Goal: Information Seeking & Learning: Learn about a topic

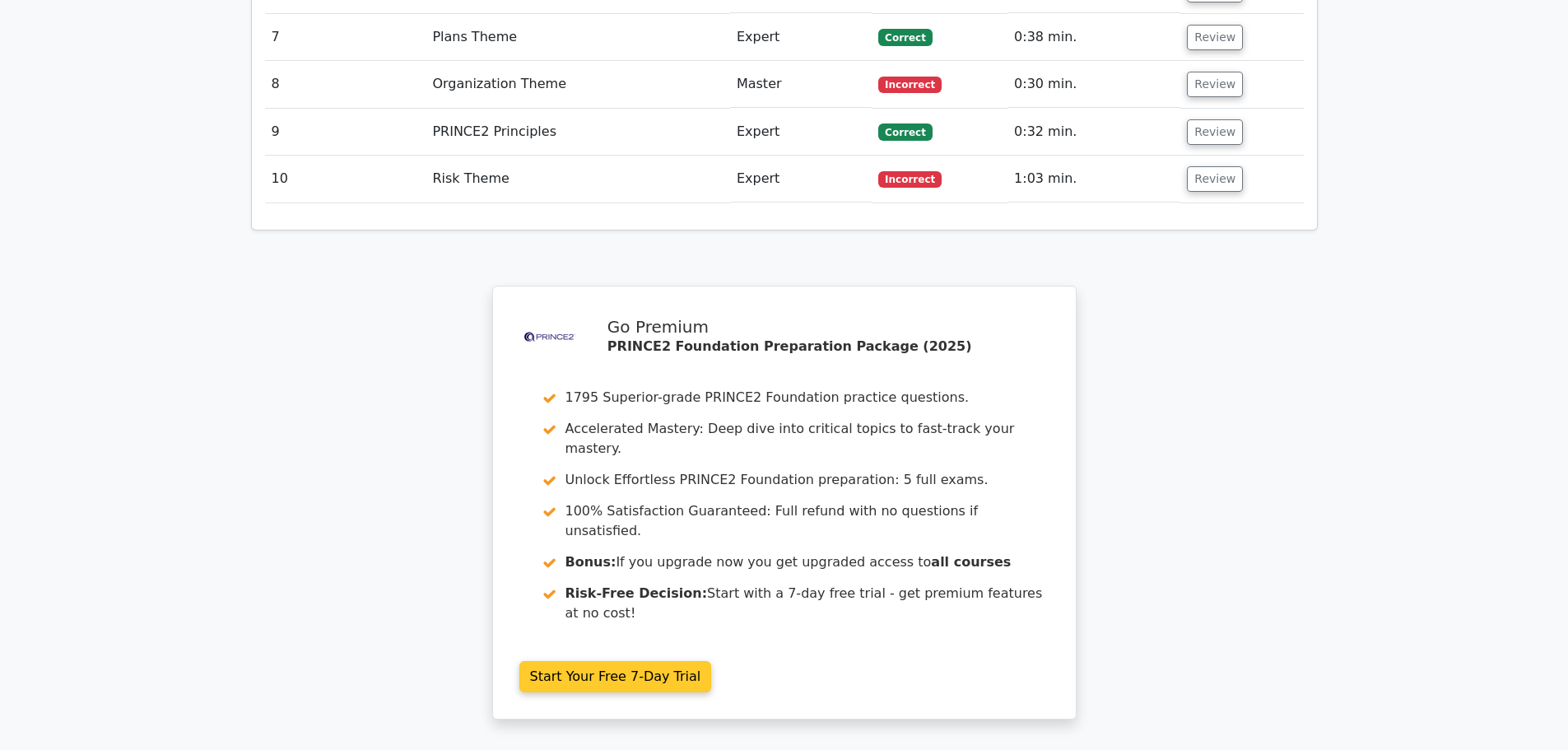
scroll to position [2641, 0]
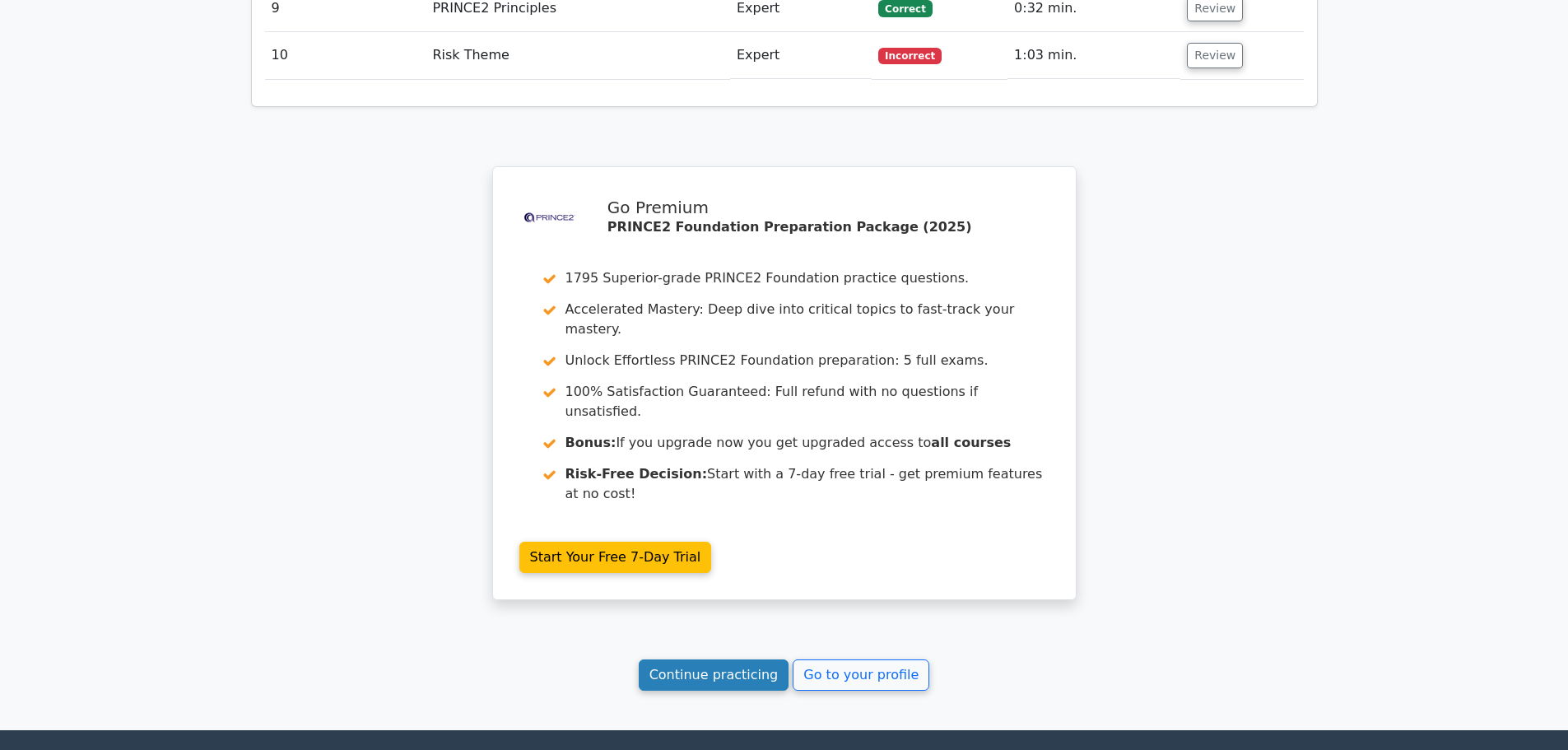
click at [745, 659] on link "Continue practicing" at bounding box center [714, 675] width 150 height 31
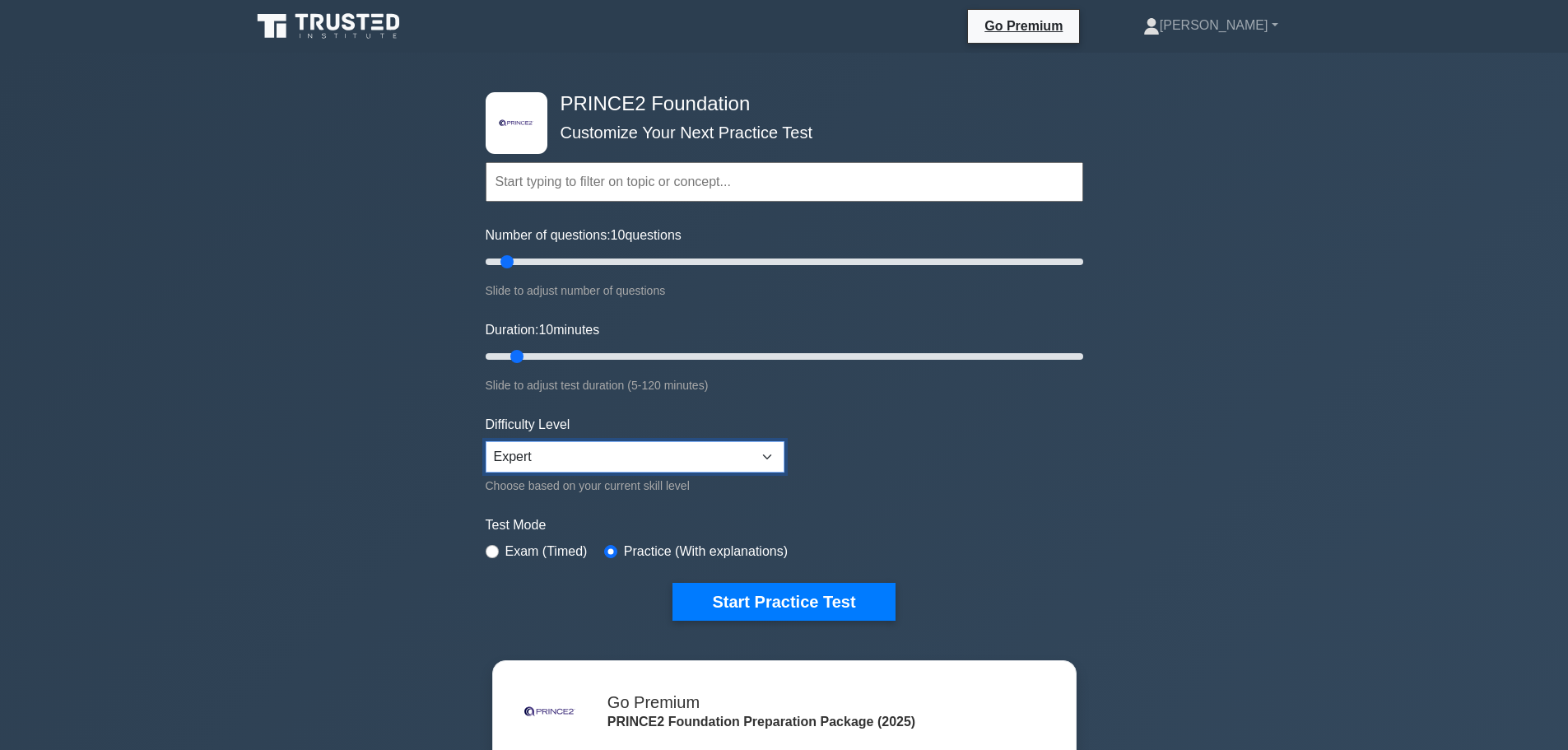
click at [673, 463] on select "Beginner Intermediate Expert" at bounding box center [635, 457] width 299 height 31
select select "beginner"
click at [486, 441] on select "Beginner Intermediate Expert" at bounding box center [635, 457] width 299 height 31
click at [776, 601] on button "Start Practice Test" at bounding box center [784, 601] width 222 height 38
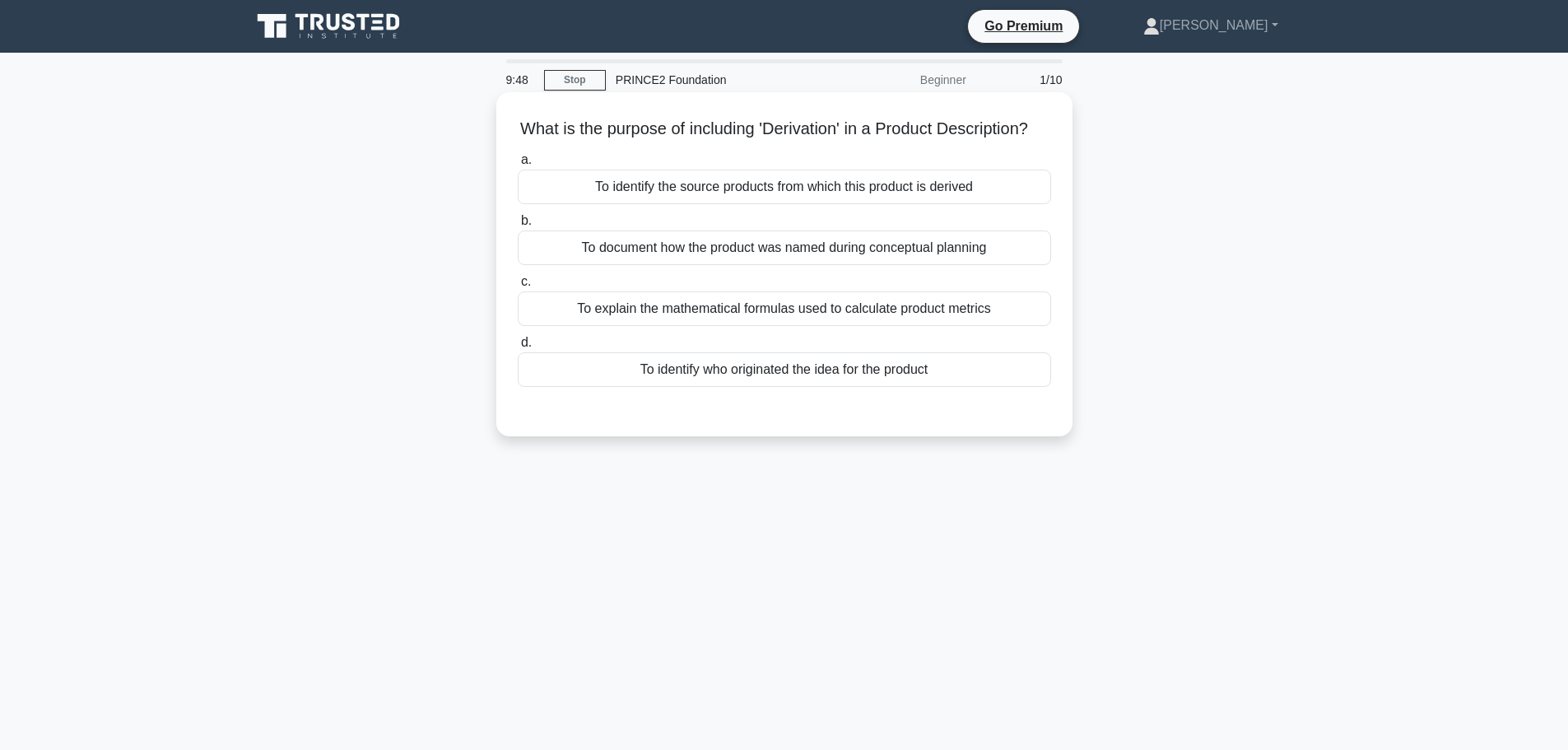
click at [797, 204] on div "To identify the source products from which this product is derived" at bounding box center [785, 187] width 534 height 35
click at [861, 204] on div "To identify the source products from which this product is derived" at bounding box center [785, 187] width 534 height 35
click at [518, 165] on input "a. To identify the source products from which this product is derived" at bounding box center [518, 160] width 0 height 11
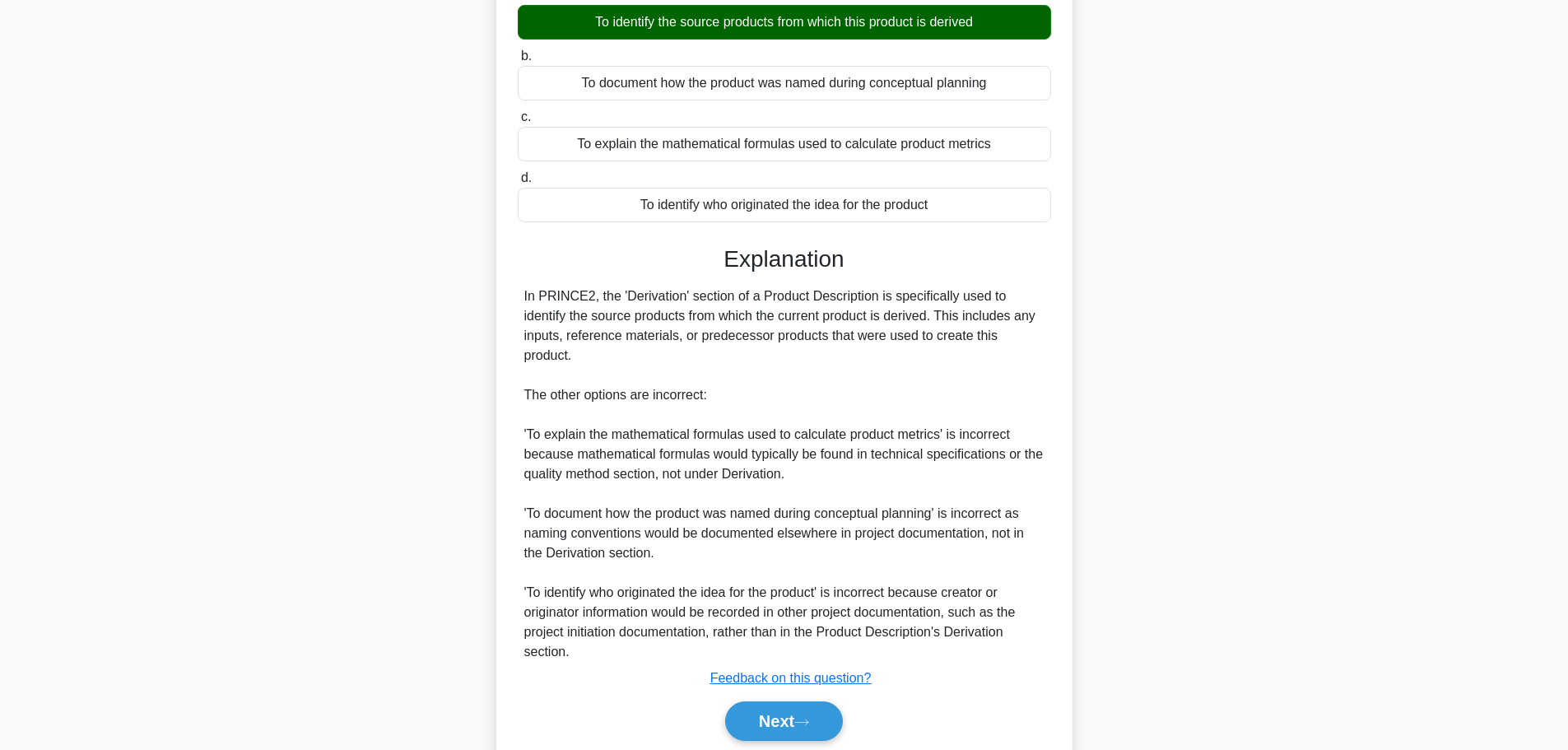
scroll to position [246, 0]
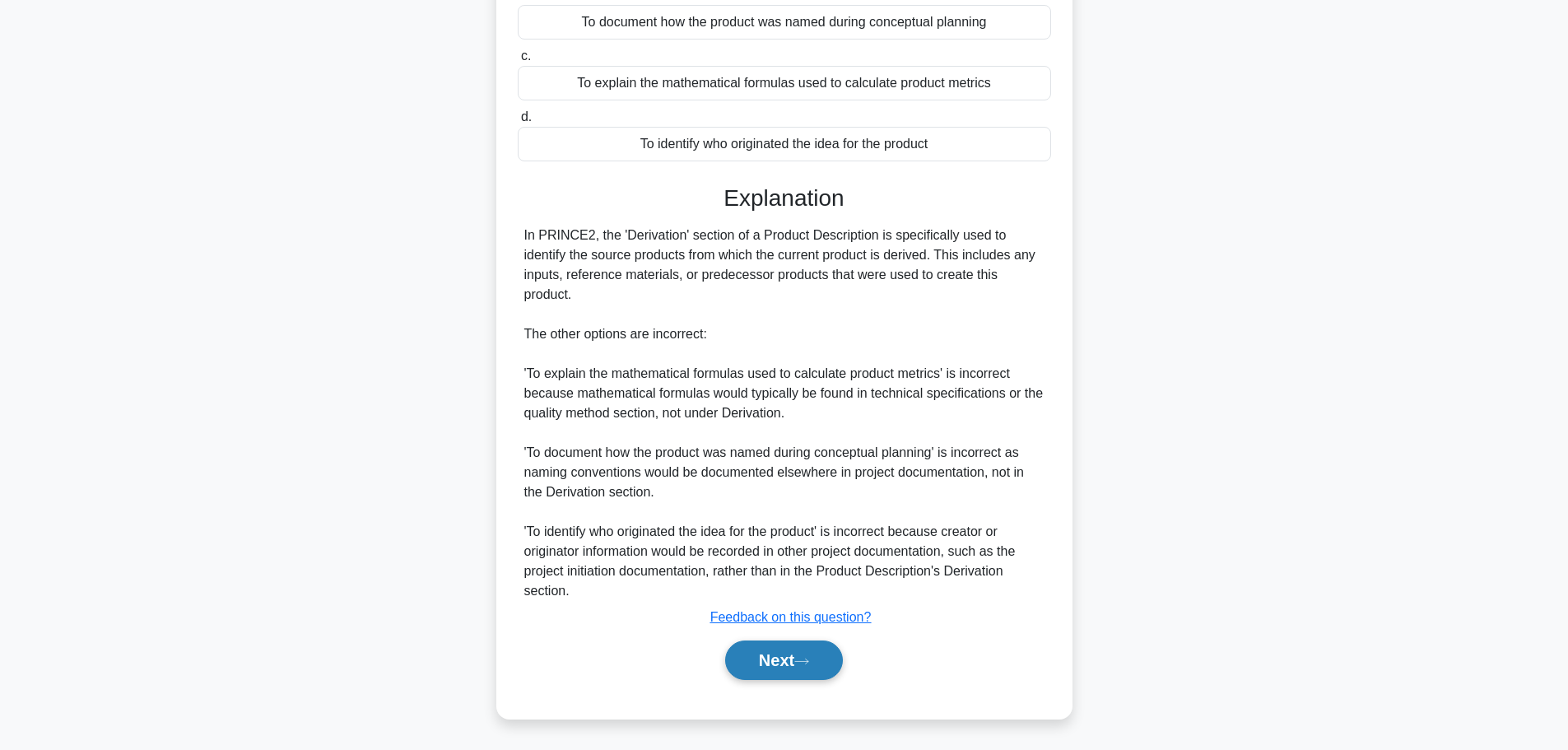
click at [775, 678] on button "Next" at bounding box center [784, 660] width 117 height 39
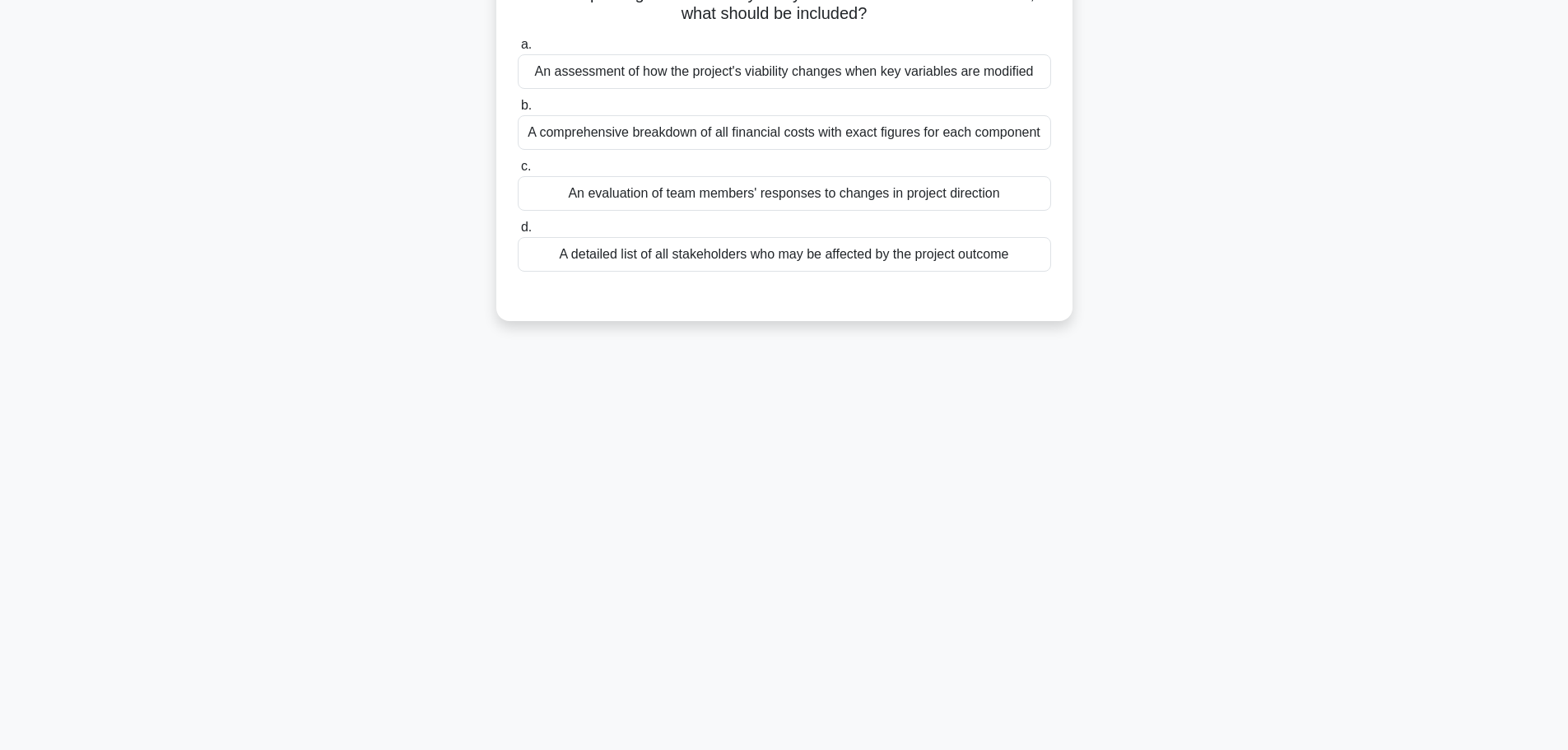
scroll to position [0, 0]
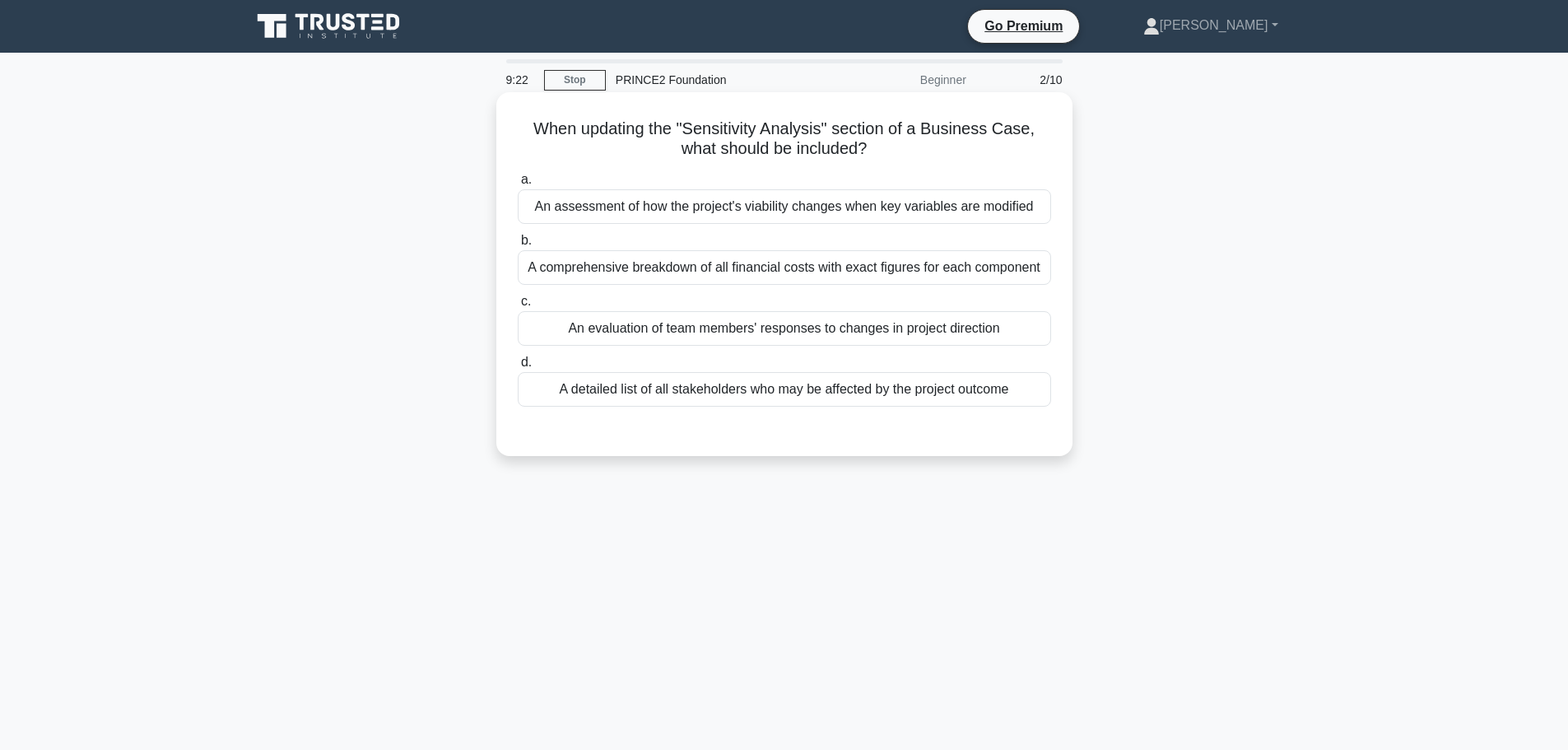
click at [745, 206] on div "An assessment of how the project's viability changes when key variables are mod…" at bounding box center [785, 207] width 534 height 35
click at [518, 185] on input "a. An assessment of how the project's viability changes when key variables are …" at bounding box center [518, 180] width 0 height 11
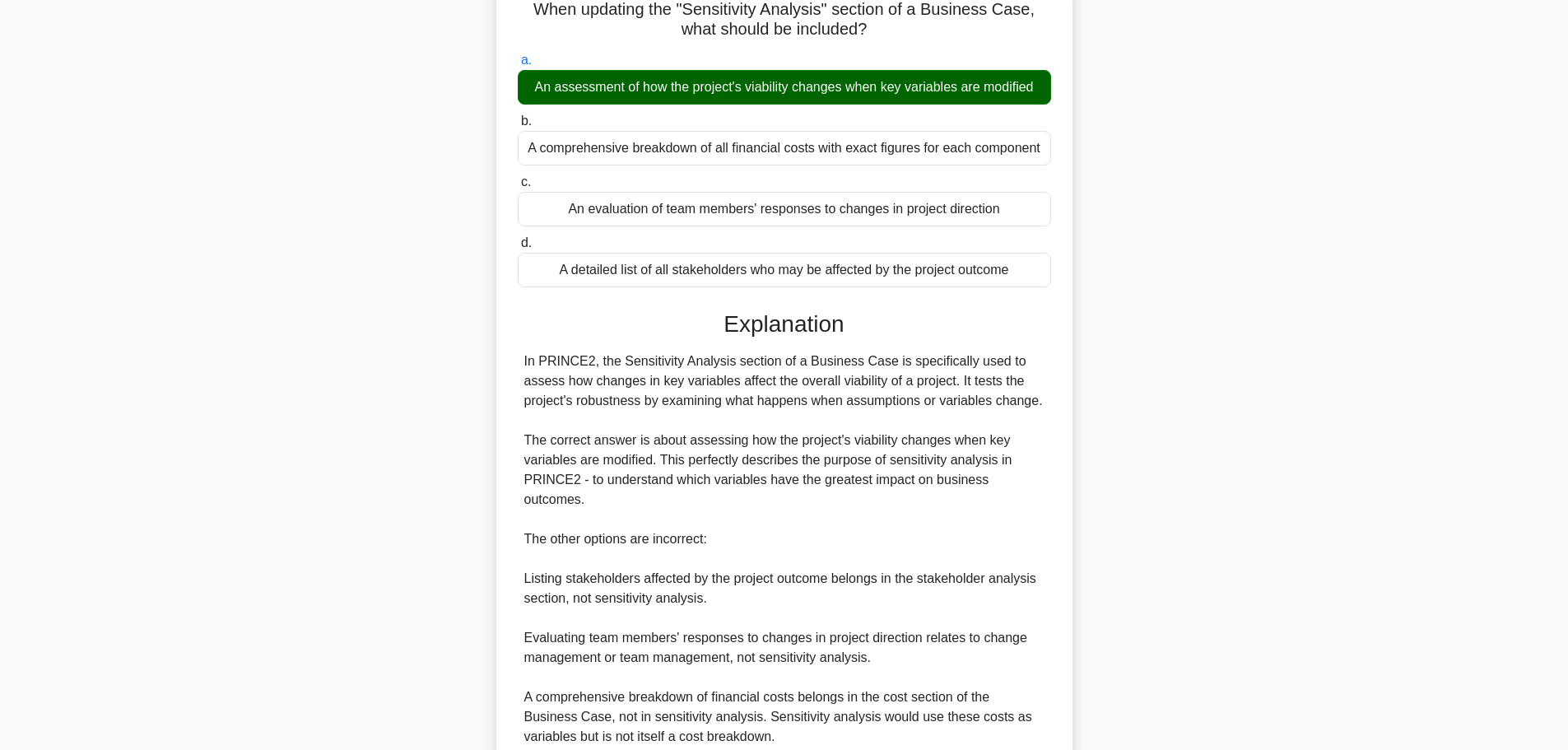
scroll to position [246, 0]
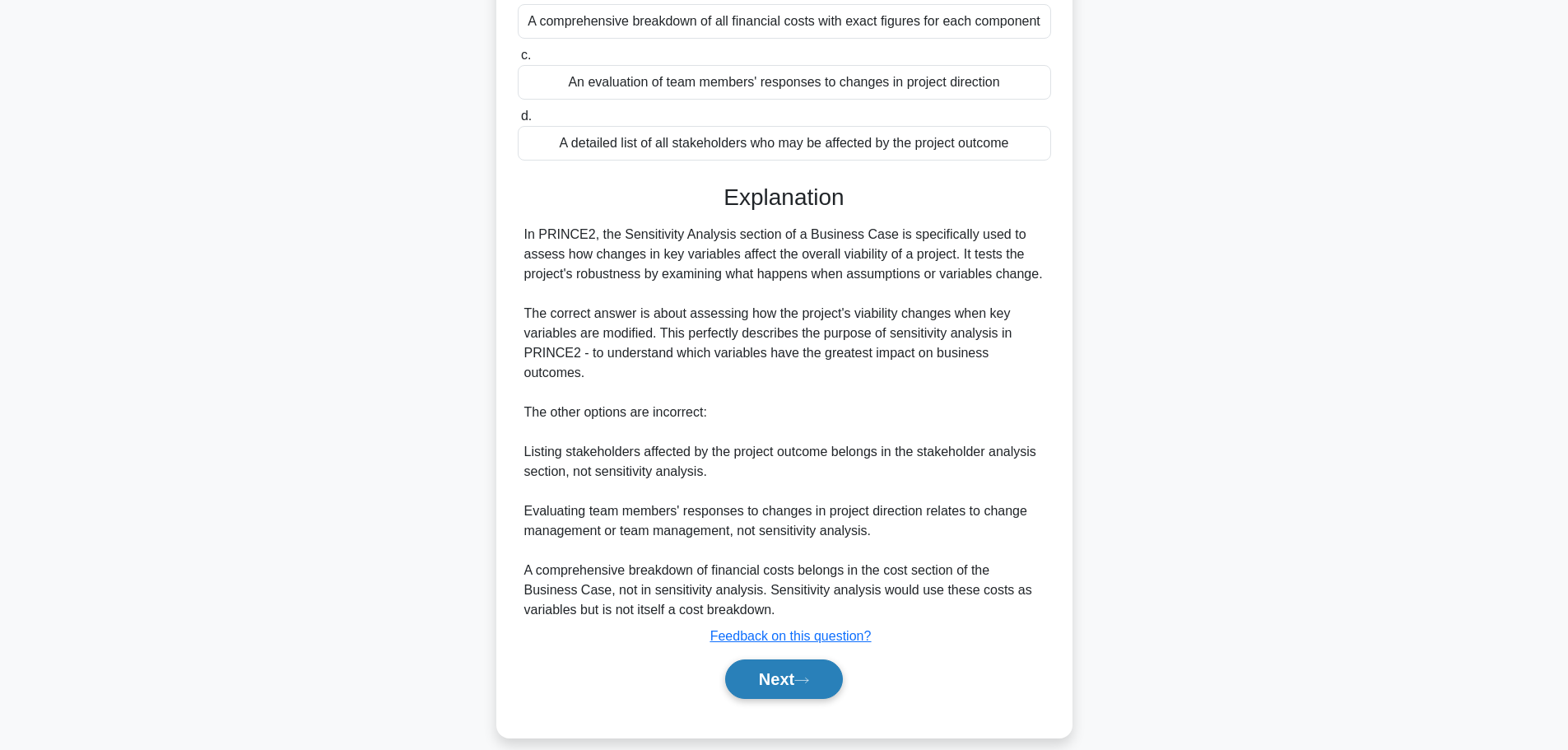
click at [813, 659] on button "Next" at bounding box center [784, 678] width 117 height 39
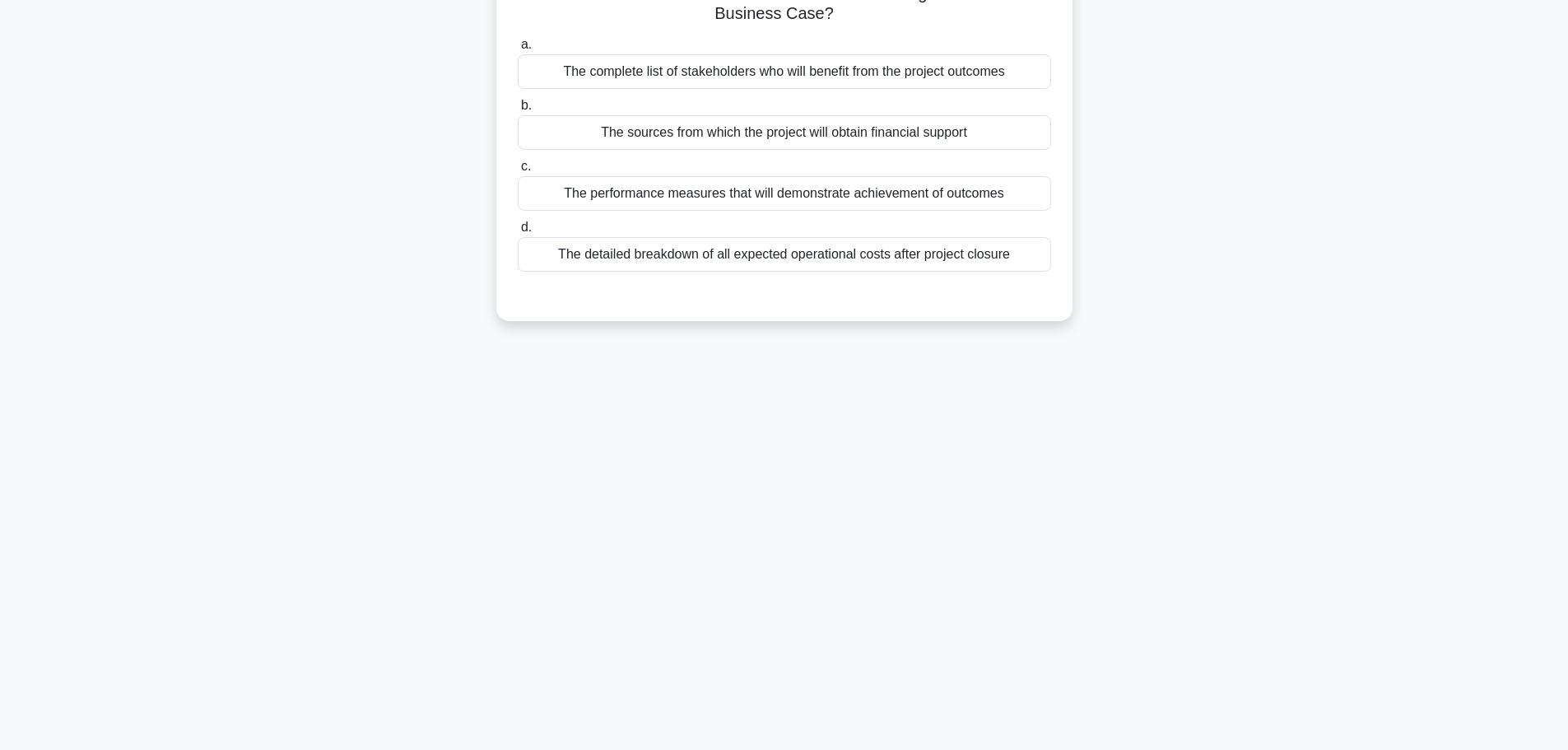
scroll to position [0, 0]
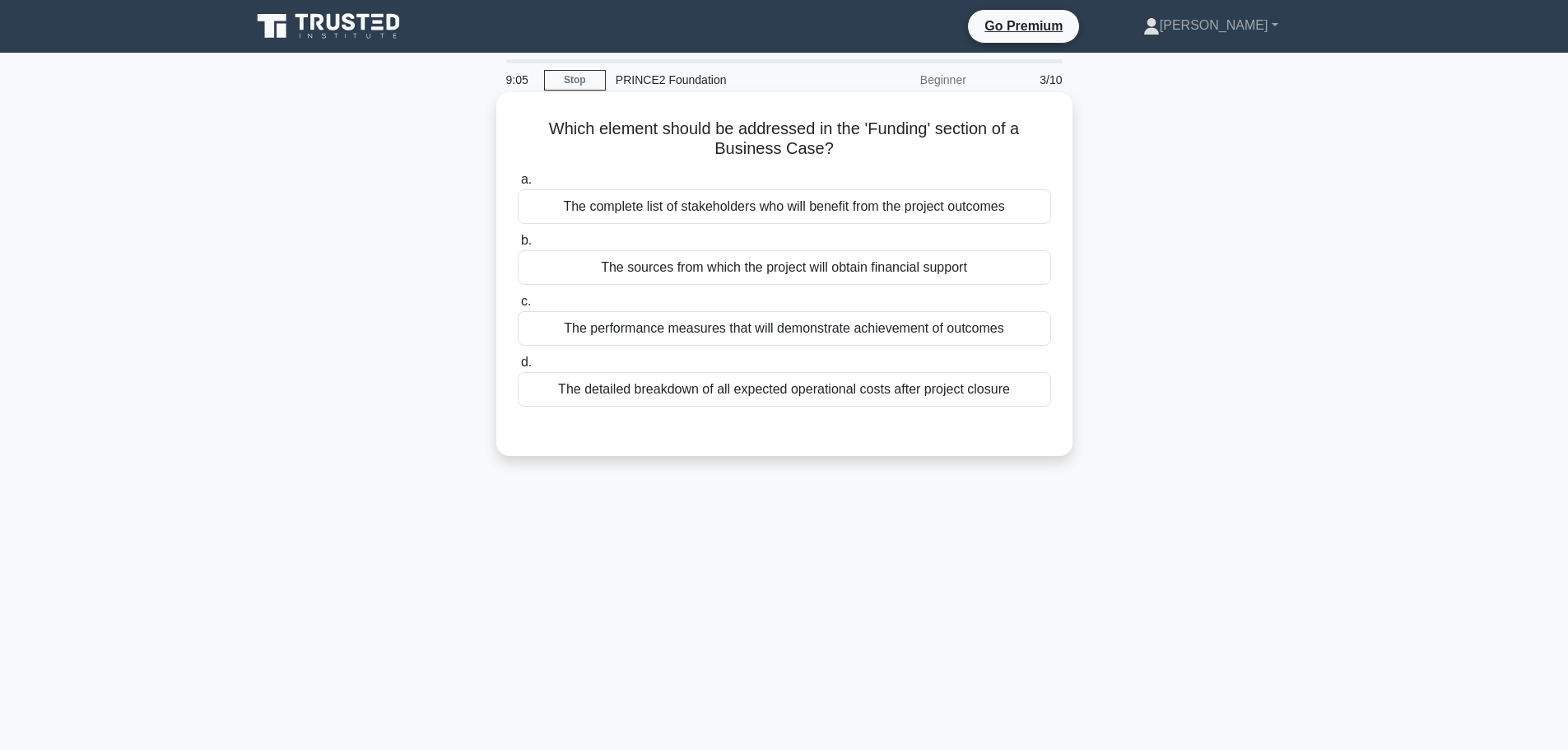
click at [913, 274] on div "The sources from which the project will obtain financial support" at bounding box center [785, 268] width 534 height 35
click at [858, 259] on div "The sources from which the project will obtain financial support" at bounding box center [785, 268] width 534 height 35
click at [518, 246] on input "b. The sources from which the project will obtain financial support" at bounding box center [518, 241] width 0 height 11
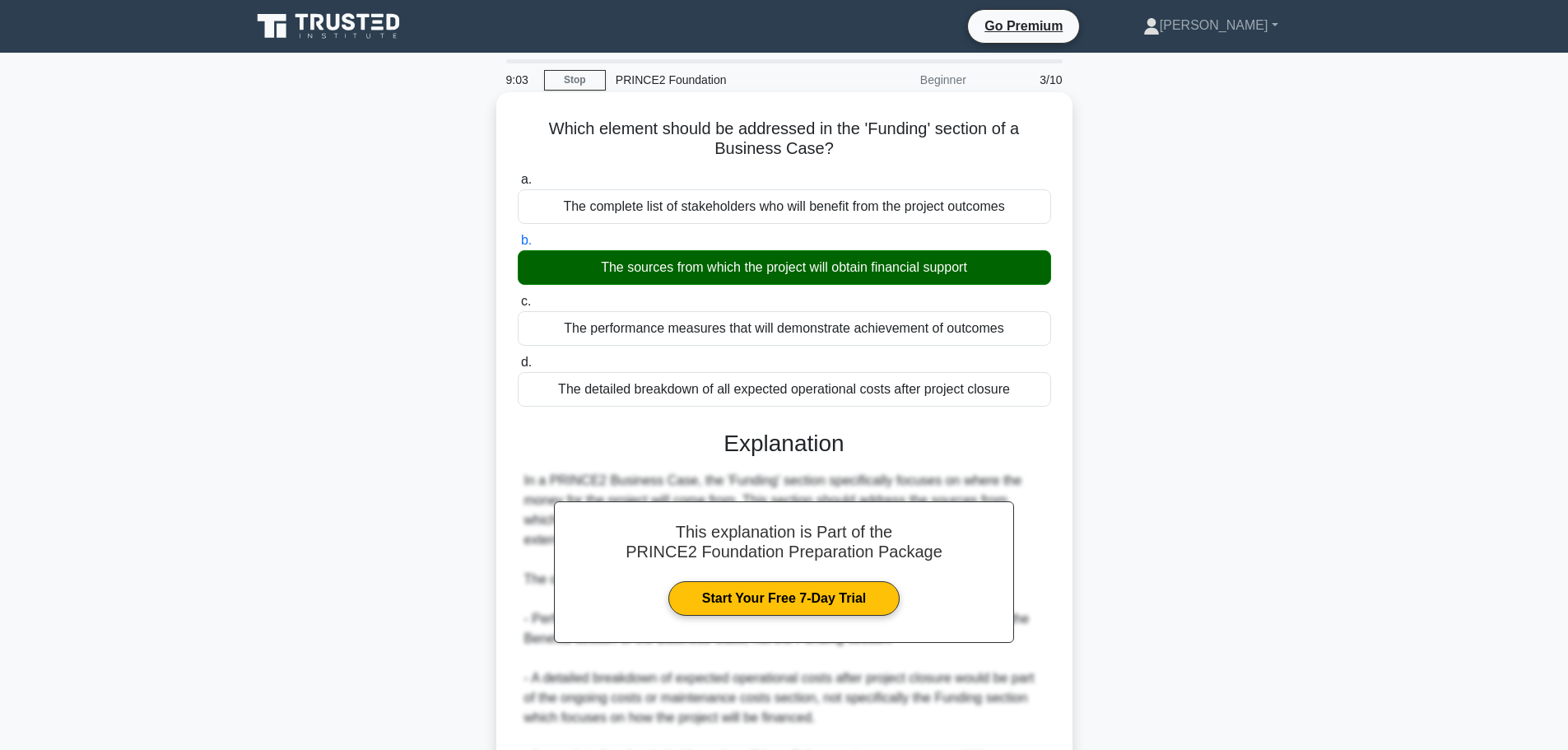
scroll to position [206, 0]
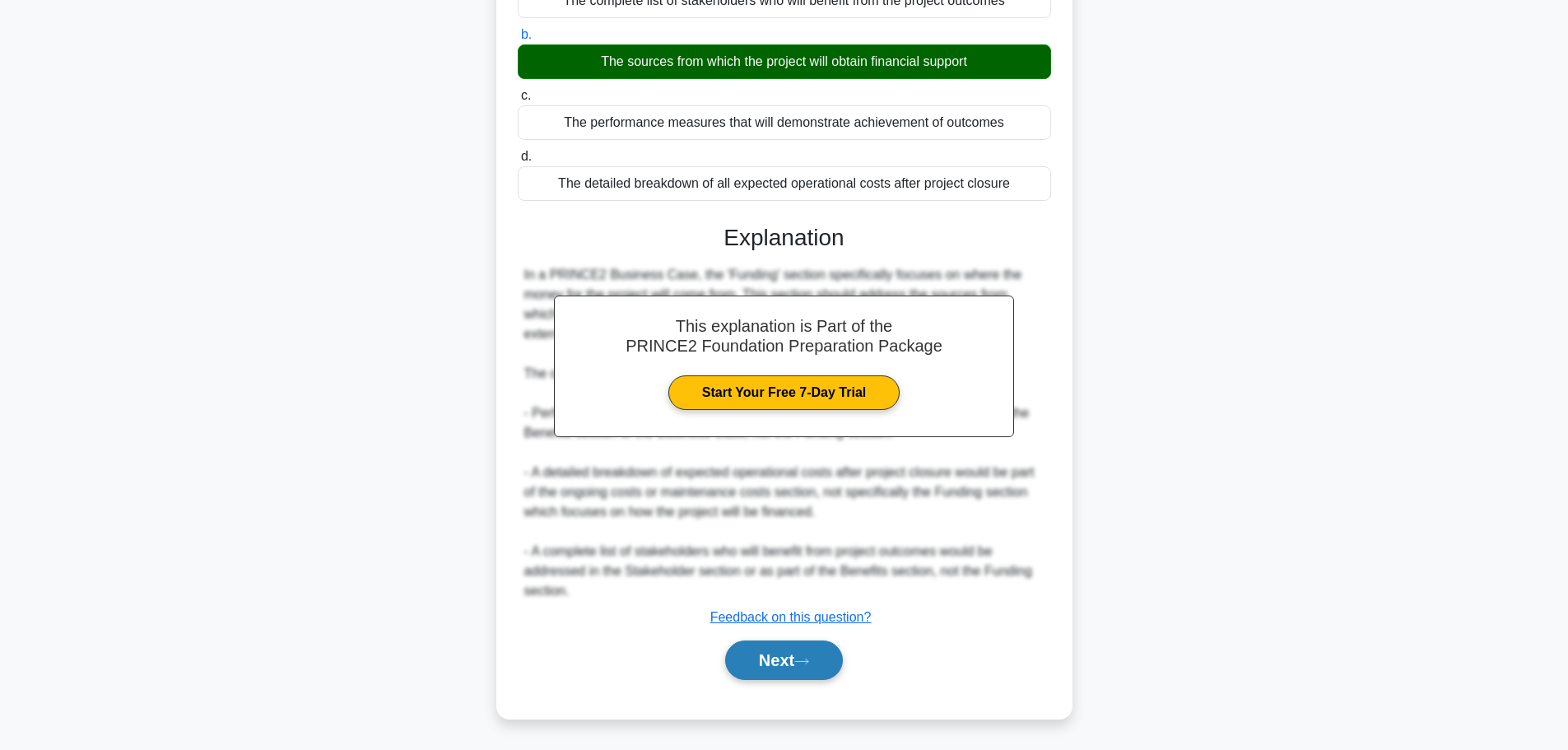
click at [795, 665] on button "Next" at bounding box center [784, 660] width 117 height 39
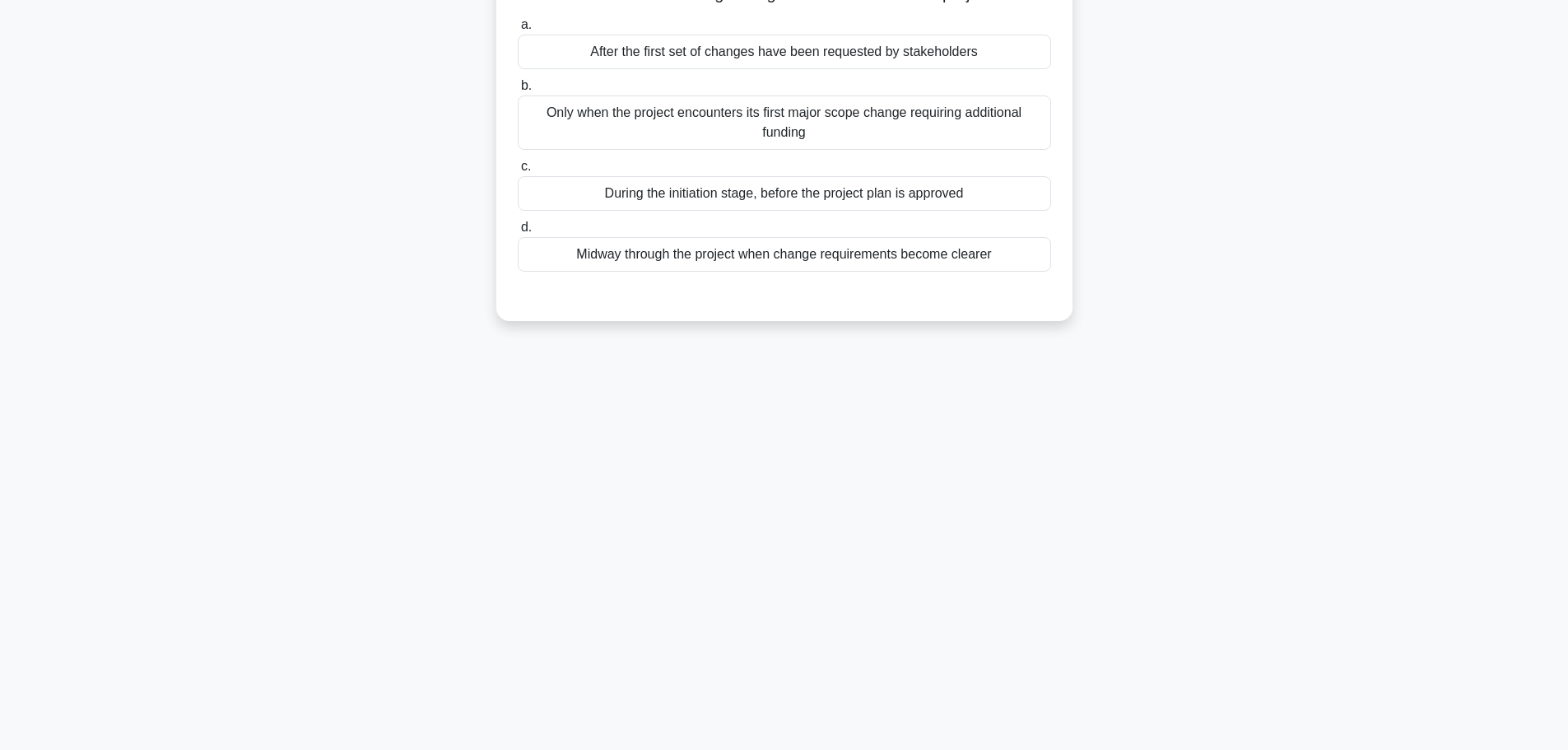
scroll to position [0, 0]
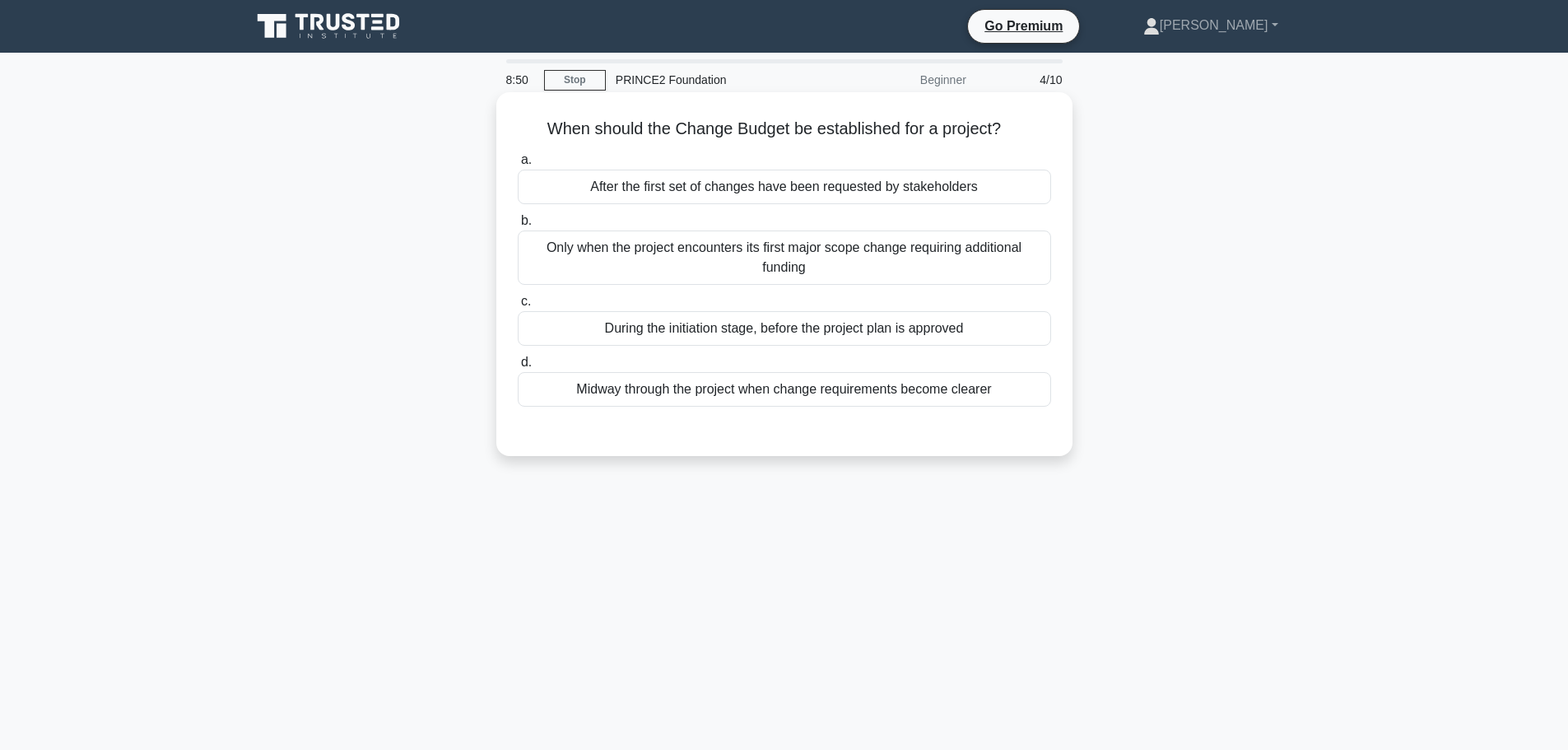
click at [752, 331] on div "During the initiation stage, before the project plan is approved" at bounding box center [785, 328] width 534 height 35
click at [518, 307] on input "c. During the initiation stage, before the project plan is approved" at bounding box center [518, 302] width 0 height 11
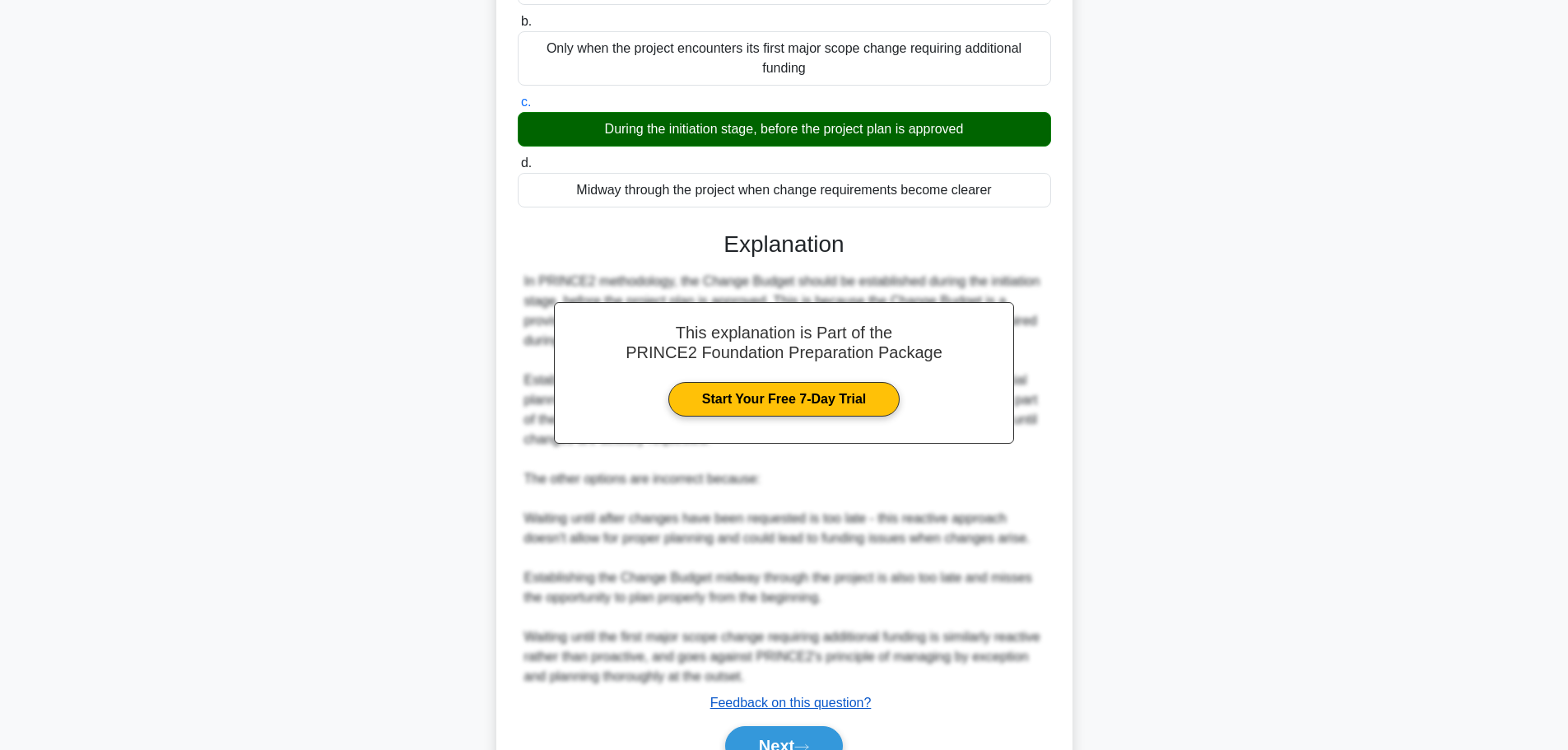
scroll to position [286, 0]
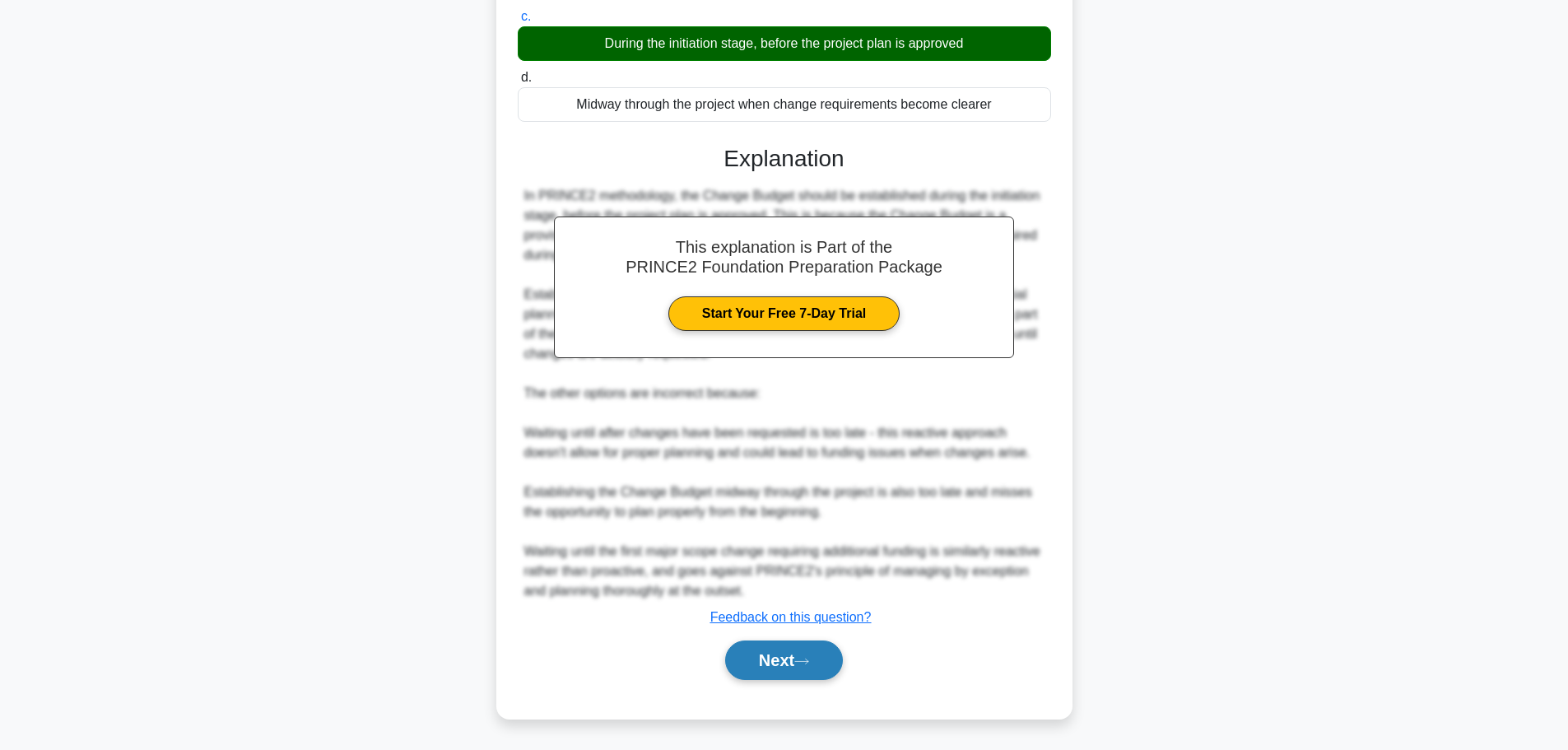
click at [783, 650] on button "Next" at bounding box center [784, 660] width 117 height 39
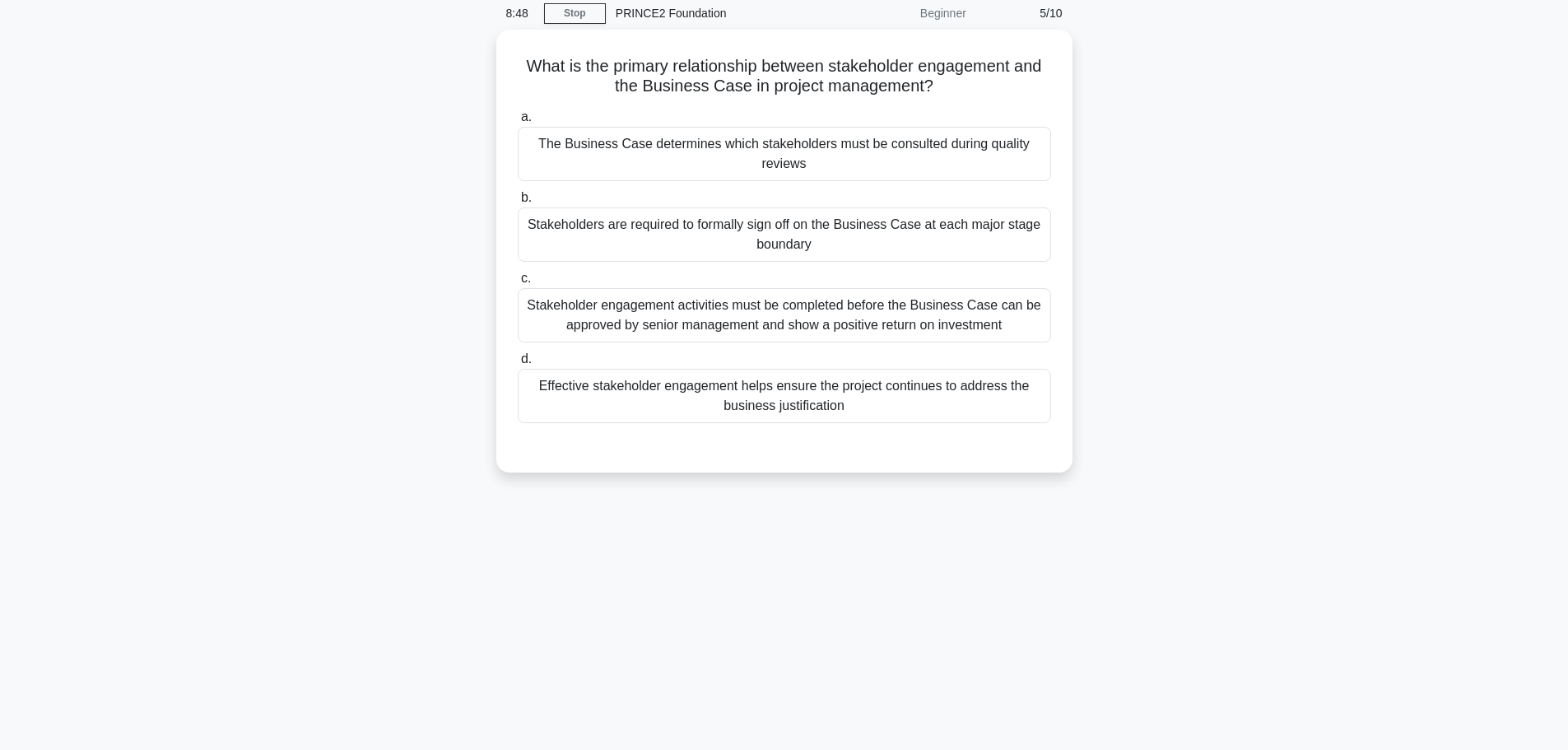
scroll to position [0, 0]
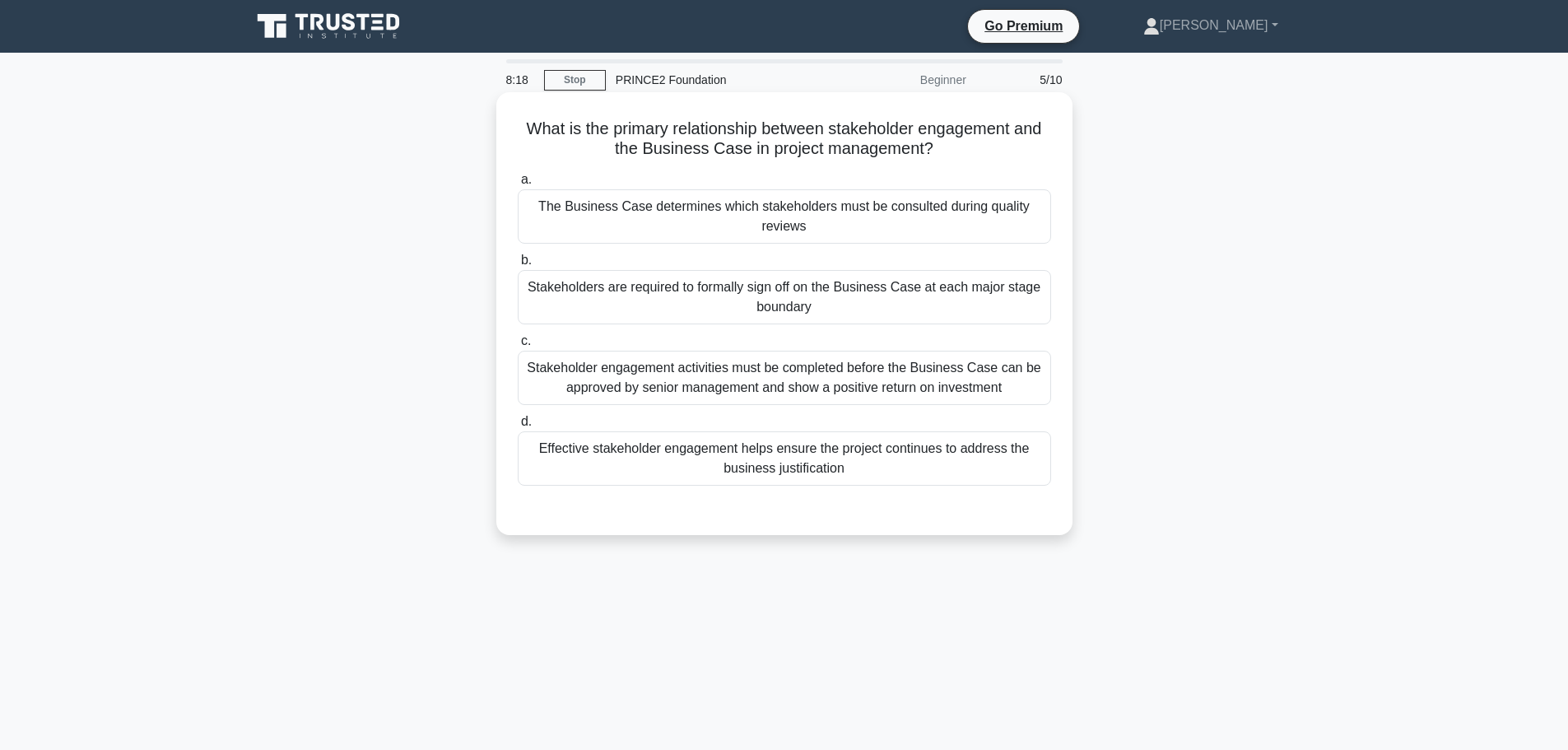
drag, startPoint x: 605, startPoint y: 458, endPoint x: 628, endPoint y: 498, distance: 46.1
click at [606, 458] on div "Effective stakeholder engagement helps ensure the project continues to address …" at bounding box center [785, 458] width 534 height 54
click at [518, 427] on input "d. Effective stakeholder engagement helps ensure the project continues to addre…" at bounding box center [518, 422] width 0 height 11
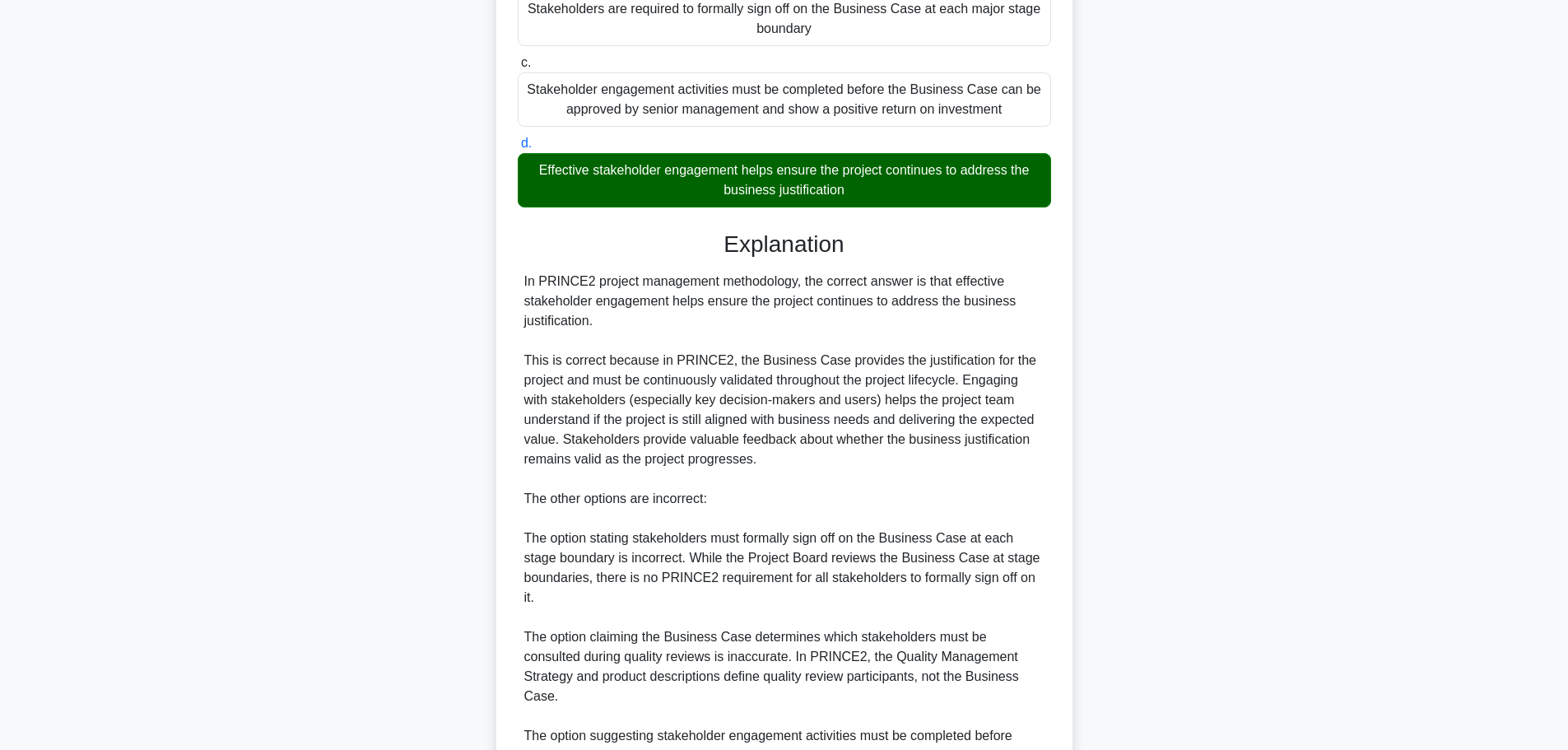
scroll to position [464, 0]
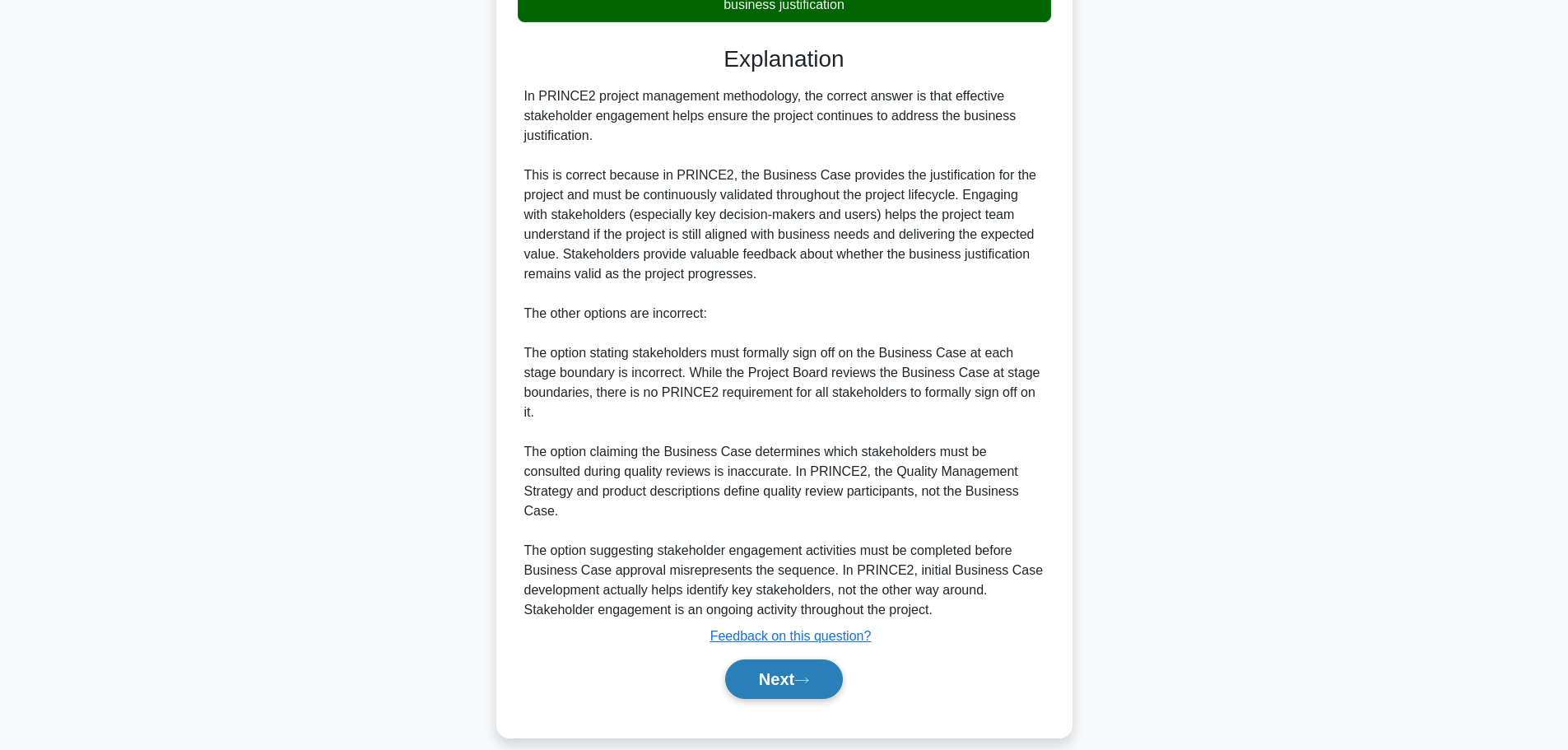
click at [763, 659] on button "Next" at bounding box center [784, 678] width 117 height 39
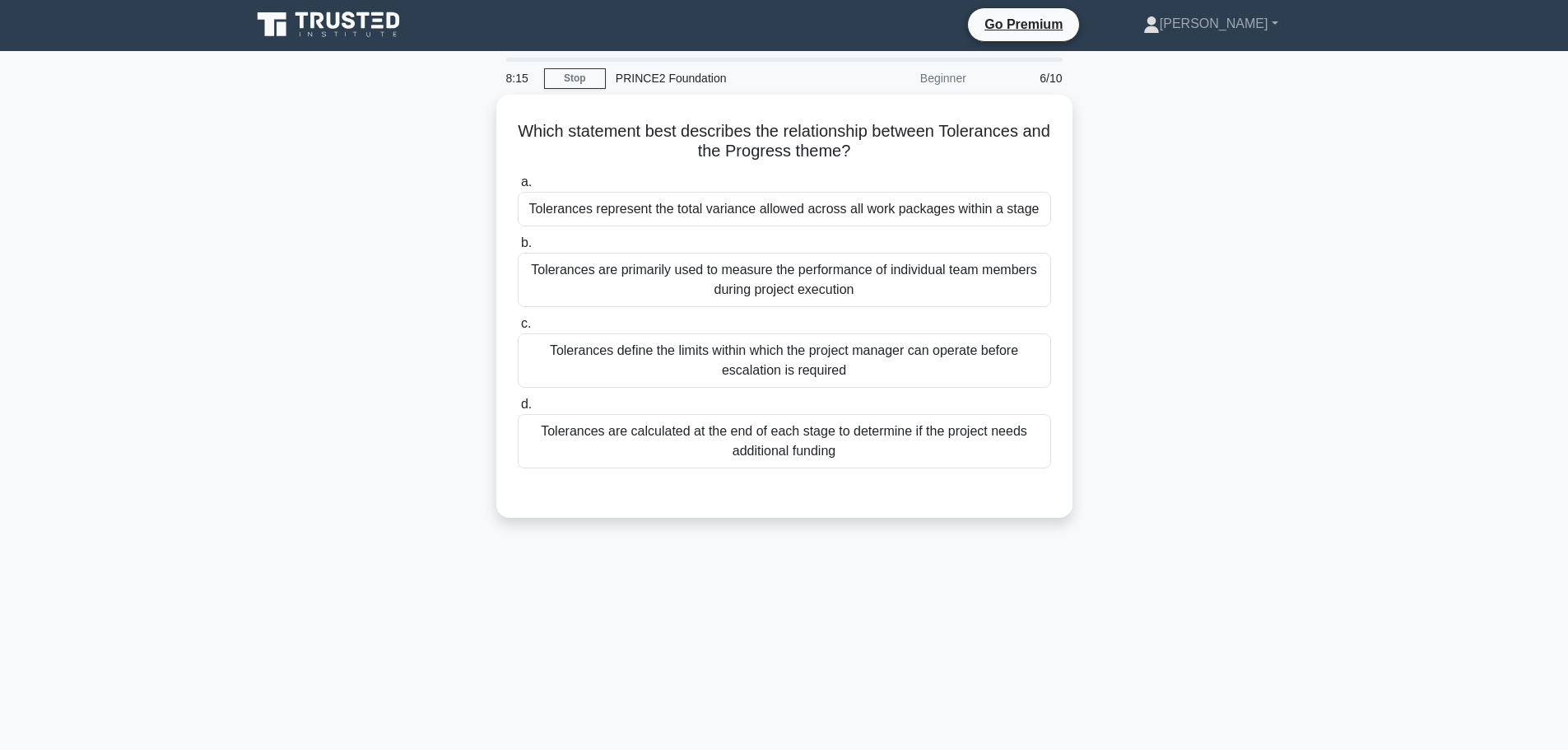
scroll to position [0, 0]
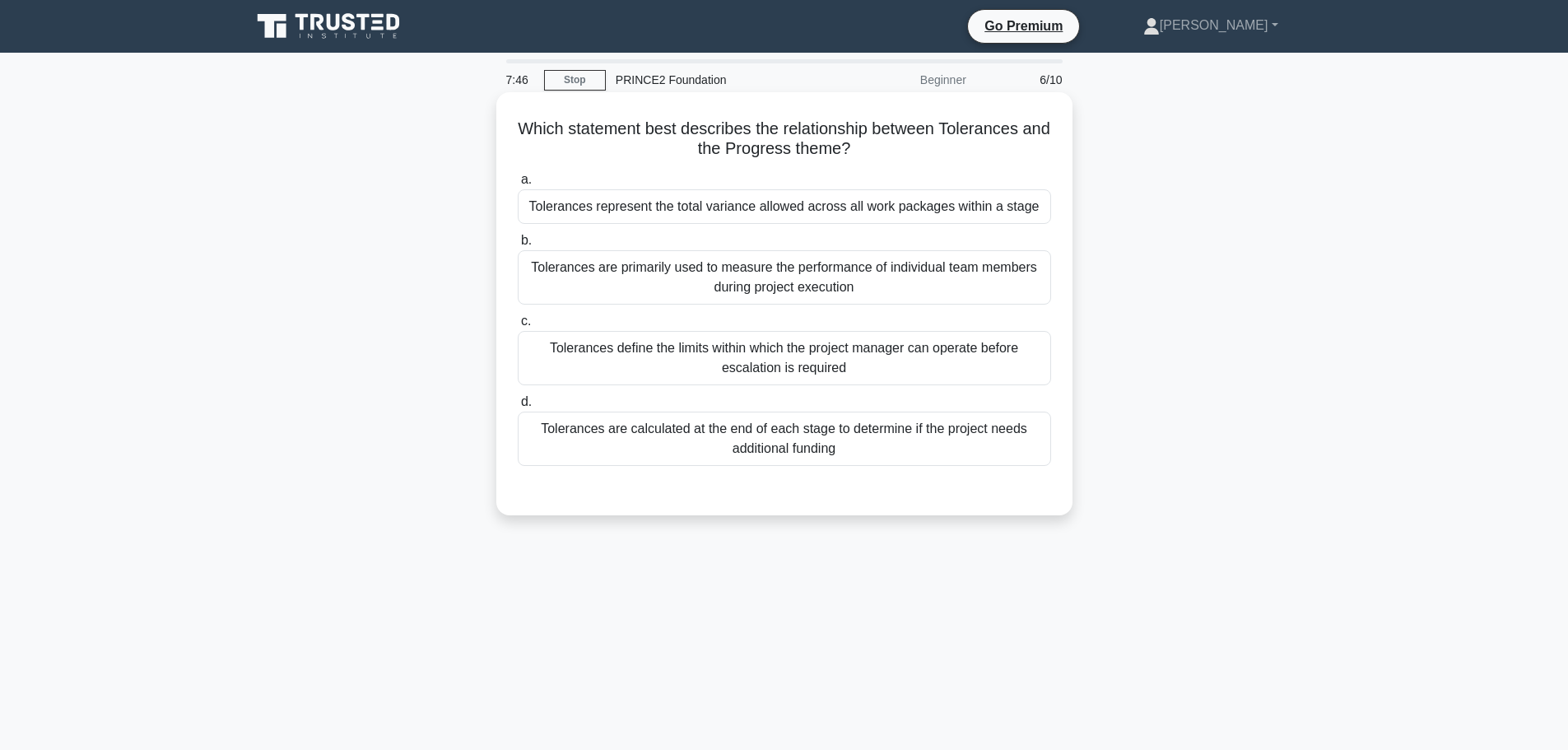
click at [708, 350] on div "Tolerances define the limits within which the project manager can operate befor…" at bounding box center [785, 358] width 534 height 54
click at [518, 326] on input "c. Tolerances define the limits within which the project manager can operate be…" at bounding box center [518, 322] width 0 height 11
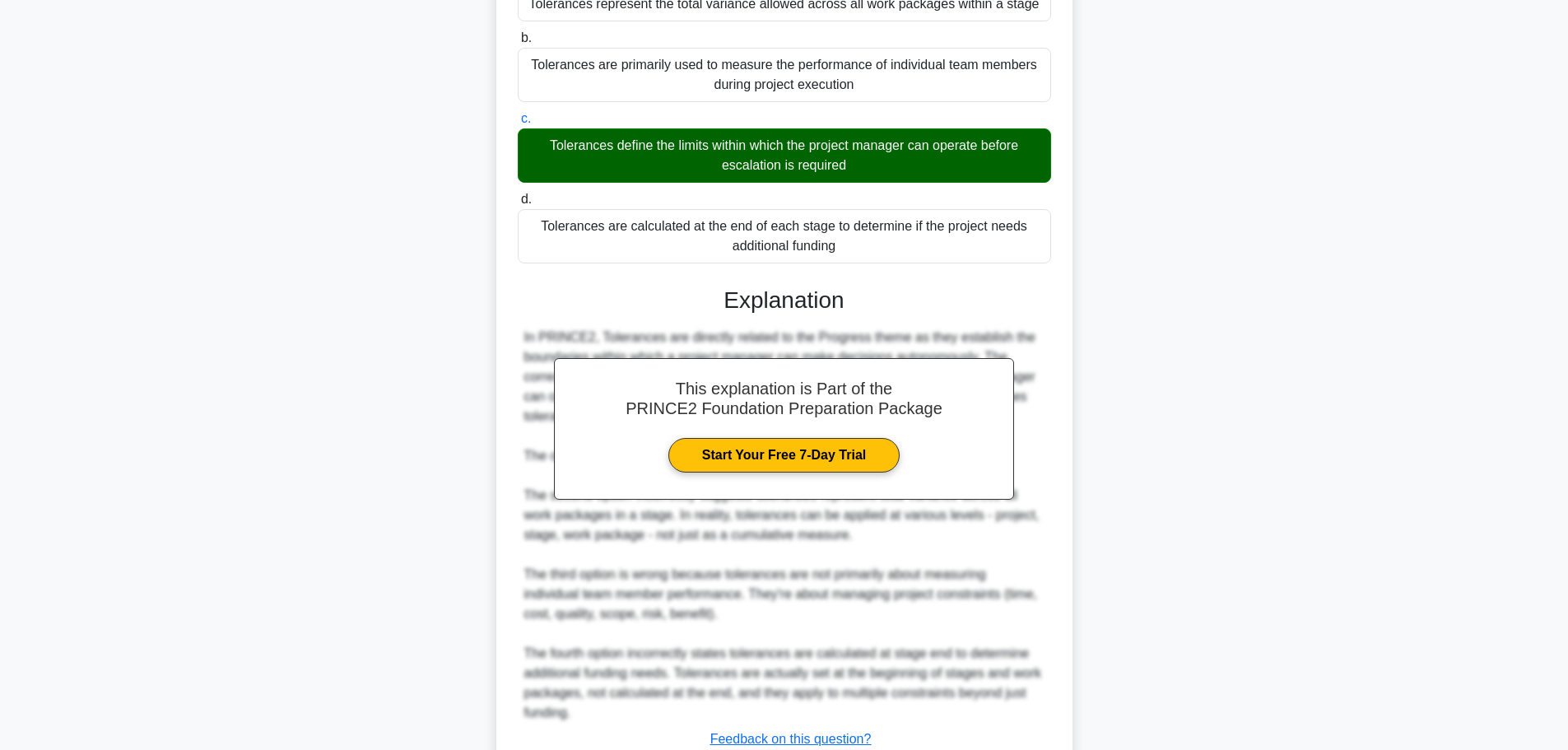
scroll to position [325, 0]
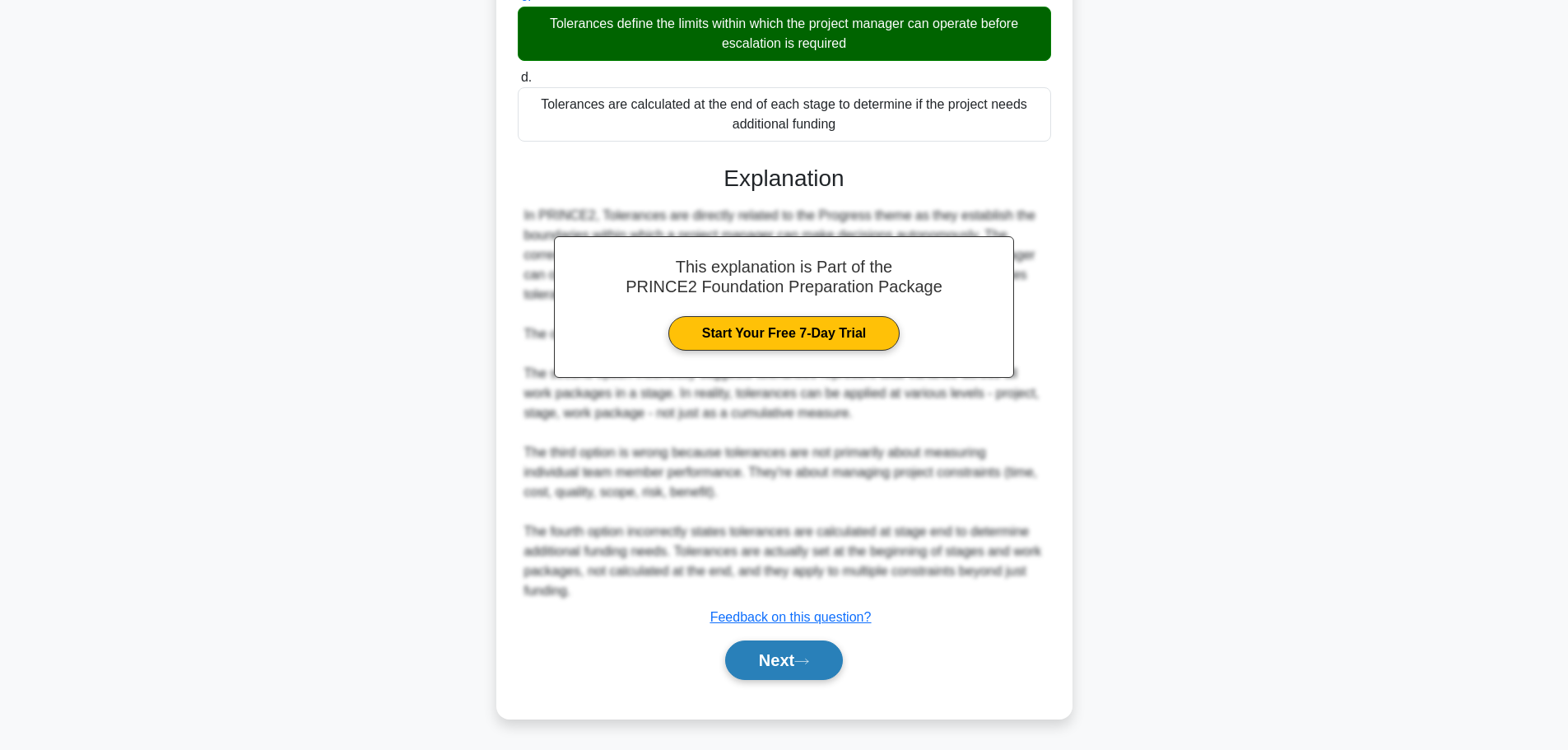
click at [770, 667] on button "Next" at bounding box center [784, 660] width 117 height 39
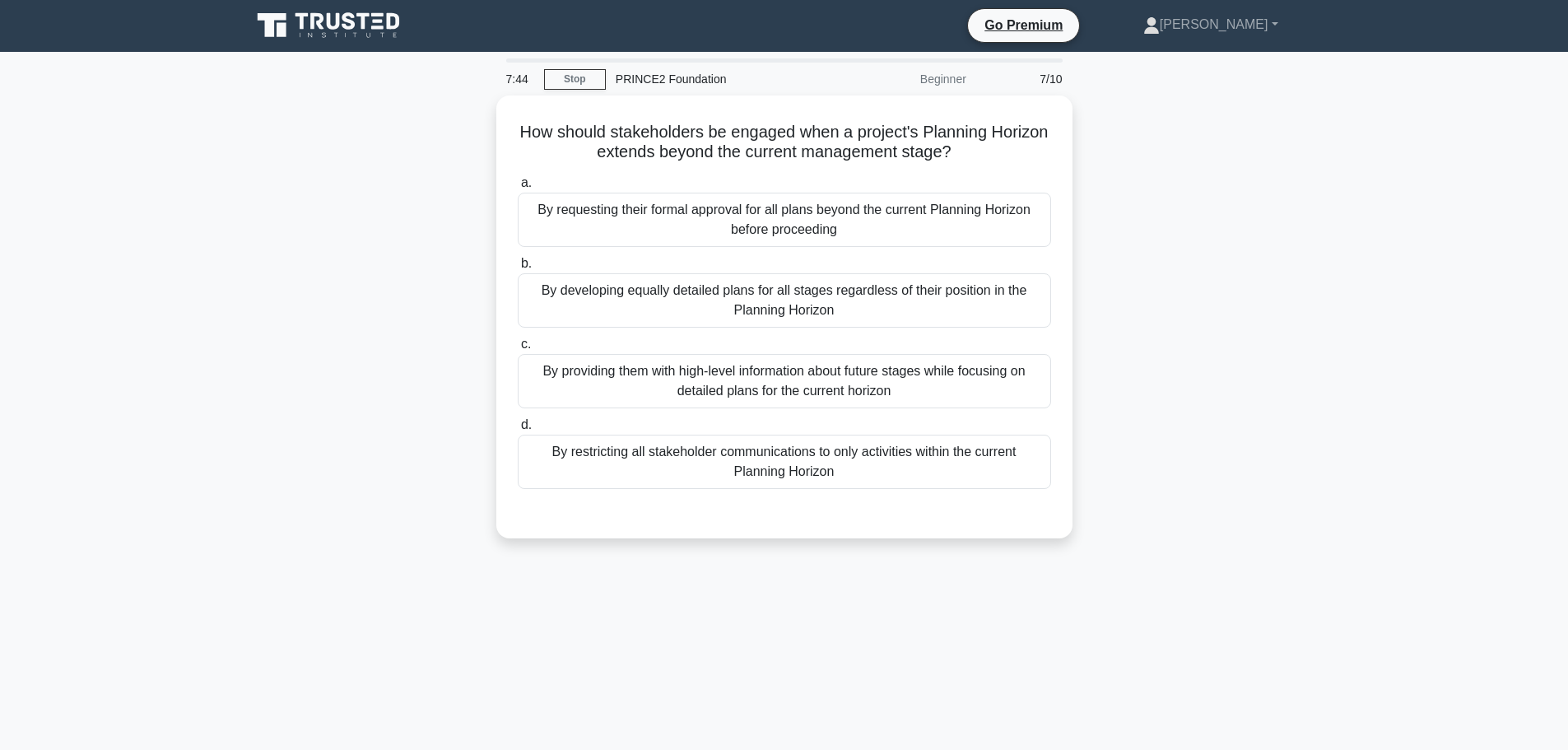
scroll to position [0, 0]
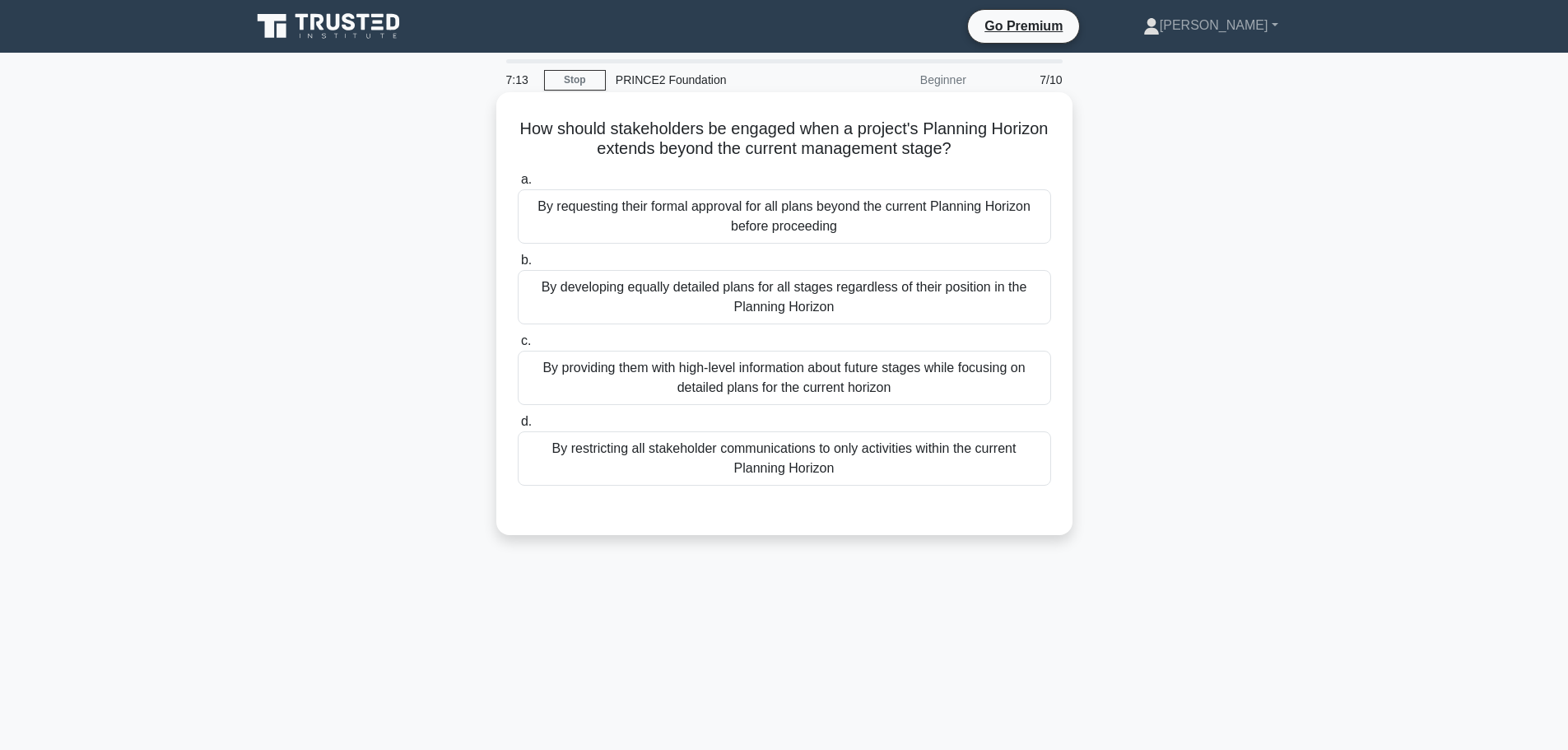
click at [666, 395] on div "By providing them with high-level information about future stages while focusin…" at bounding box center [785, 377] width 534 height 54
click at [518, 347] on input "c. By providing them with high-level information about future stages while focu…" at bounding box center [518, 341] width 0 height 11
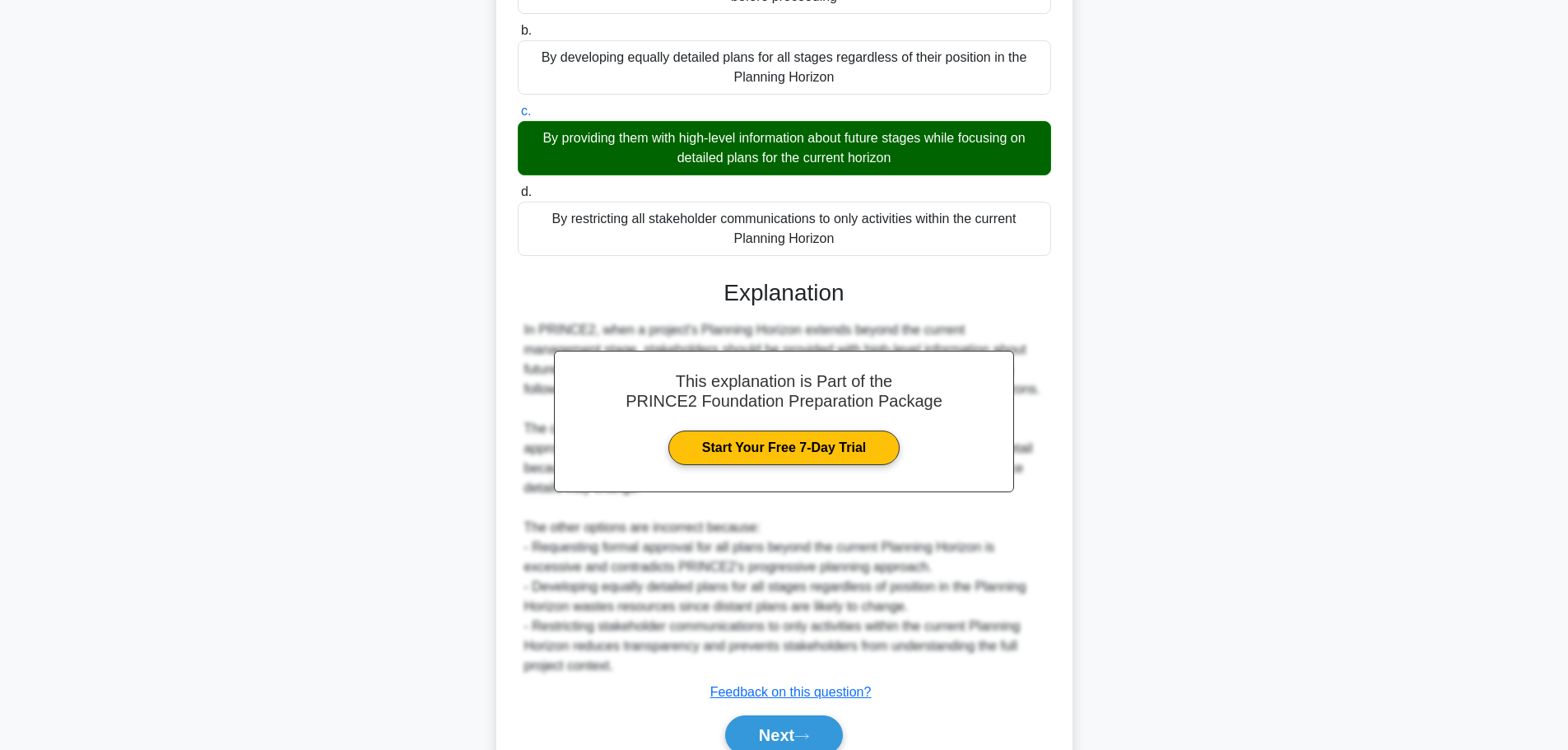
scroll to position [305, 0]
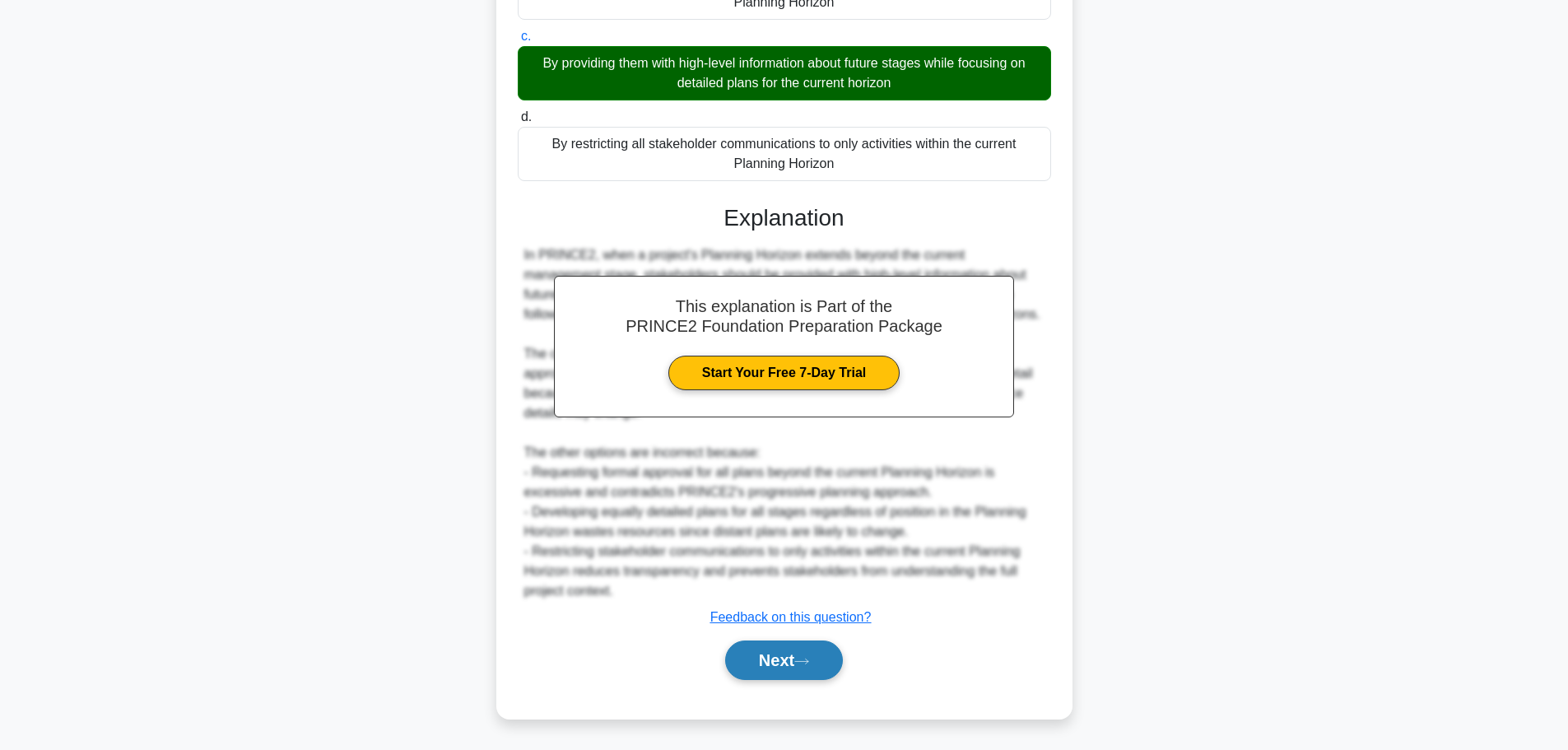
click at [786, 663] on button "Next" at bounding box center [784, 660] width 117 height 39
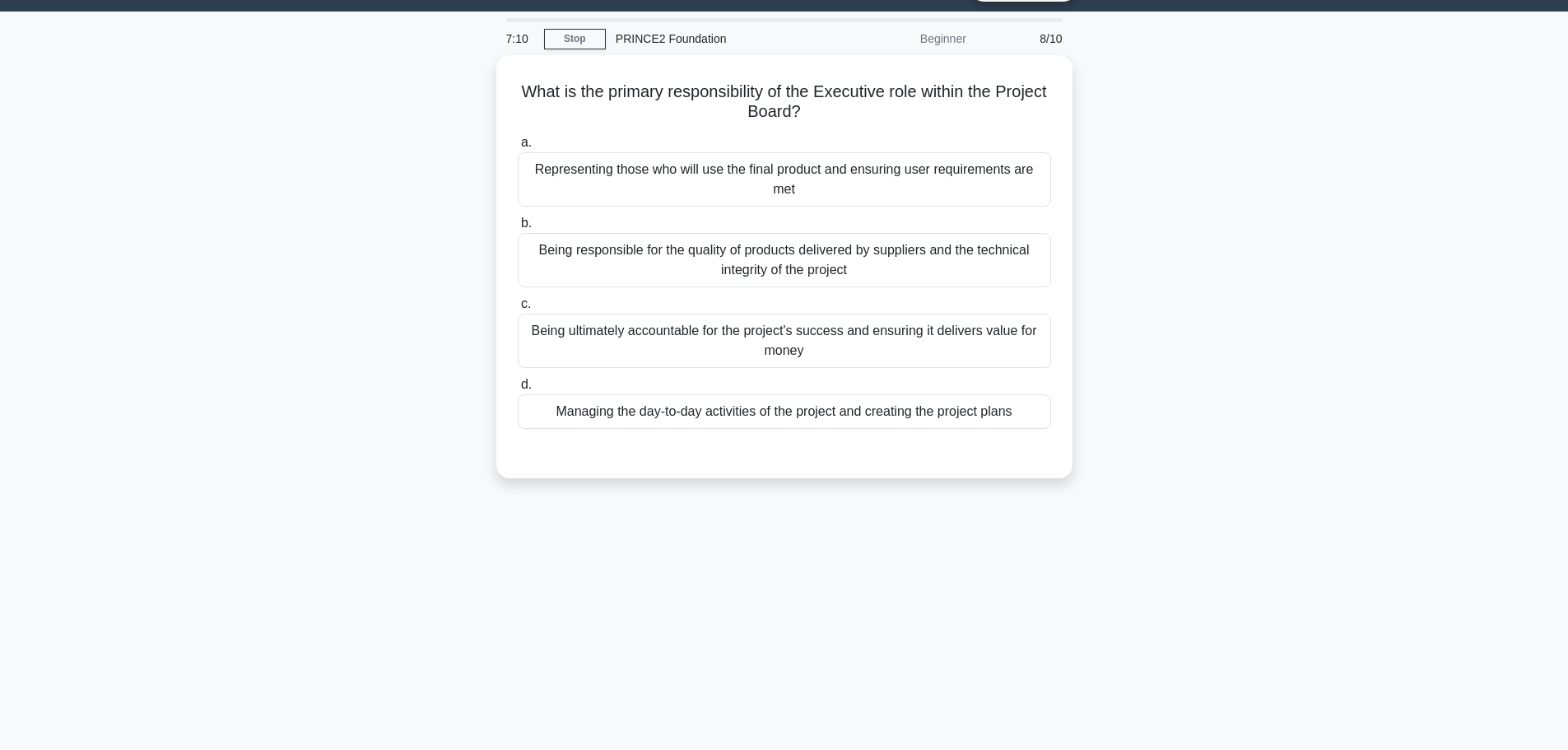
scroll to position [0, 0]
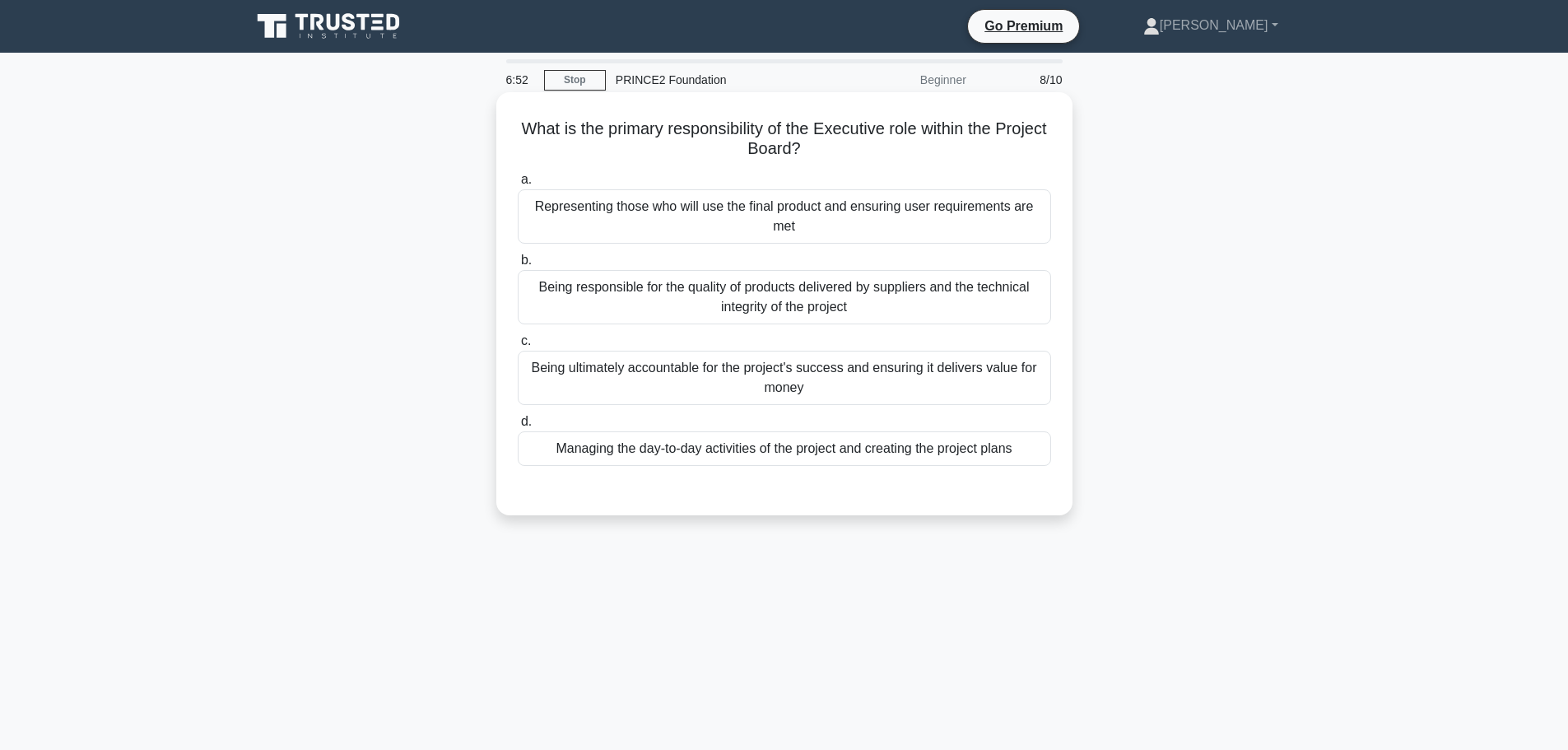
click at [834, 391] on div "Being ultimately accountable for the project's success and ensuring it delivers…" at bounding box center [785, 377] width 534 height 54
click at [518, 347] on input "c. Being ultimately accountable for the project's success and ensuring it deliv…" at bounding box center [518, 341] width 0 height 11
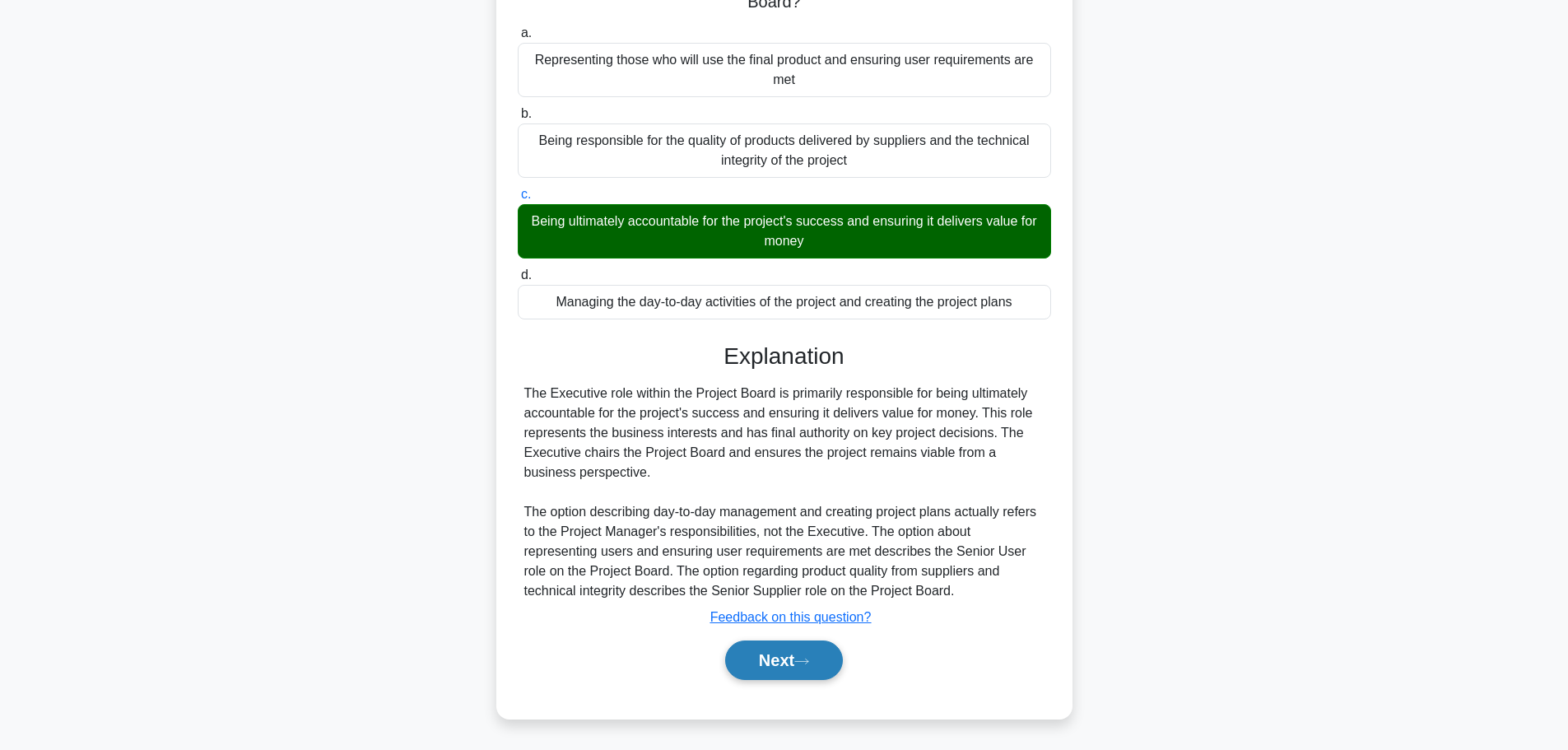
click at [819, 656] on button "Next" at bounding box center [784, 660] width 117 height 39
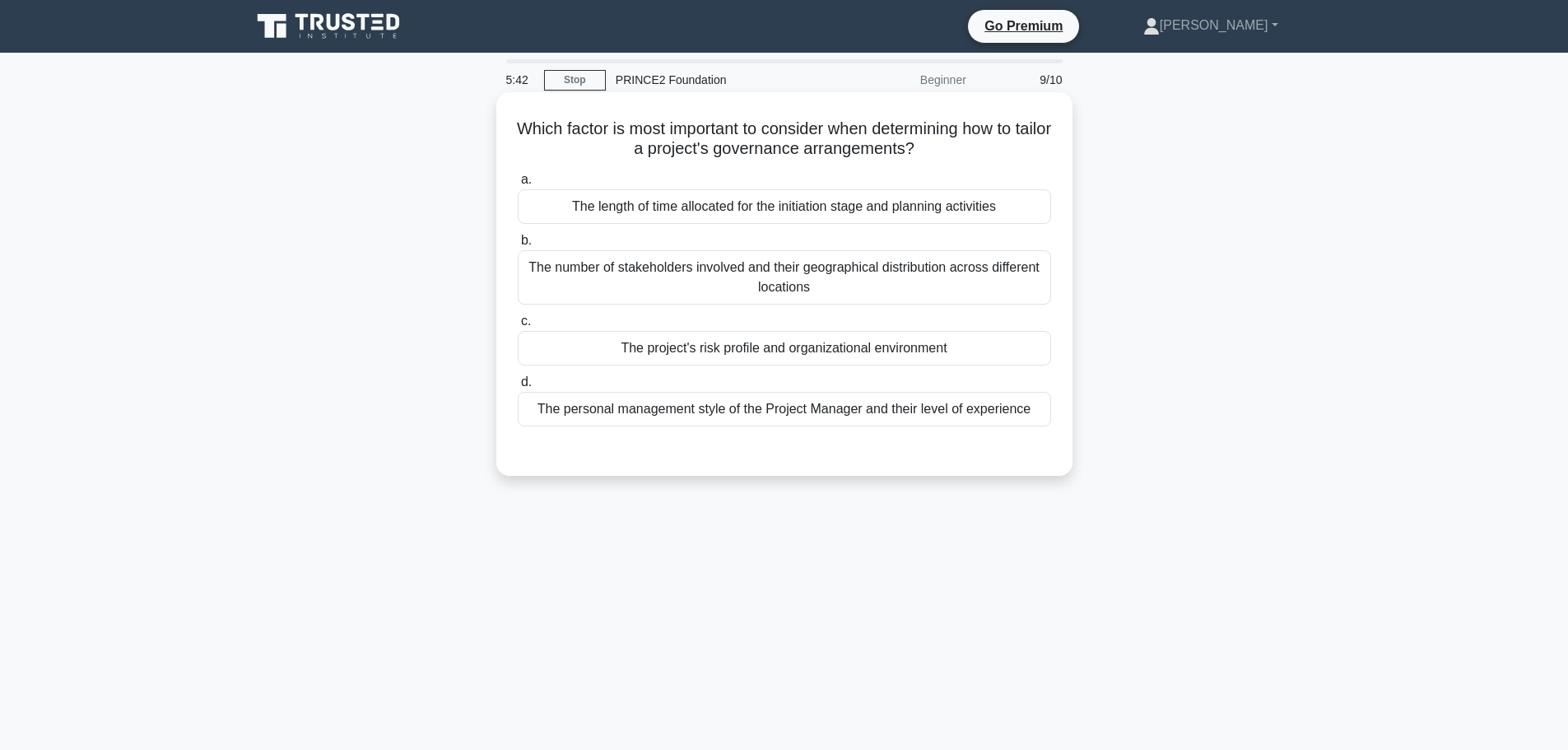
click at [672, 350] on div "The project's risk profile and organizational environment" at bounding box center [785, 348] width 534 height 35
click at [592, 350] on div "The project's risk profile and organizational environment" at bounding box center [785, 348] width 534 height 35
click at [518, 326] on input "c. The project's risk profile and organizational environment" at bounding box center [518, 322] width 0 height 11
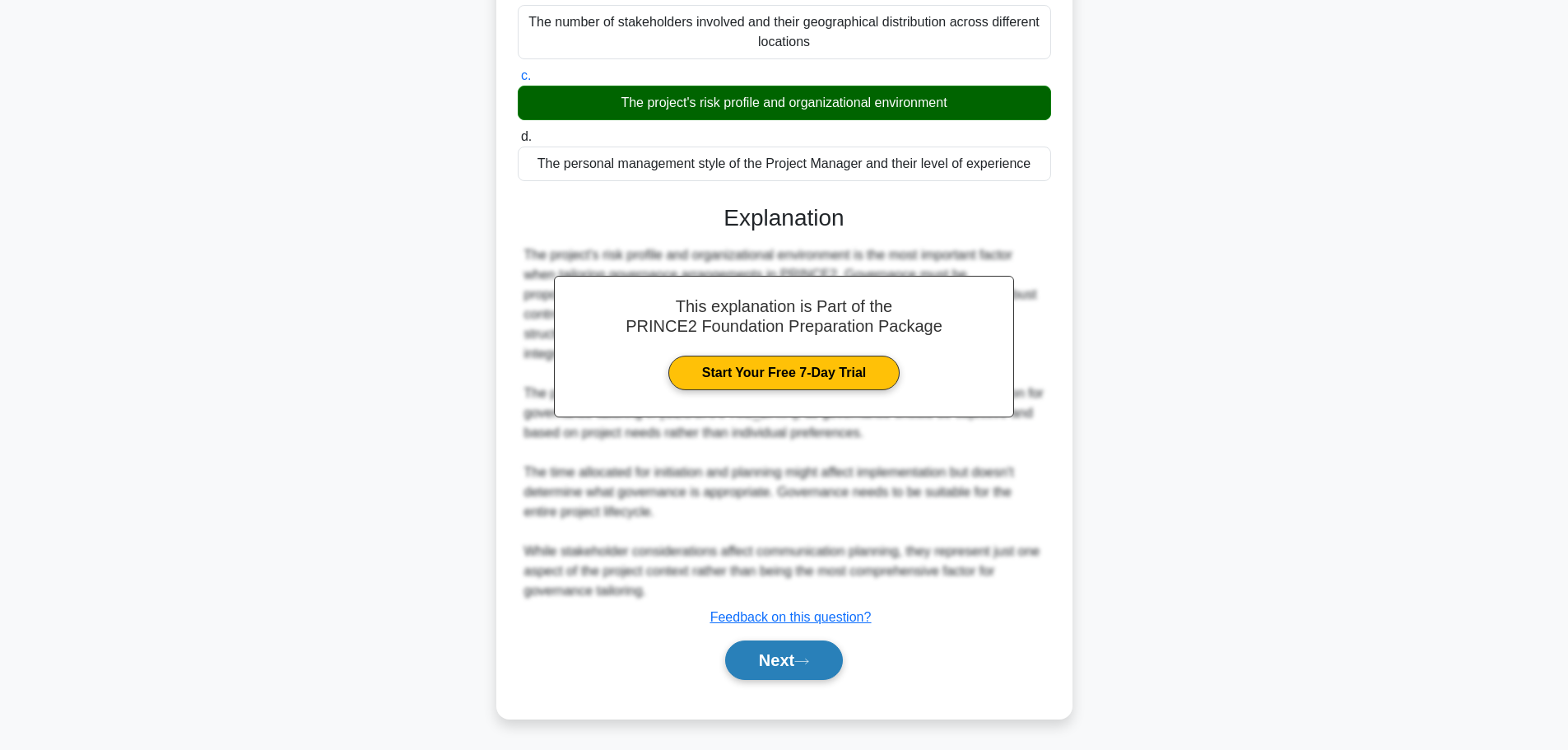
click at [749, 657] on button "Next" at bounding box center [784, 660] width 117 height 39
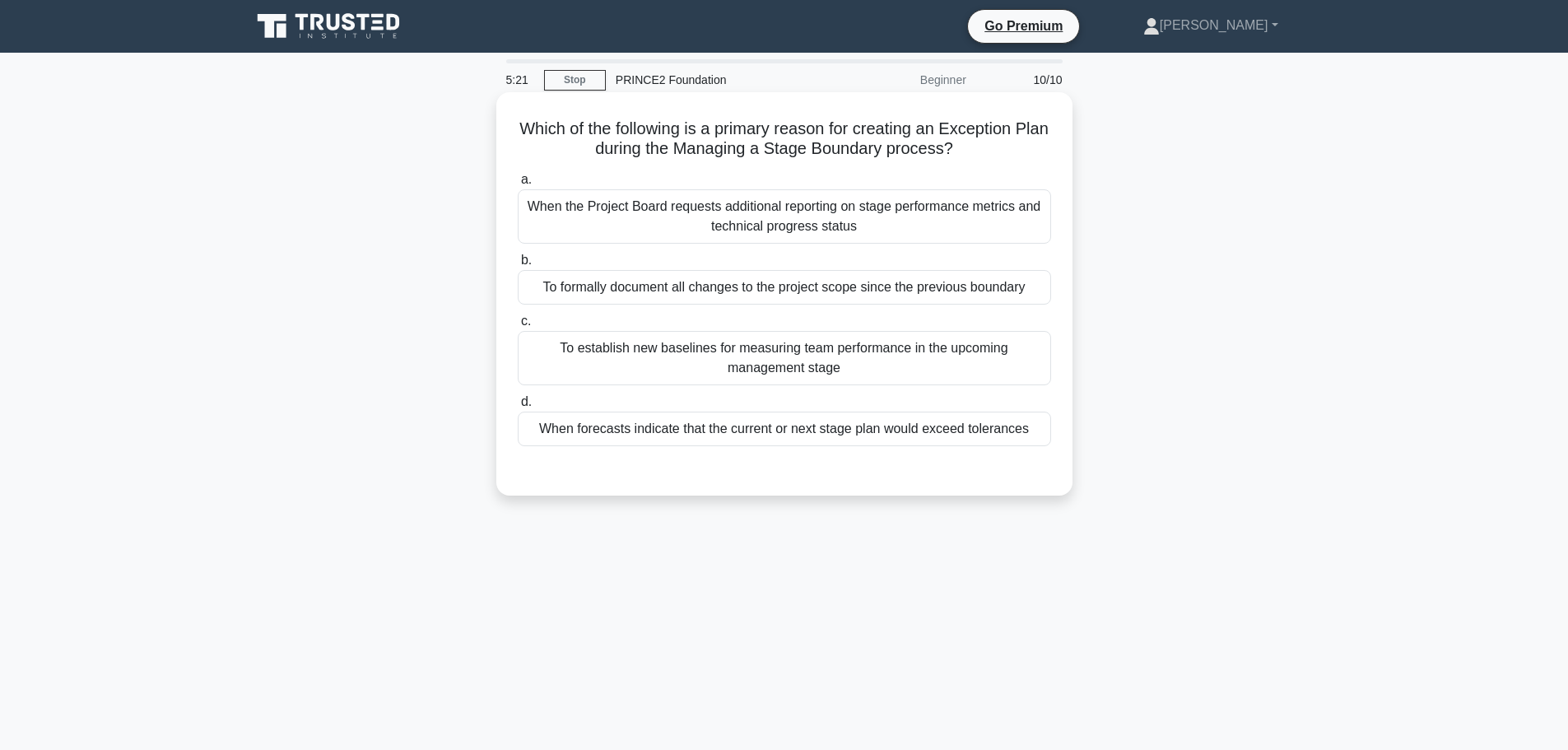
click at [800, 436] on div "When forecasts indicate that the current or next stage plan would exceed tolera…" at bounding box center [785, 429] width 534 height 35
click at [518, 407] on input "d. When forecasts indicate that the current or next stage plan would exceed tol…" at bounding box center [518, 403] width 0 height 11
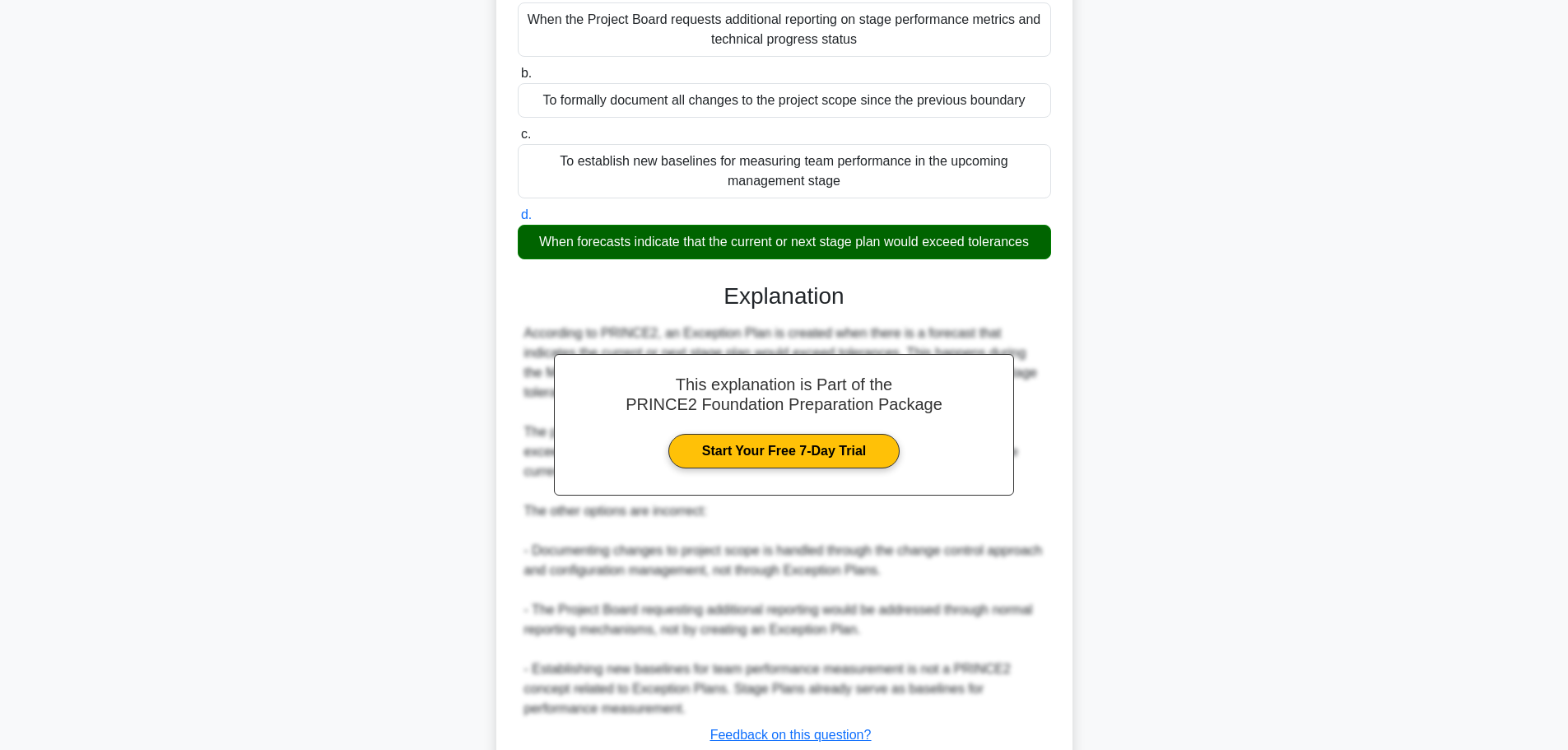
scroll to position [305, 0]
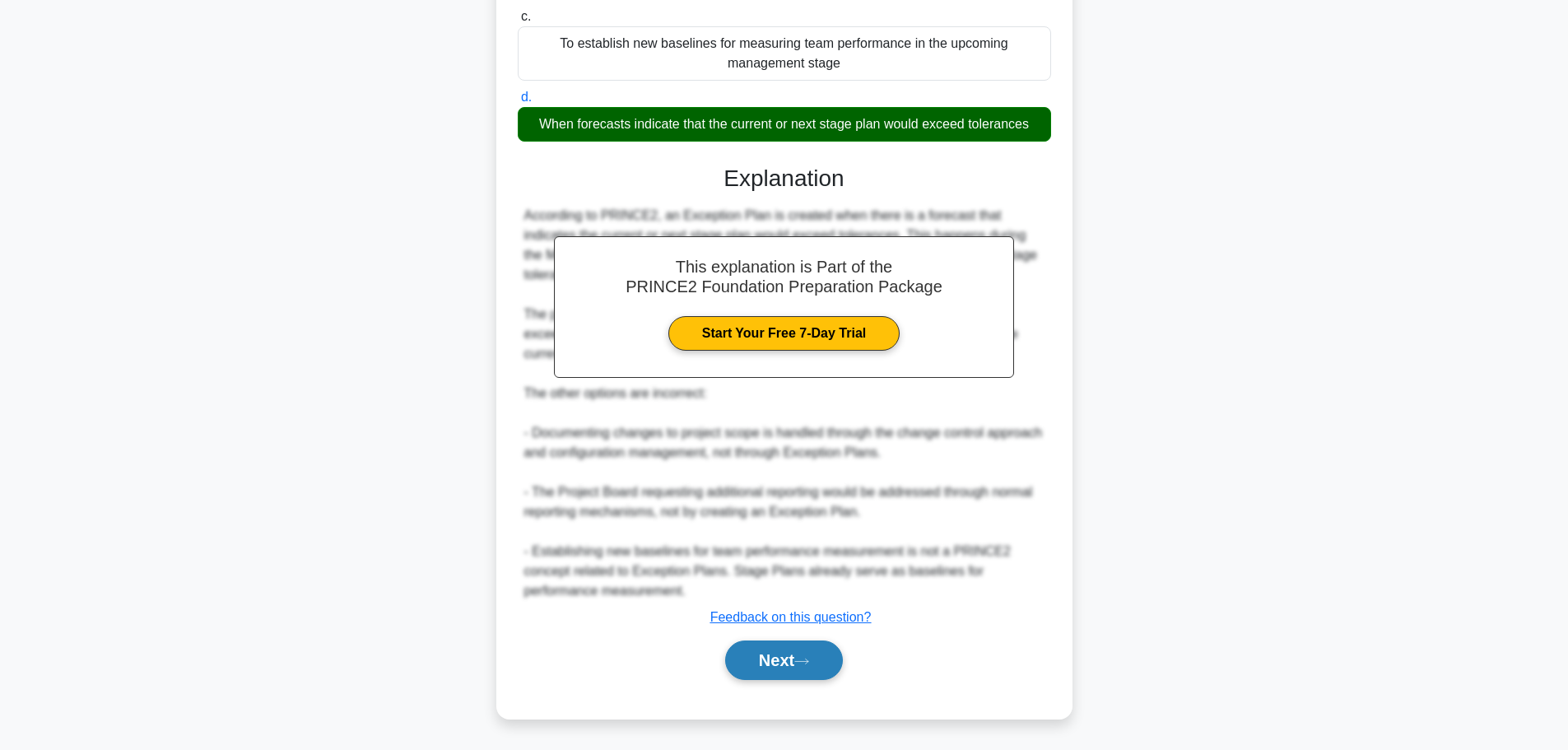
click at [770, 652] on button "Next" at bounding box center [784, 660] width 117 height 39
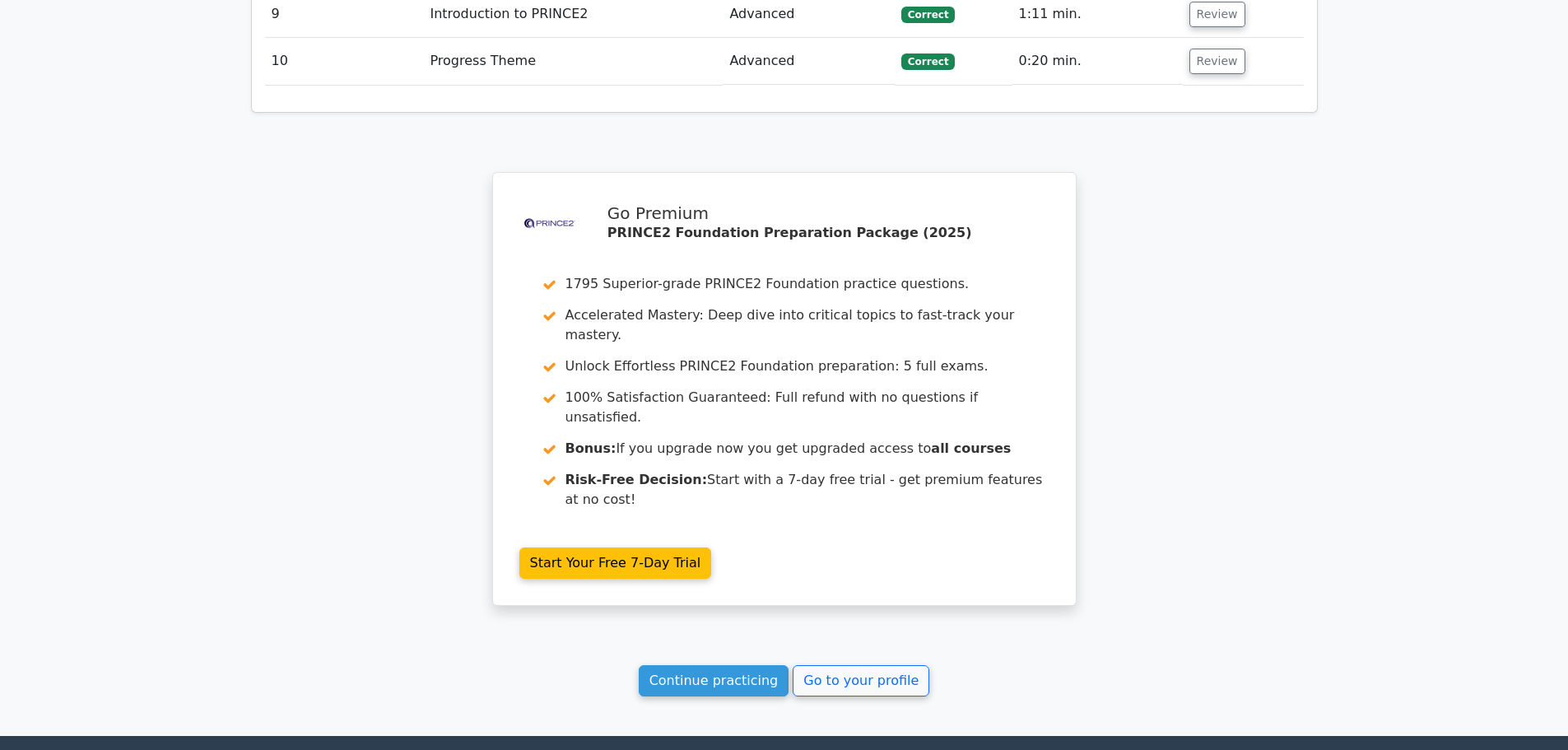
scroll to position [2675, 0]
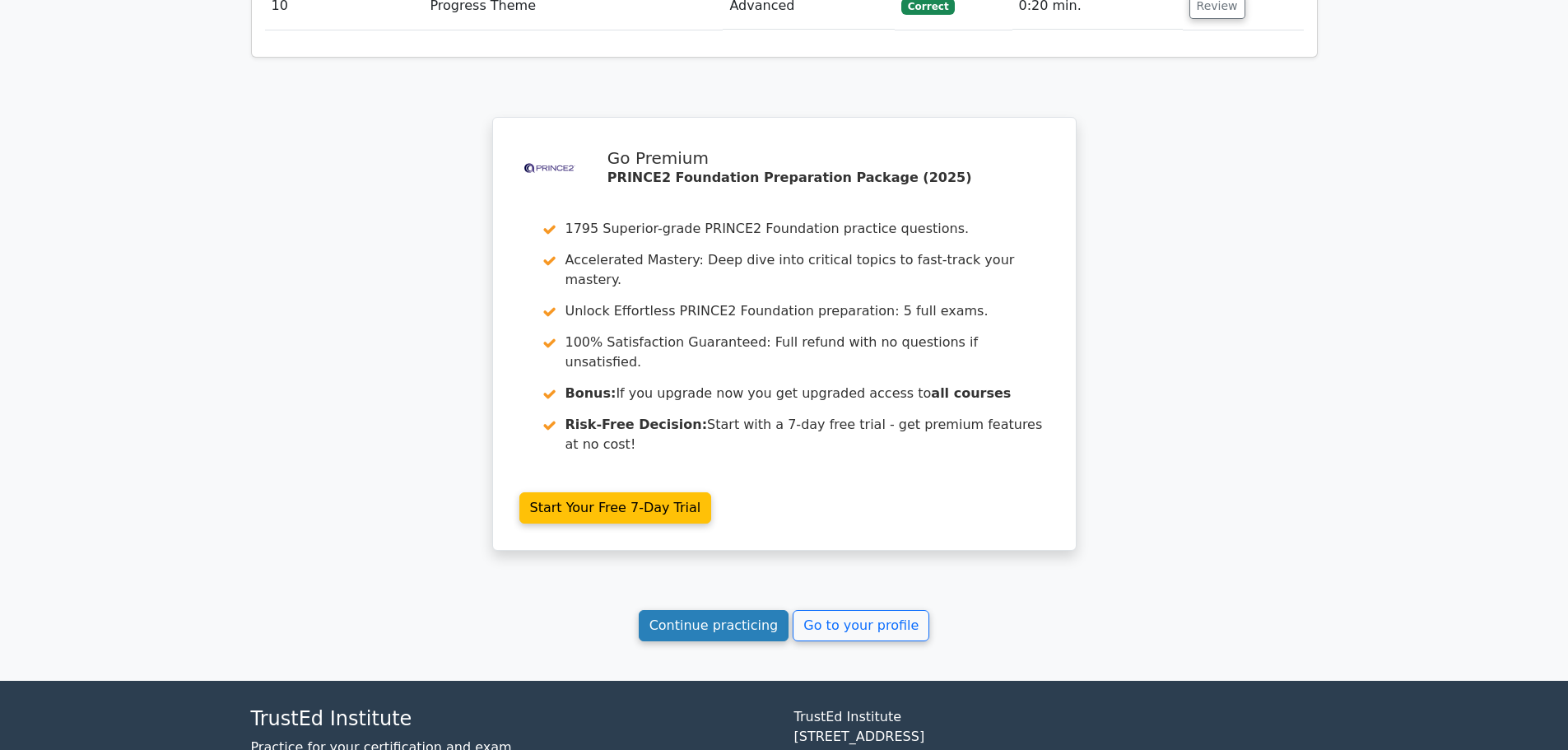
click at [724, 610] on link "Continue practicing" at bounding box center [714, 625] width 150 height 31
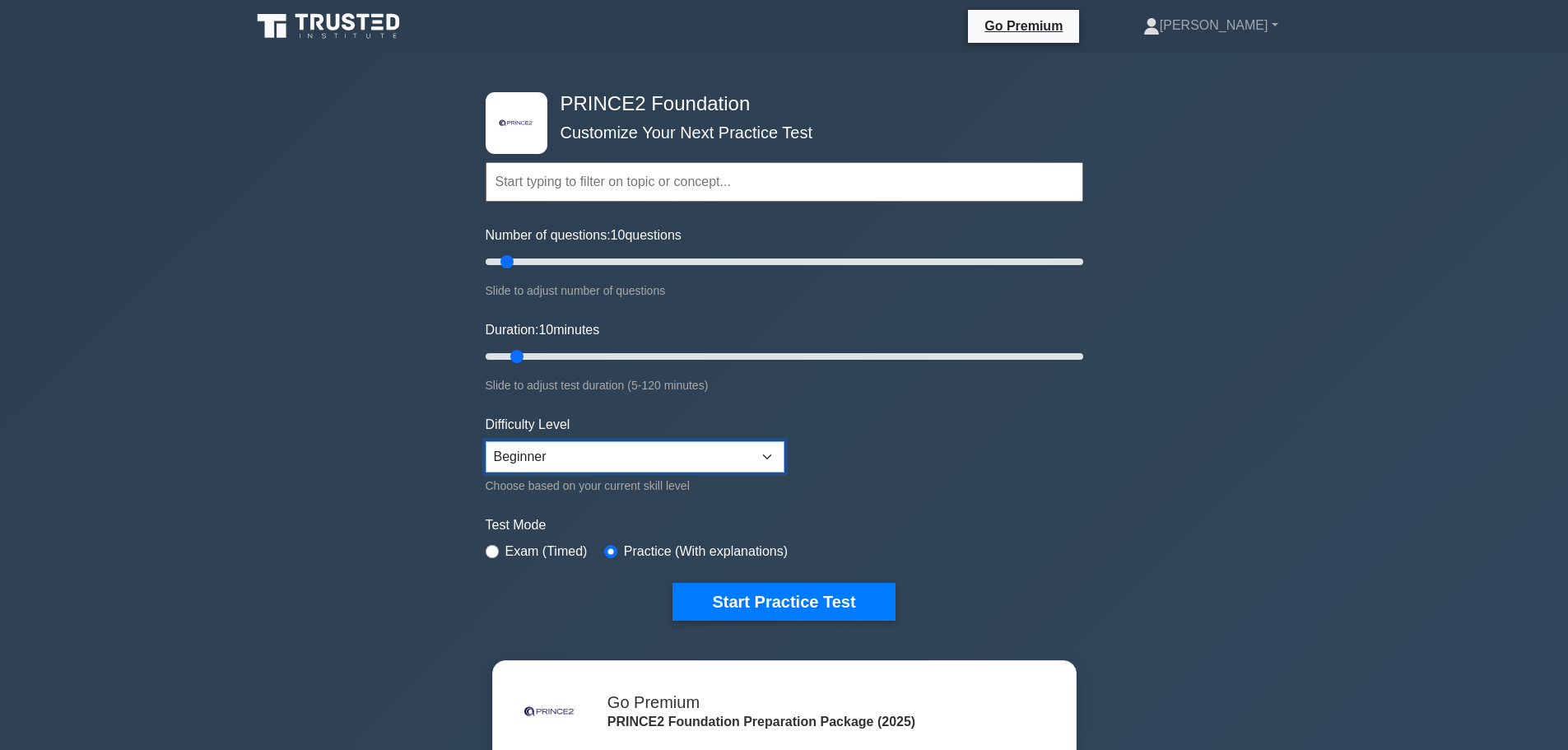
click at [586, 455] on select "Beginner Intermediate Expert" at bounding box center [635, 457] width 299 height 31
select select "expert"
click at [486, 441] on select "Beginner Intermediate Expert" at bounding box center [635, 457] width 299 height 31
click at [777, 593] on button "Start Practice Test" at bounding box center [784, 601] width 222 height 38
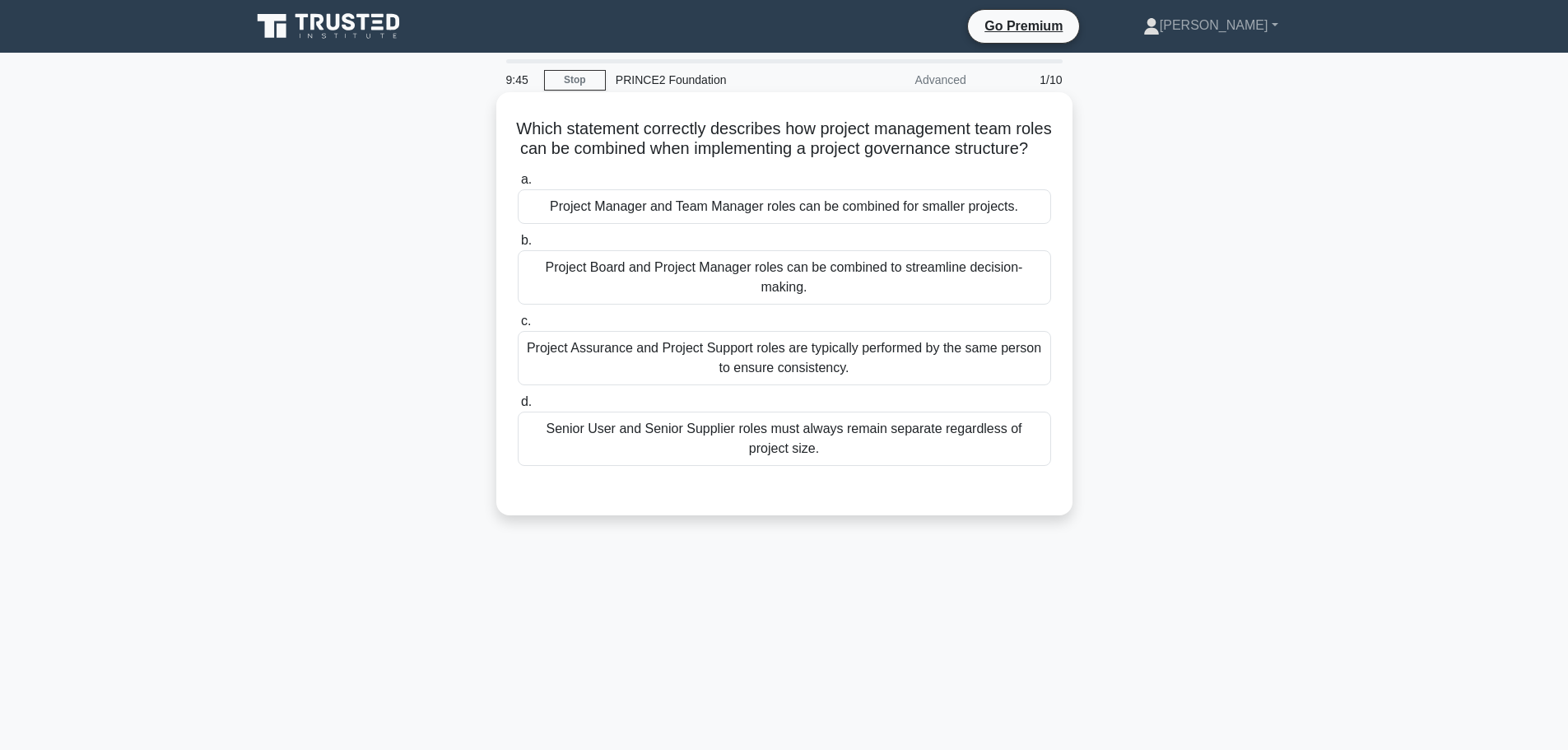
click at [628, 224] on div "Project Manager and Team Manager roles can be combined for smaller projects." at bounding box center [785, 207] width 534 height 35
click at [518, 185] on input "a. Project Manager and Team Manager roles can be combined for smaller projects." at bounding box center [518, 180] width 0 height 11
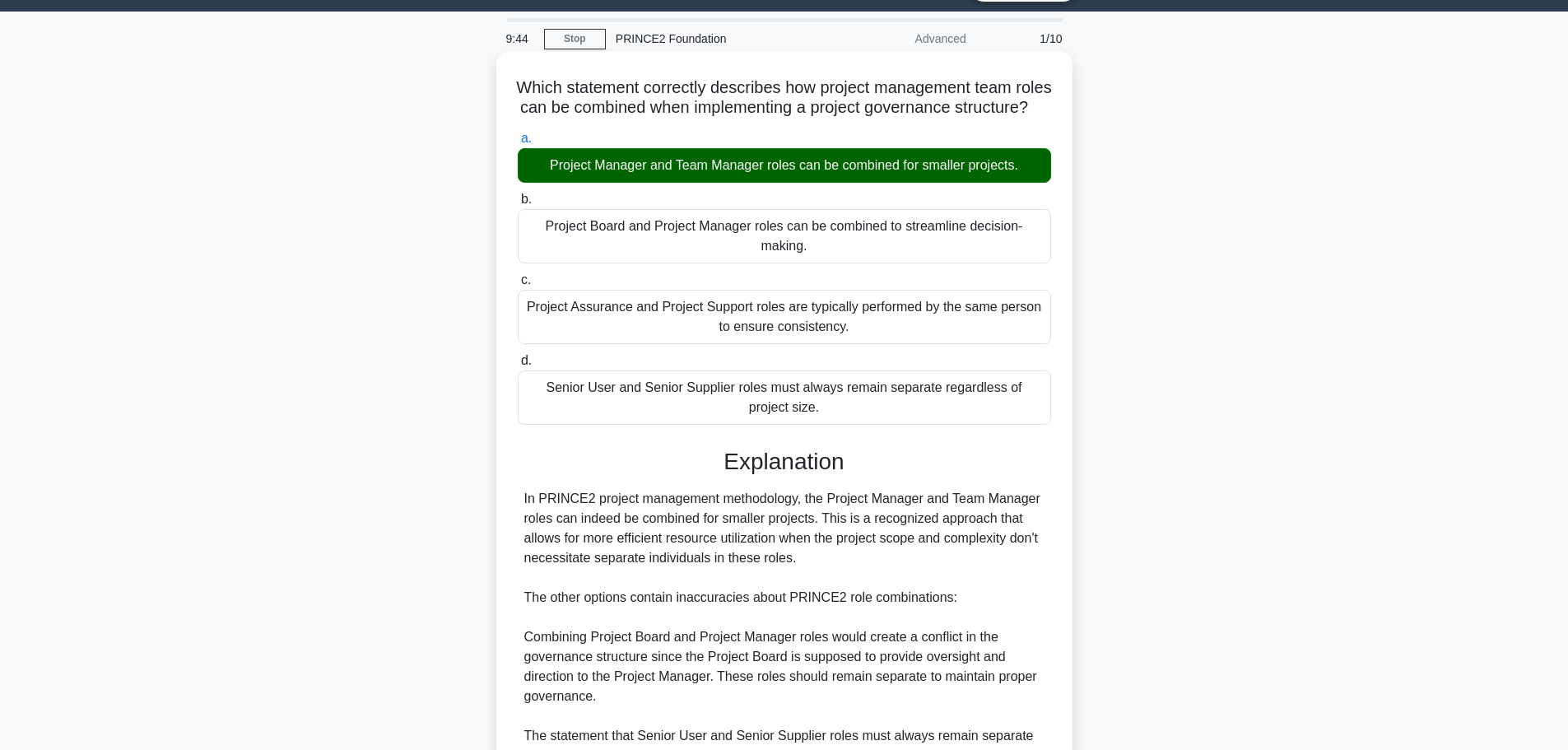
scroll to position [345, 0]
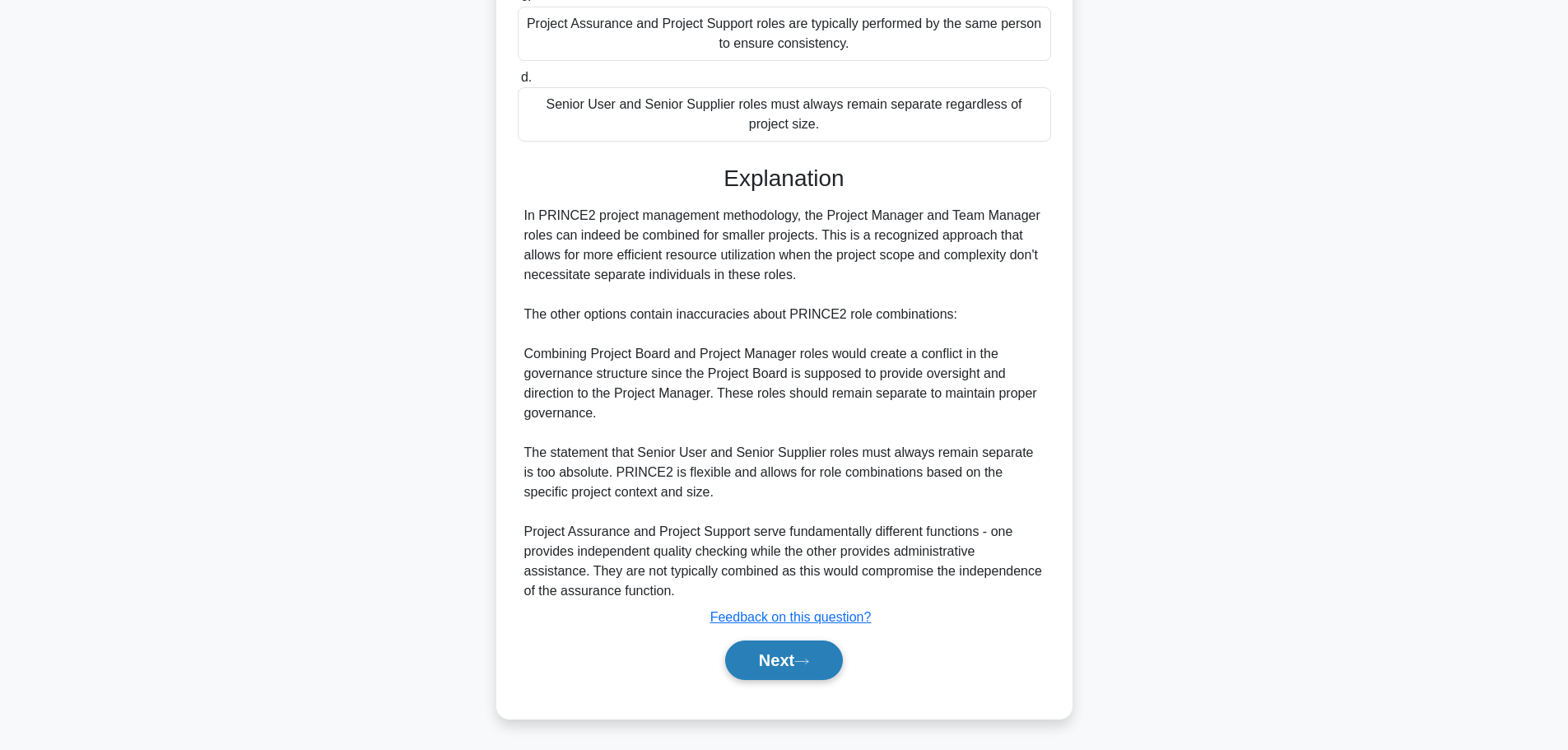
click at [817, 667] on button "Next" at bounding box center [784, 660] width 117 height 39
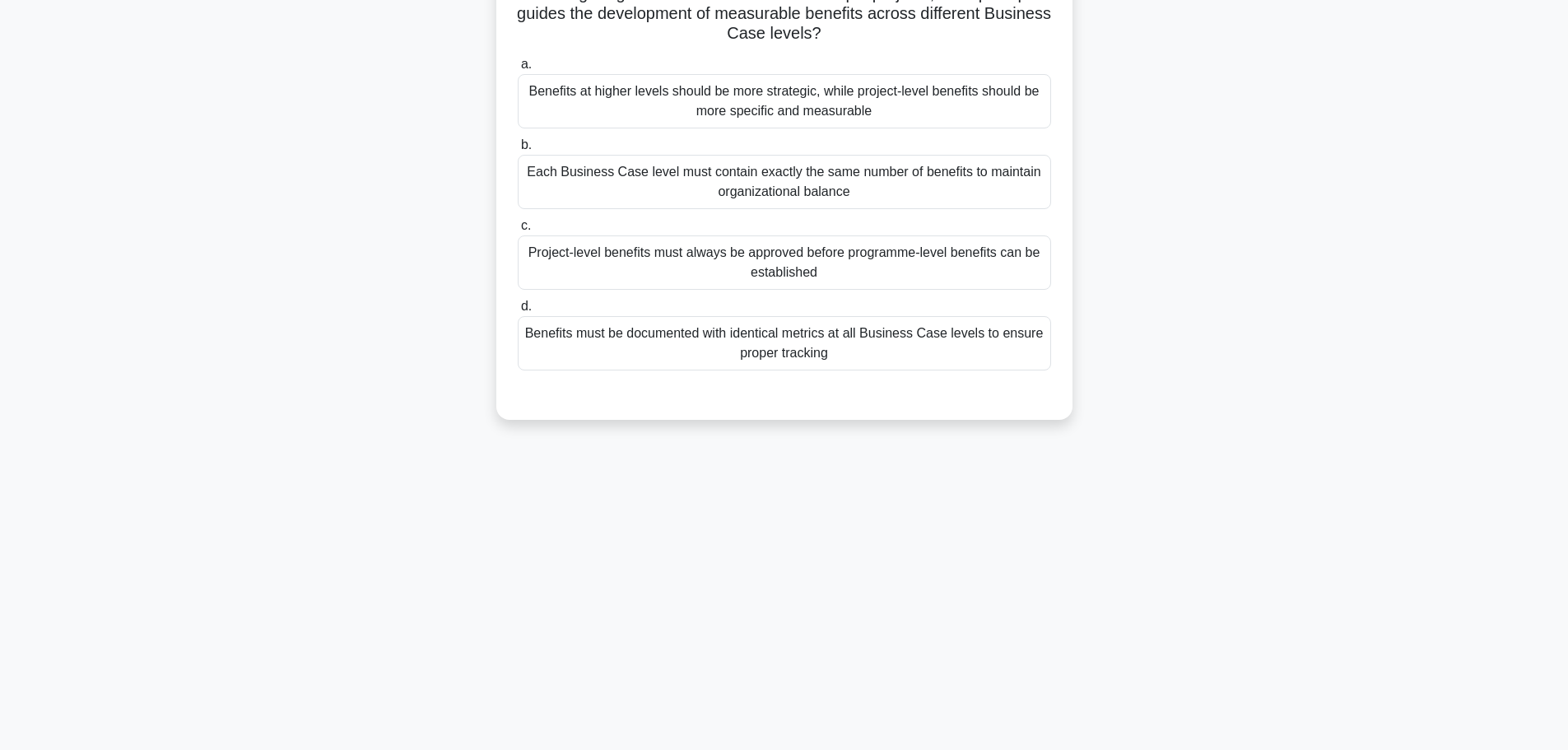
scroll to position [0, 0]
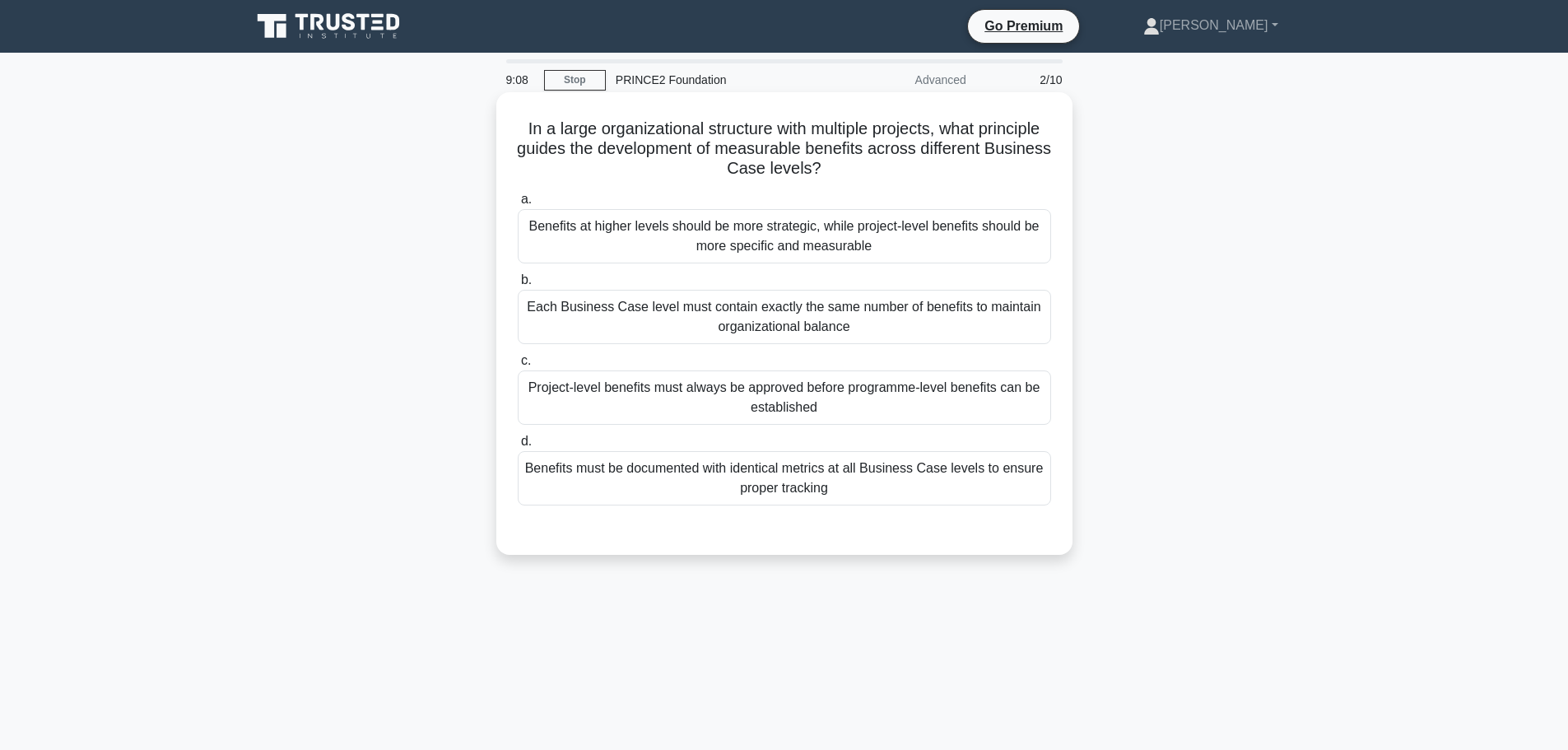
click at [753, 482] on div "Benefits must be documented with identical metrics at all Business Case levels …" at bounding box center [785, 478] width 534 height 54
click at [518, 447] on input "d. Benefits must be documented with identical metrics at all Business Case leve…" at bounding box center [518, 442] width 0 height 11
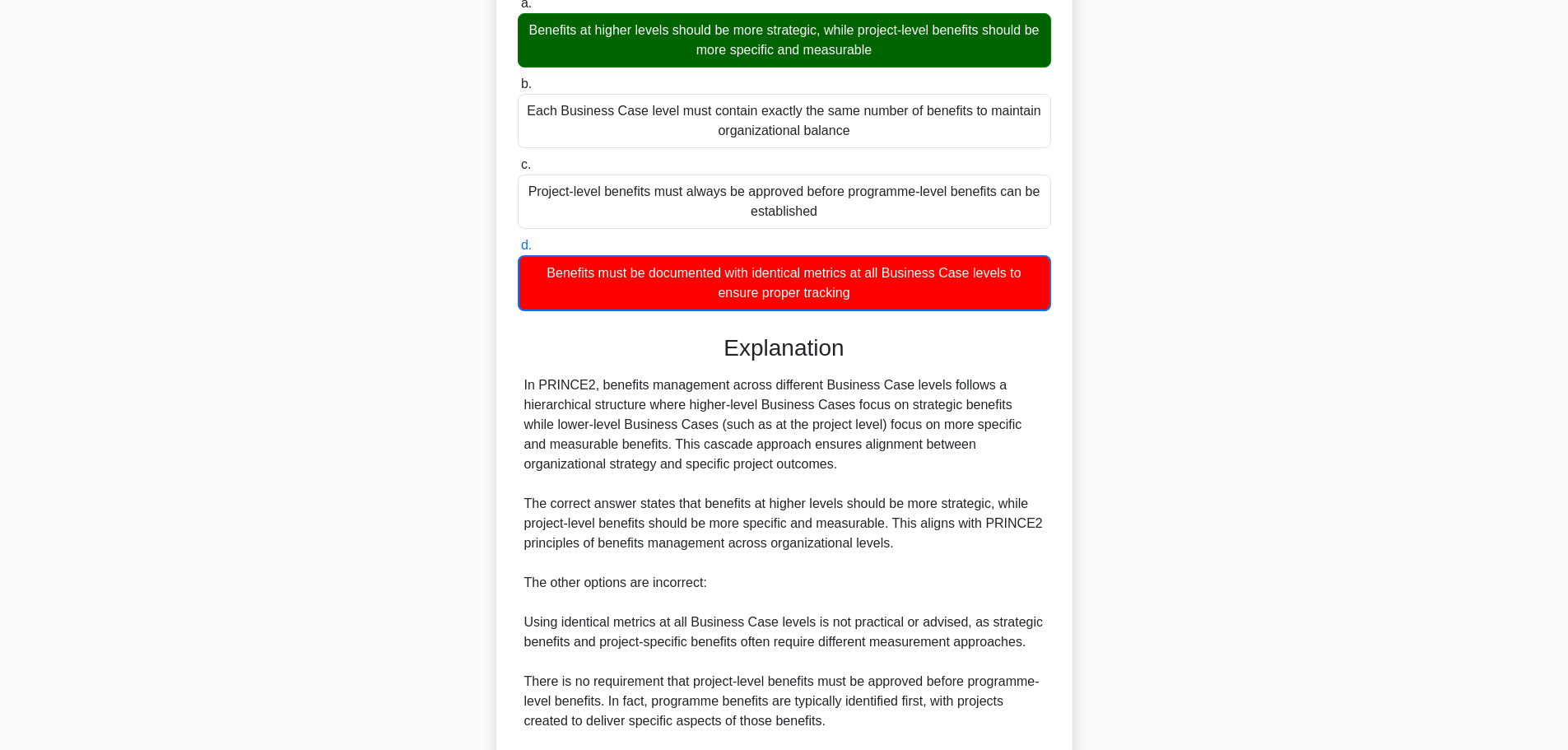
scroll to position [406, 0]
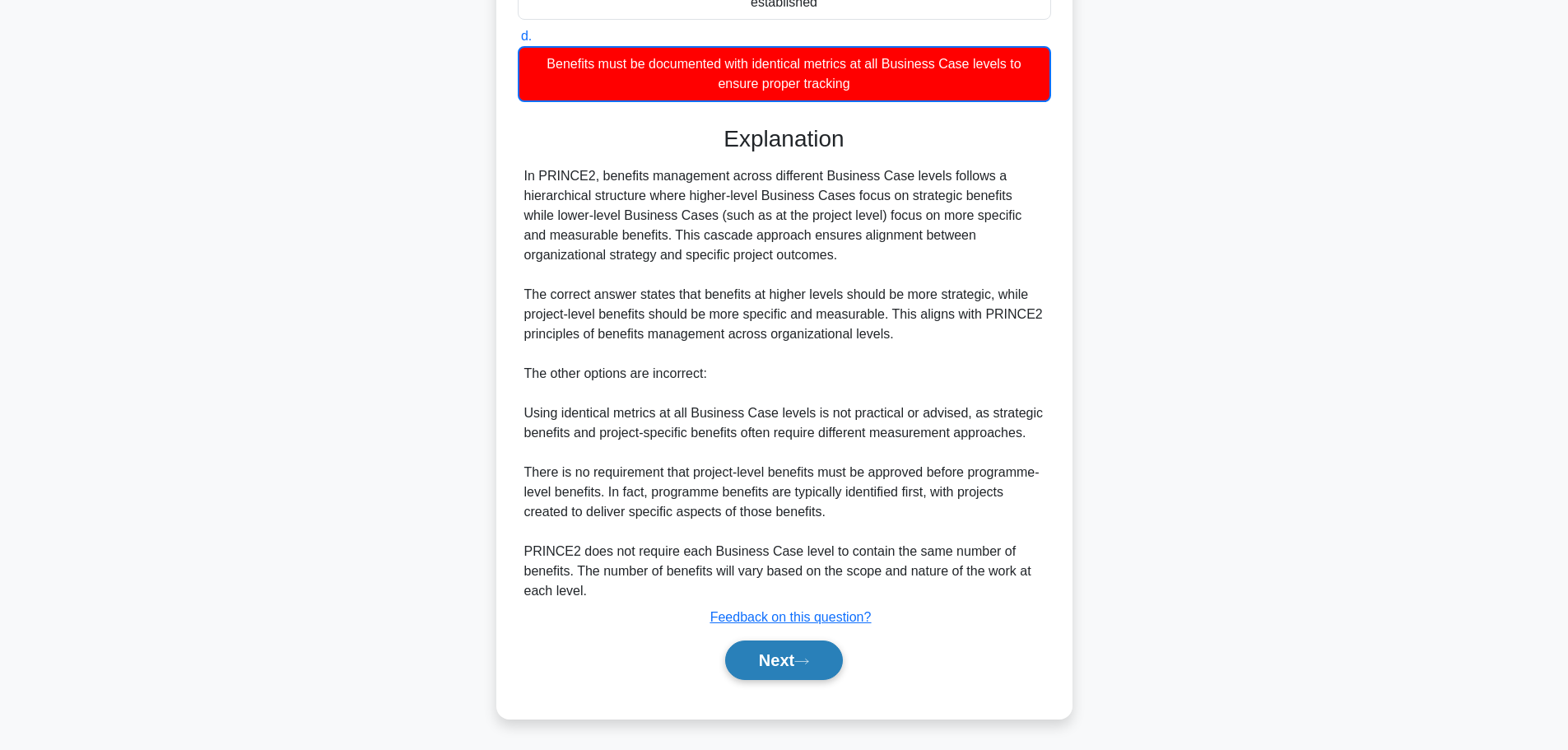
drag, startPoint x: 804, startPoint y: 659, endPoint x: 797, endPoint y: 653, distance: 9.2
click at [804, 659] on icon at bounding box center [801, 662] width 15 height 9
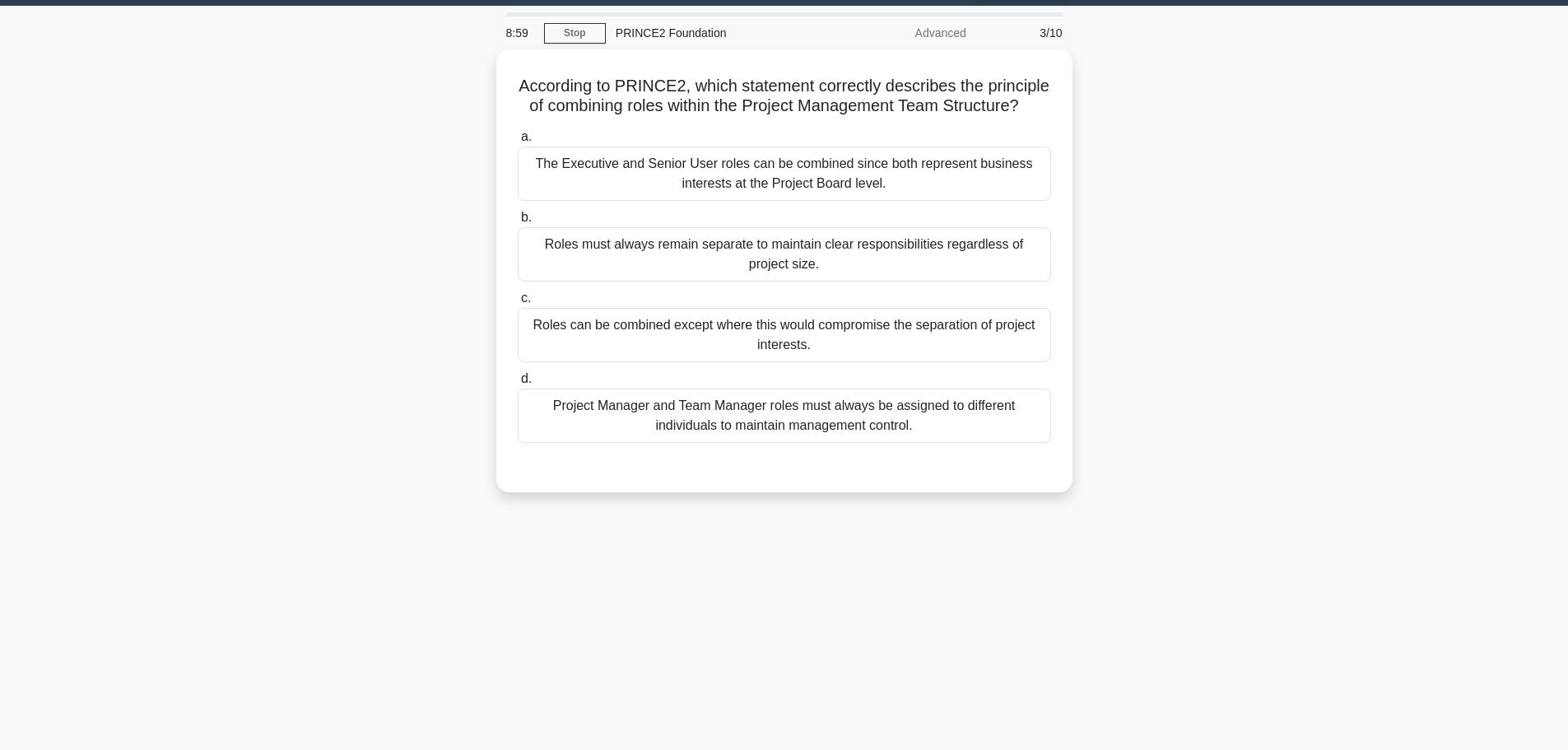
scroll to position [0, 0]
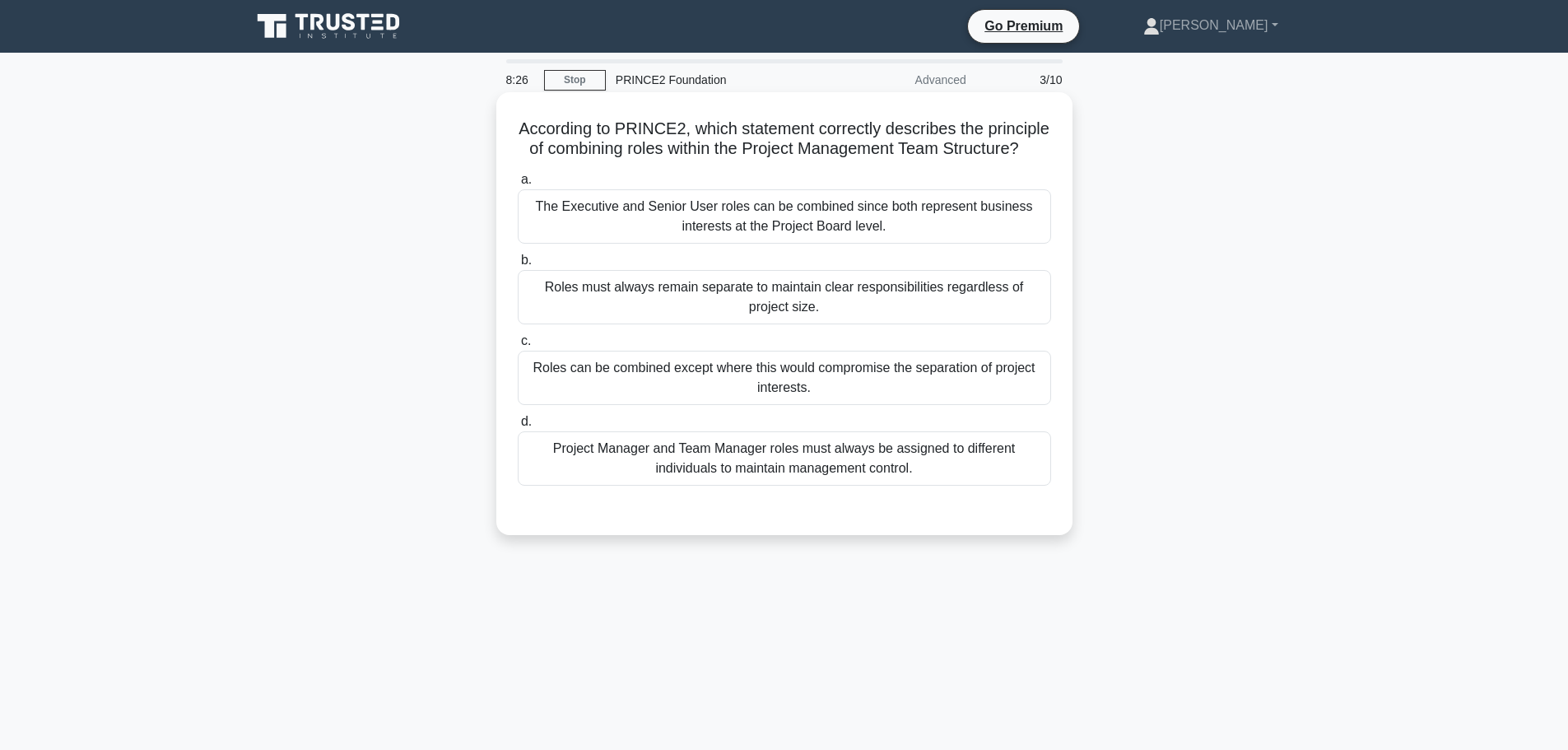
click at [565, 404] on div "Roles can be combined except where this would compromise the separation of proj…" at bounding box center [785, 377] width 534 height 54
click at [518, 347] on input "c. Roles can be combined except where this would compromise the separation of p…" at bounding box center [518, 341] width 0 height 11
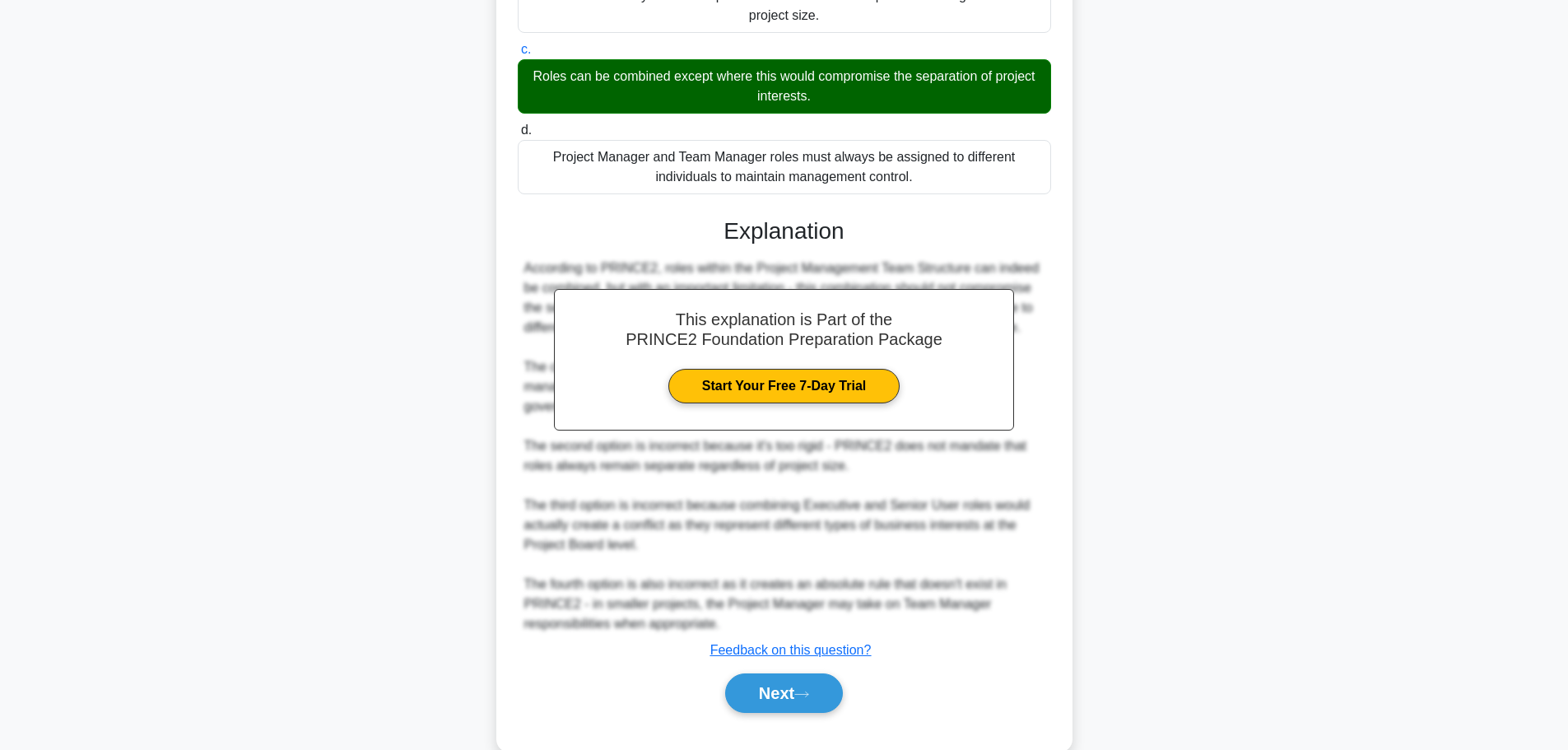
scroll to position [345, 0]
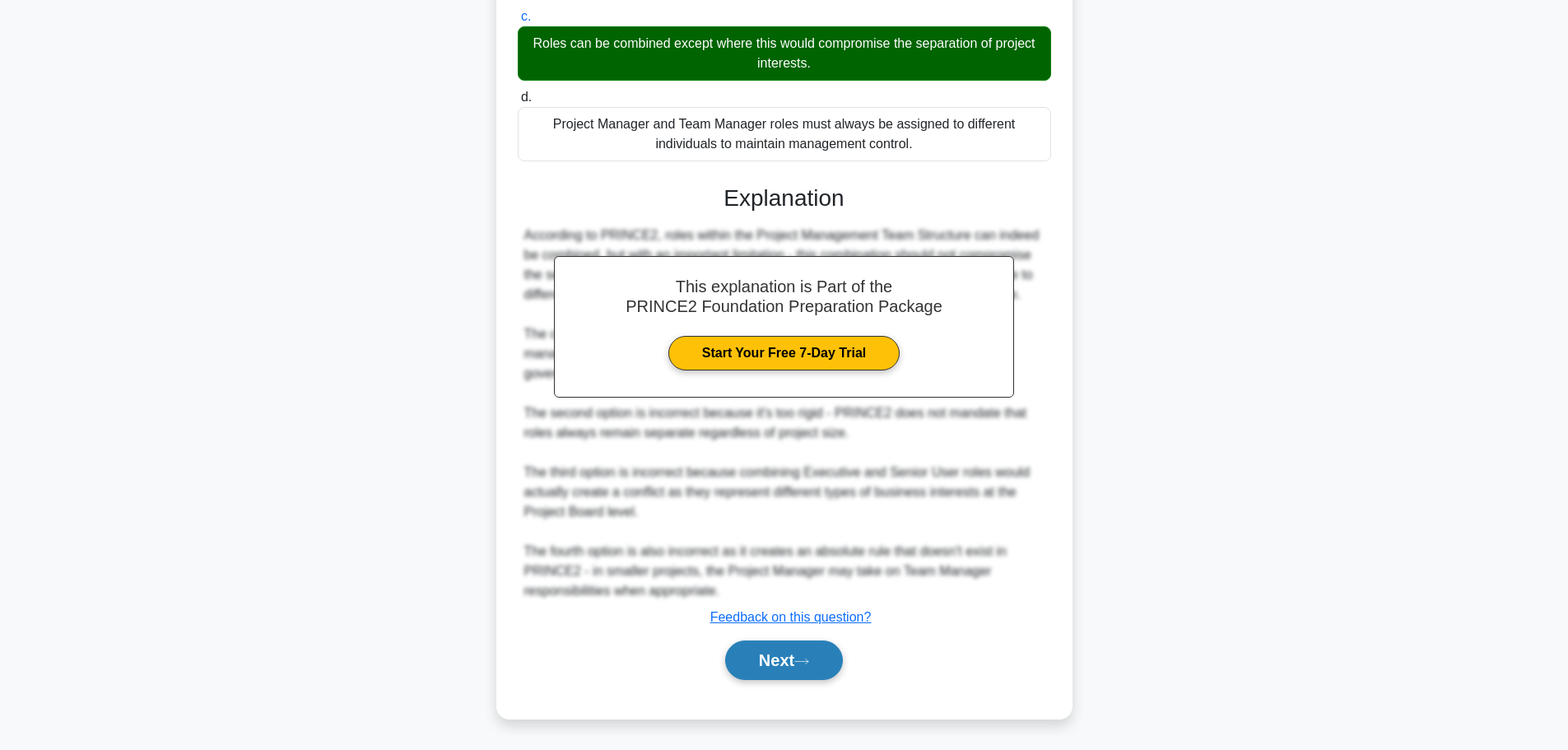
click at [759, 663] on button "Next" at bounding box center [784, 660] width 117 height 39
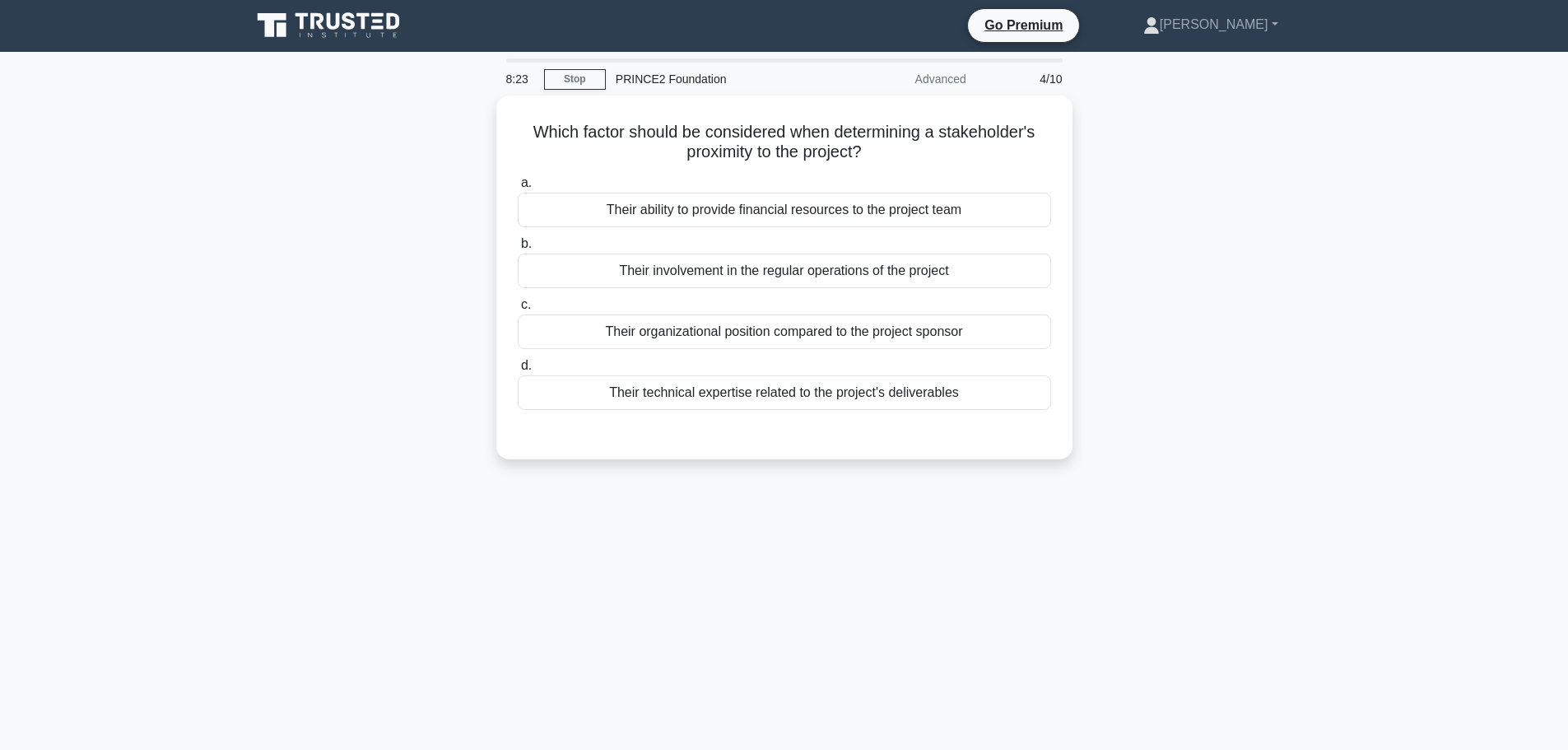
scroll to position [0, 0]
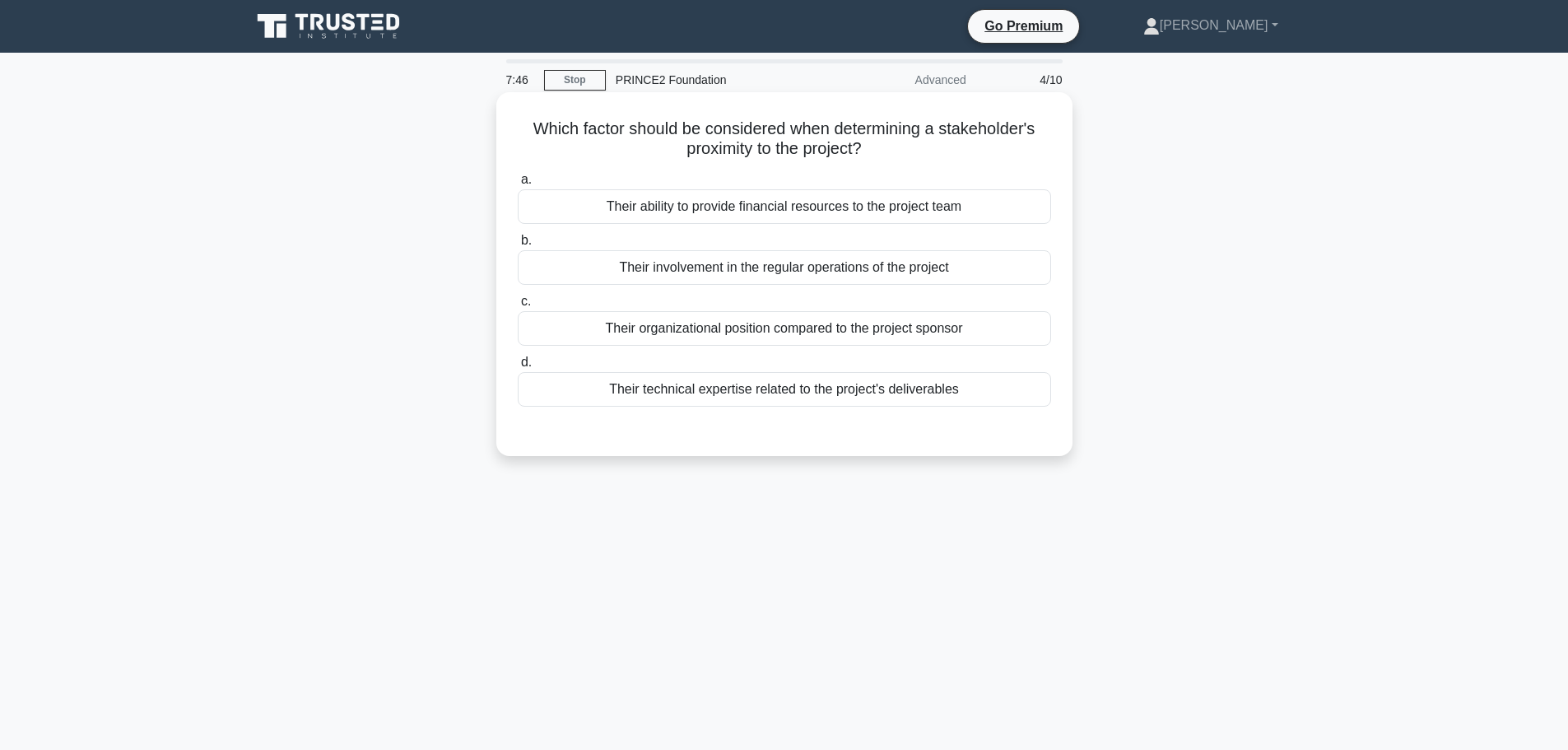
click at [772, 266] on div "Their involvement in the regular operations of the project" at bounding box center [785, 268] width 534 height 35
click at [518, 246] on input "b. Their involvement in the regular operations of the project" at bounding box center [518, 241] width 0 height 11
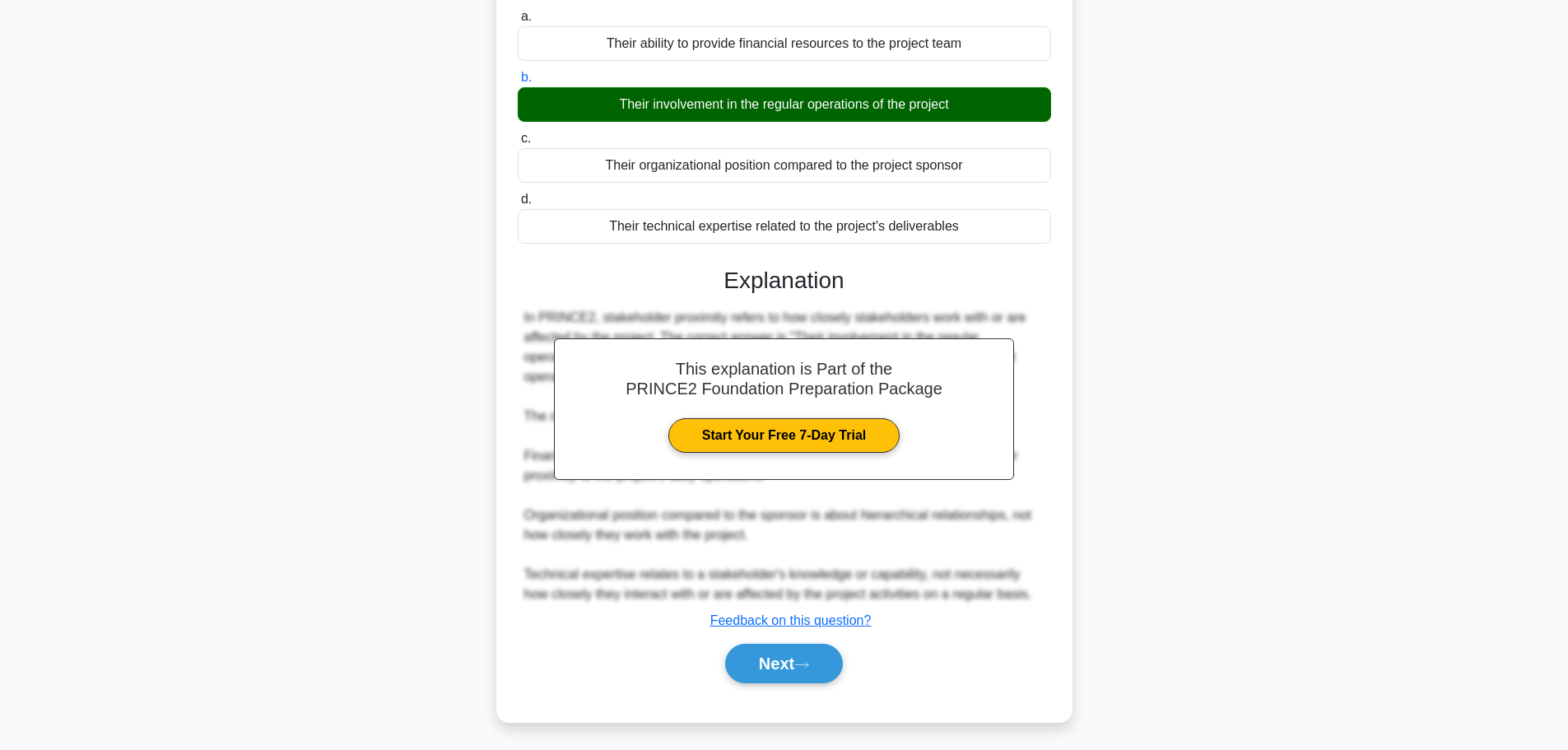
scroll to position [167, 0]
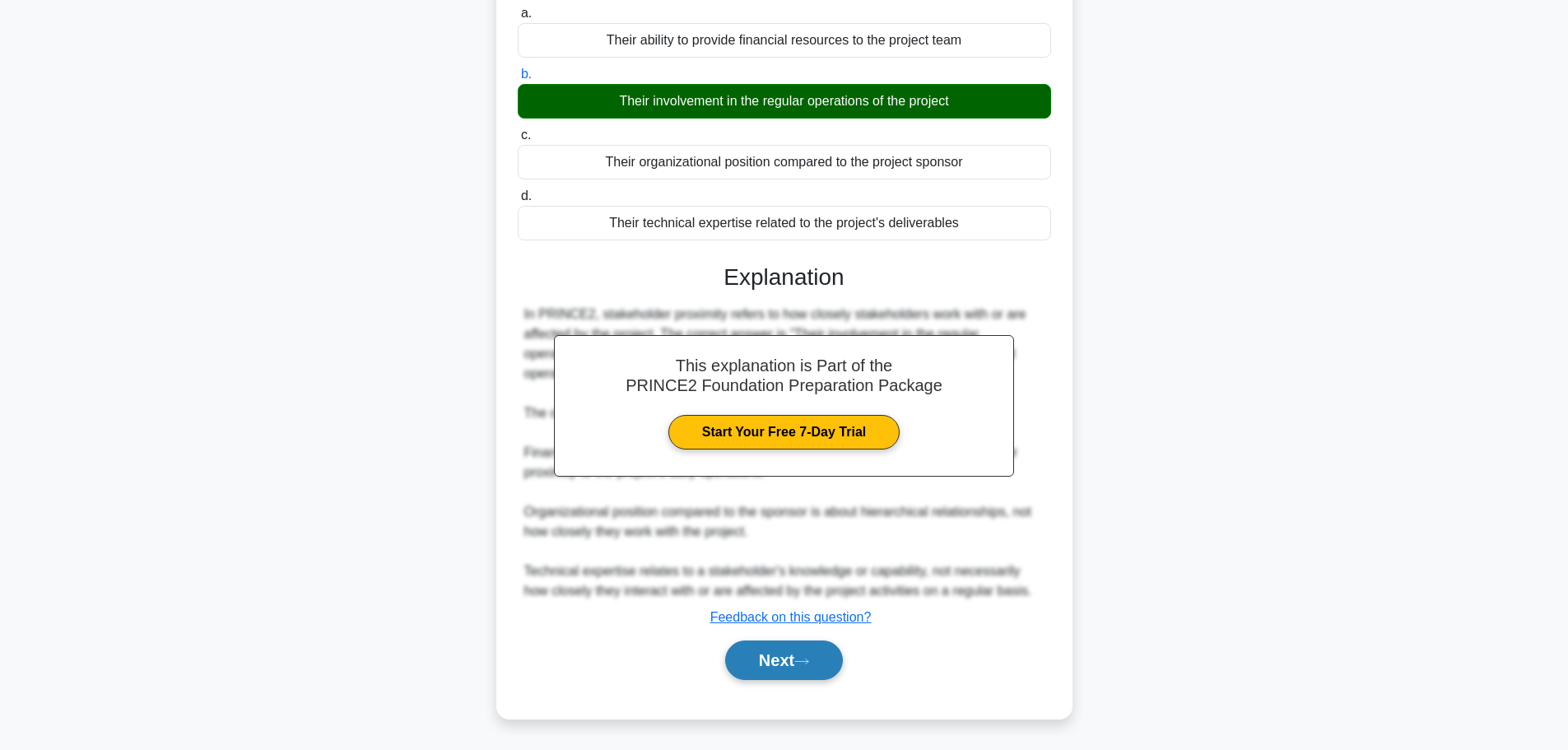
click at [764, 675] on button "Next" at bounding box center [784, 660] width 117 height 39
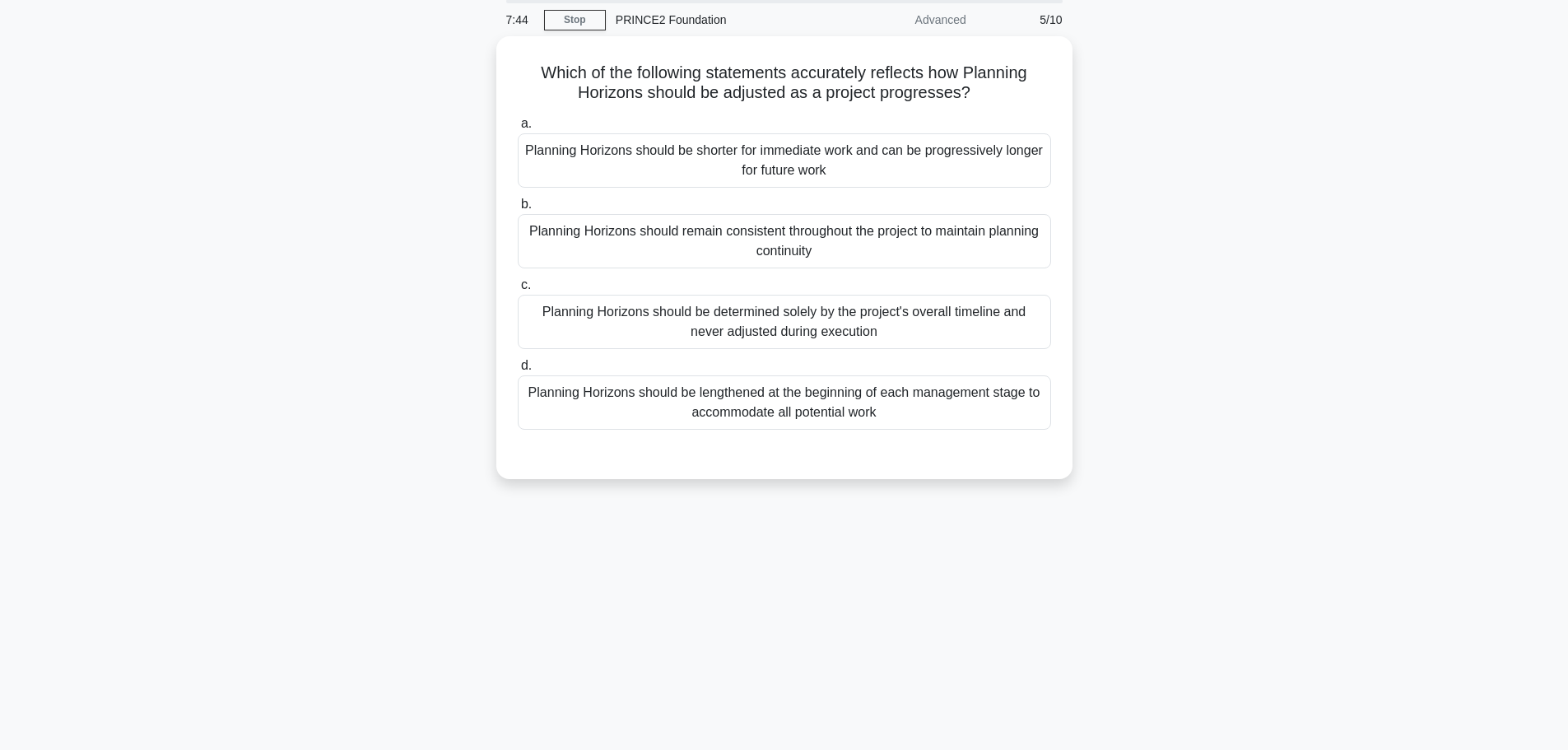
scroll to position [0, 0]
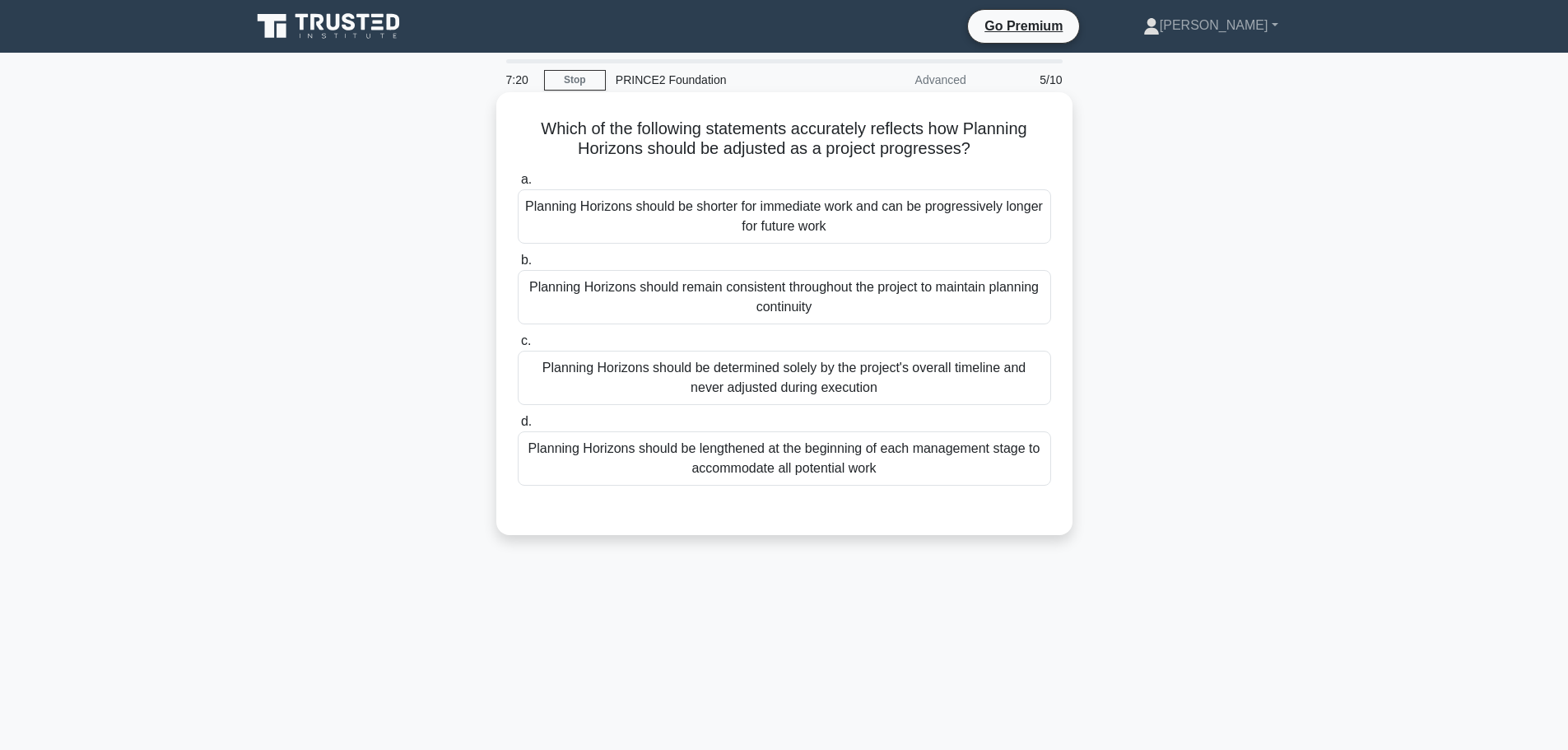
drag, startPoint x: 707, startPoint y: 222, endPoint x: 706, endPoint y: 237, distance: 15.0
click at [708, 225] on div "Planning Horizons should be shorter for immediate work and can be progressively…" at bounding box center [785, 216] width 534 height 54
click at [518, 185] on input "a. Planning Horizons should be shorter for immediate work and can be progressiv…" at bounding box center [518, 180] width 0 height 11
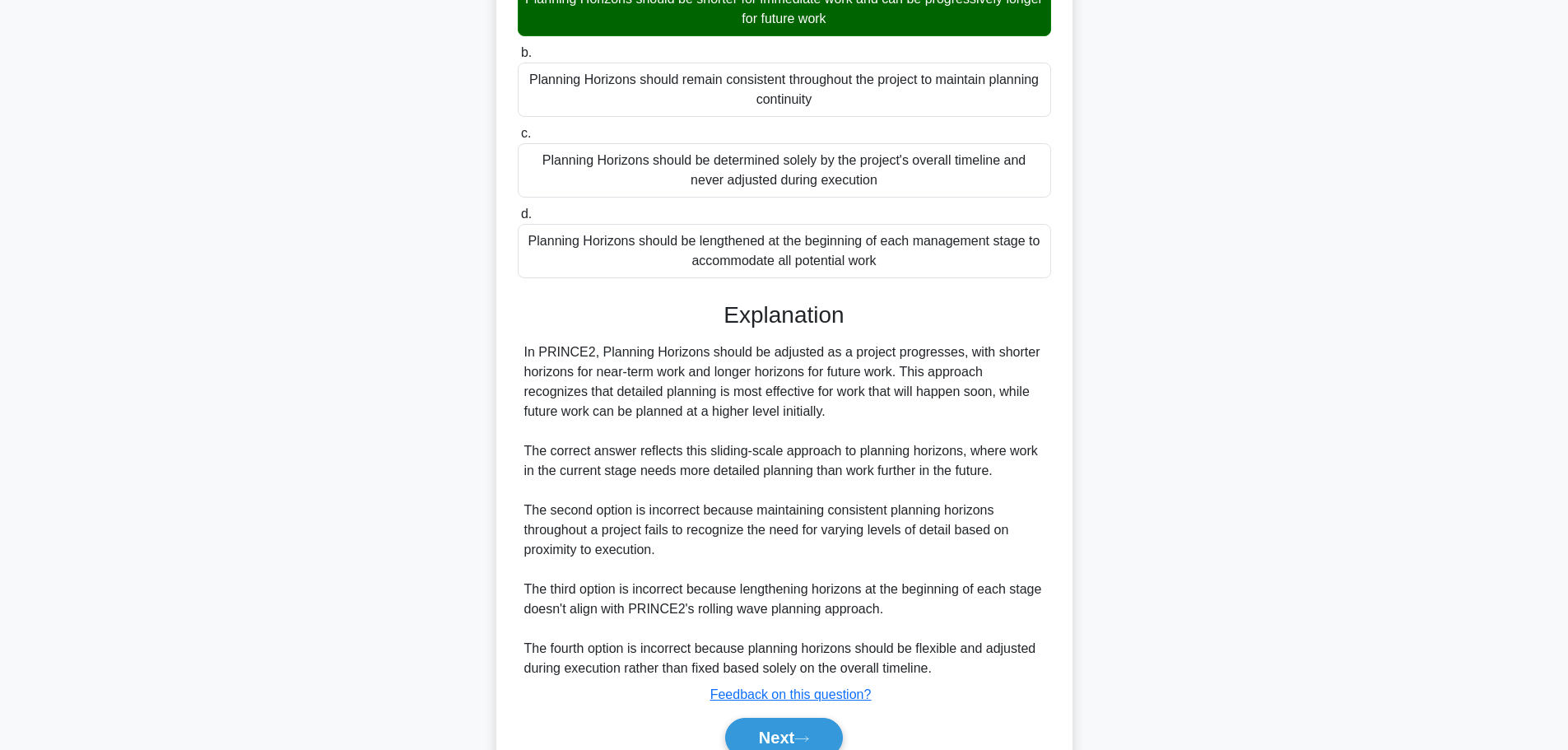
scroll to position [286, 0]
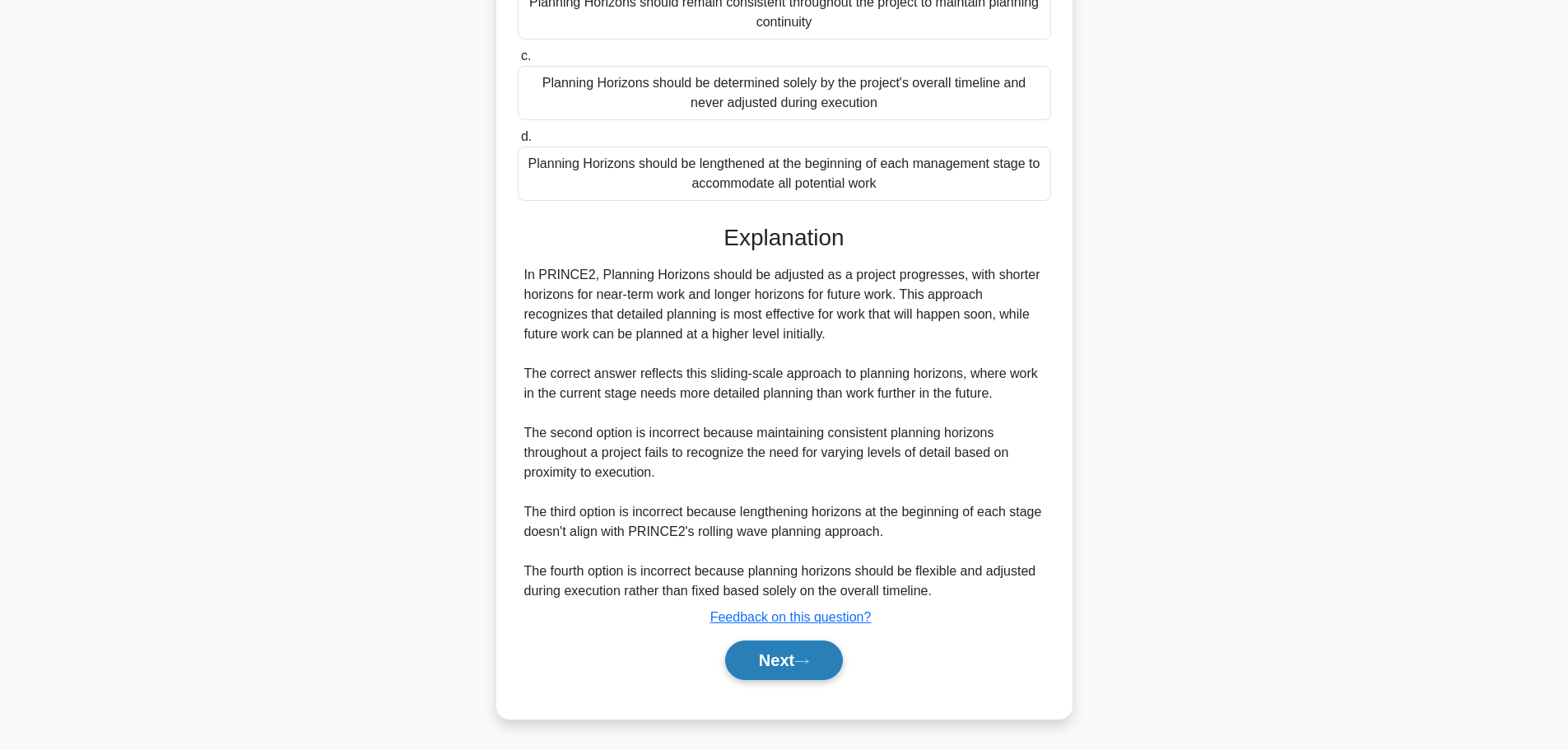
click at [779, 664] on button "Next" at bounding box center [784, 660] width 117 height 39
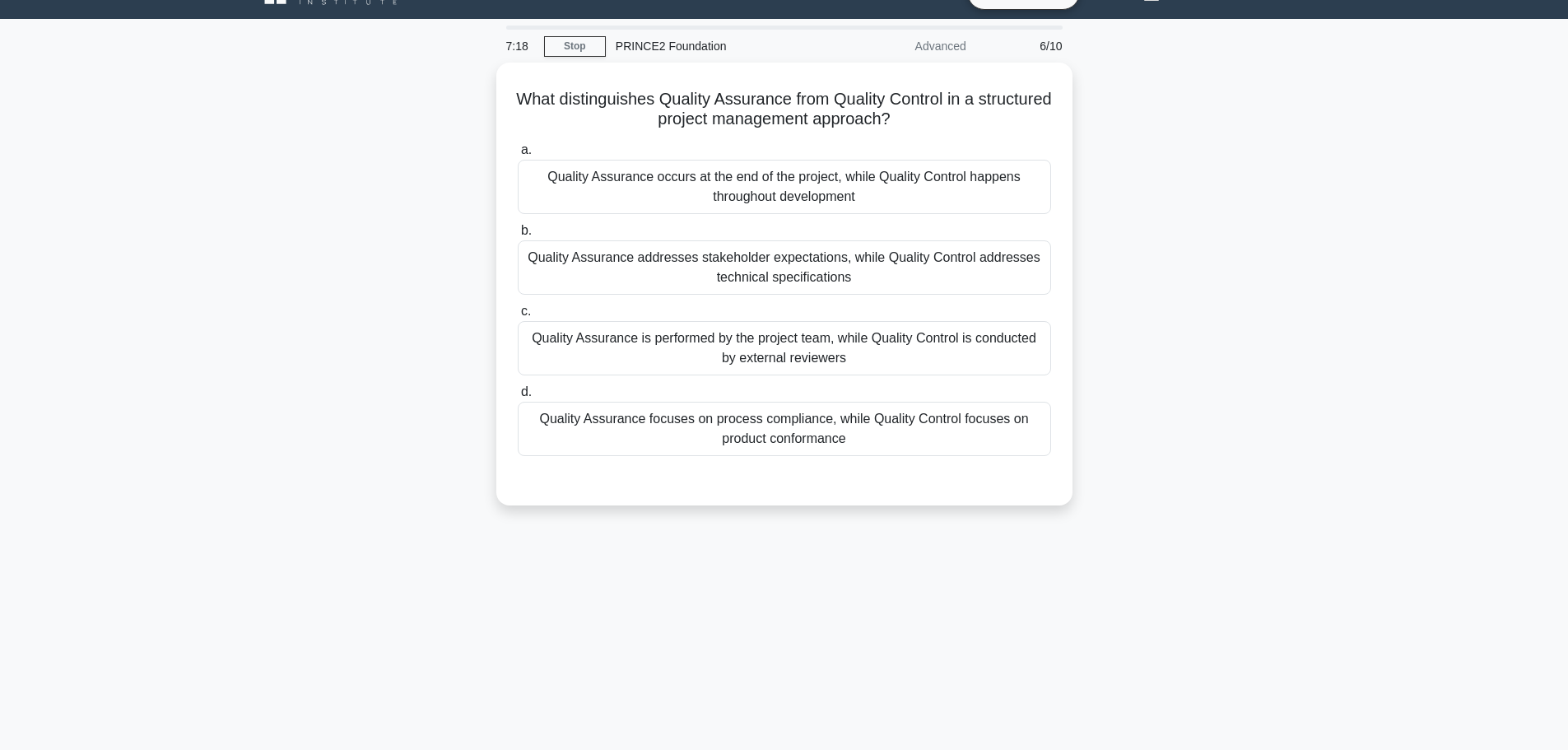
scroll to position [0, 0]
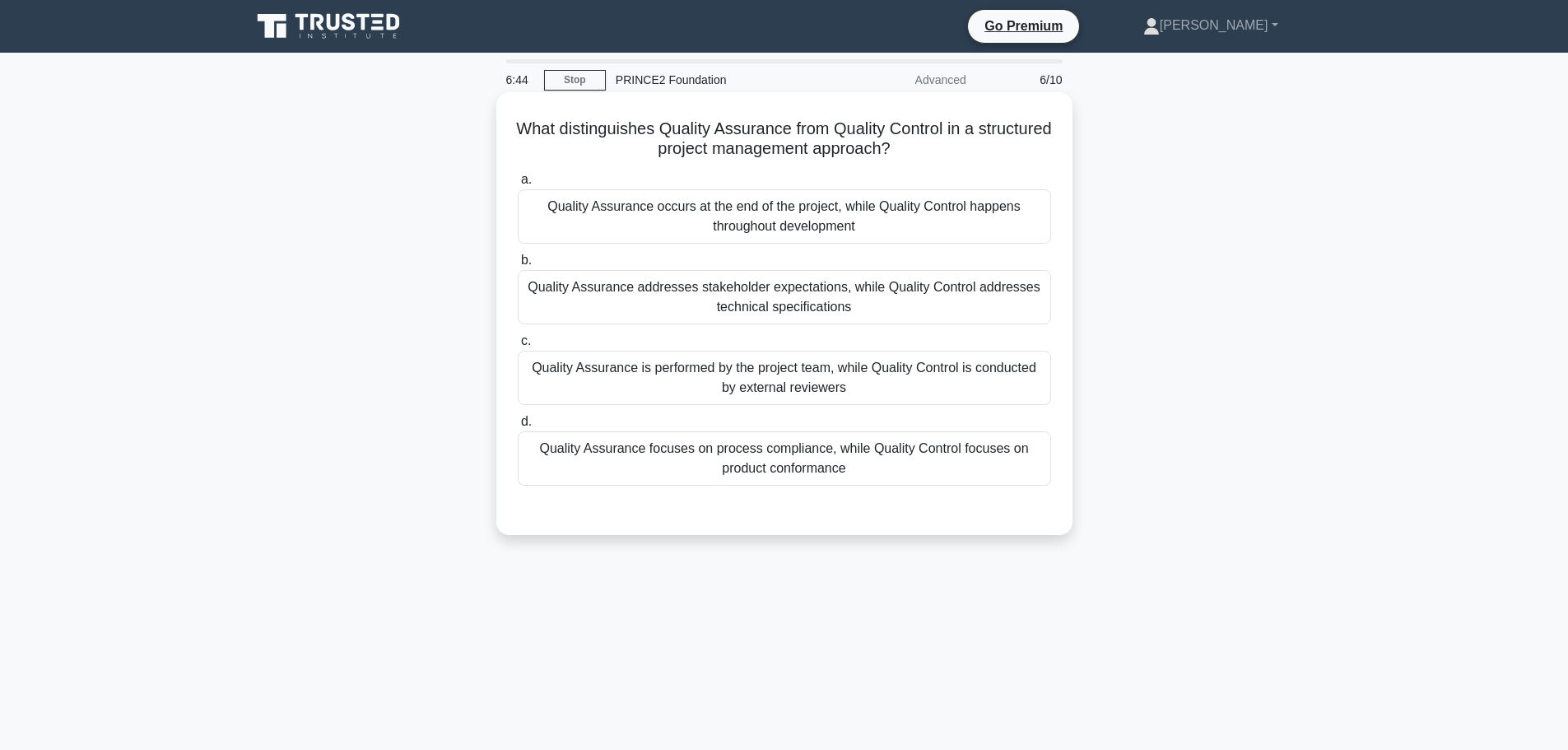
drag, startPoint x: 747, startPoint y: 218, endPoint x: 747, endPoint y: 237, distance: 19.0
click at [748, 220] on div "Quality Assurance occurs at the end of the project, while Quality Control happe…" at bounding box center [785, 216] width 534 height 54
click at [653, 227] on div "Quality Assurance occurs at the end of the project, while Quality Control happe…" at bounding box center [785, 216] width 534 height 54
click at [518, 185] on input "a. Quality Assurance occurs at the end of the project, while Quality Control ha…" at bounding box center [518, 180] width 0 height 11
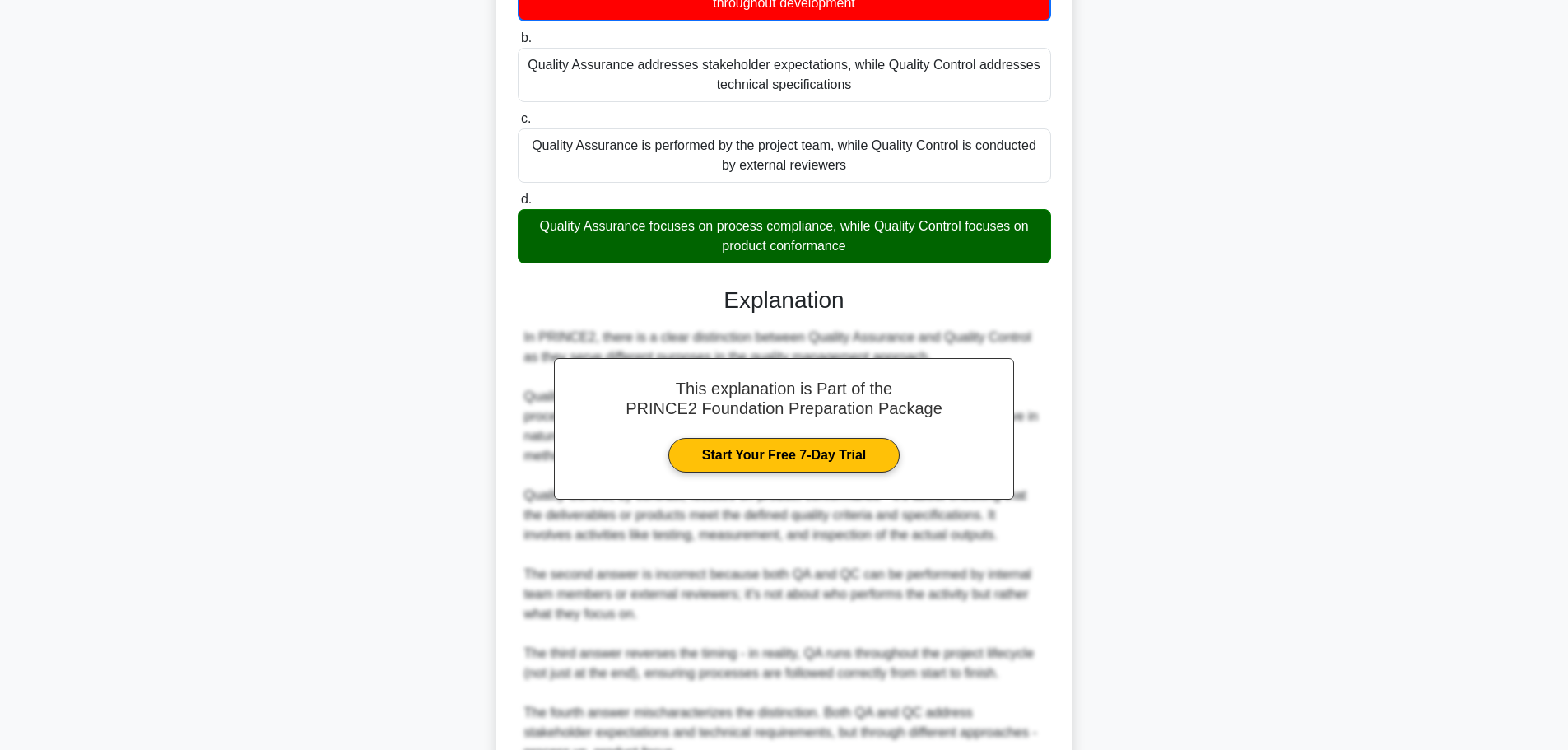
scroll to position [386, 0]
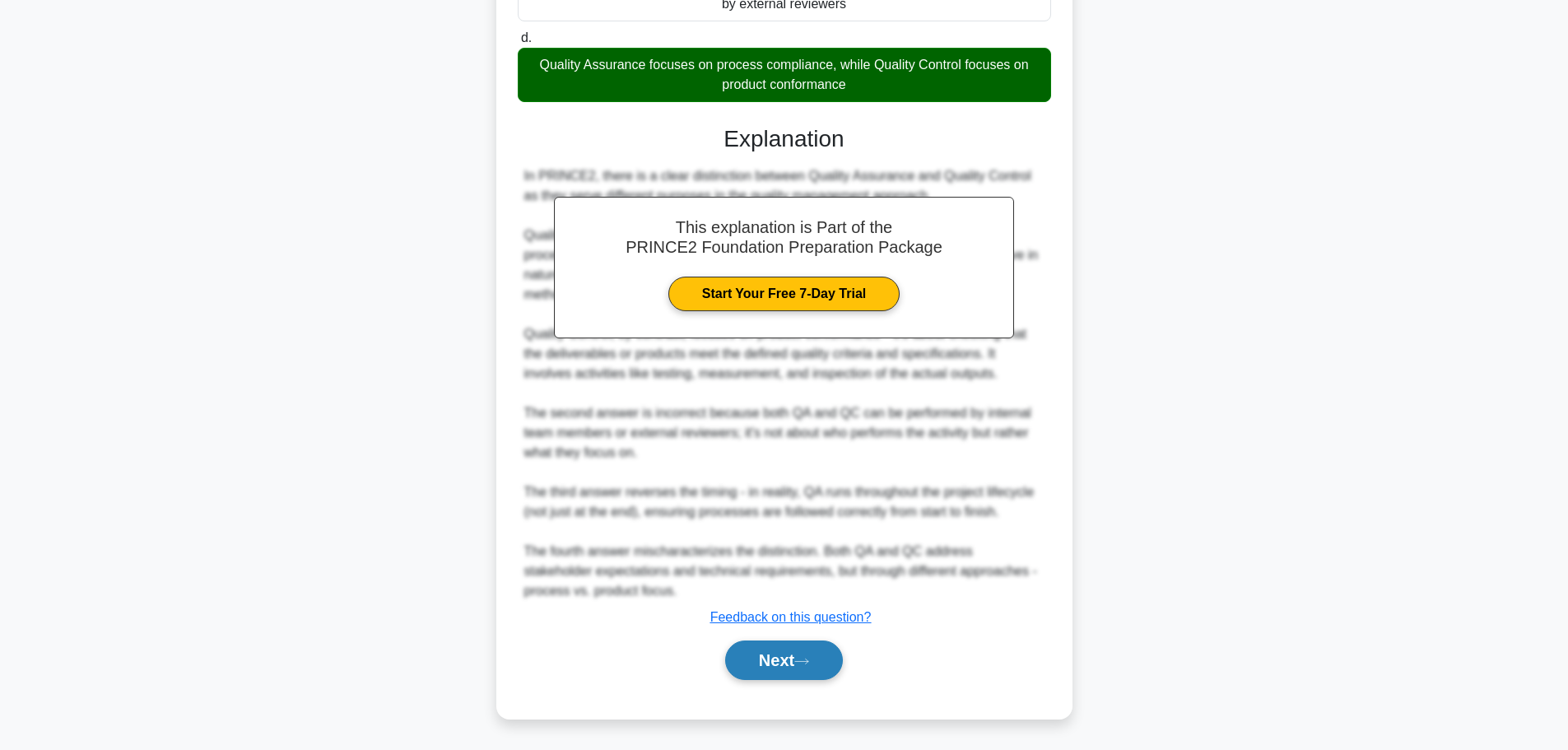
click at [788, 657] on button "Next" at bounding box center [784, 660] width 117 height 39
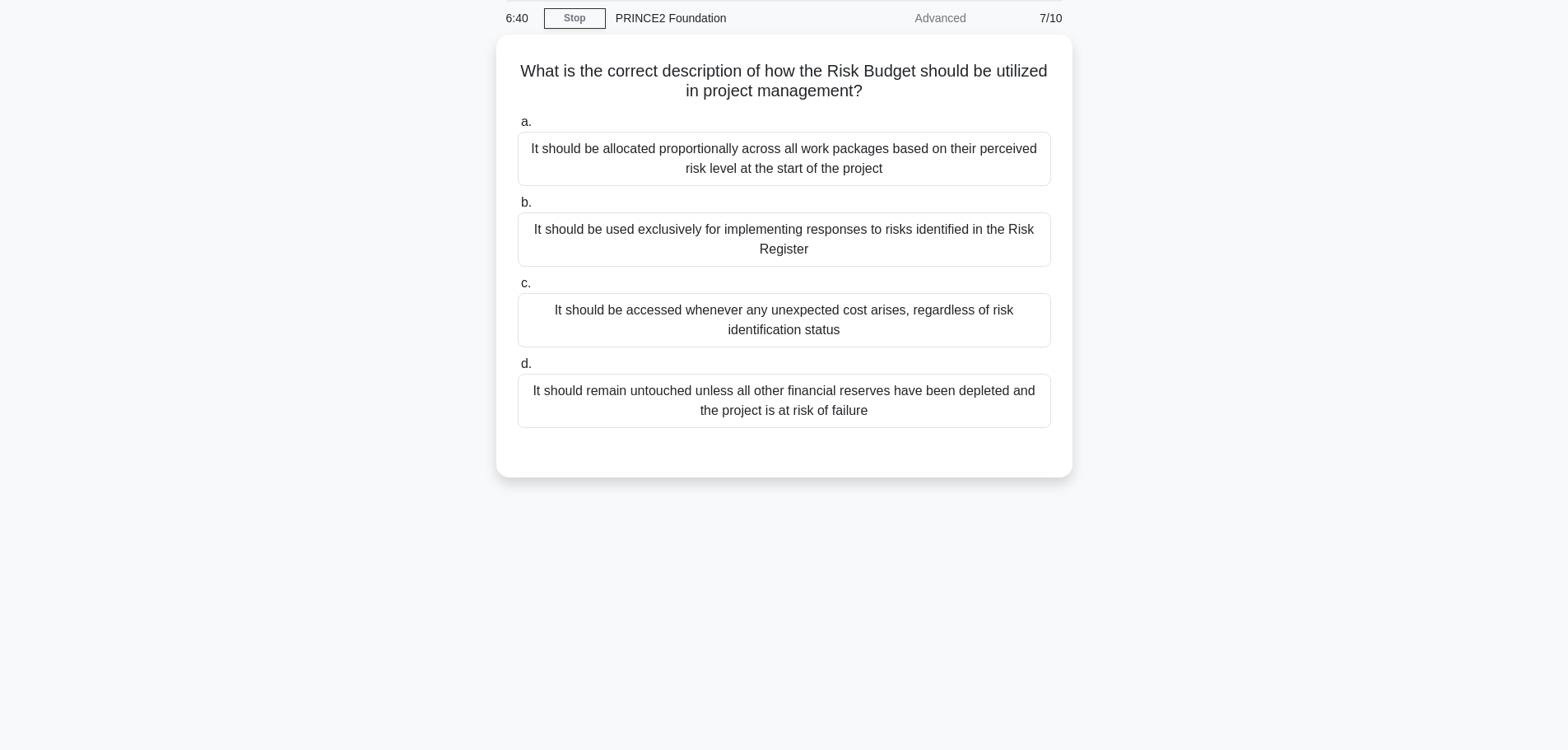
scroll to position [0, 0]
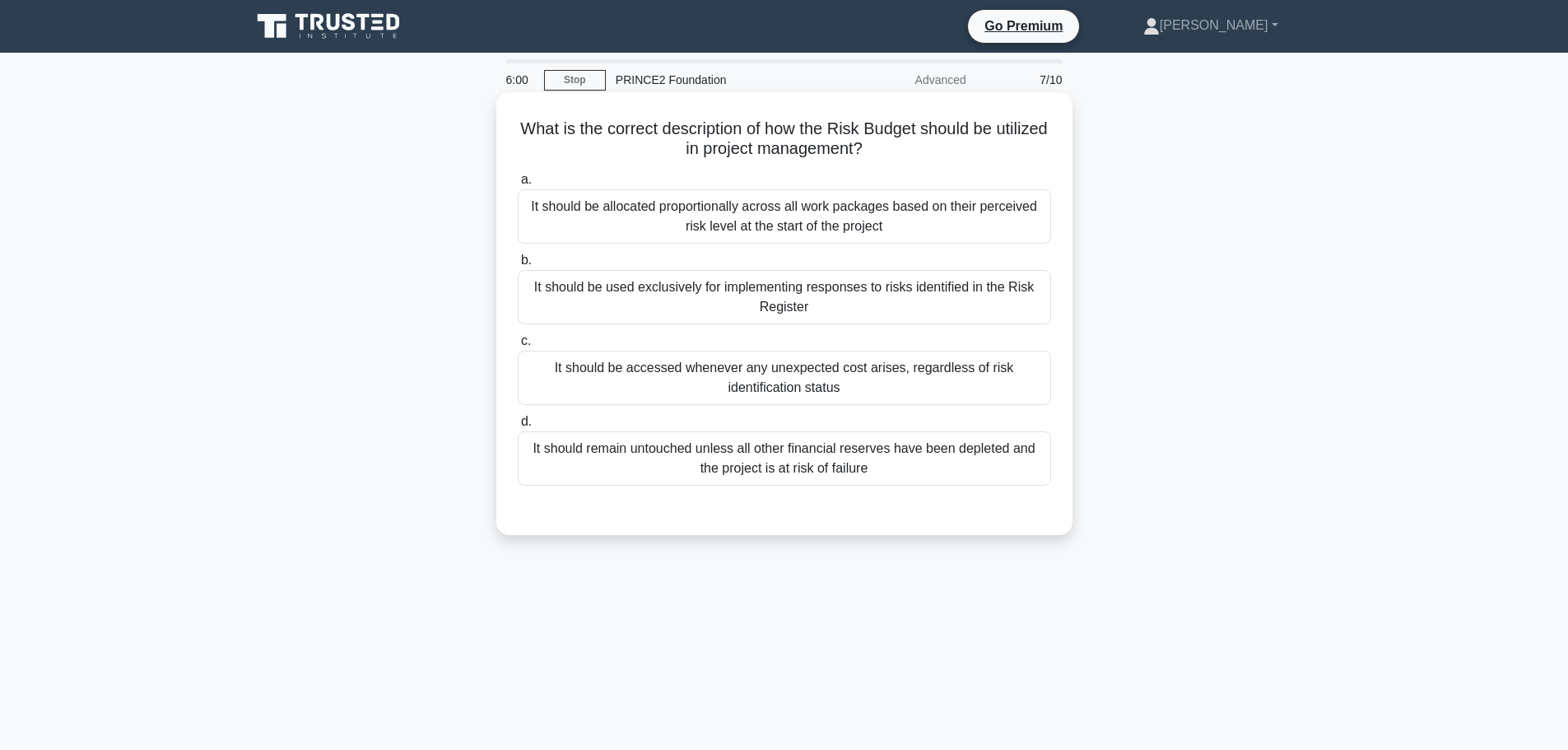
click at [755, 304] on div "It should be used exclusively for implementing responses to risks identified in…" at bounding box center [785, 297] width 534 height 54
click at [518, 266] on input "b. It should be used exclusively for implementing responses to risks identified…" at bounding box center [518, 260] width 0 height 11
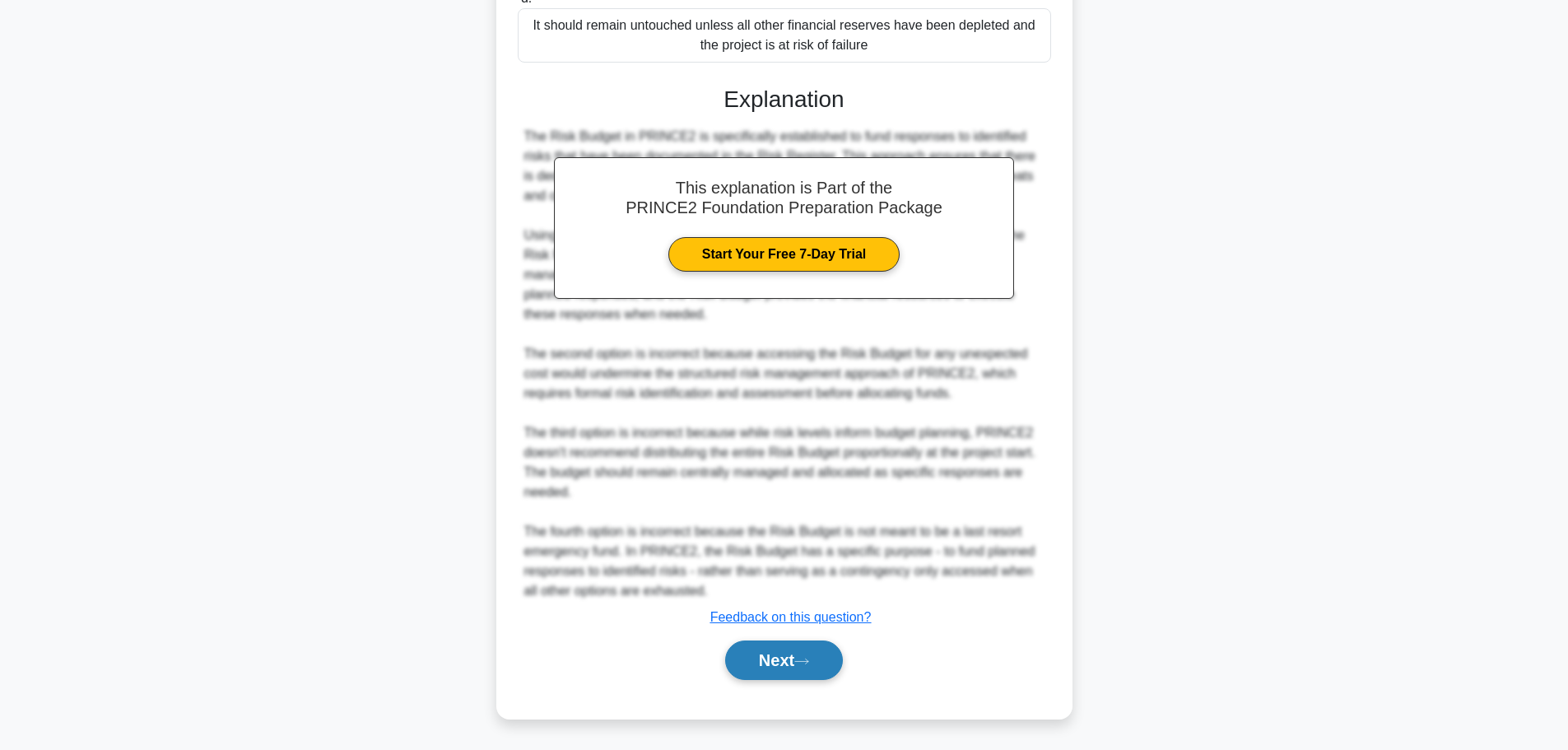
click at [837, 657] on button "Next" at bounding box center [784, 660] width 117 height 39
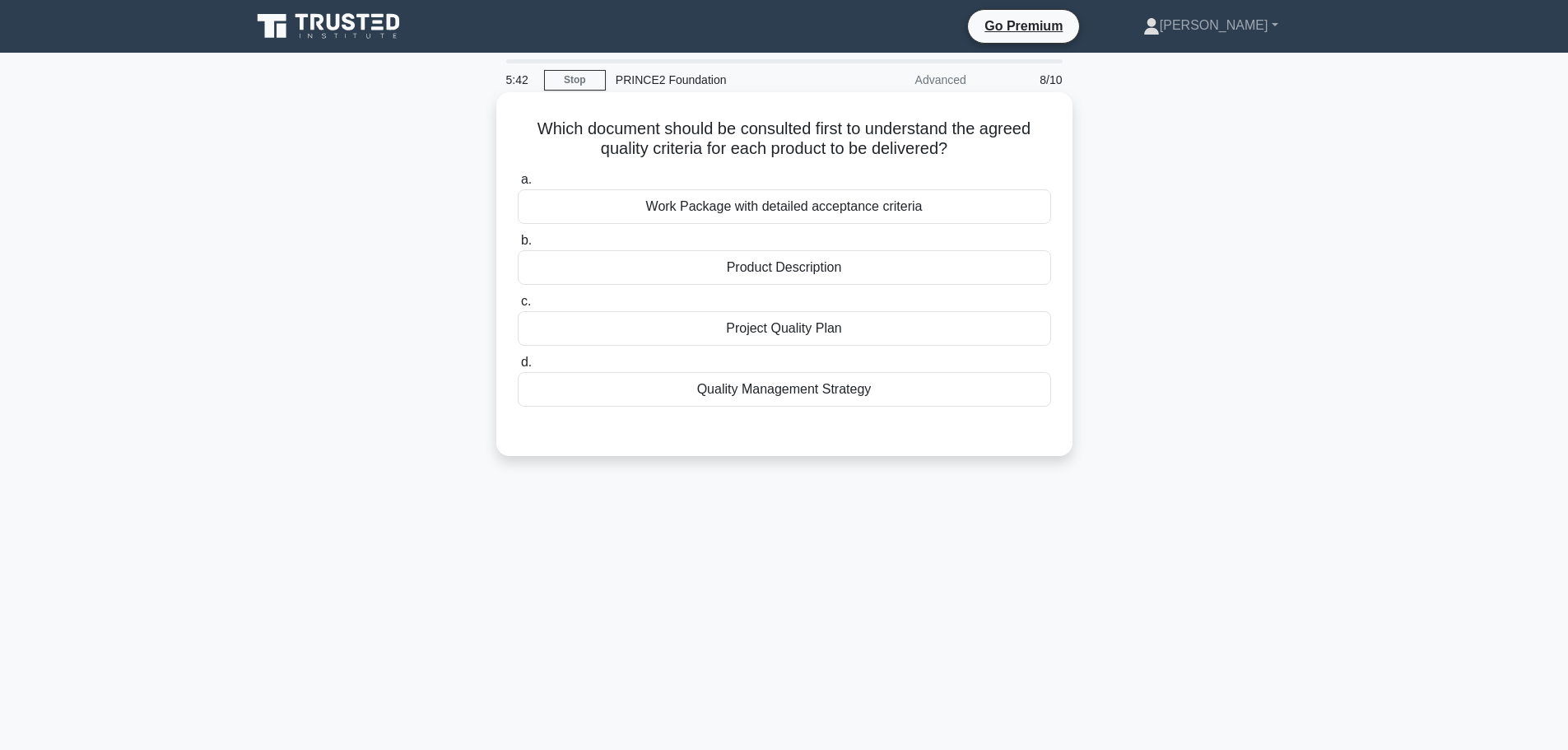
click at [825, 271] on div "Product Description" at bounding box center [785, 268] width 534 height 35
click at [518, 246] on input "b. Product Description" at bounding box center [518, 241] width 0 height 11
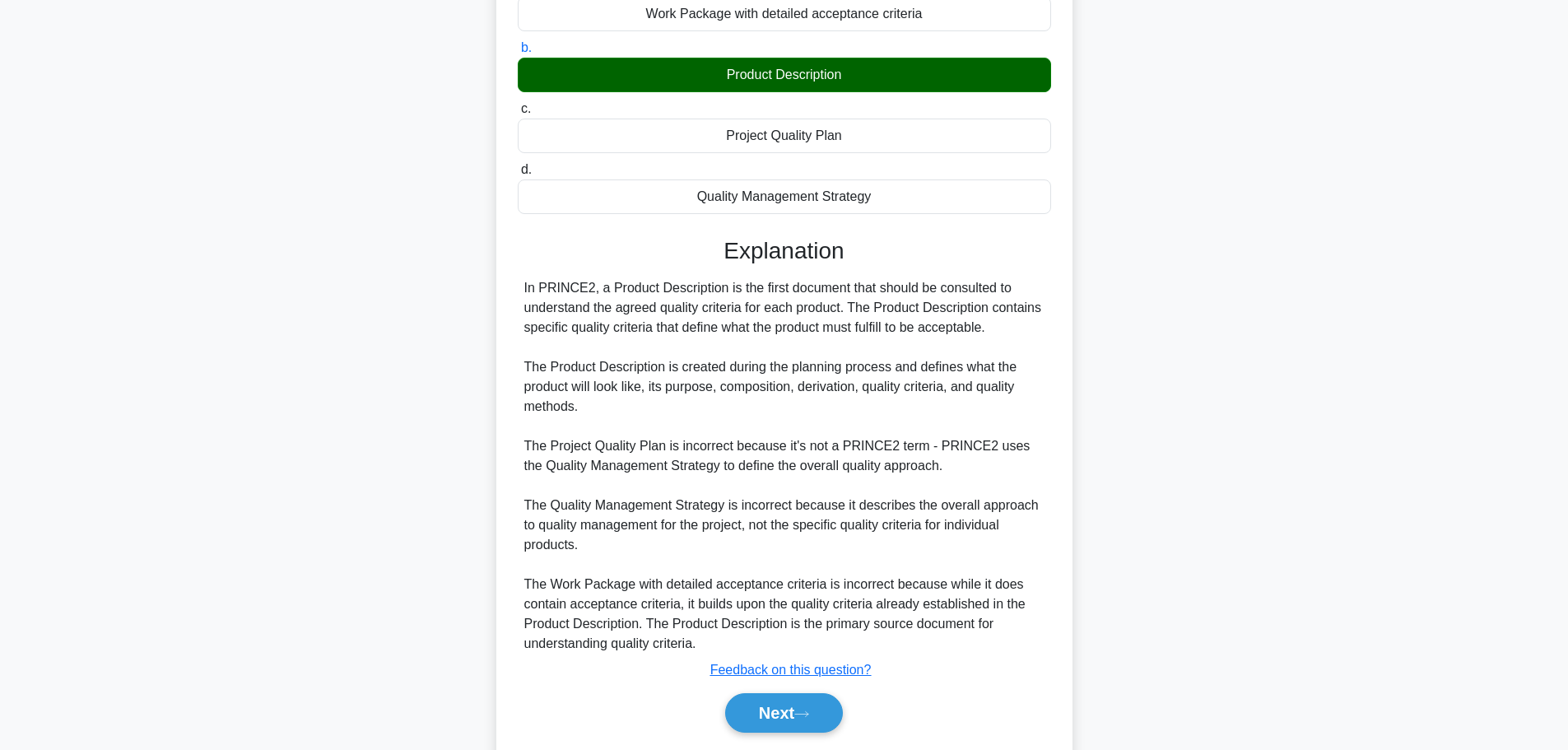
scroll to position [246, 0]
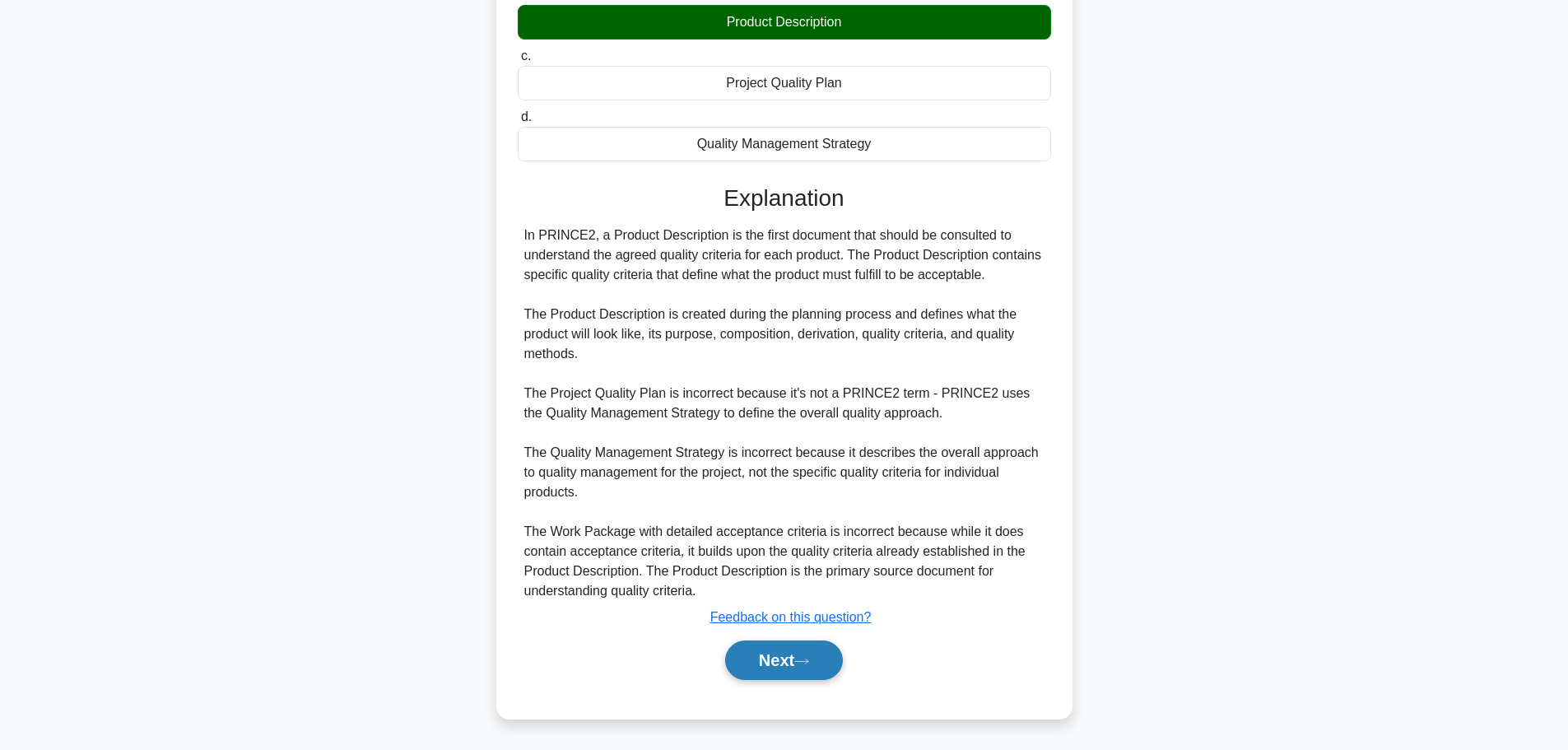
drag, startPoint x: 781, startPoint y: 667, endPoint x: 761, endPoint y: 667, distance: 20.0
click at [782, 667] on button "Next" at bounding box center [784, 660] width 117 height 39
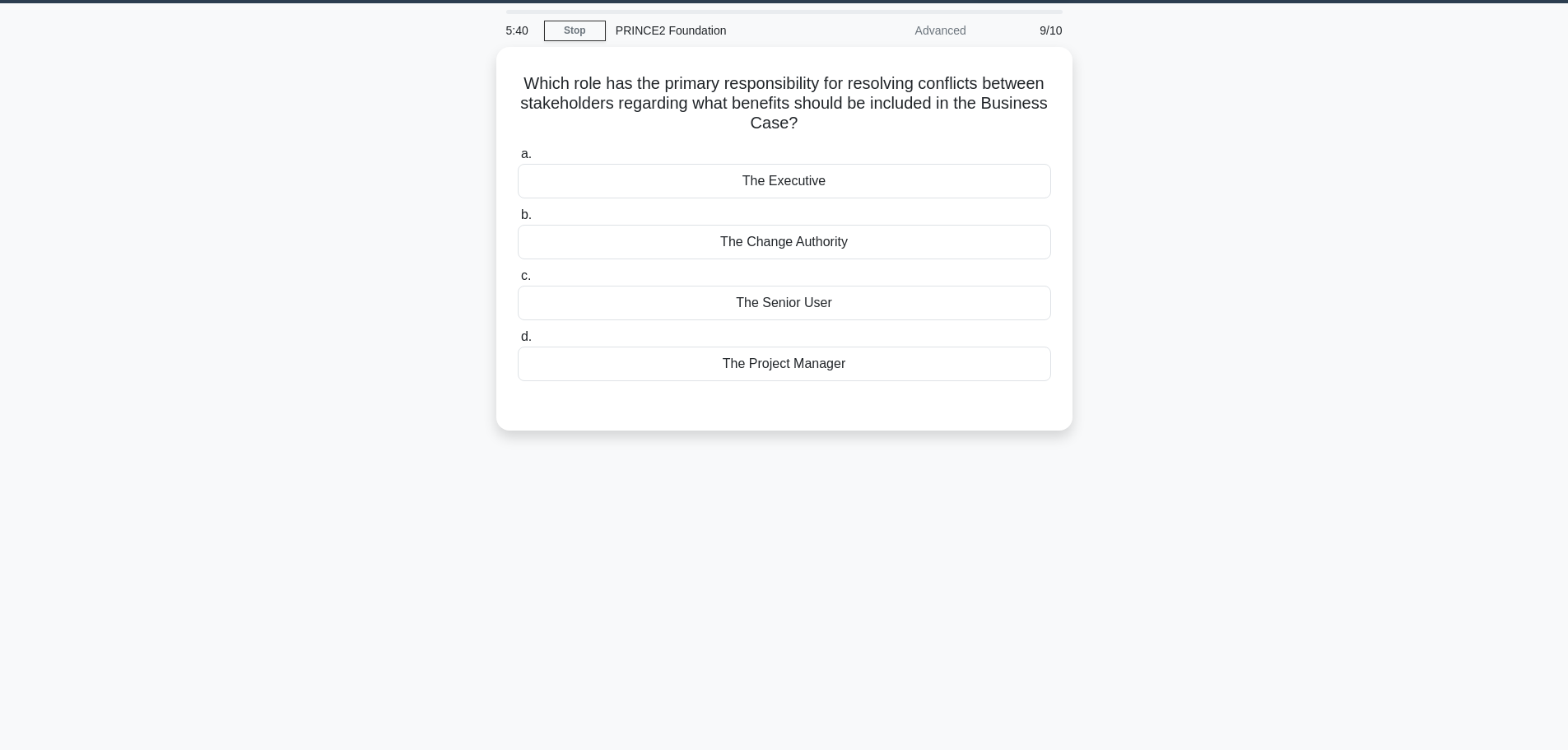
scroll to position [0, 0]
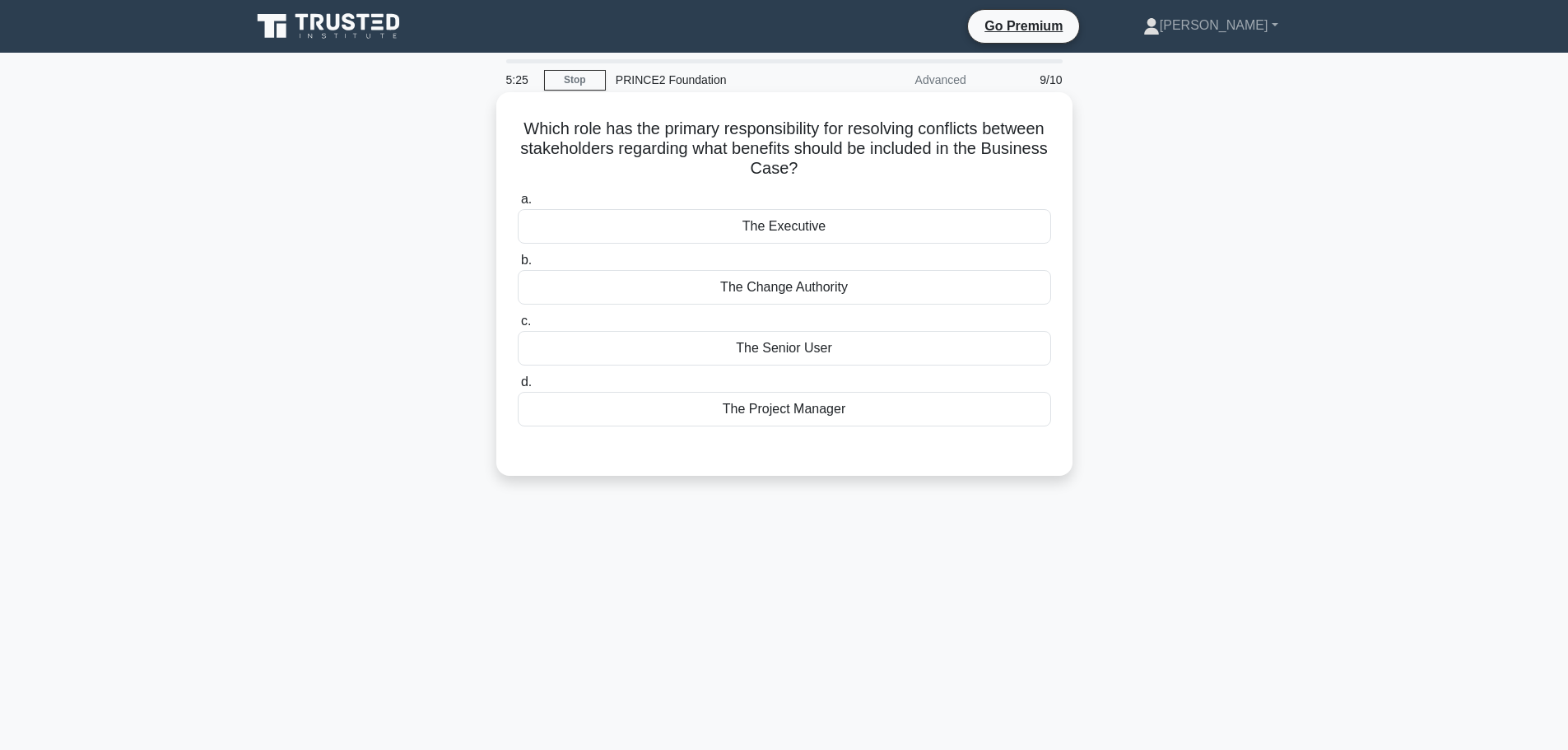
click at [804, 226] on div "The Executive" at bounding box center [785, 226] width 534 height 35
click at [518, 205] on input "a. The Executive" at bounding box center [518, 200] width 0 height 11
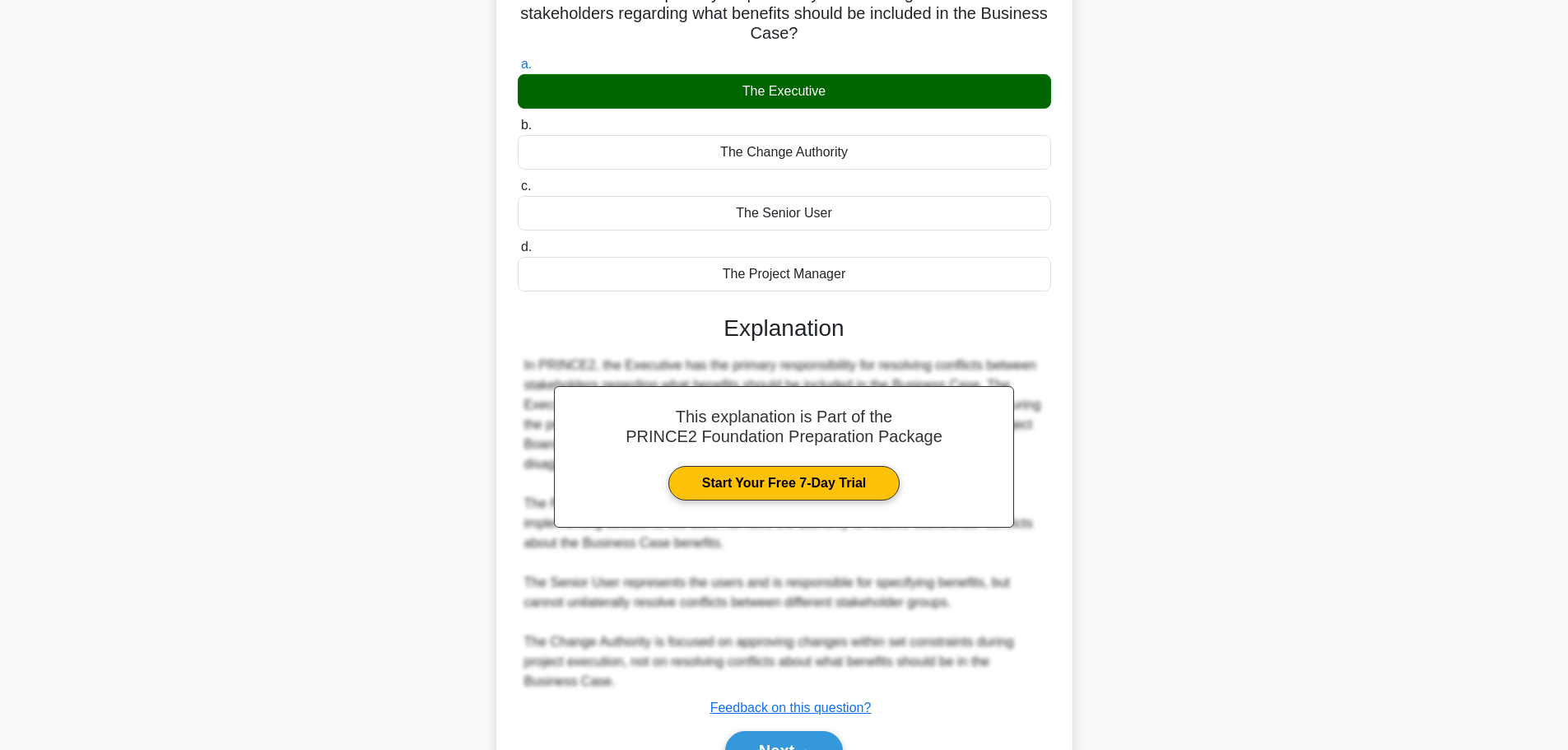
scroll to position [226, 0]
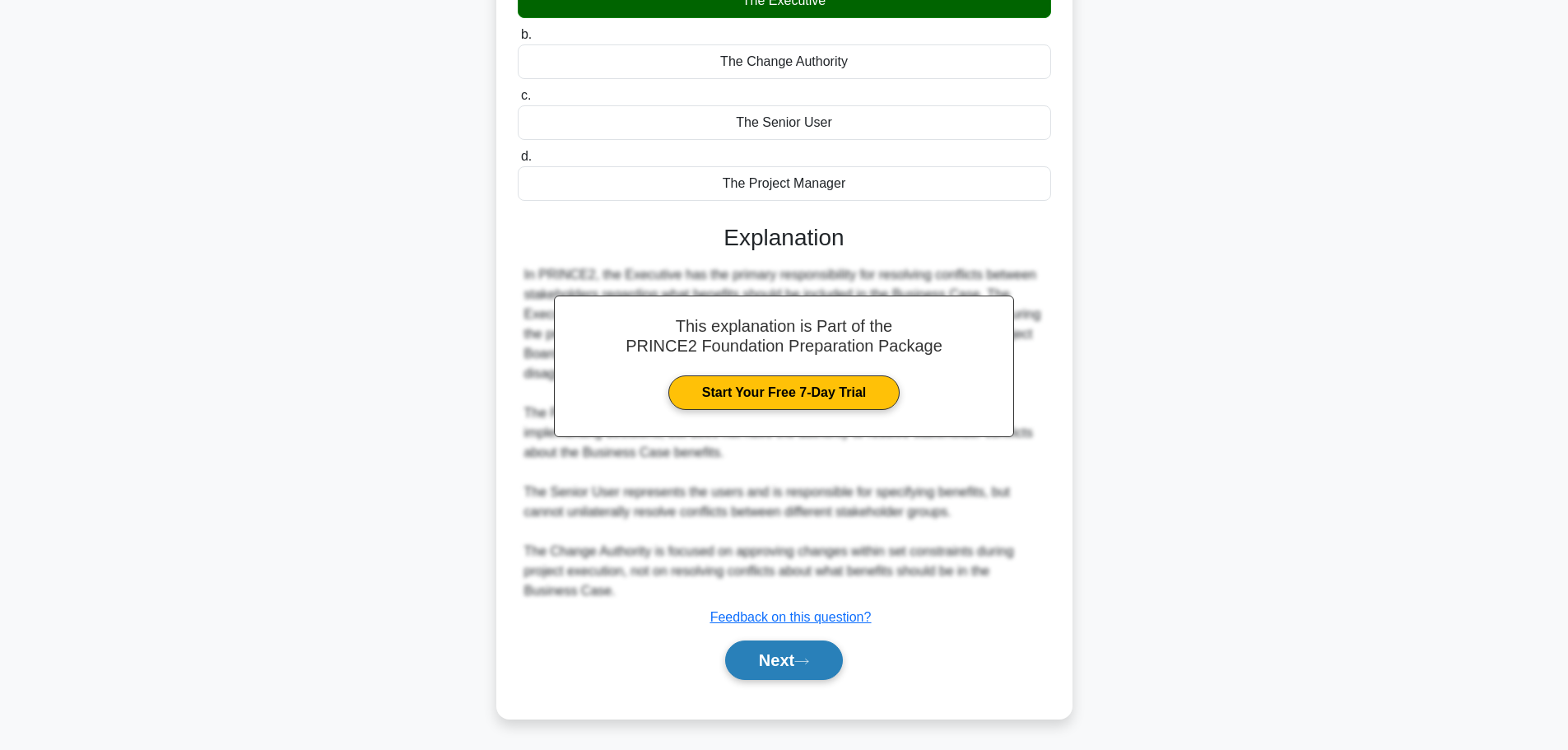
click at [802, 663] on icon at bounding box center [801, 662] width 15 height 9
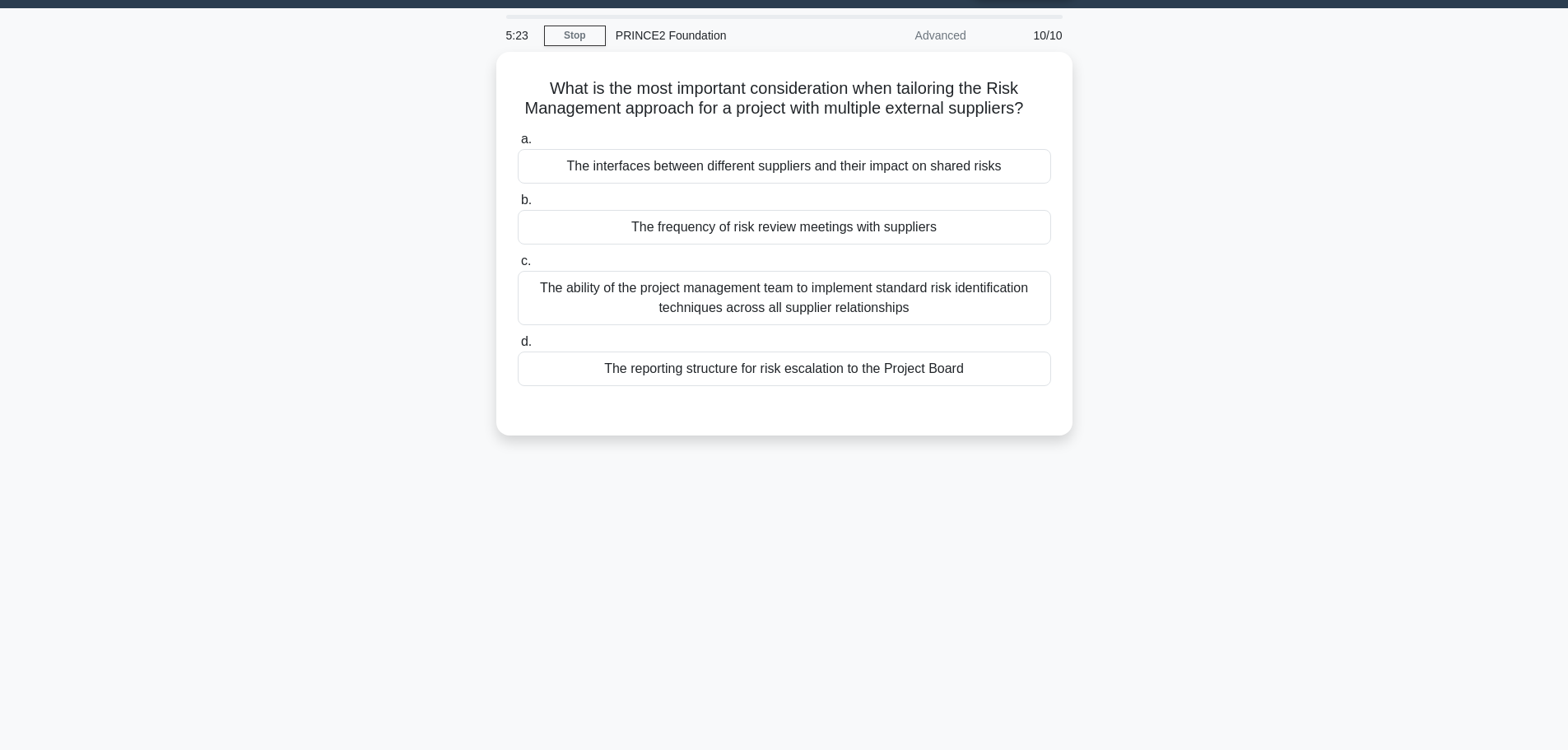
scroll to position [0, 0]
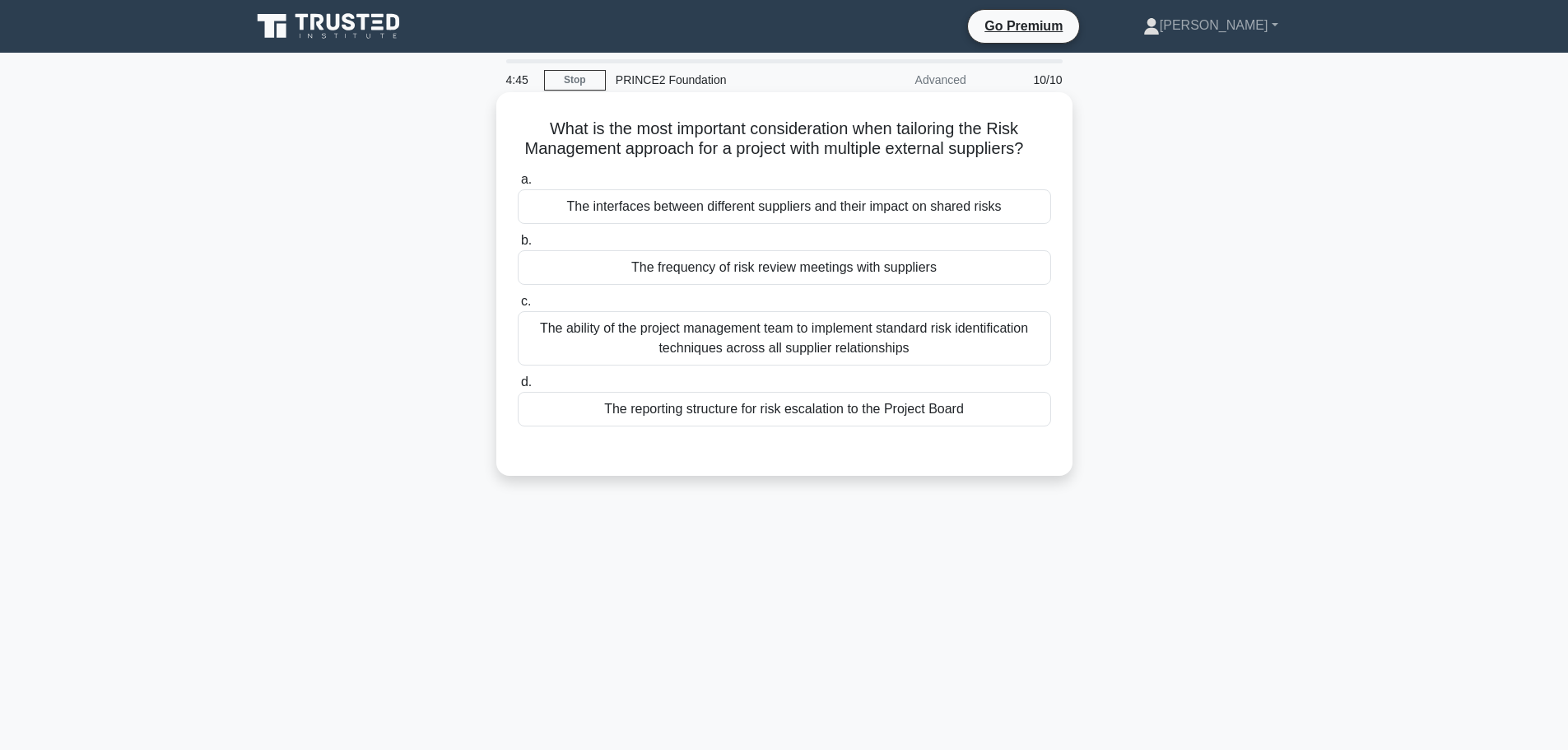
click at [699, 224] on div "The interfaces between different suppliers and their impact on shared risks" at bounding box center [785, 207] width 534 height 35
click at [518, 185] on input "a. The interfaces between different suppliers and their impact on shared risks" at bounding box center [518, 180] width 0 height 11
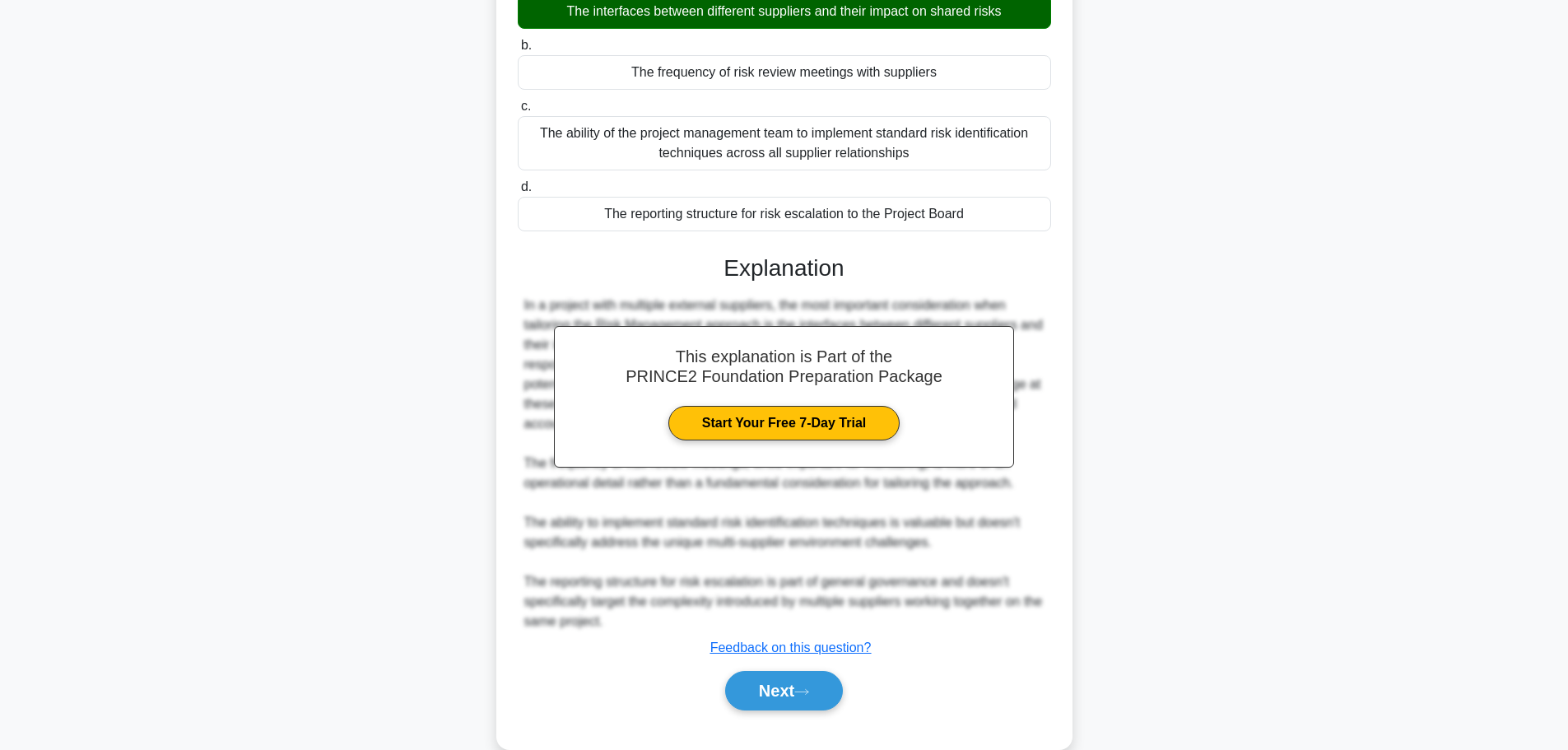
scroll to position [246, 0]
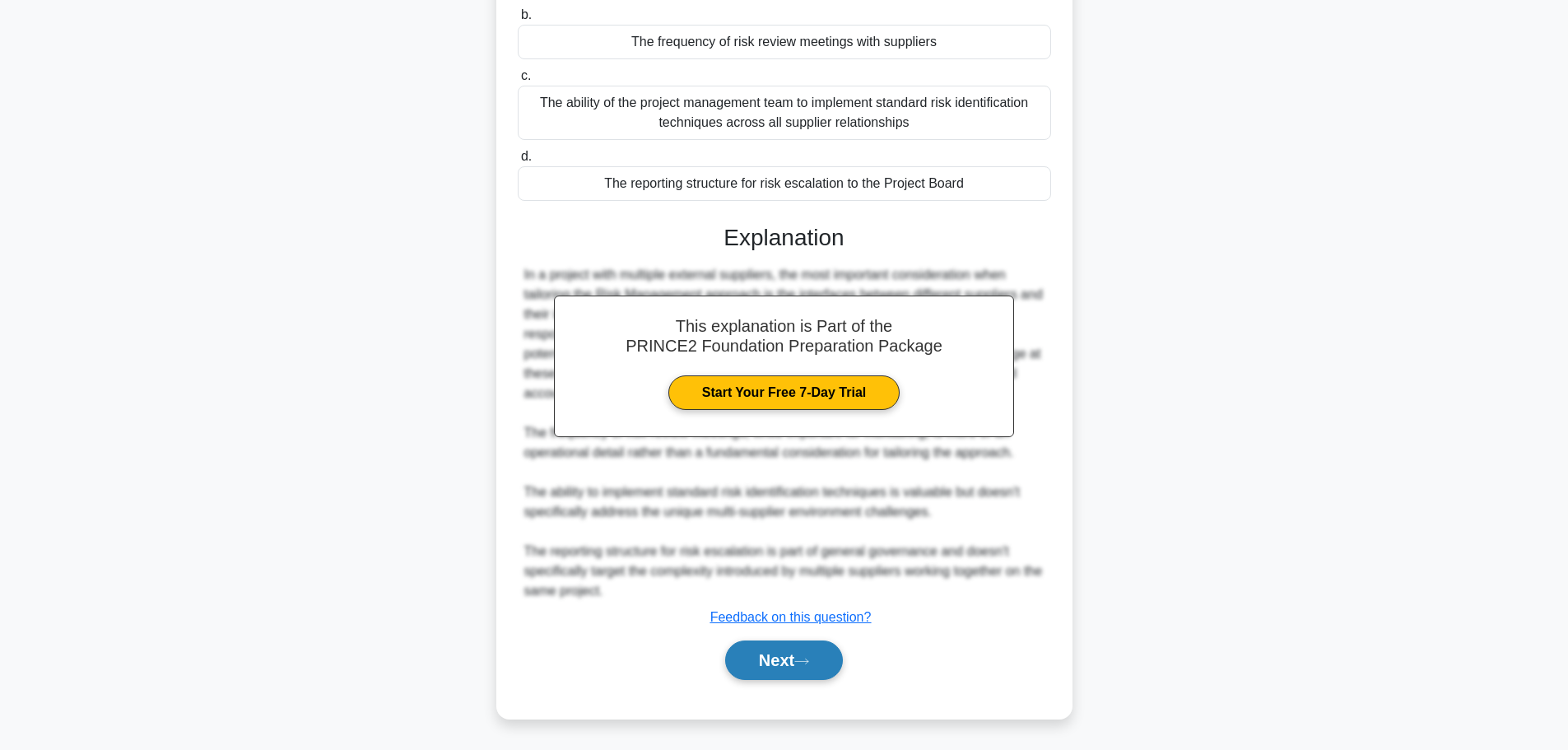
click at [767, 665] on button "Next" at bounding box center [784, 660] width 117 height 39
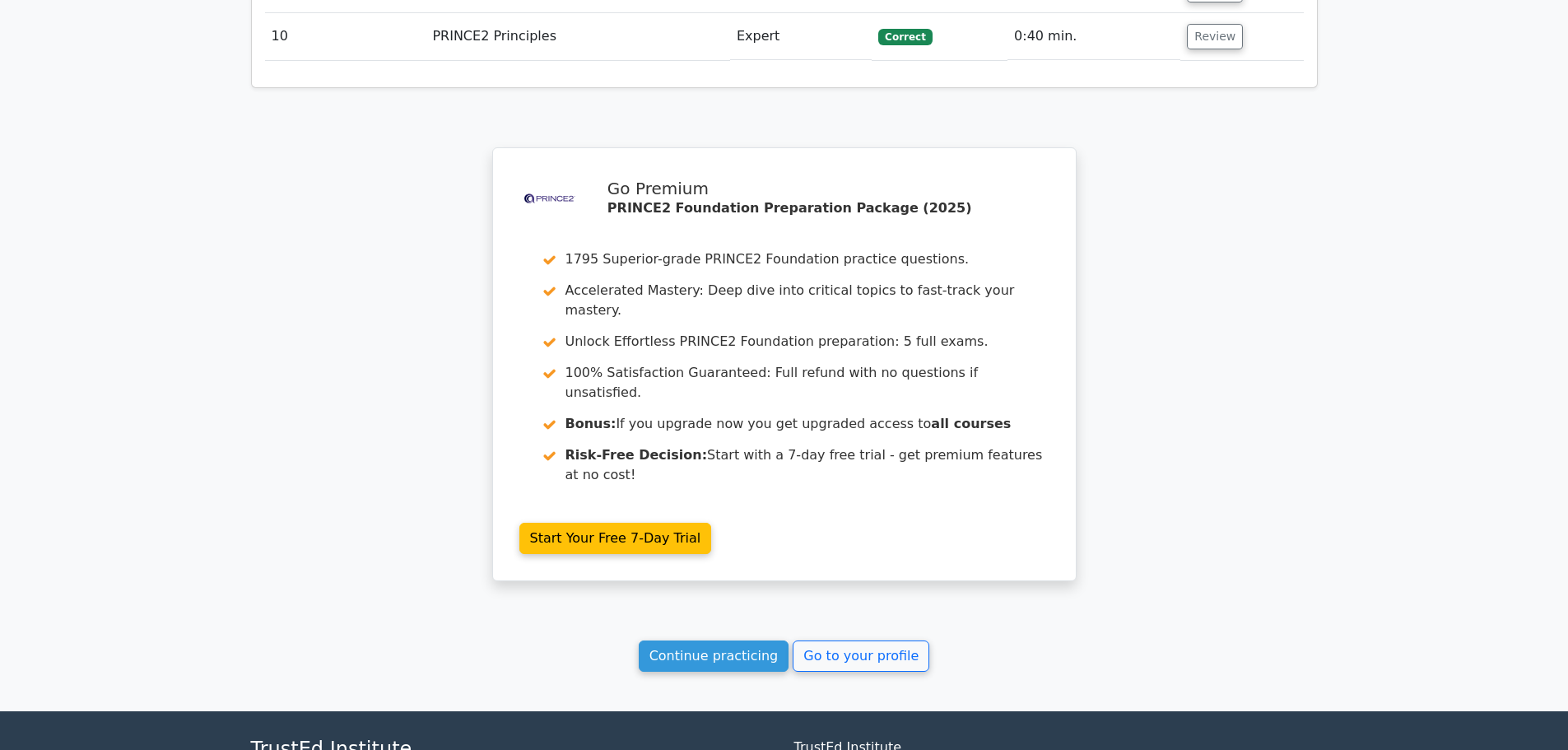
scroll to position [2784, 0]
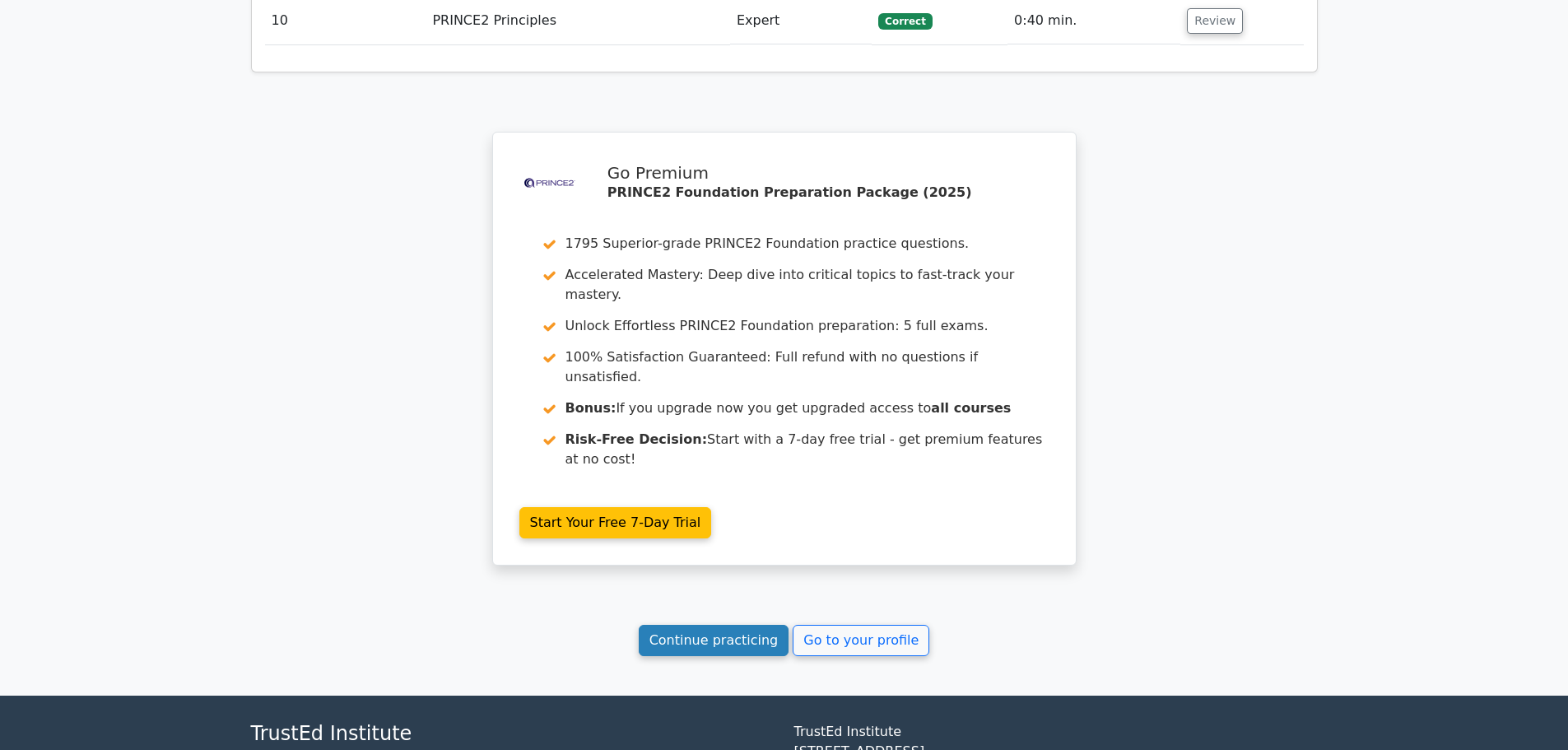
click at [734, 624] on link "Continue practicing" at bounding box center [714, 640] width 150 height 31
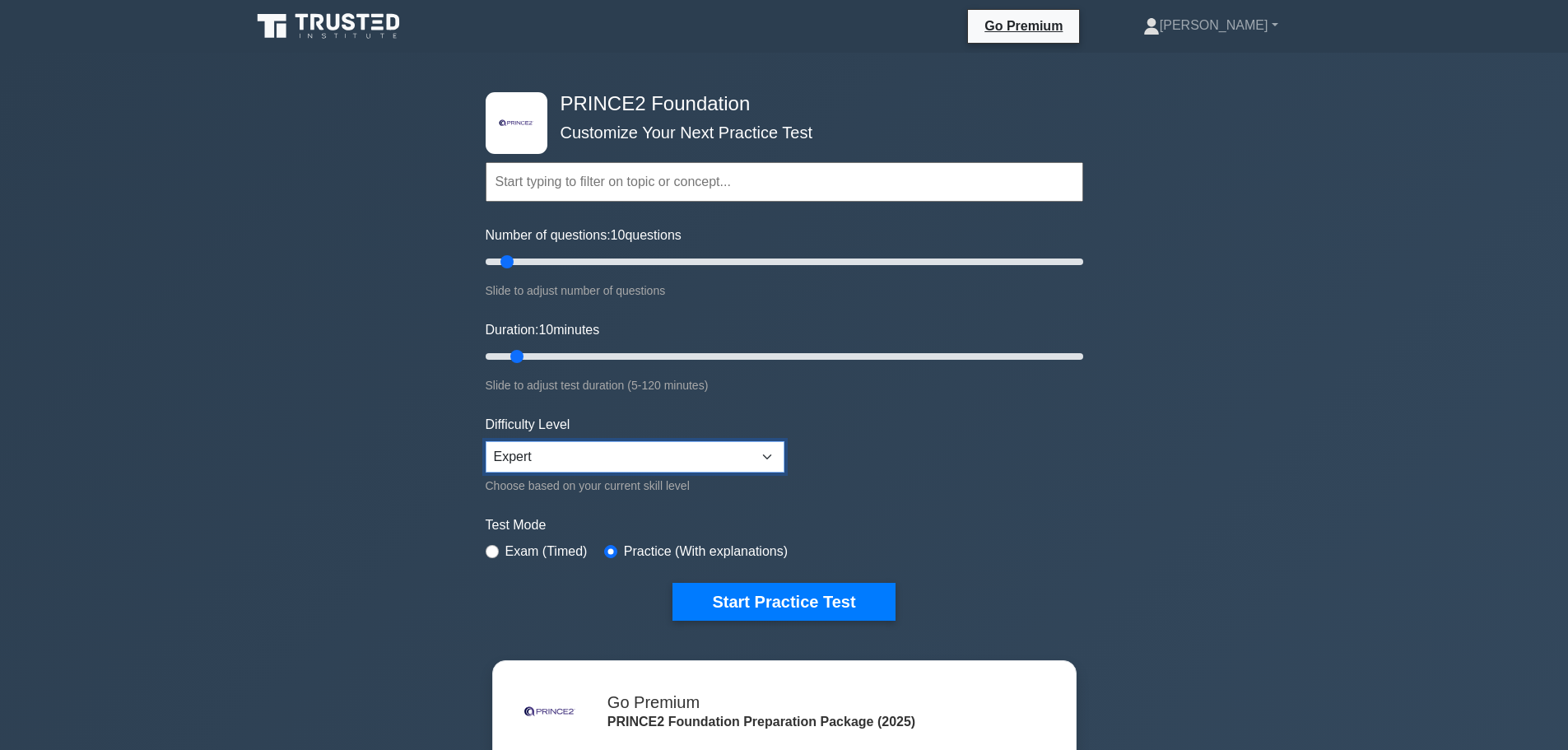
click at [613, 453] on select "Beginner Intermediate Expert" at bounding box center [635, 457] width 299 height 31
click at [536, 546] on label "Exam (Timed)" at bounding box center [547, 552] width 83 height 20
click at [513, 548] on label "Exam (Timed)" at bounding box center [547, 552] width 83 height 20
click at [534, 552] on label "Exam (Timed)" at bounding box center [547, 552] width 83 height 20
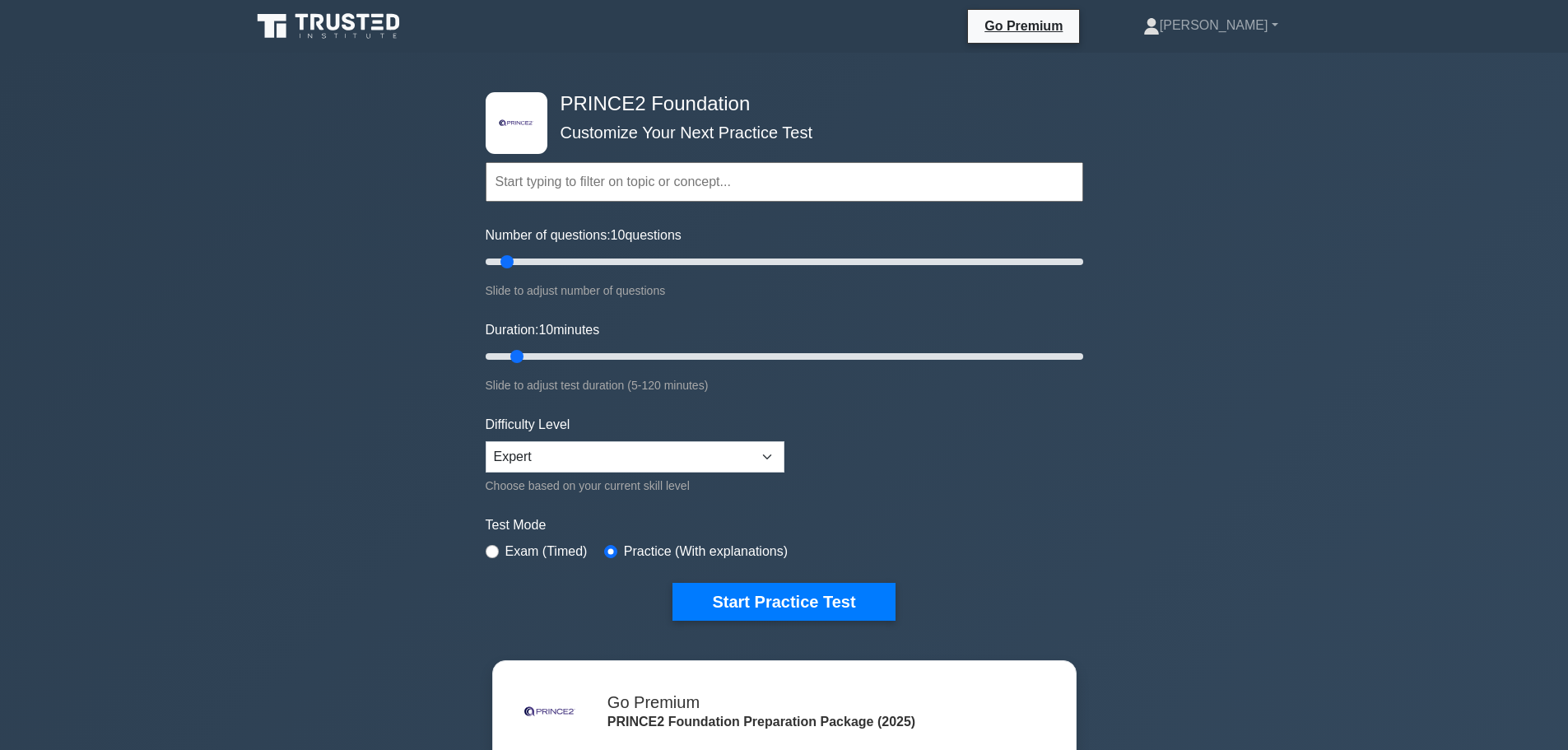
click at [509, 551] on label "Exam (Timed)" at bounding box center [547, 552] width 83 height 20
drag, startPoint x: 723, startPoint y: 583, endPoint x: 728, endPoint y: 601, distance: 18.7
click at [723, 584] on button "Start Practice Test" at bounding box center [784, 601] width 222 height 38
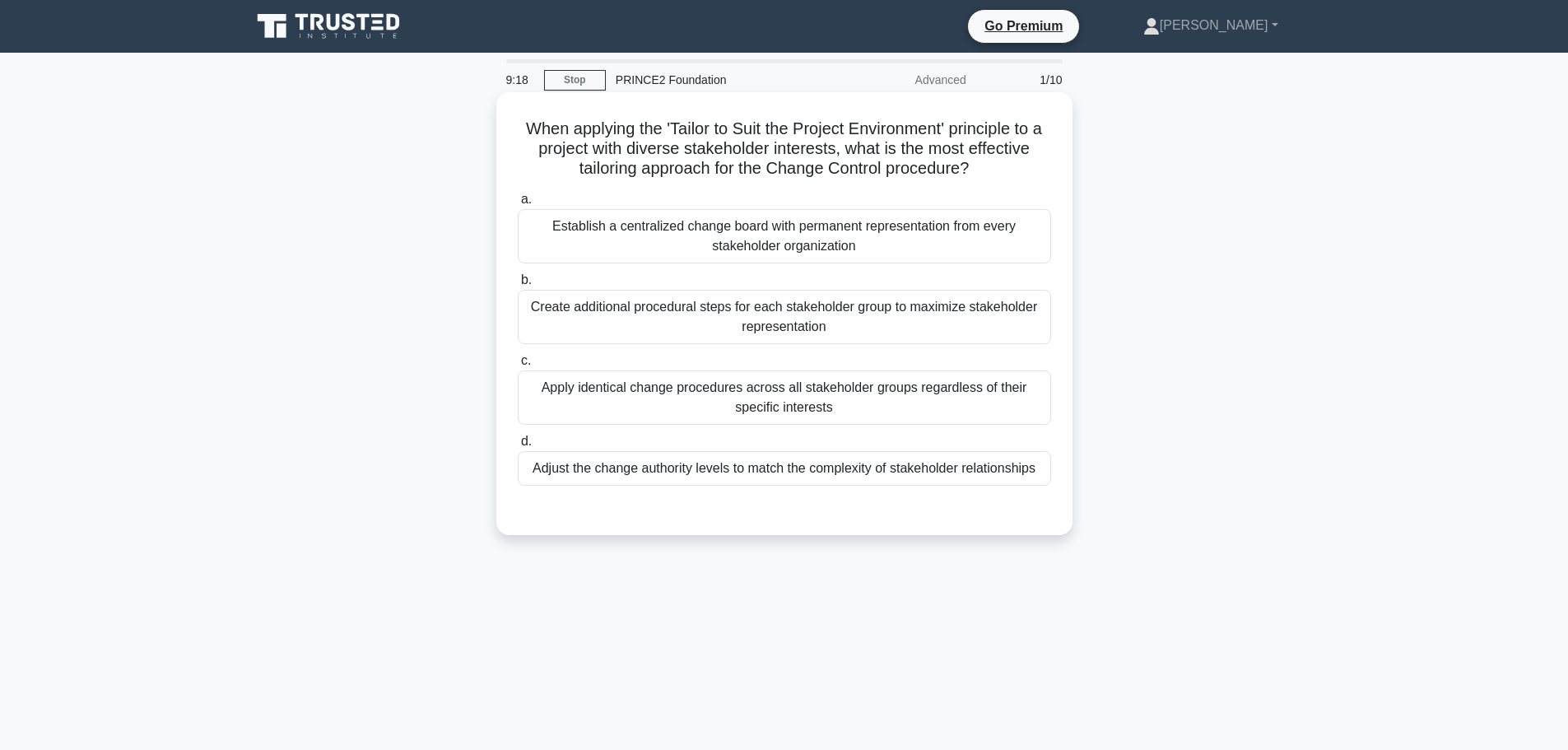
click at [705, 471] on div "Adjust the change authority levels to match the complexity of stakeholder relat…" at bounding box center [785, 469] width 534 height 35
click at [518, 447] on input "d. Adjust the change authority levels to match the complexity of stakeholder re…" at bounding box center [518, 442] width 0 height 11
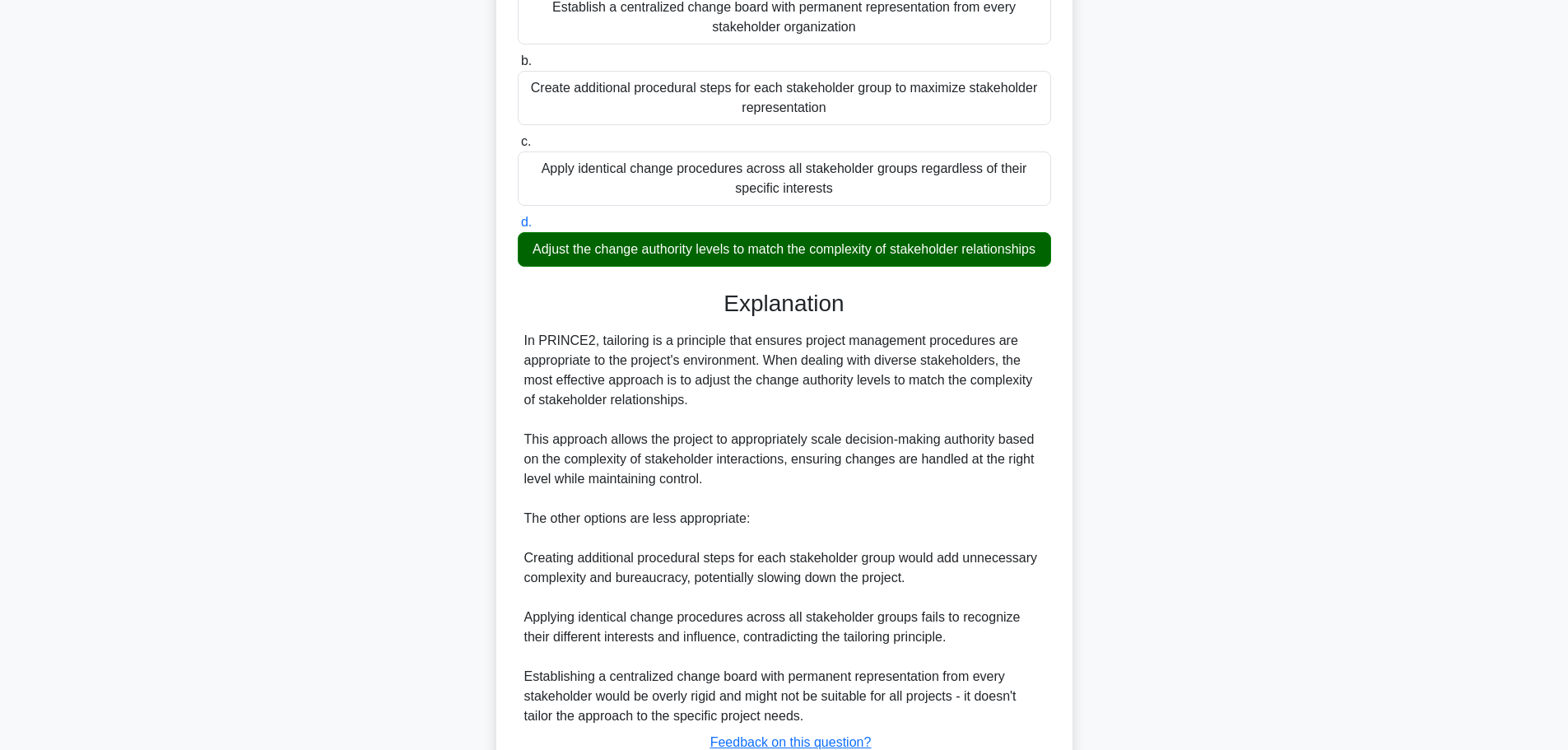
scroll to position [365, 0]
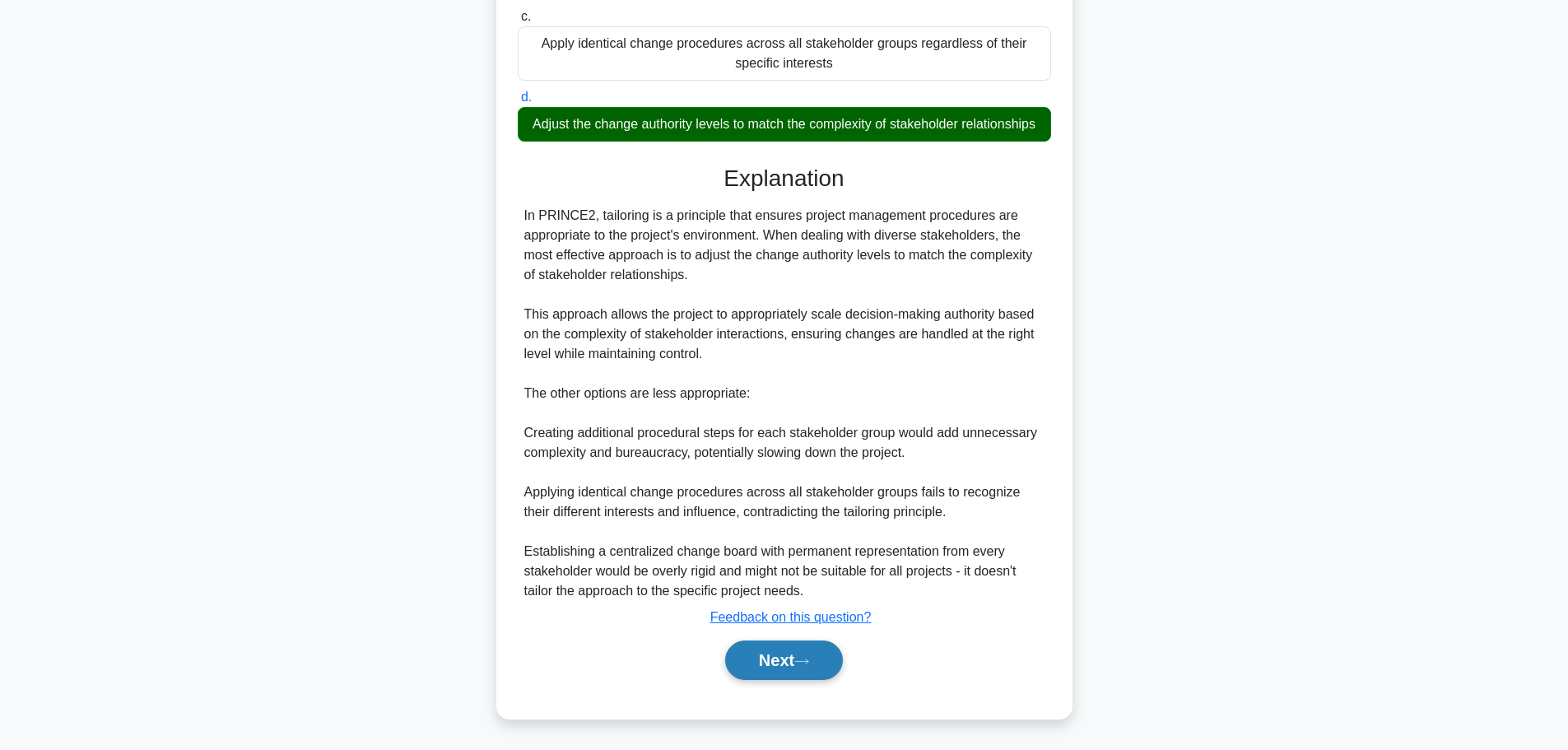
click at [767, 649] on button "Next" at bounding box center [784, 660] width 117 height 39
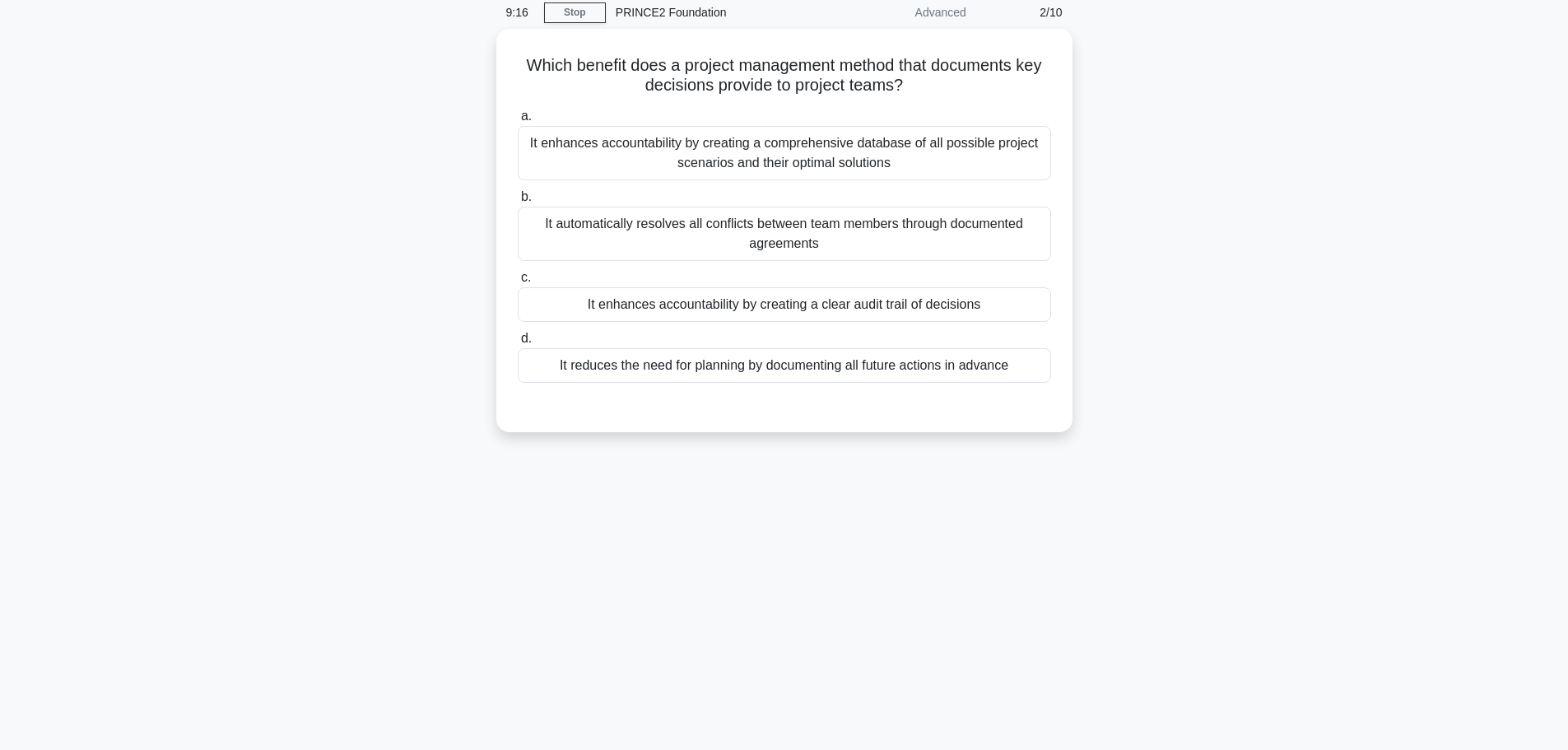
scroll to position [0, 0]
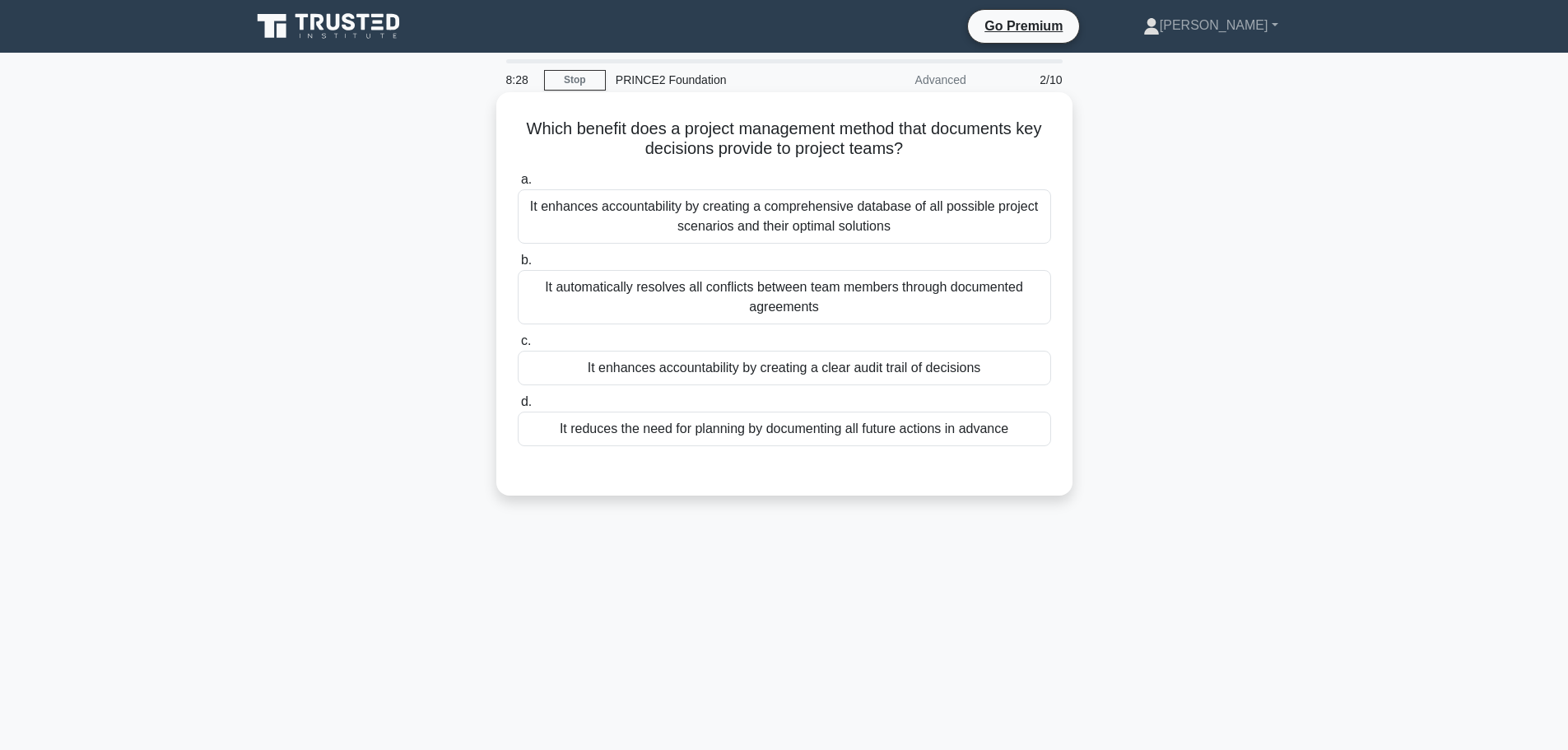
click at [710, 373] on div "It enhances accountability by creating a clear audit trail of decisions" at bounding box center [785, 368] width 534 height 35
click at [518, 347] on input "c. It enhances accountability by creating a clear audit trail of decisions" at bounding box center [518, 341] width 0 height 11
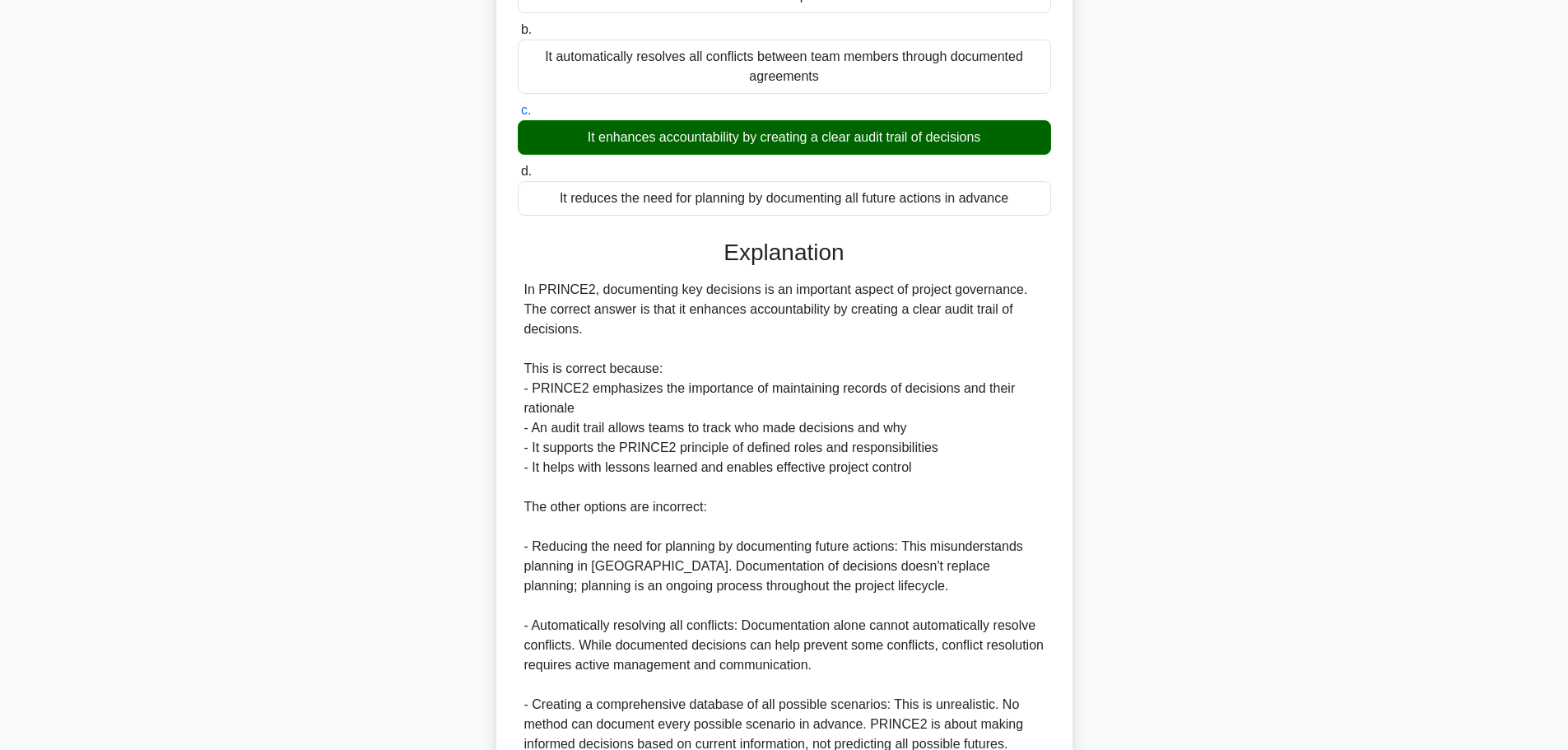
scroll to position [384, 0]
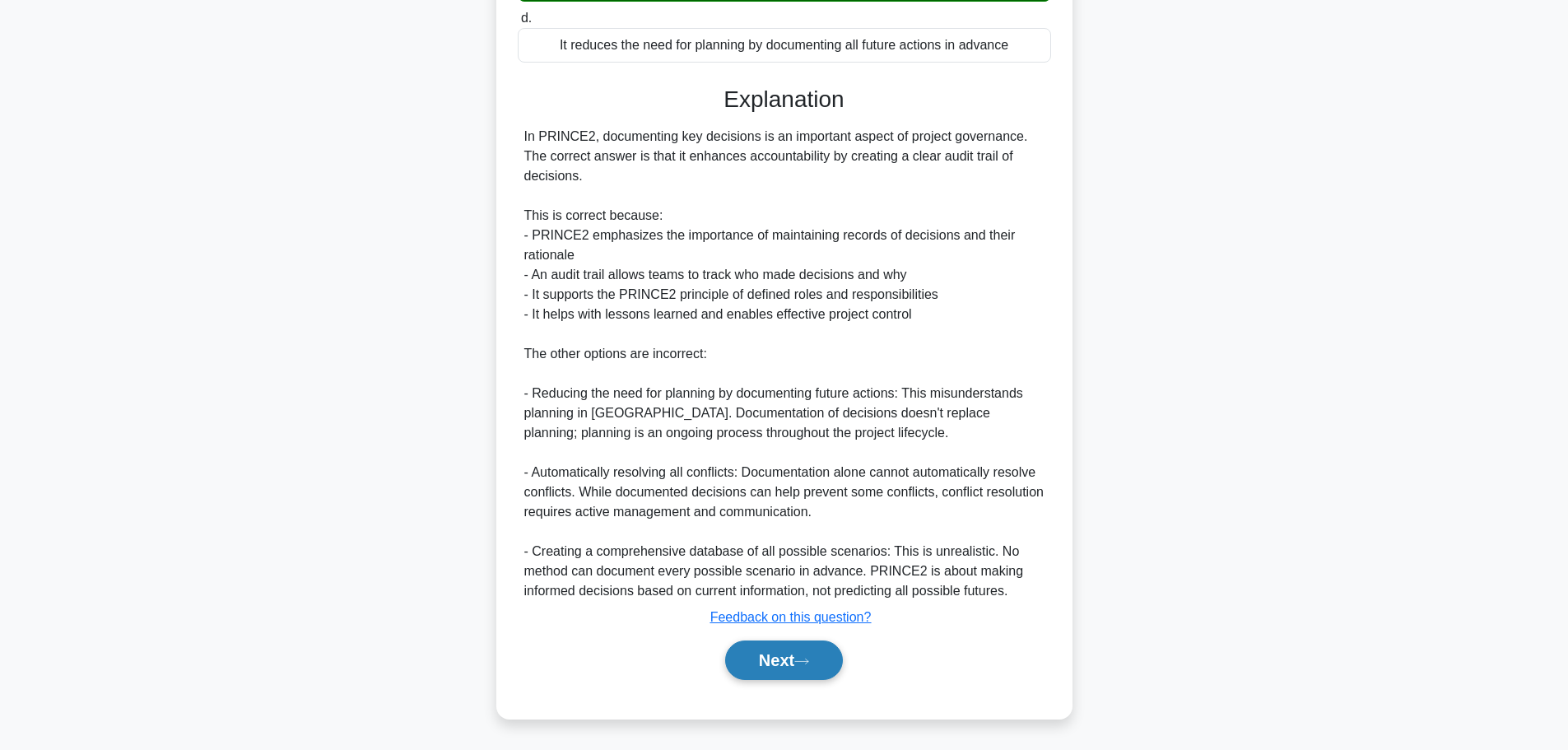
click at [763, 653] on button "Next" at bounding box center [784, 660] width 117 height 39
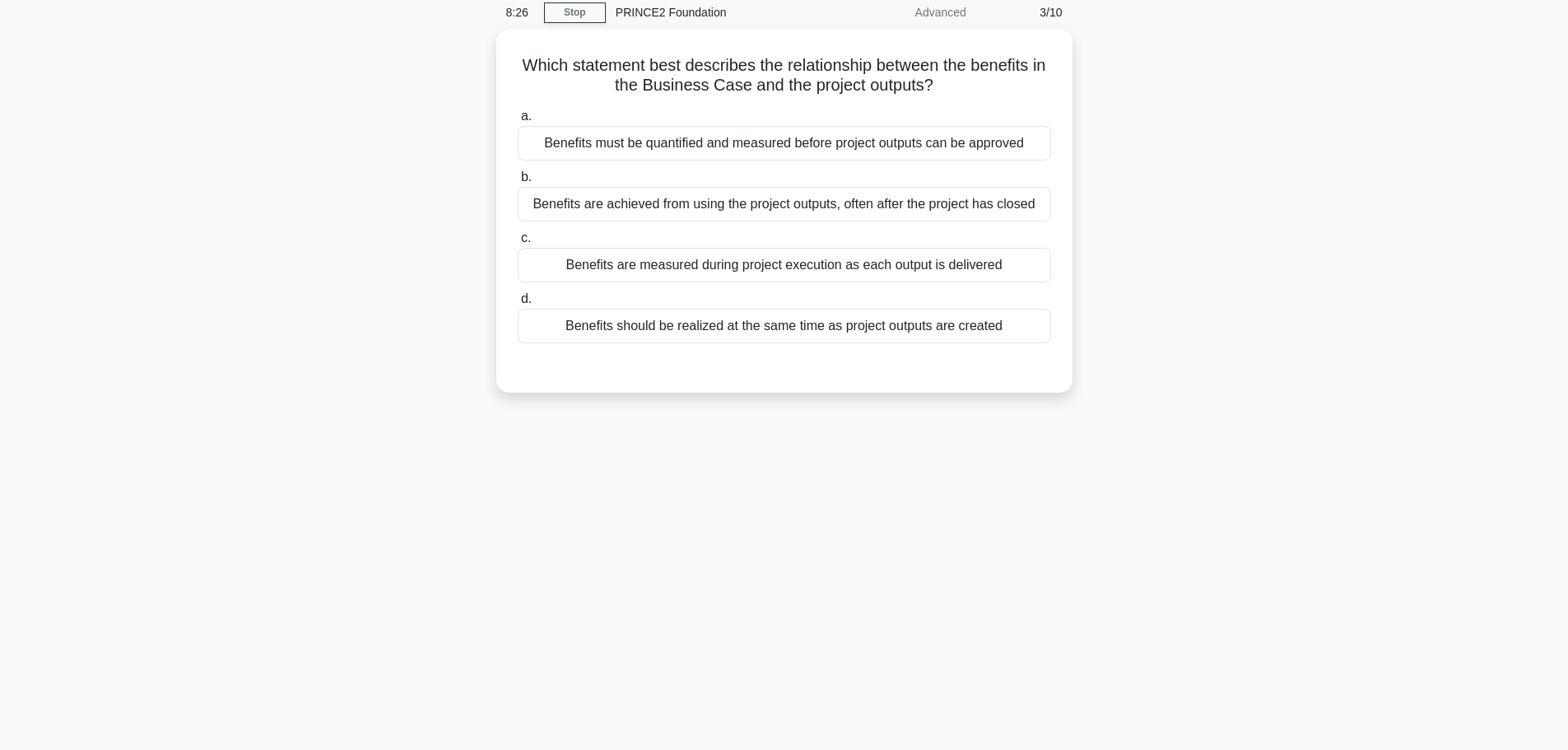
scroll to position [0, 0]
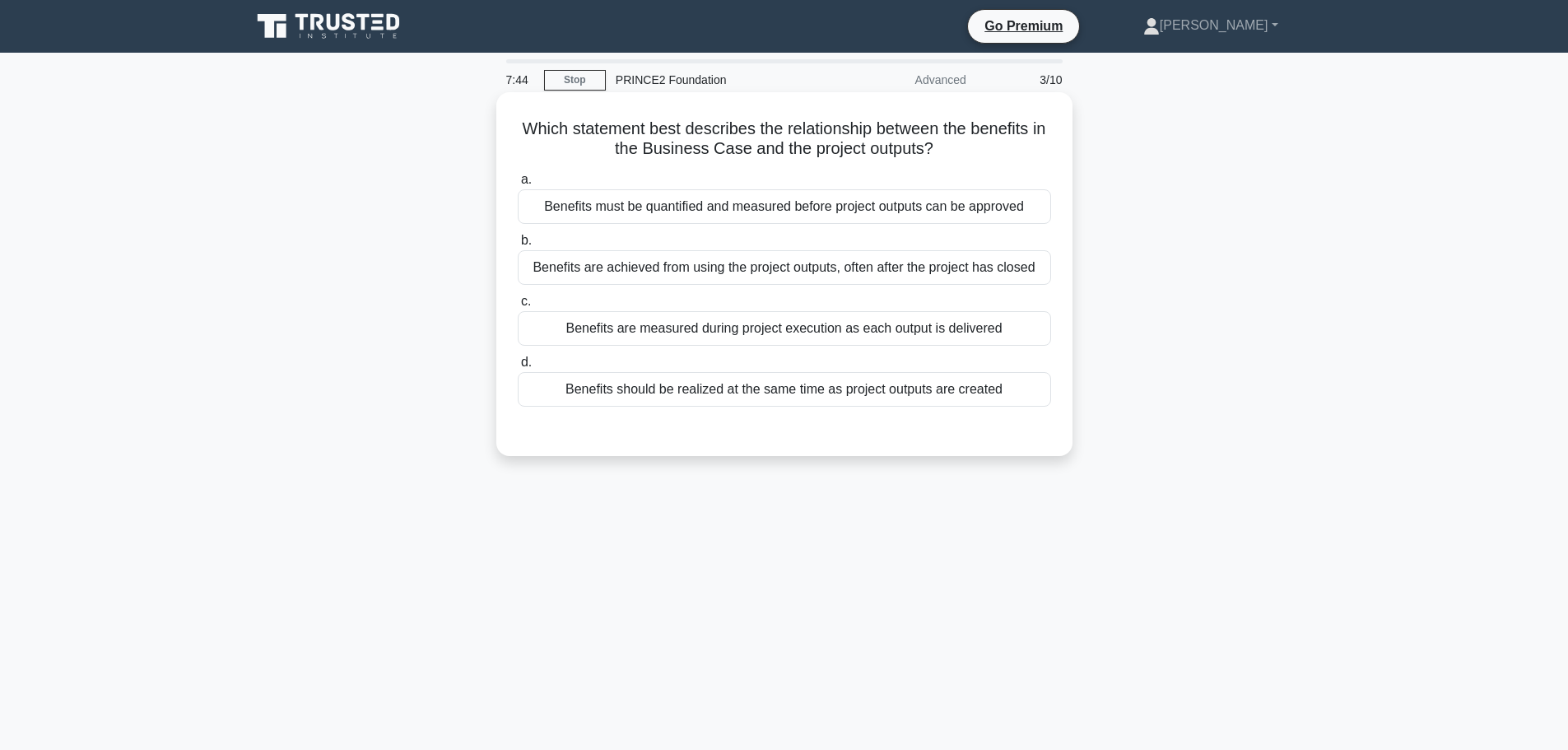
click at [674, 206] on div "Benefits must be quantified and measured before project outputs can be approved" at bounding box center [785, 207] width 534 height 35
click at [518, 185] on input "a. Benefits must be quantified and measured before project outputs can be appro…" at bounding box center [518, 180] width 0 height 11
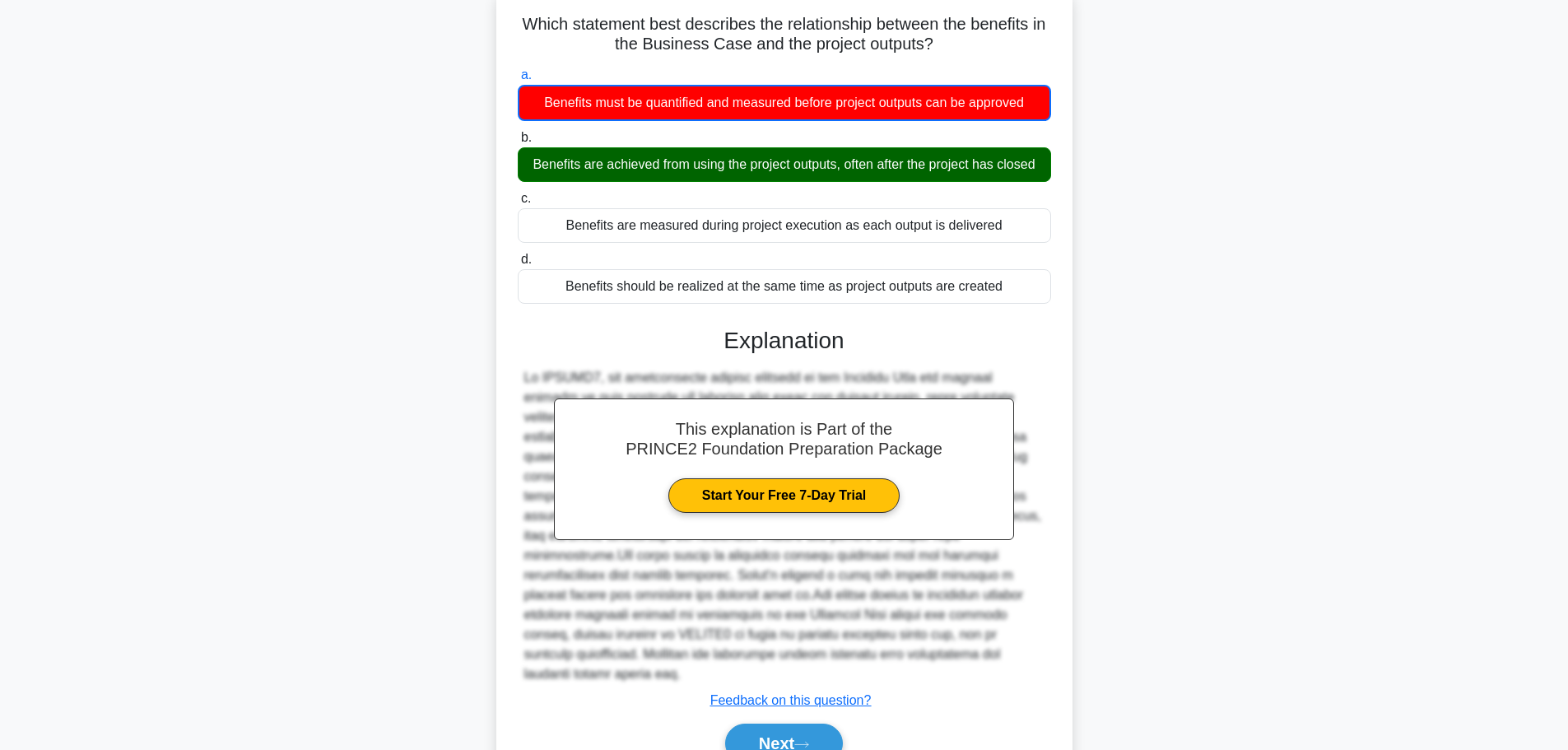
scroll to position [169, 0]
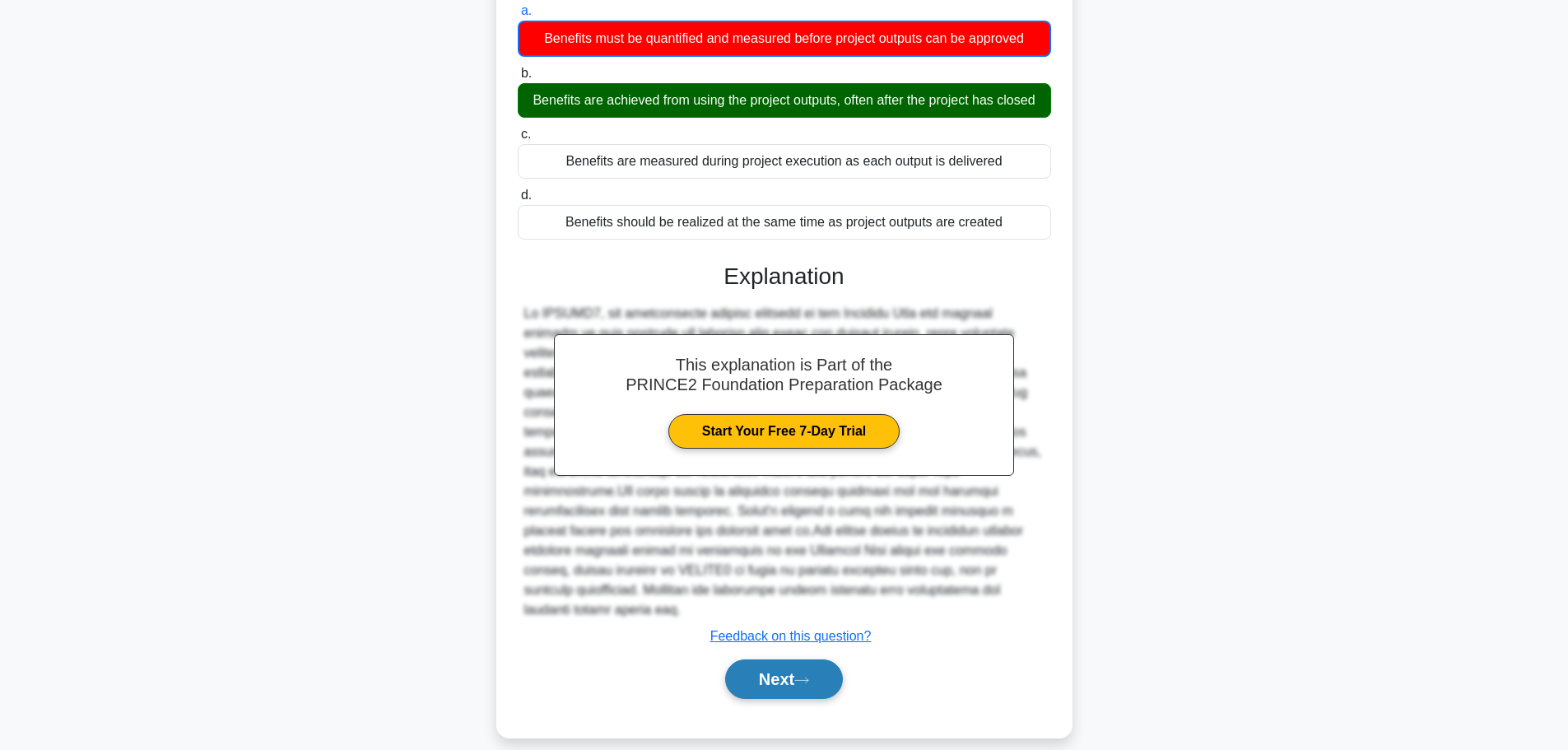
click at [785, 659] on button "Next" at bounding box center [784, 678] width 117 height 39
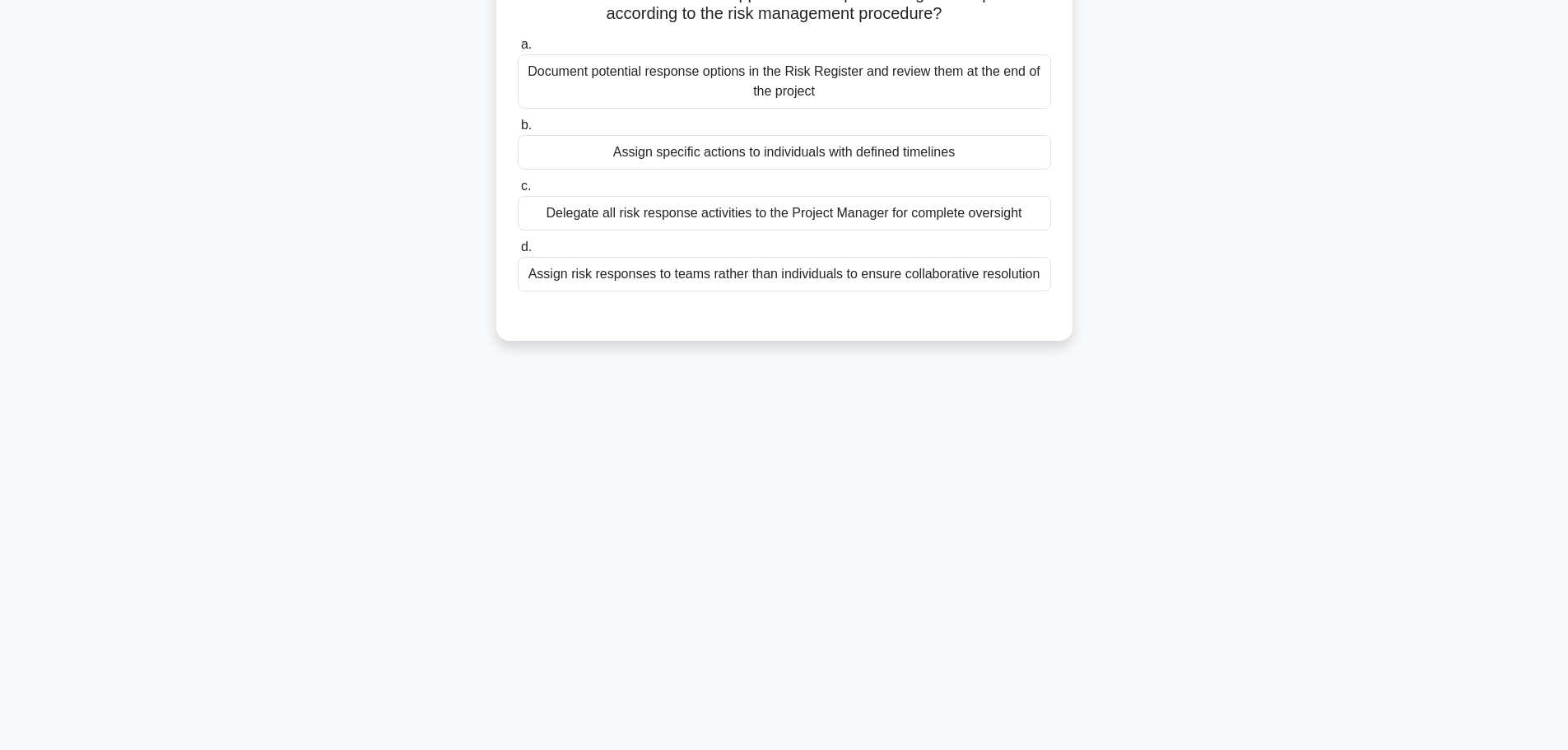
scroll to position [0, 0]
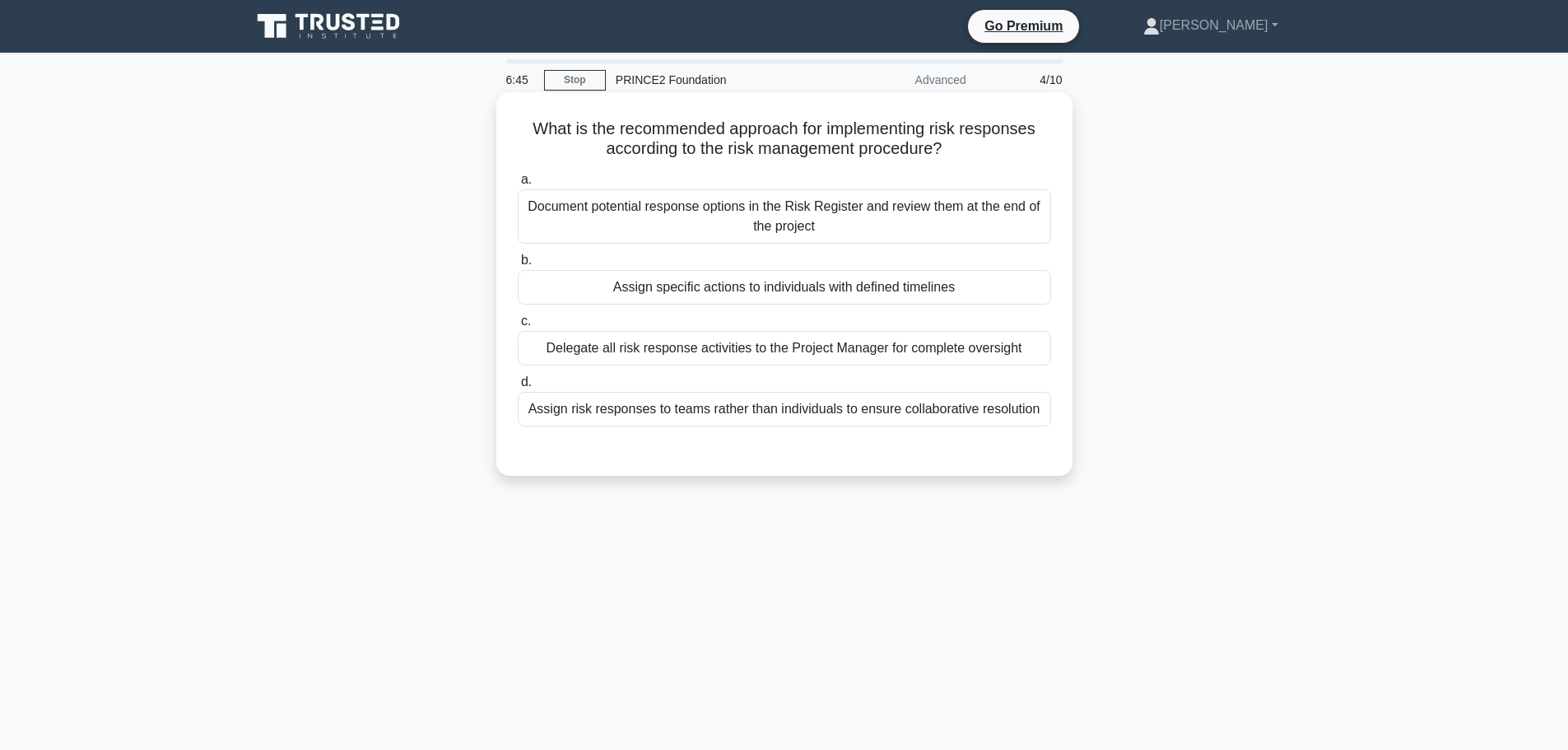
click at [633, 292] on div "Assign specific actions to individuals with defined timelines" at bounding box center [785, 288] width 534 height 35
click at [518, 266] on input "b. Assign specific actions to individuals with defined timelines" at bounding box center [518, 260] width 0 height 11
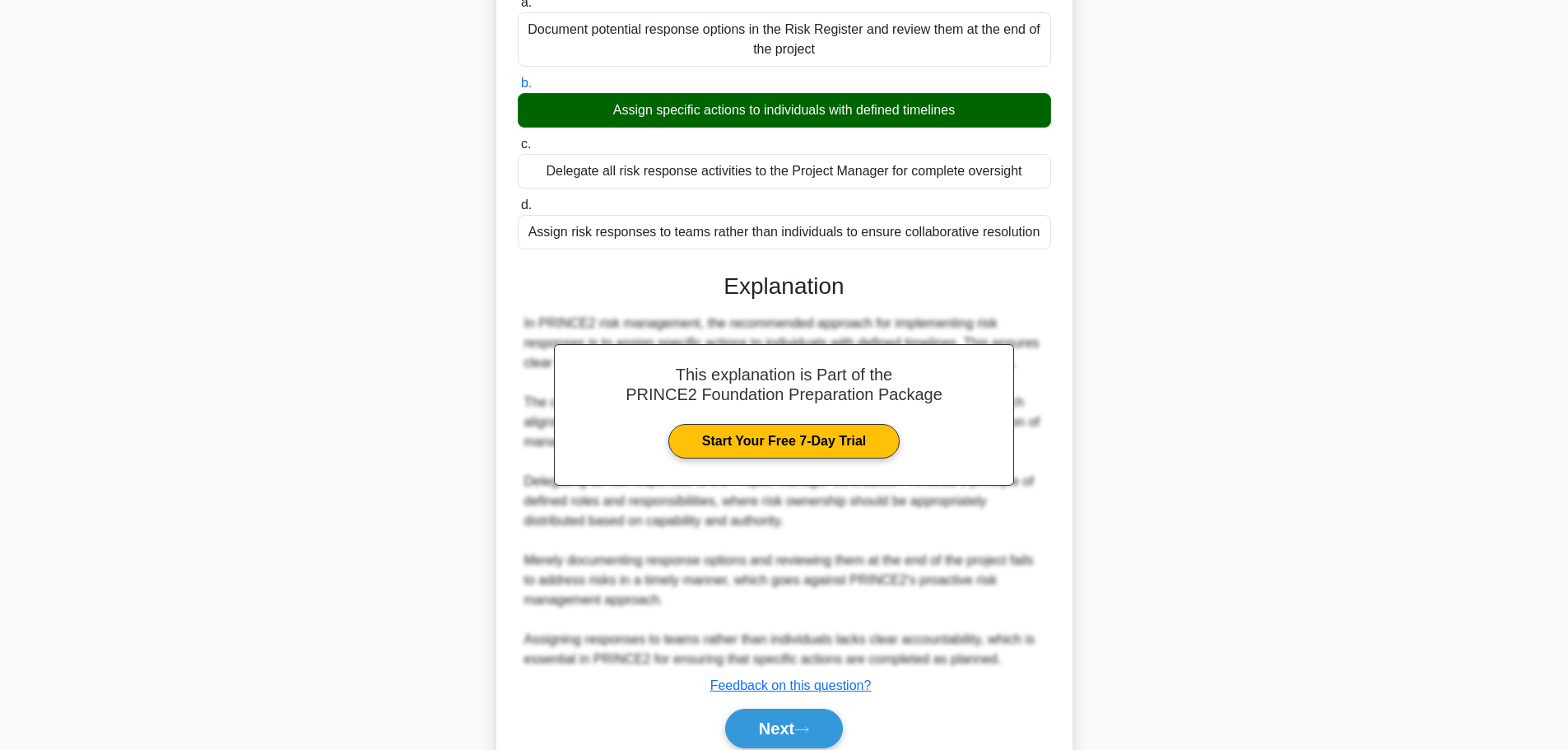
scroll to position [246, 0]
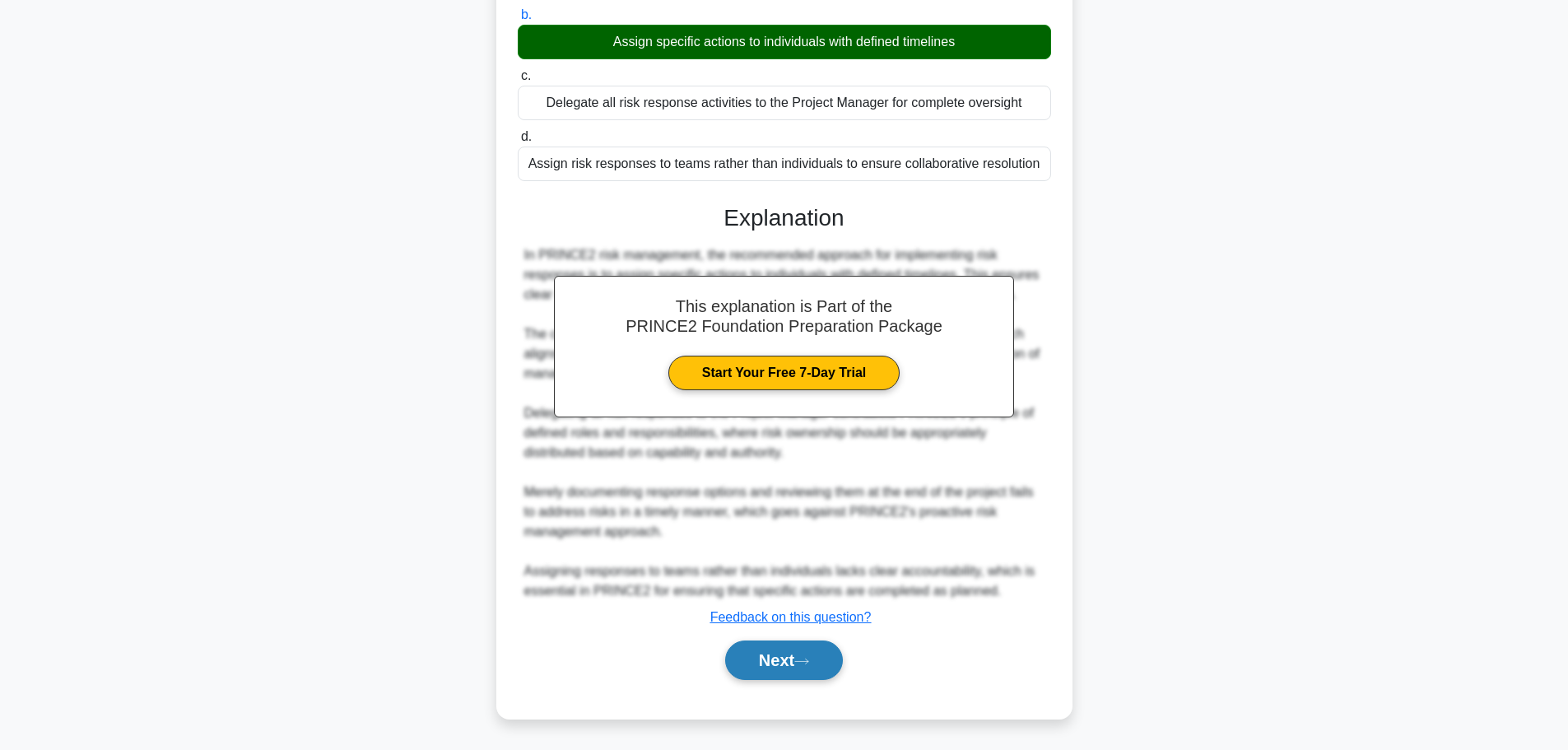
click at [768, 652] on button "Next" at bounding box center [784, 660] width 117 height 39
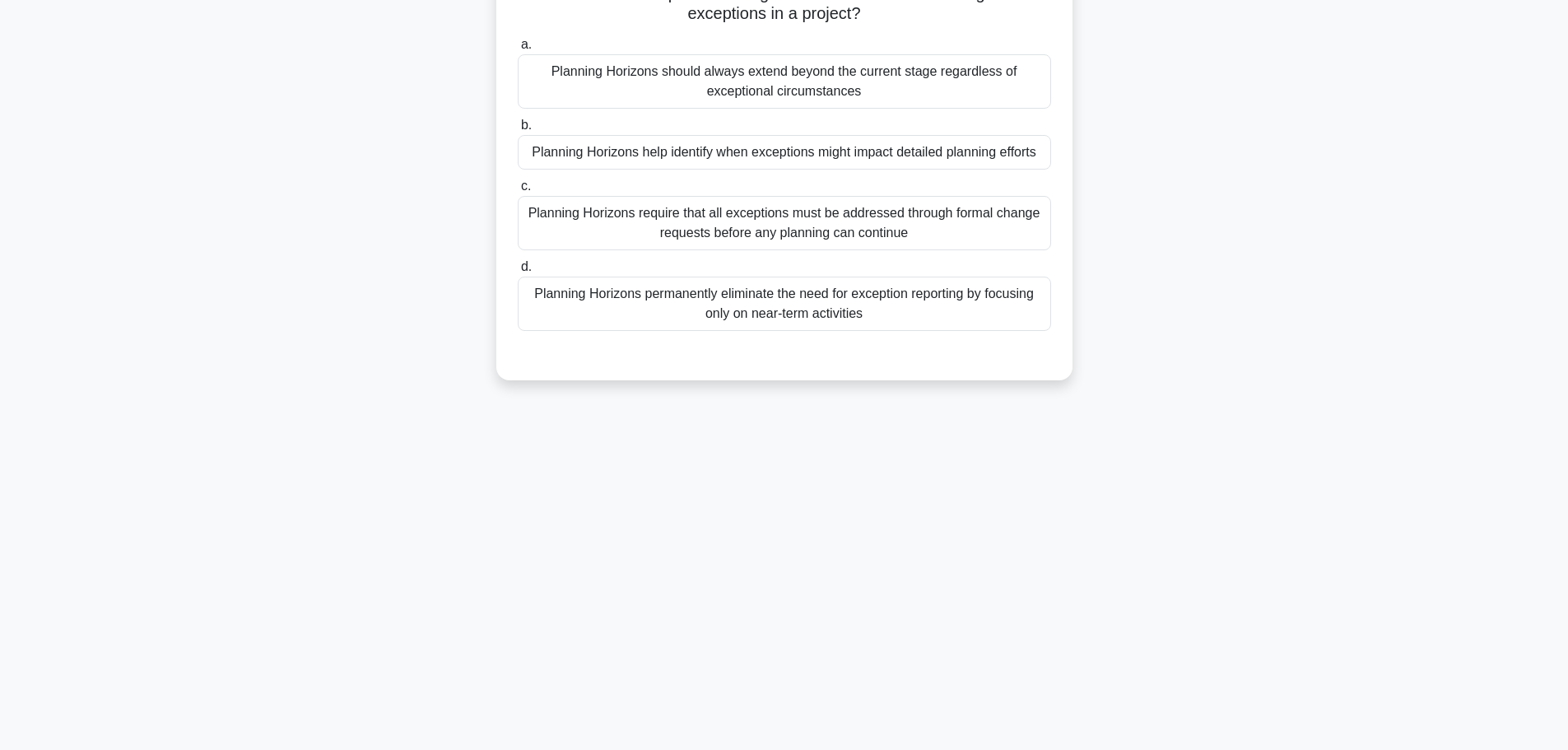
scroll to position [0, 0]
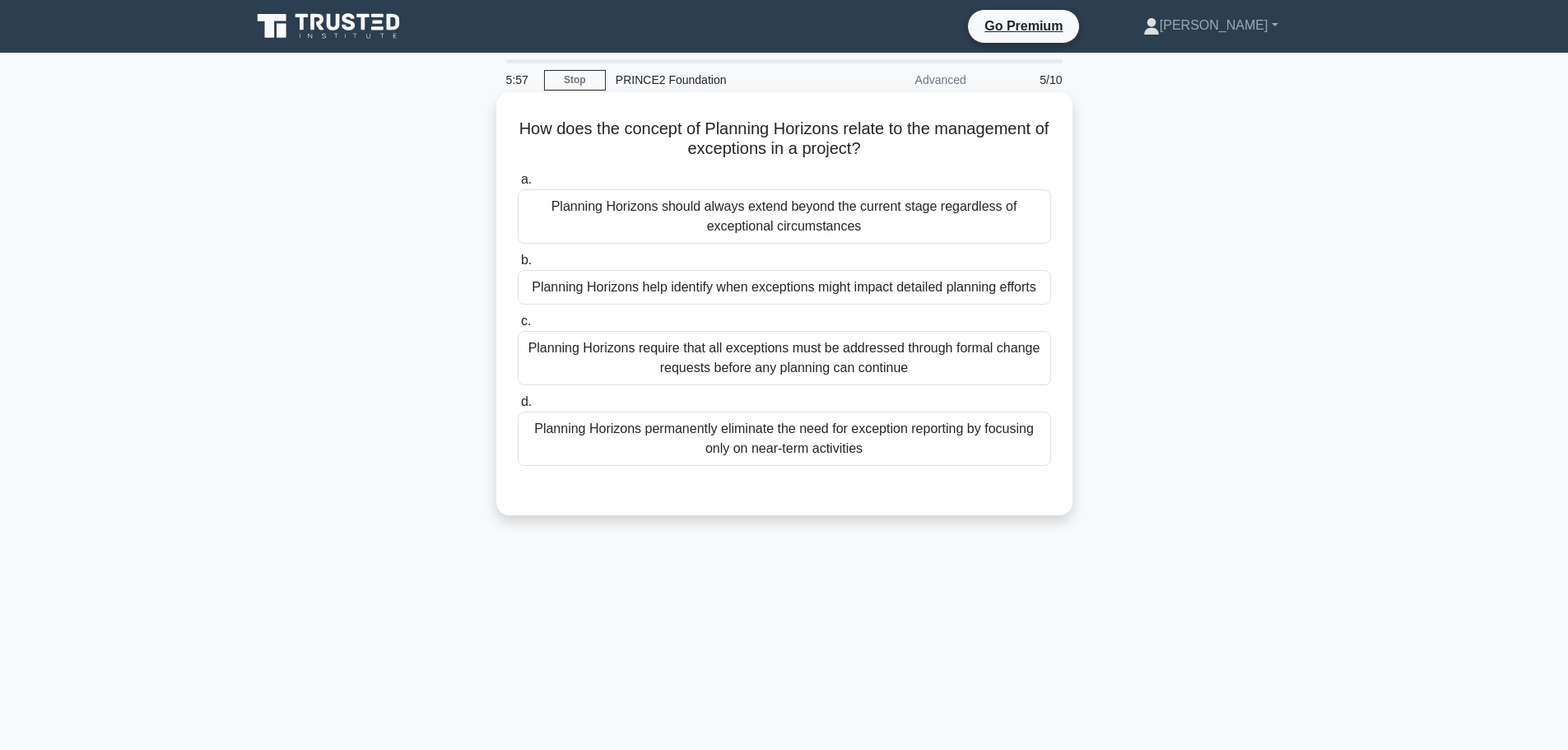
click at [657, 296] on div "Planning Horizons help identify when exceptions might impact detailed planning …" at bounding box center [785, 288] width 534 height 35
click at [518, 266] on input "b. Planning Horizons help identify when exceptions might impact detailed planni…" at bounding box center [518, 260] width 0 height 11
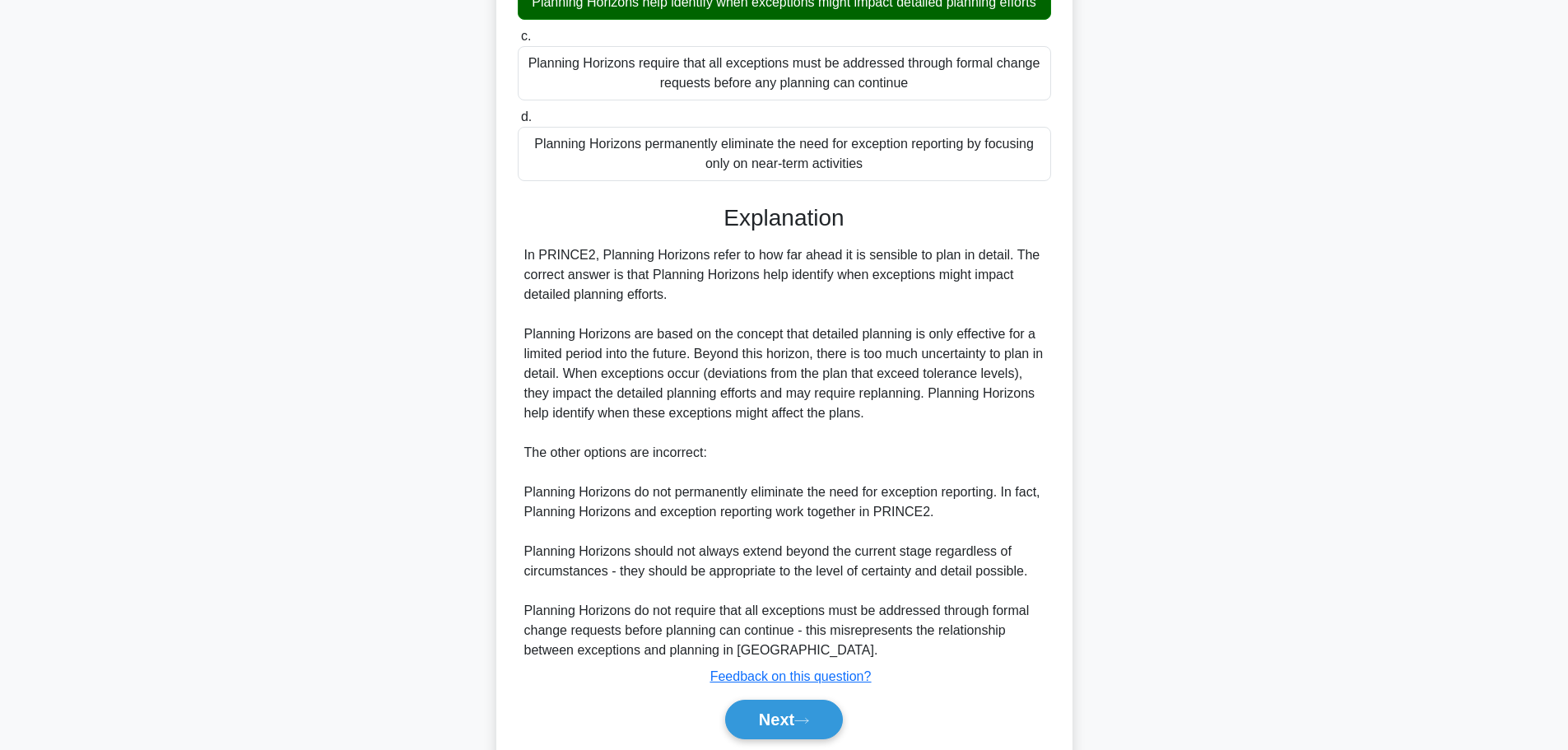
scroll to position [365, 0]
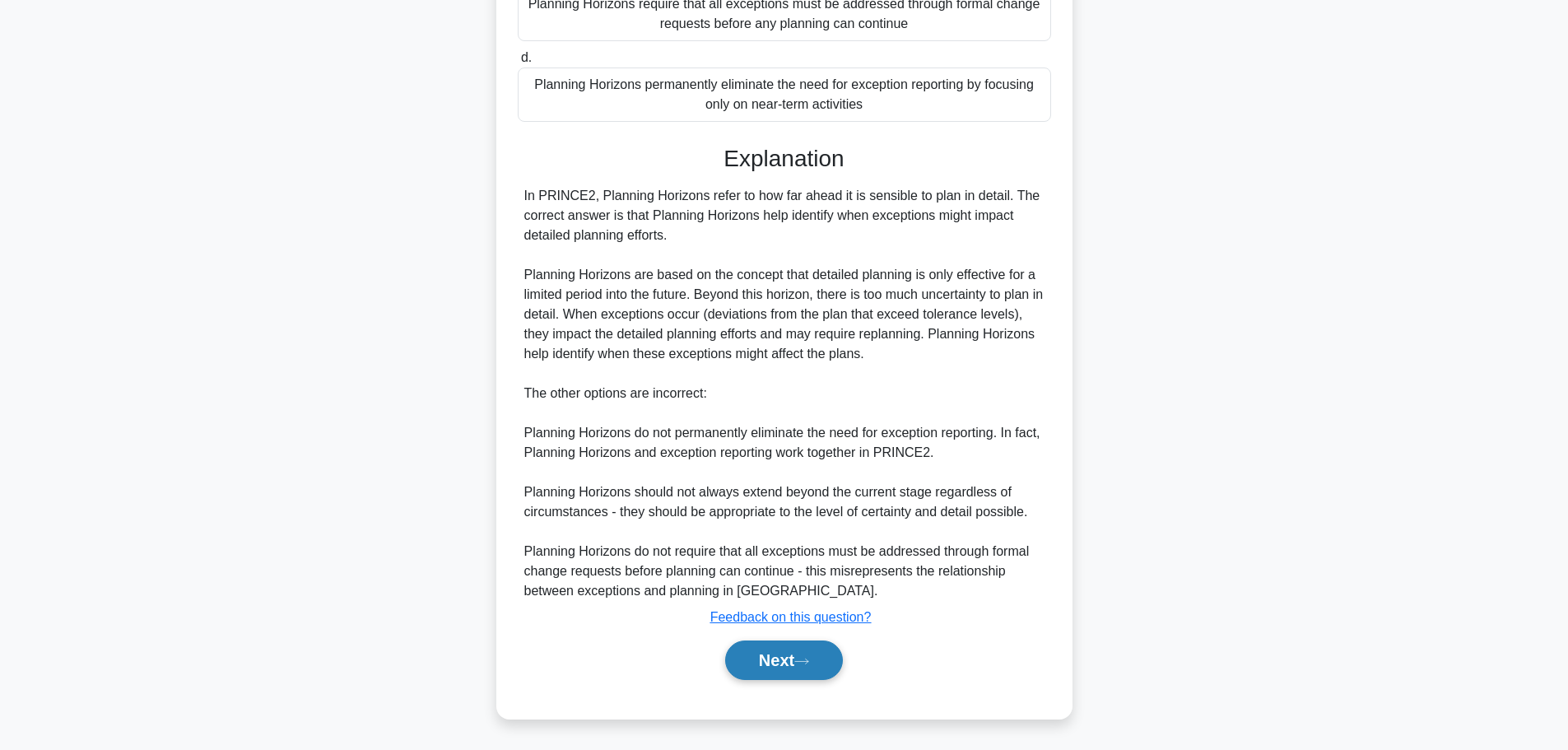
click at [795, 664] on button "Next" at bounding box center [784, 660] width 117 height 39
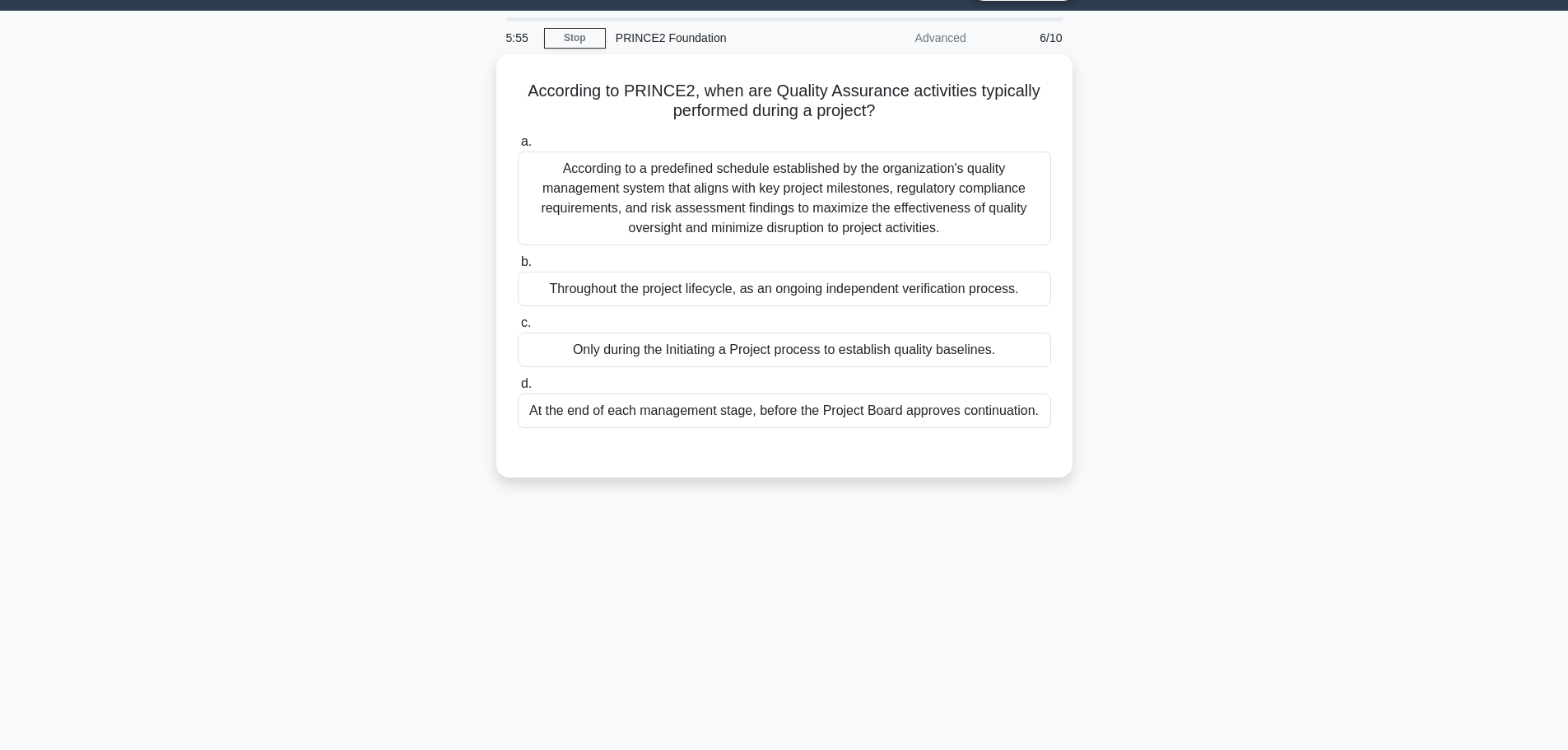
scroll to position [0, 0]
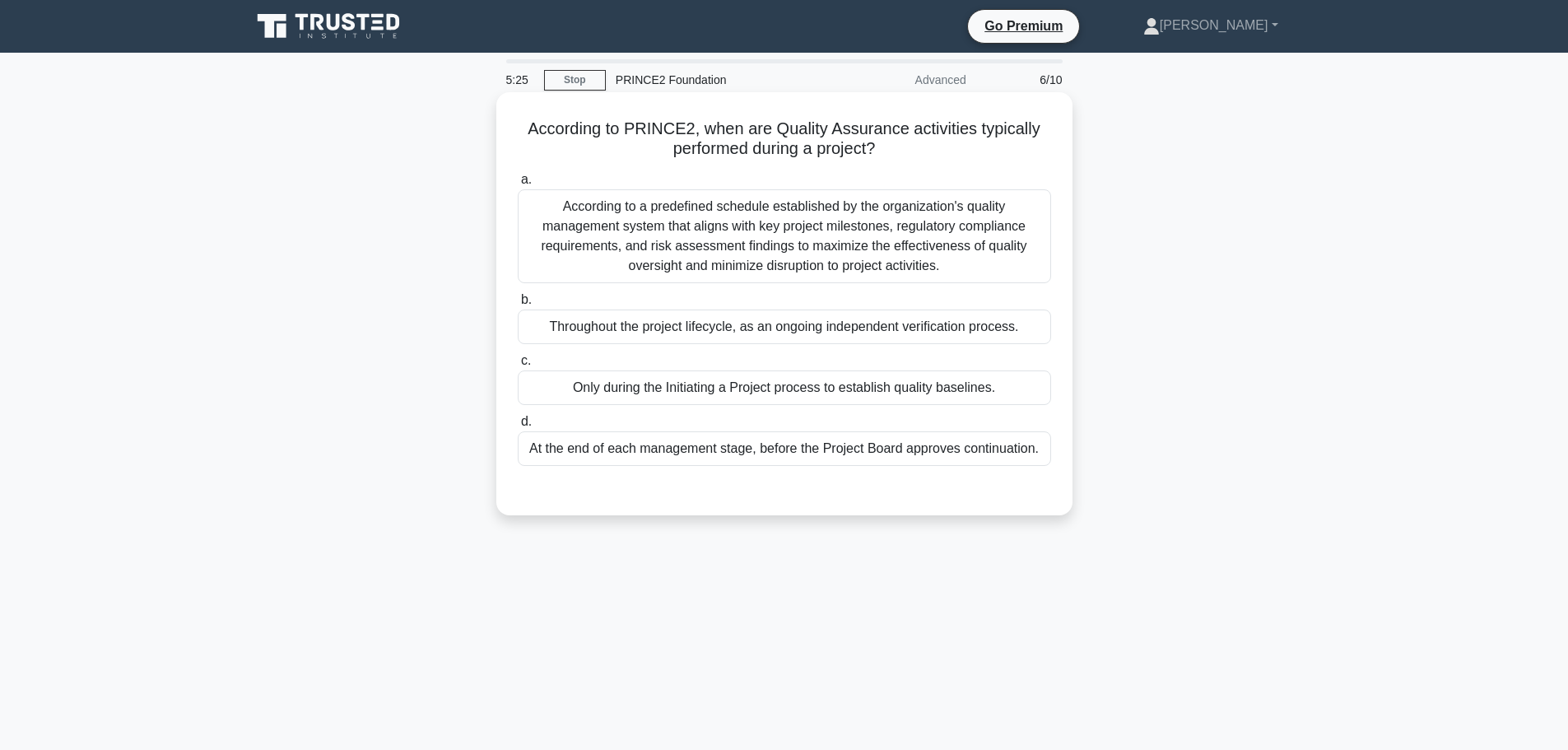
click at [691, 333] on div "Throughout the project lifecycle, as an ongoing independent verification proces…" at bounding box center [785, 327] width 534 height 35
click at [518, 305] on input "b. Throughout the project lifecycle, as an ongoing independent verification pro…" at bounding box center [518, 300] width 0 height 11
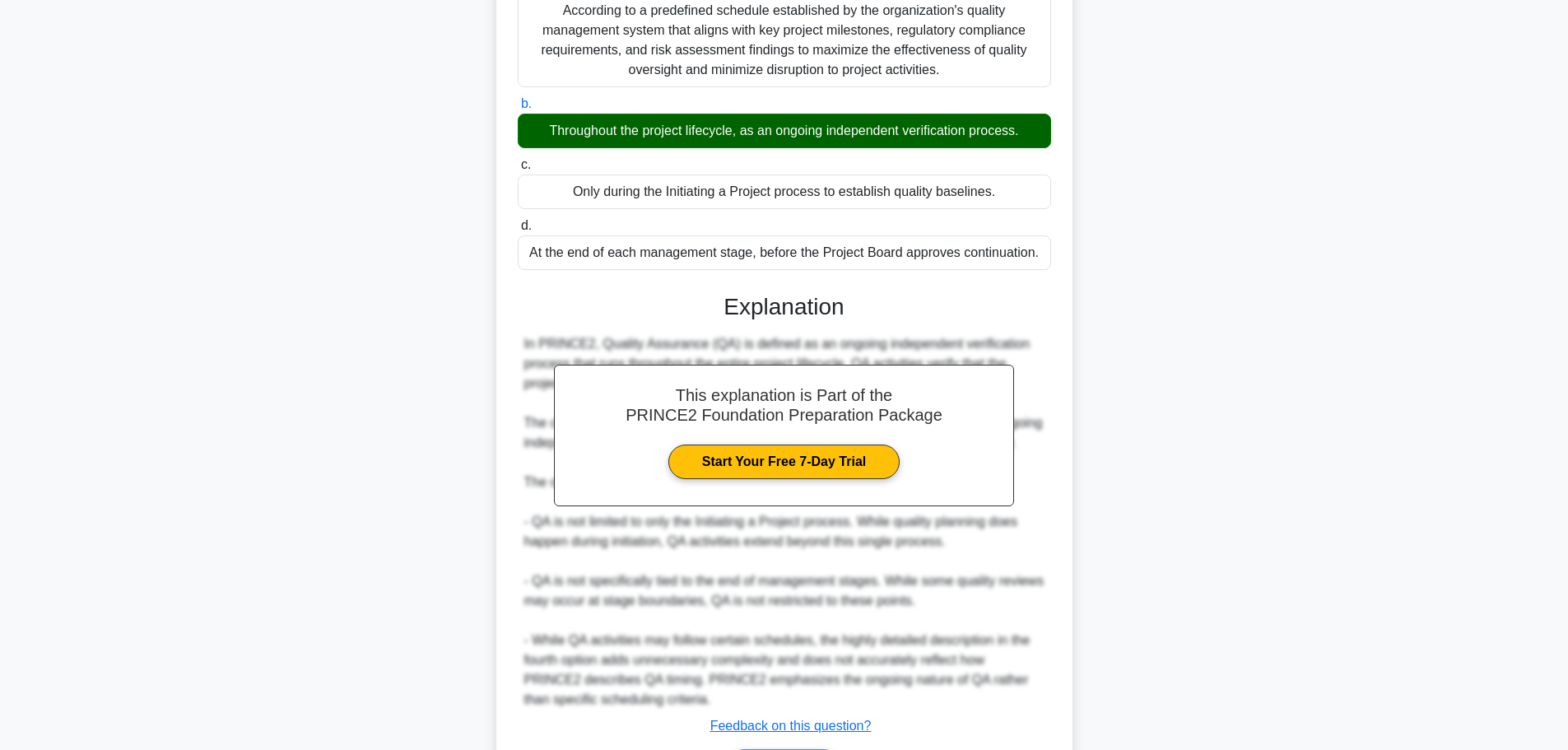
scroll to position [305, 0]
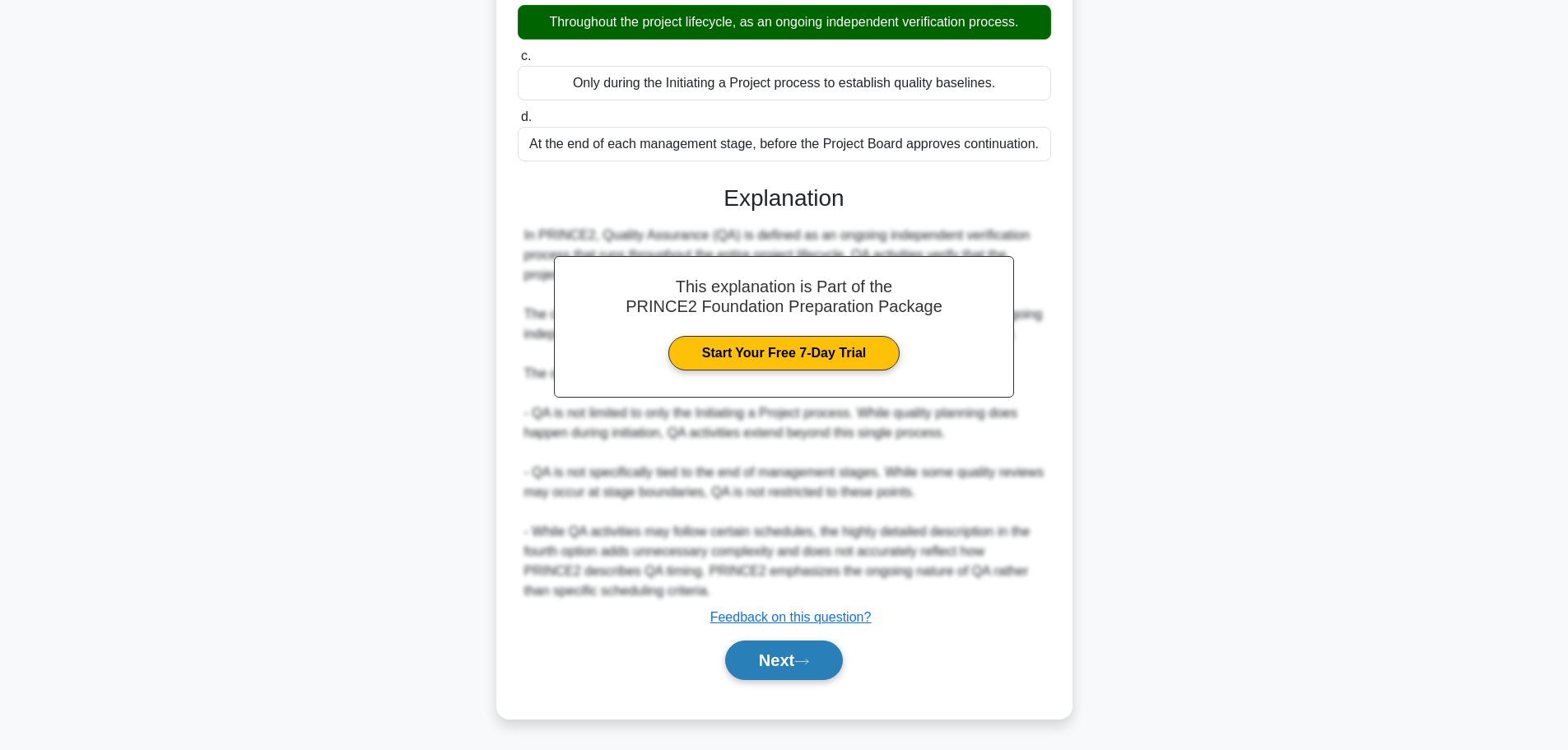
click at [750, 667] on button "Next" at bounding box center [784, 660] width 117 height 39
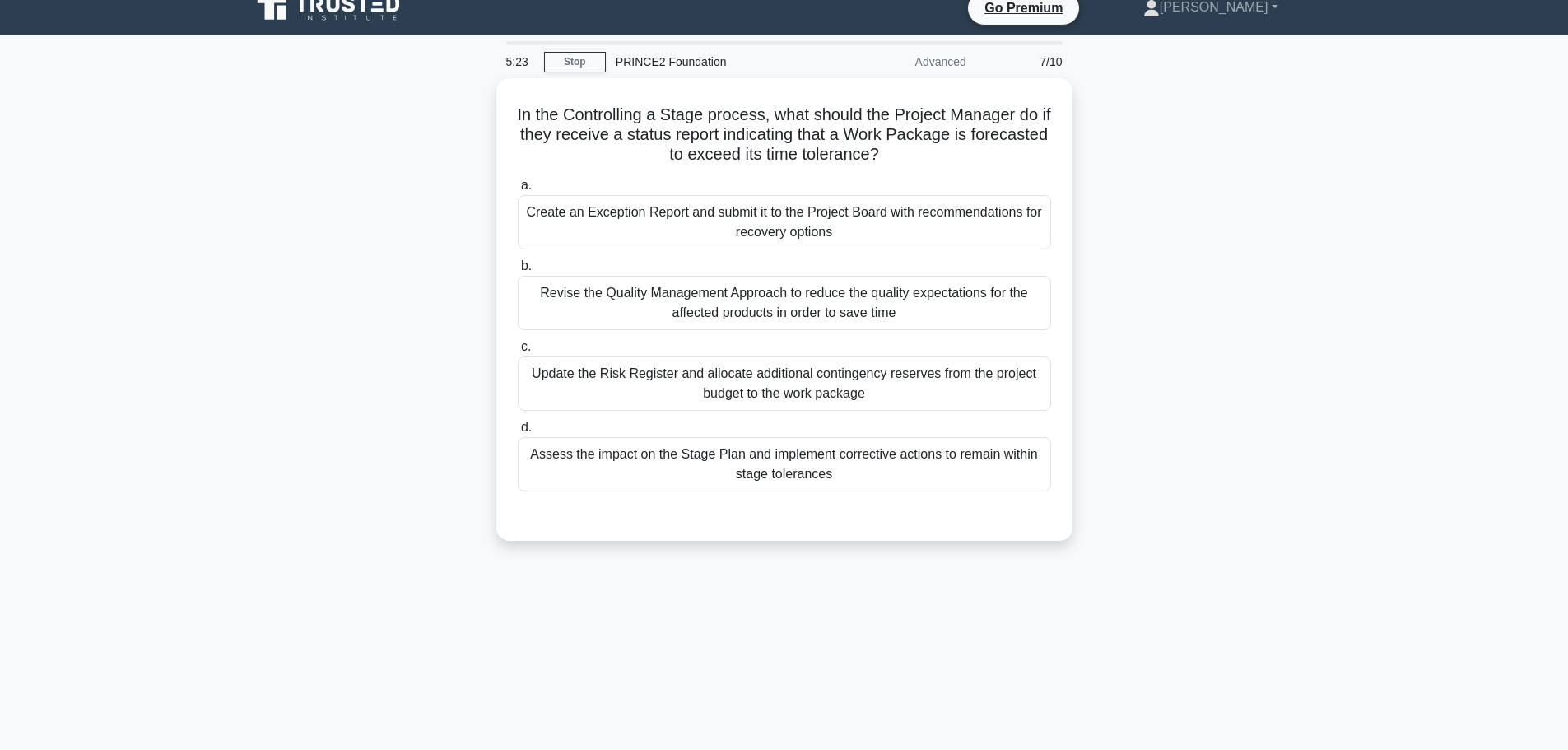
scroll to position [0, 0]
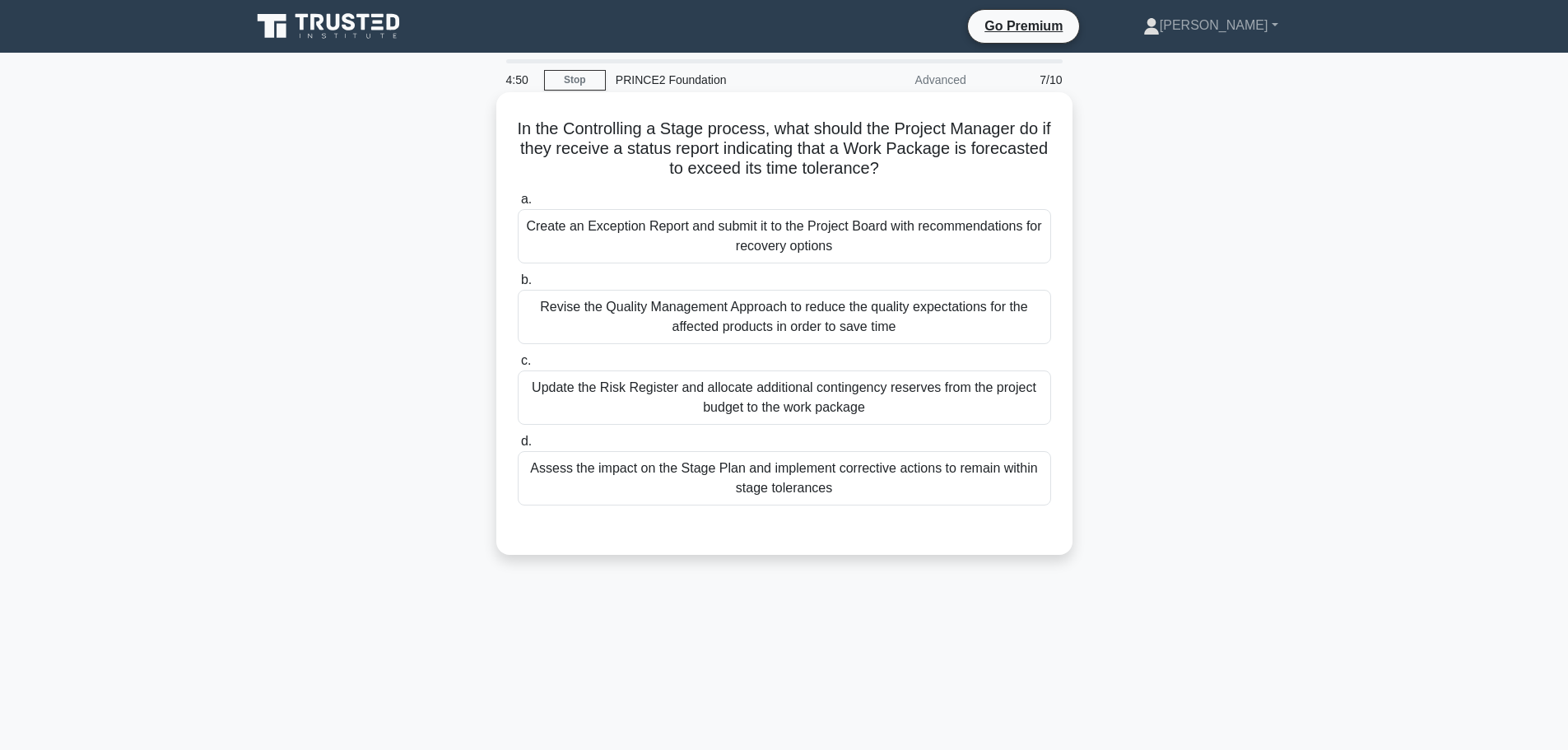
click at [816, 242] on div "Create an Exception Report and submit it to the Project Board with recommendati…" at bounding box center [785, 236] width 534 height 54
click at [869, 230] on div "Create an Exception Report and submit it to the Project Board with recommendati…" at bounding box center [785, 236] width 534 height 54
click at [518, 205] on input "a. Create an Exception Report and submit it to the Project Board with recommend…" at bounding box center [518, 200] width 0 height 11
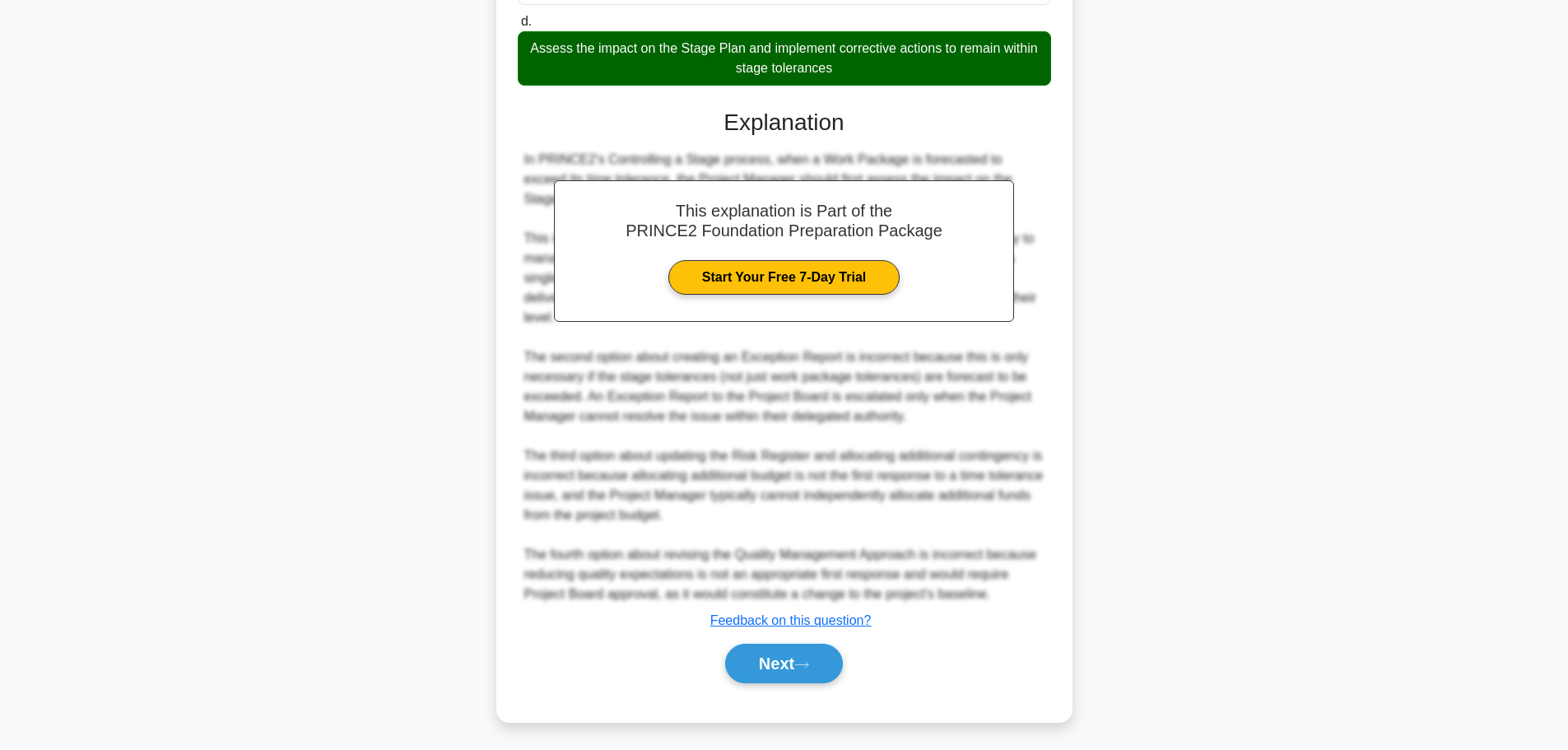
scroll to position [425, 0]
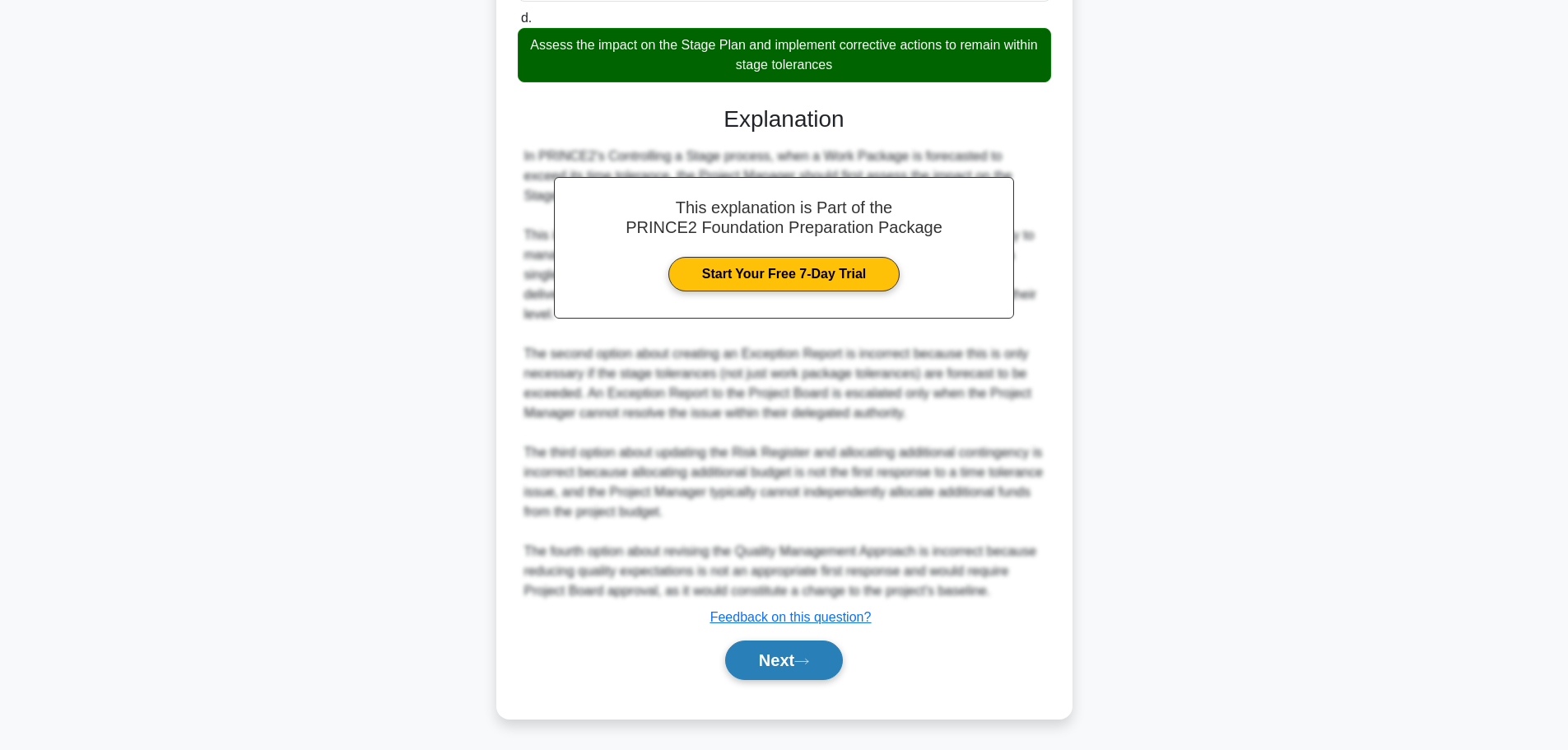
click at [818, 667] on button "Next" at bounding box center [784, 660] width 117 height 39
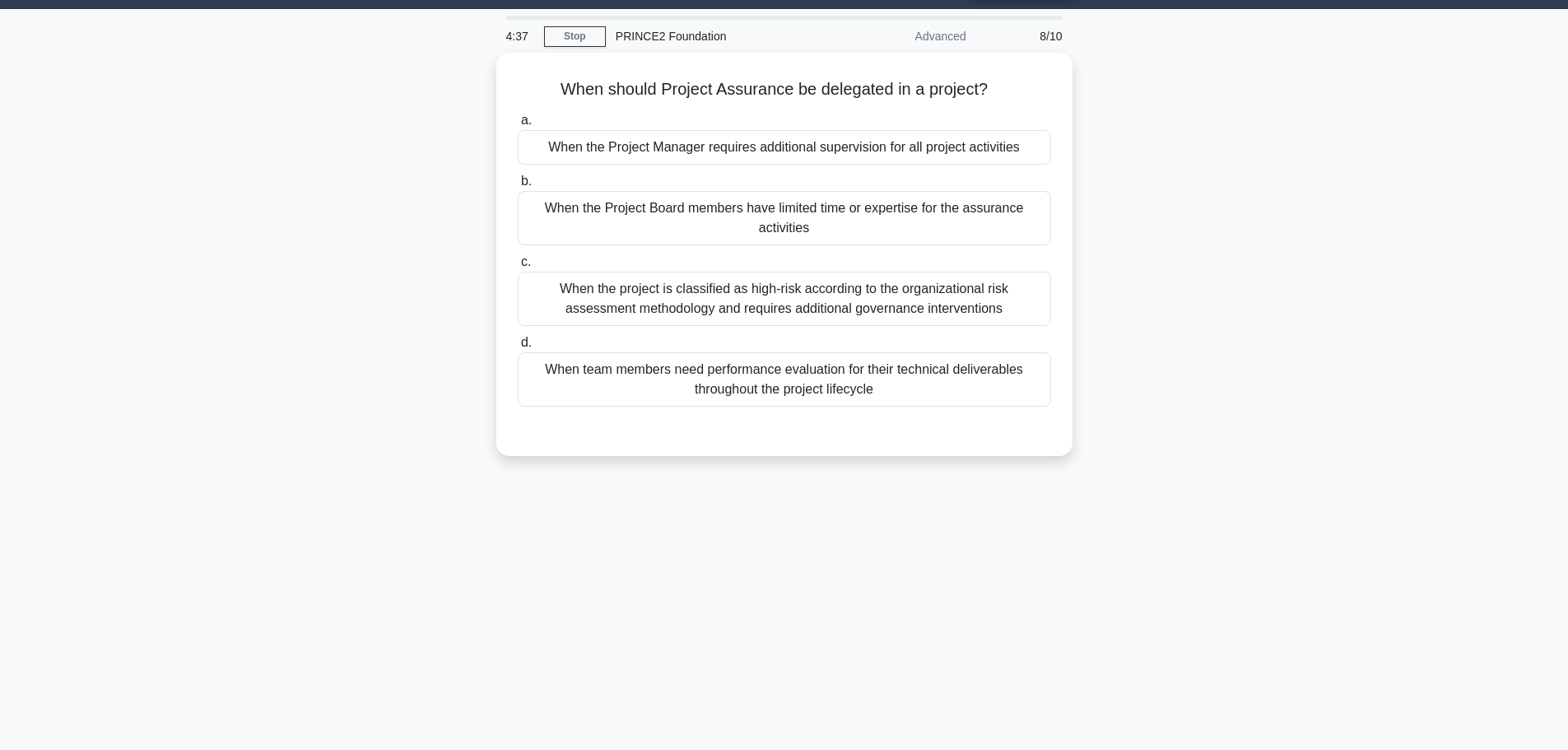
scroll to position [0, 0]
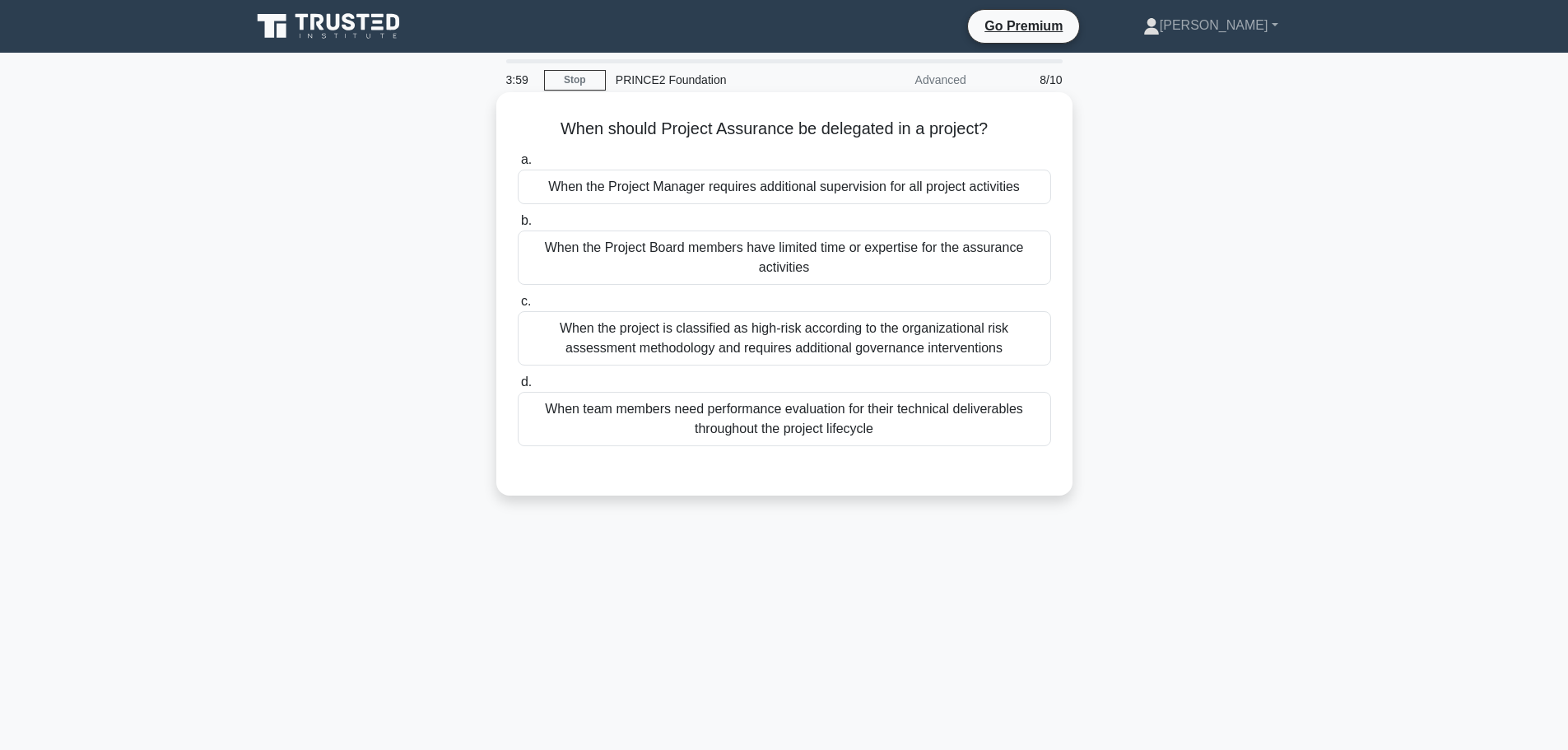
click at [631, 257] on div "When the Project Board members have limited time or expertise for the assurance…" at bounding box center [785, 257] width 534 height 54
click at [518, 226] on input "b. When the Project Board members have limited time or expertise for the assura…" at bounding box center [518, 221] width 0 height 11
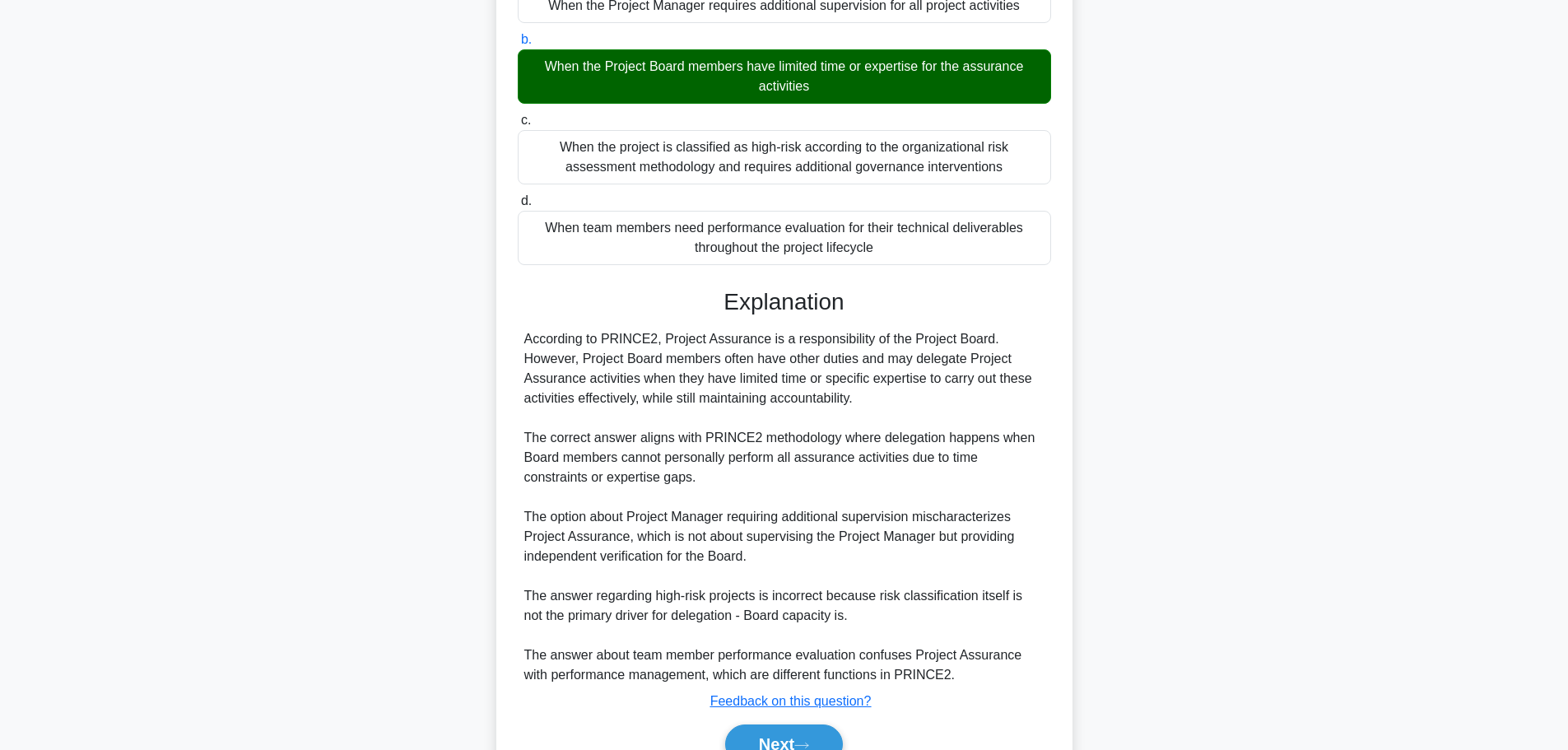
scroll to position [266, 0]
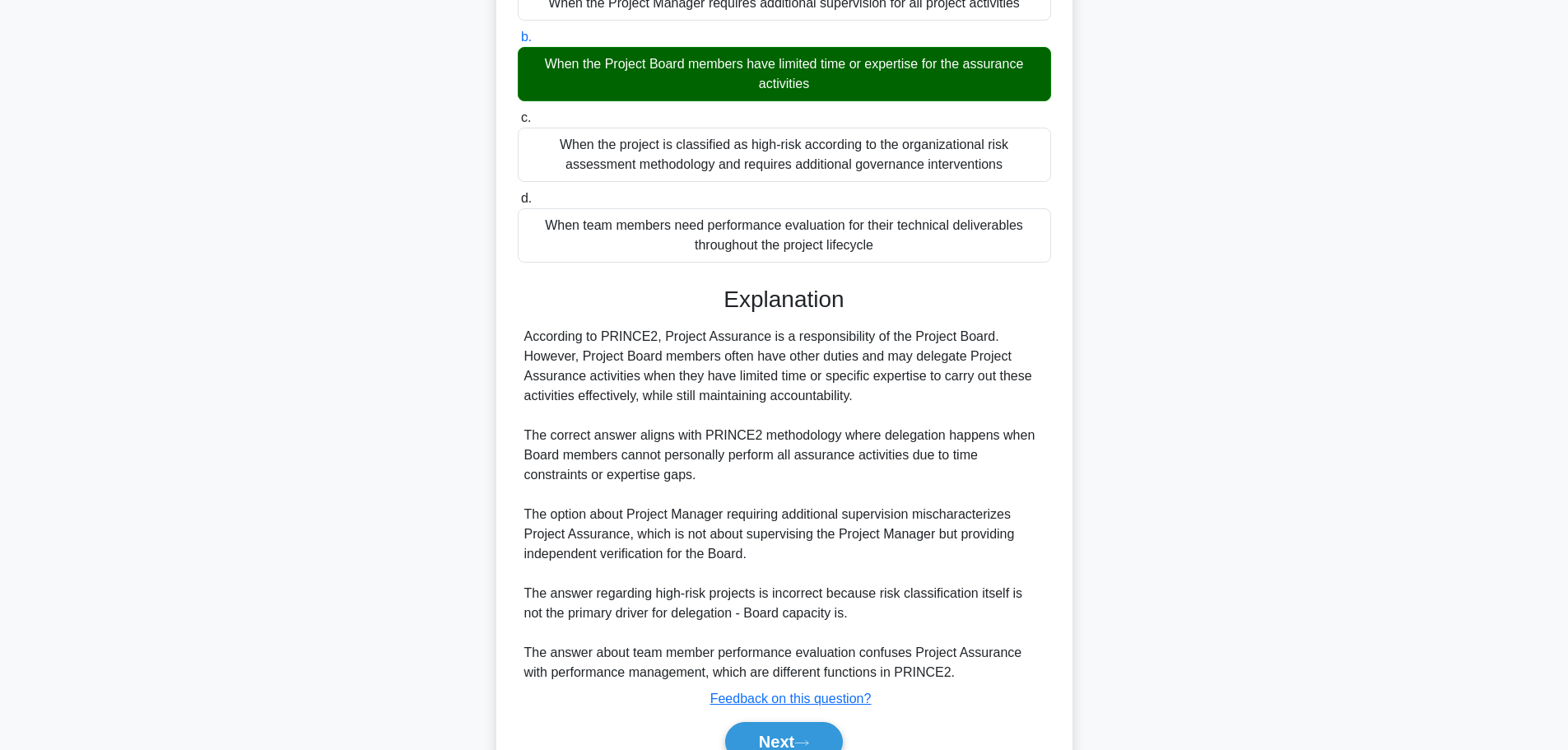
click at [800, 657] on div "According to PRINCE2, Project Assurance is a responsibility of the Project Boar…" at bounding box center [784, 504] width 520 height 356
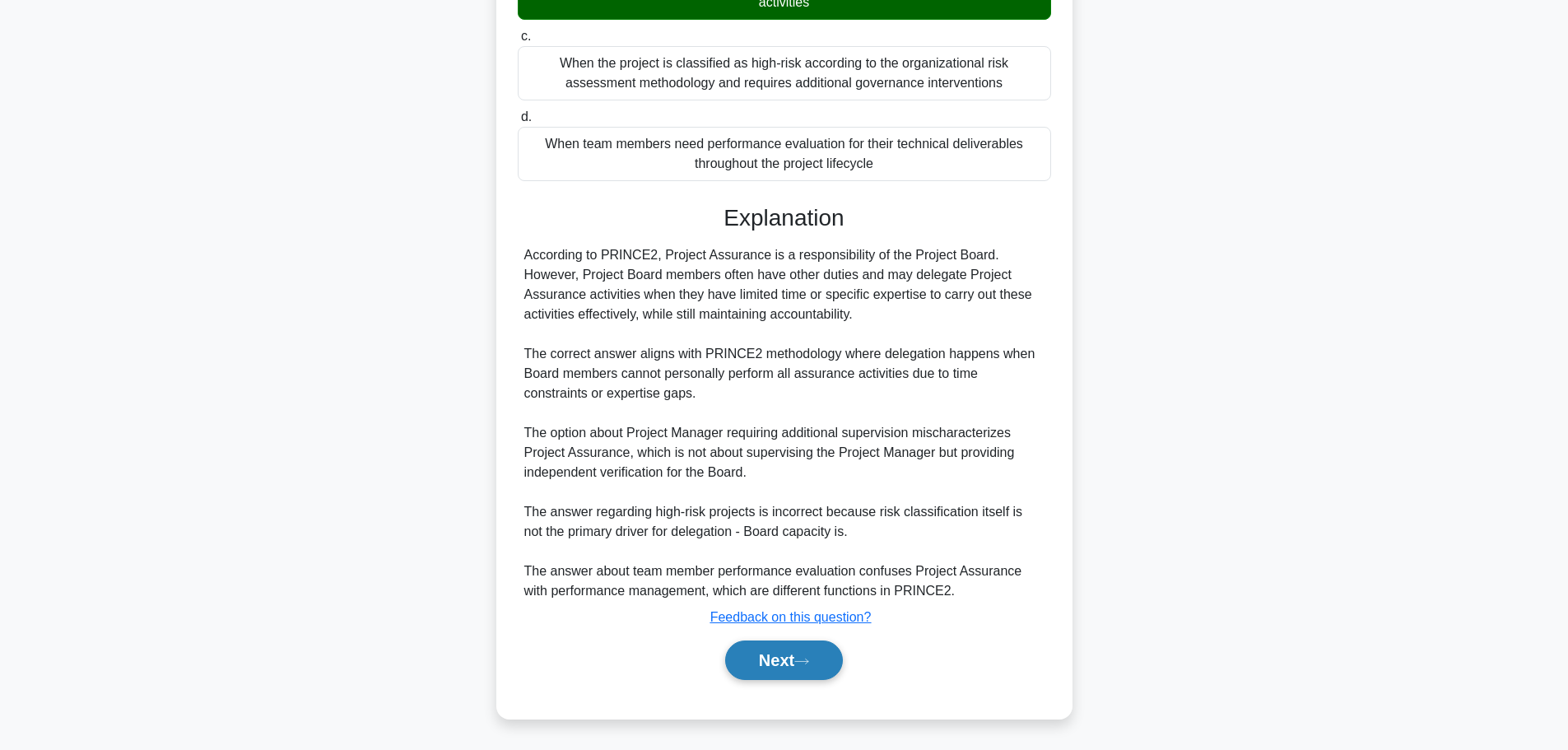
click at [811, 669] on button "Next" at bounding box center [784, 660] width 117 height 39
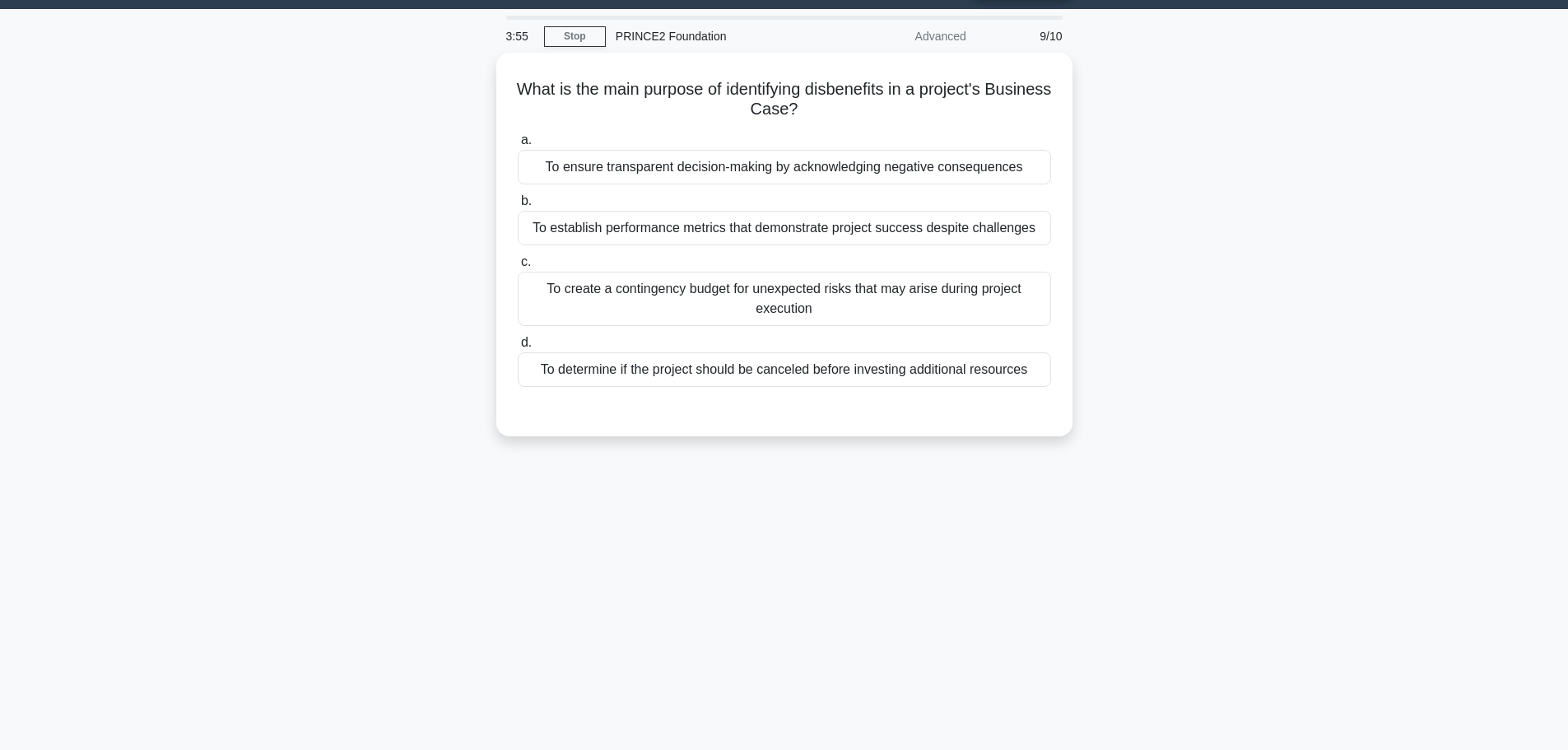
scroll to position [0, 0]
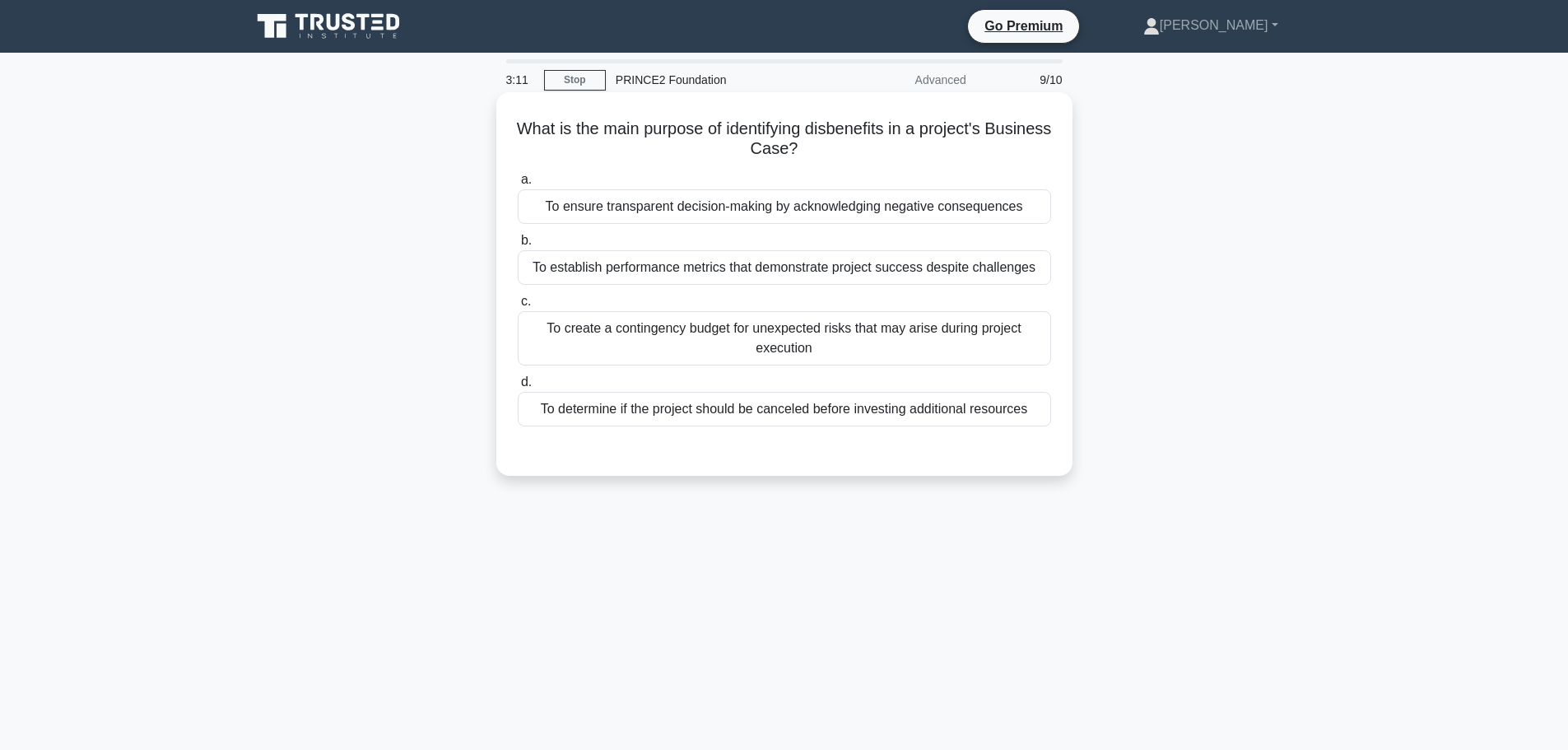
click at [611, 415] on div "To determine if the project should be canceled before investing additional reso…" at bounding box center [785, 409] width 534 height 35
click at [518, 388] on input "d. To determine if the project should be canceled before investing additional r…" at bounding box center [518, 382] width 0 height 11
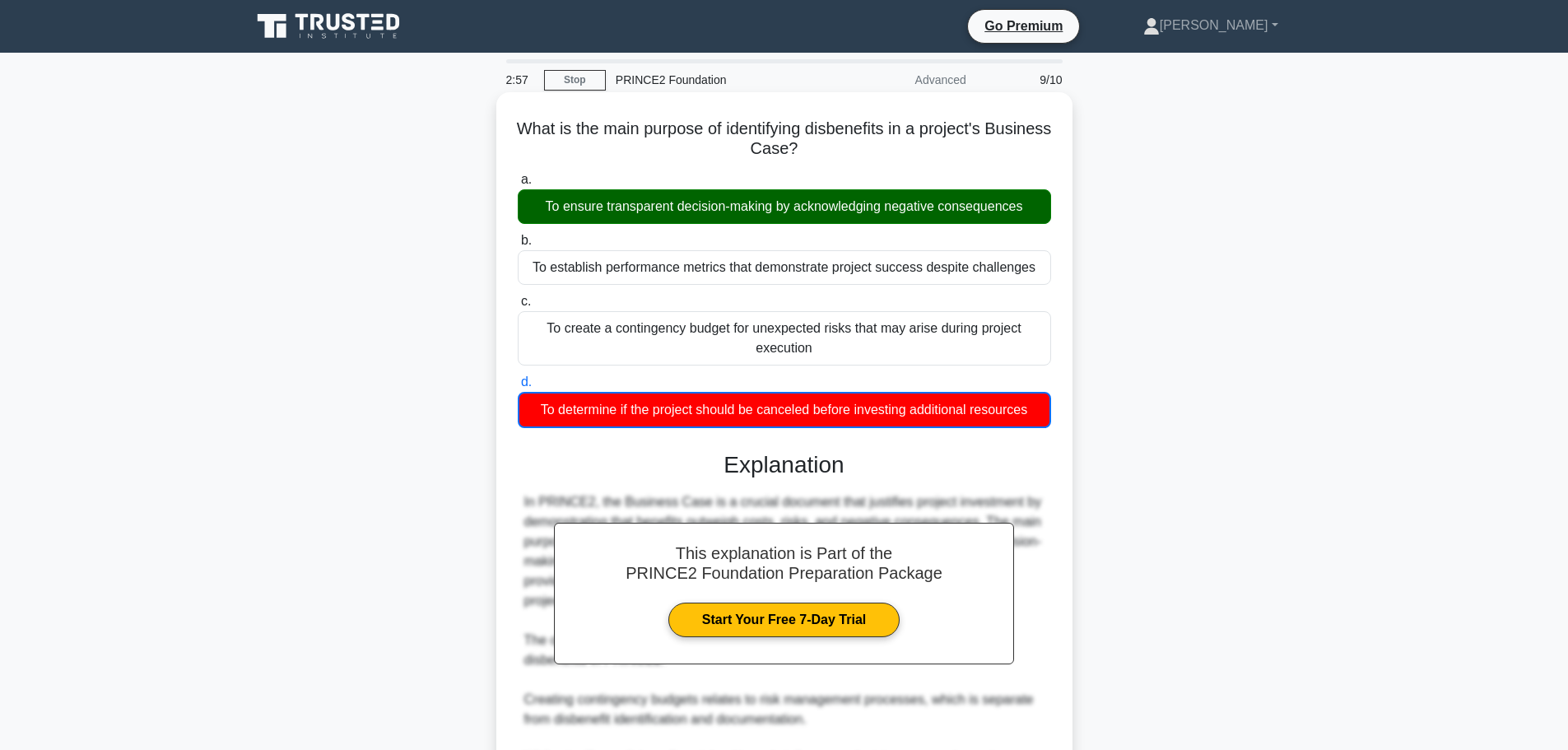
scroll to position [268, 0]
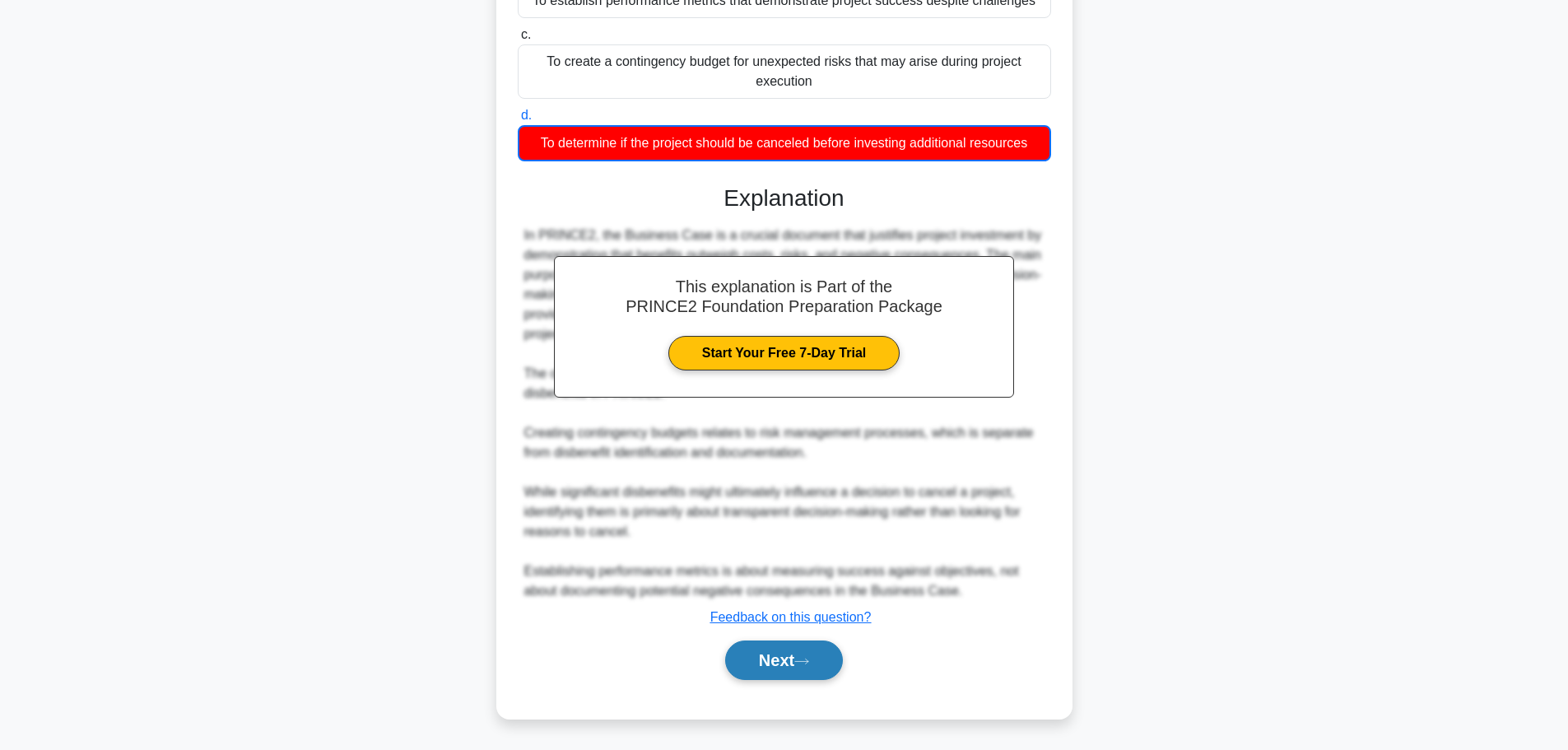
click at [797, 667] on button "Next" at bounding box center [784, 660] width 117 height 39
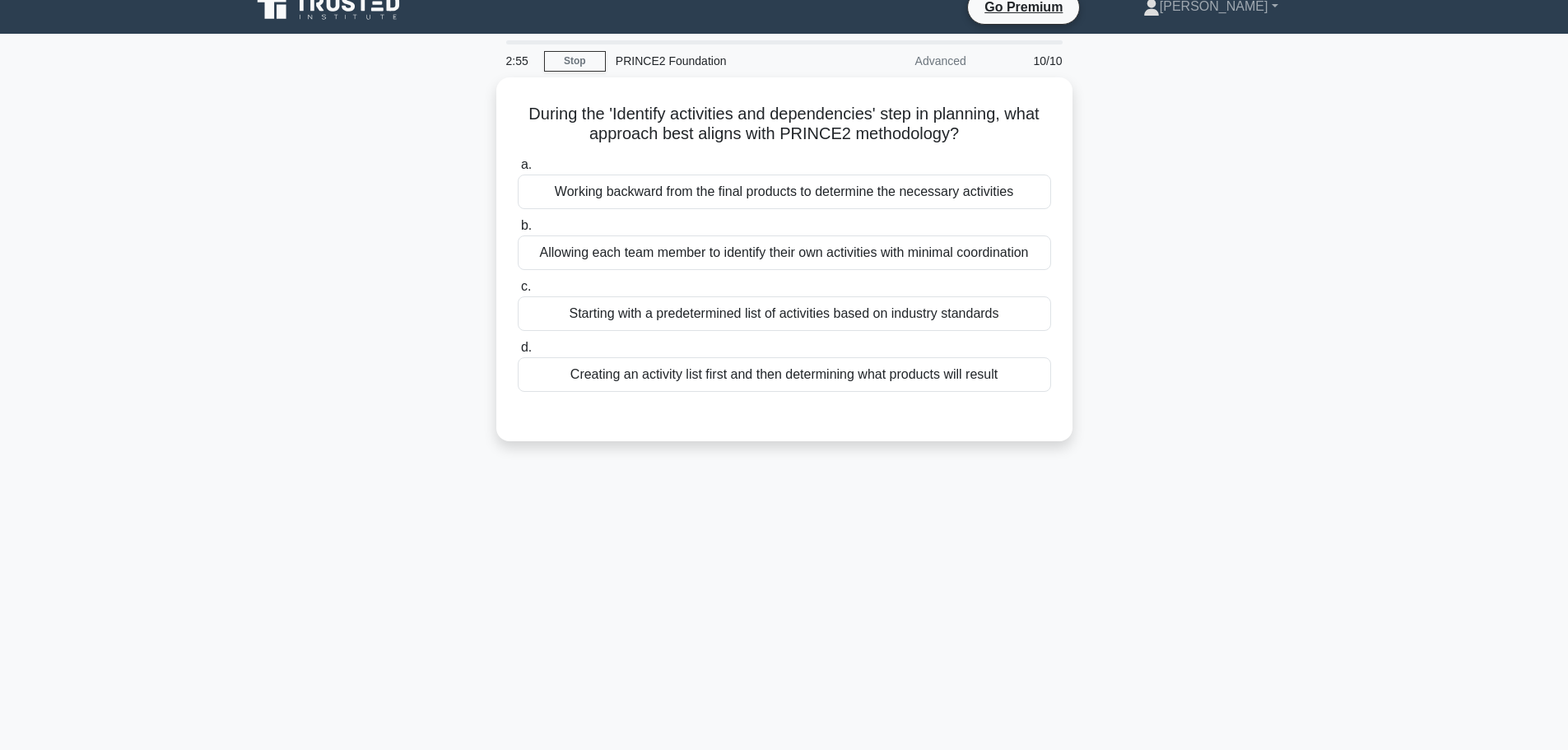
scroll to position [0, 0]
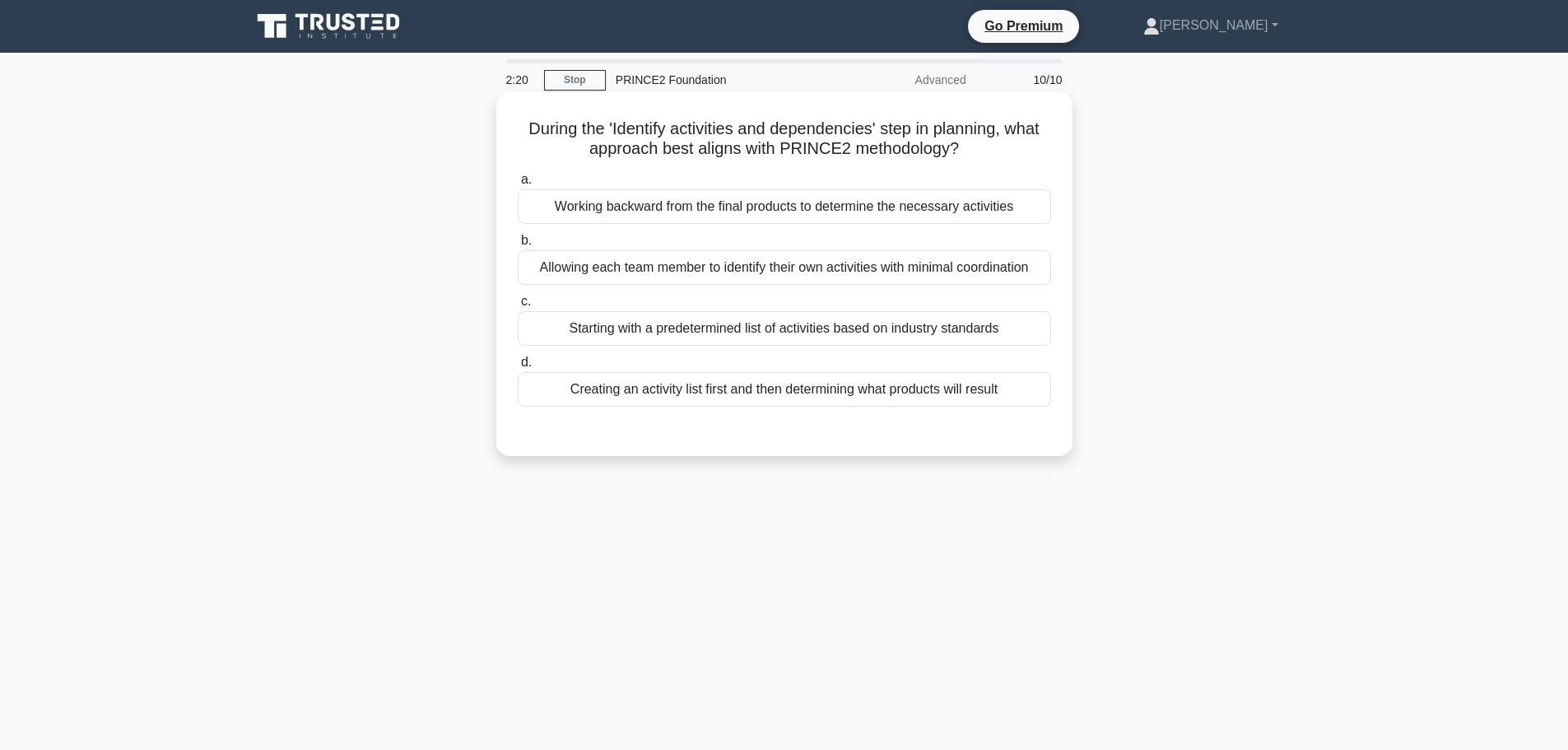
click at [705, 210] on div "Working backward from the final products to determine the necessary activities" at bounding box center [785, 207] width 534 height 35
click at [518, 185] on input "a. Working backward from the final products to determine the necessary activiti…" at bounding box center [518, 180] width 0 height 11
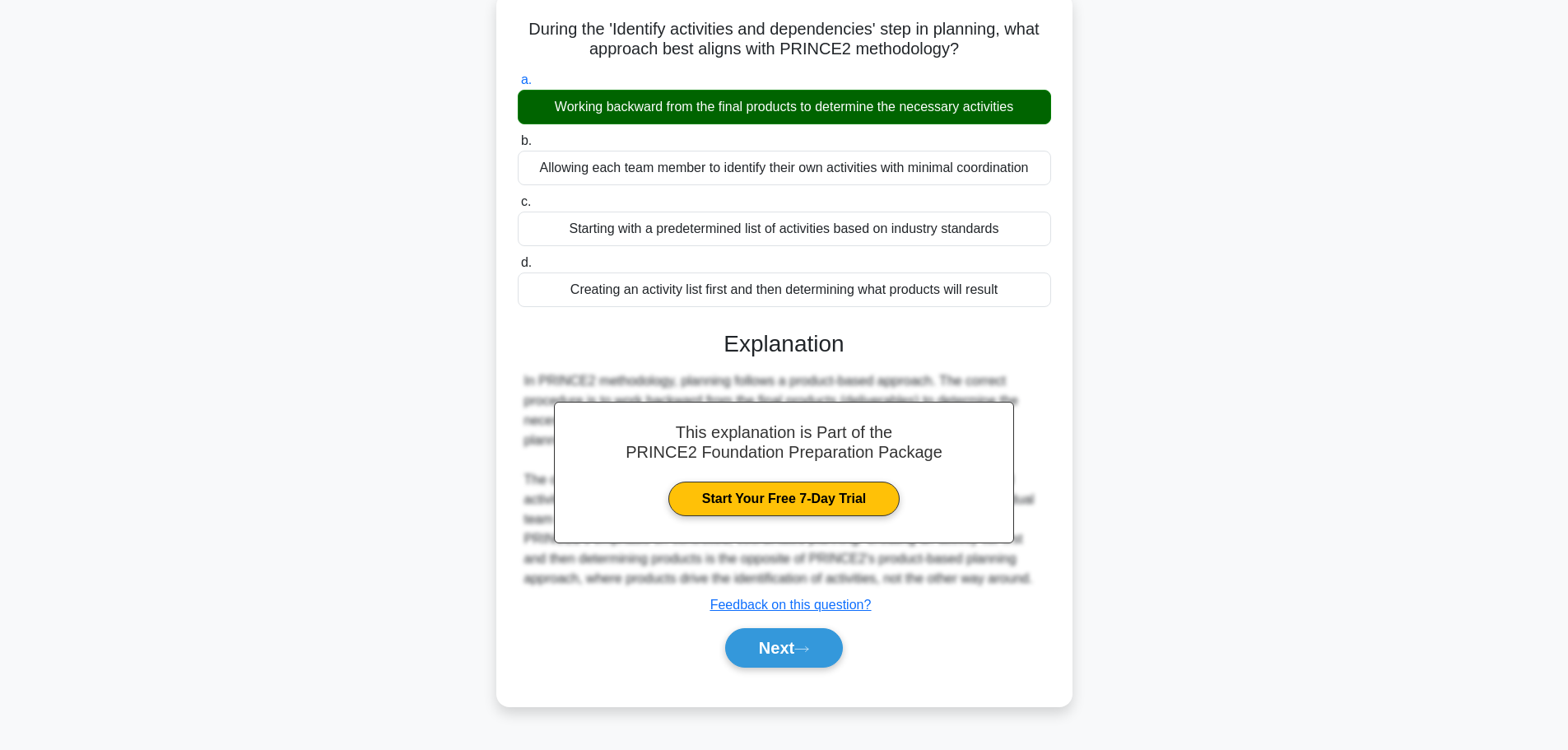
scroll to position [139, 0]
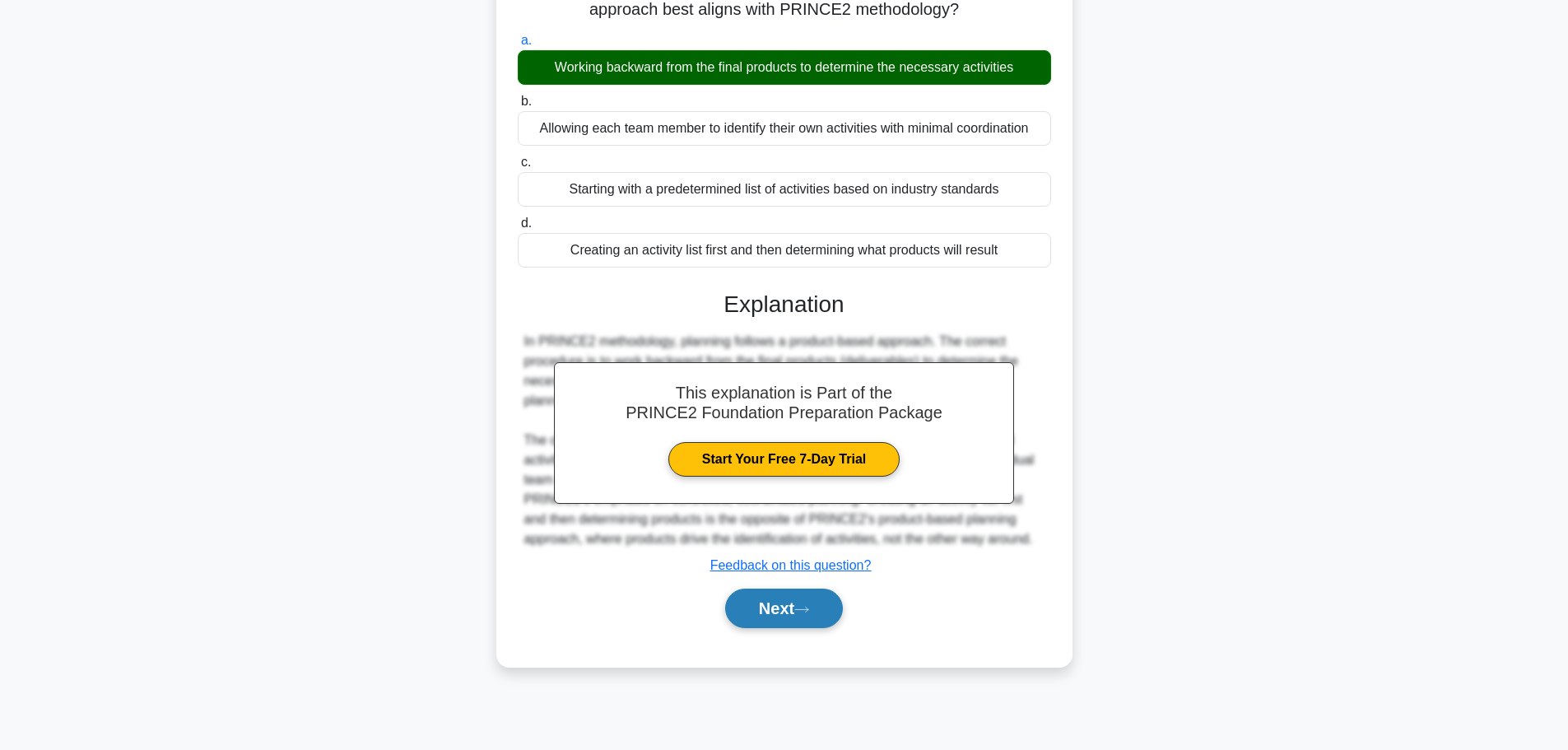
click at [803, 616] on button "Next" at bounding box center [784, 608] width 117 height 39
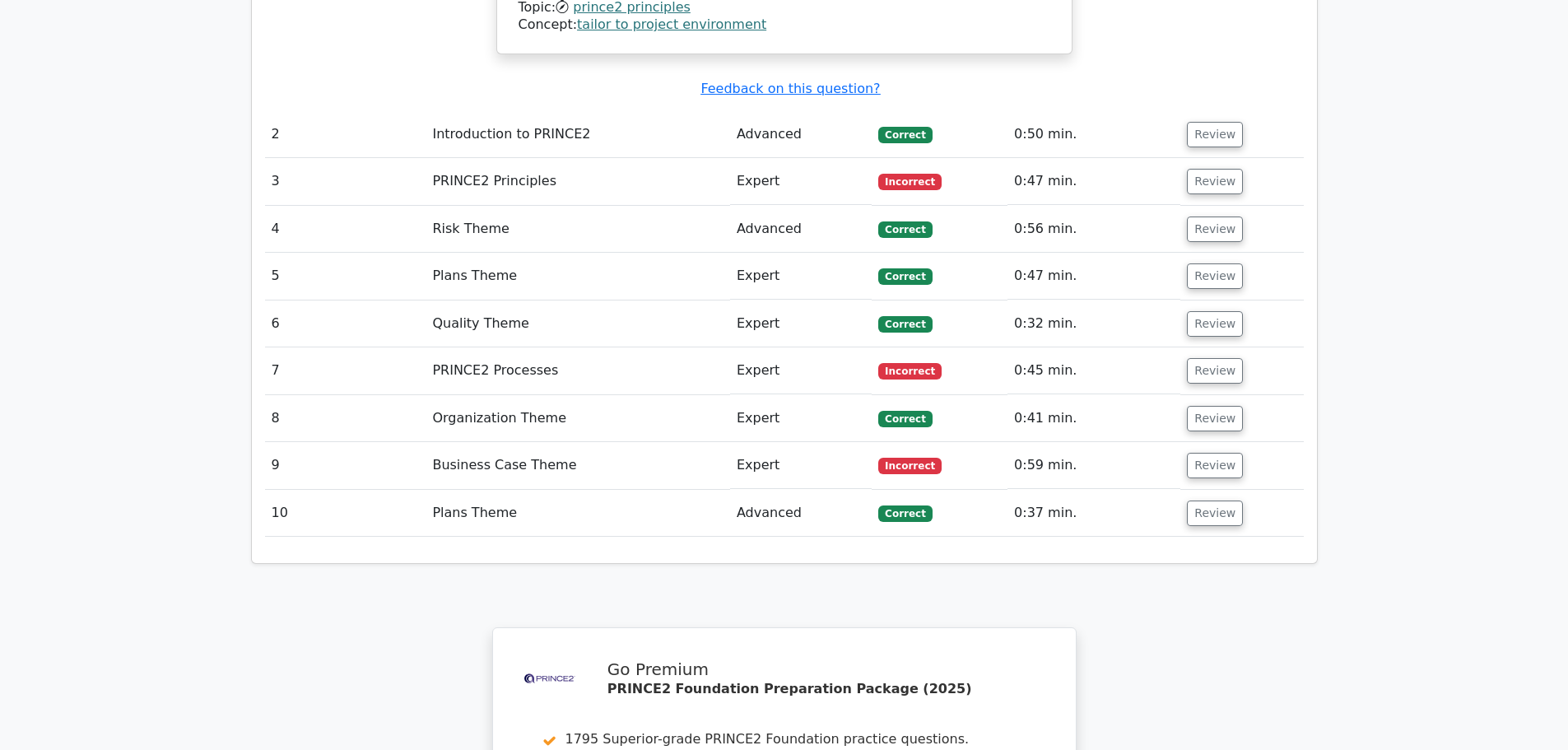
scroll to position [2140, 0]
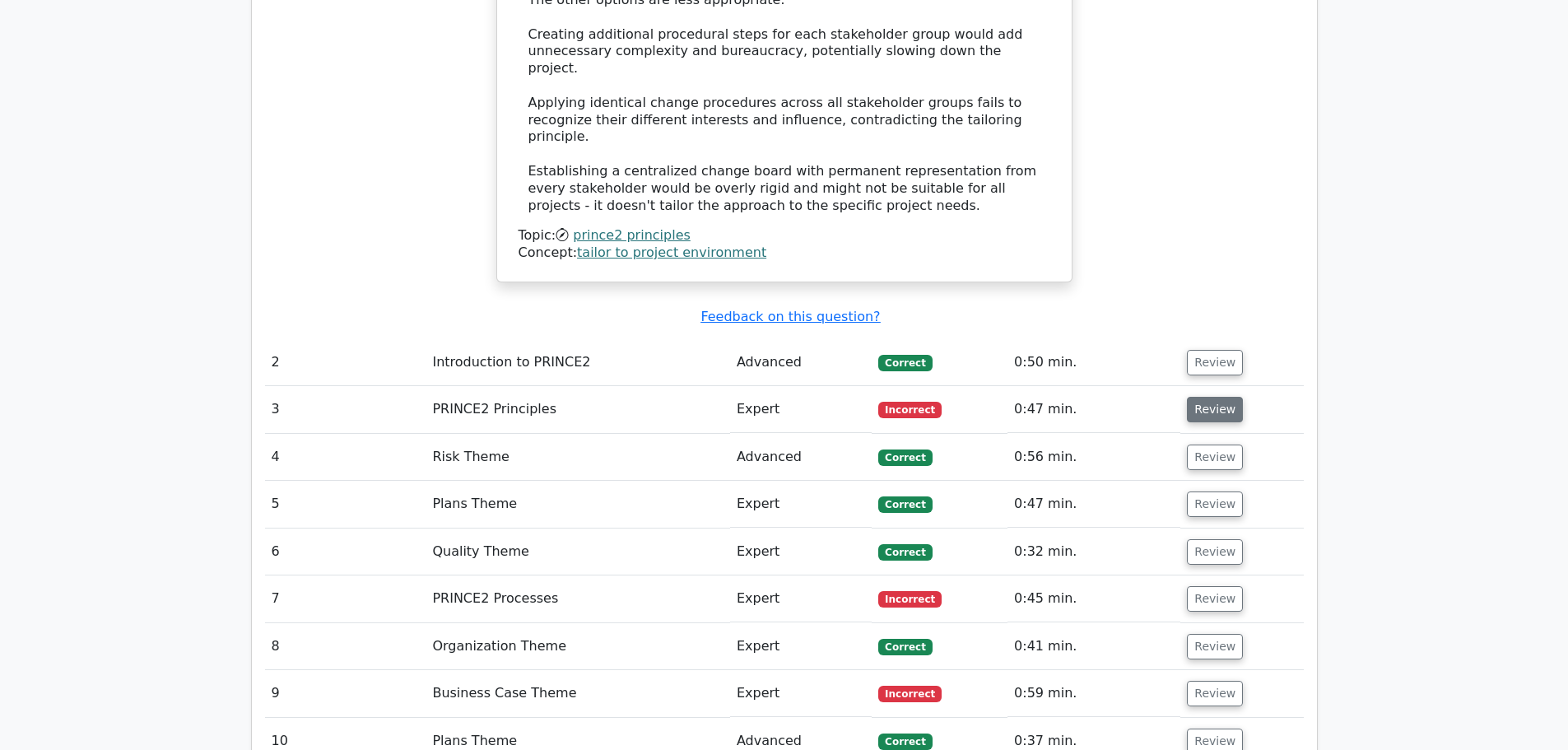
click at [1220, 397] on button "Review" at bounding box center [1215, 410] width 56 height 26
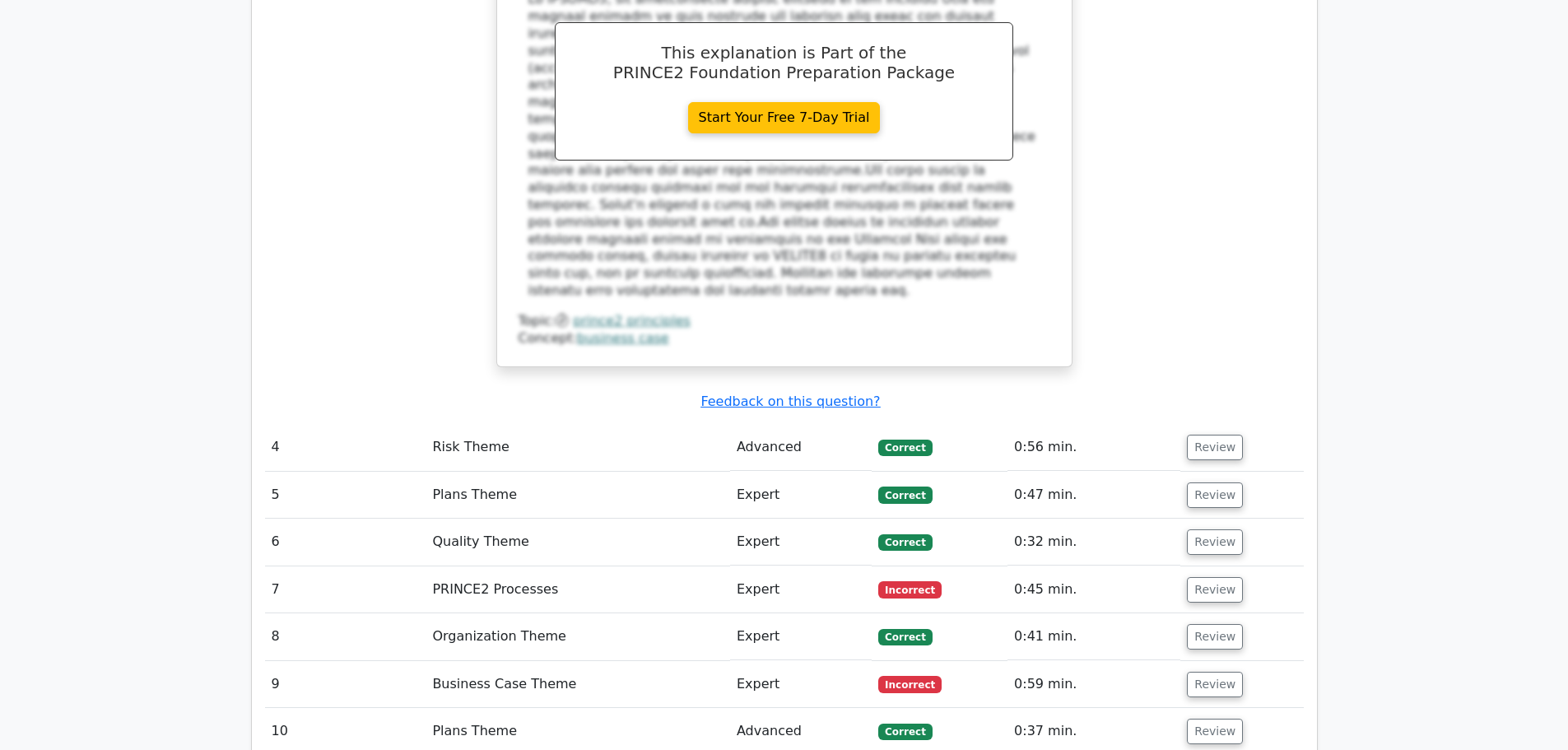
scroll to position [3046, 0]
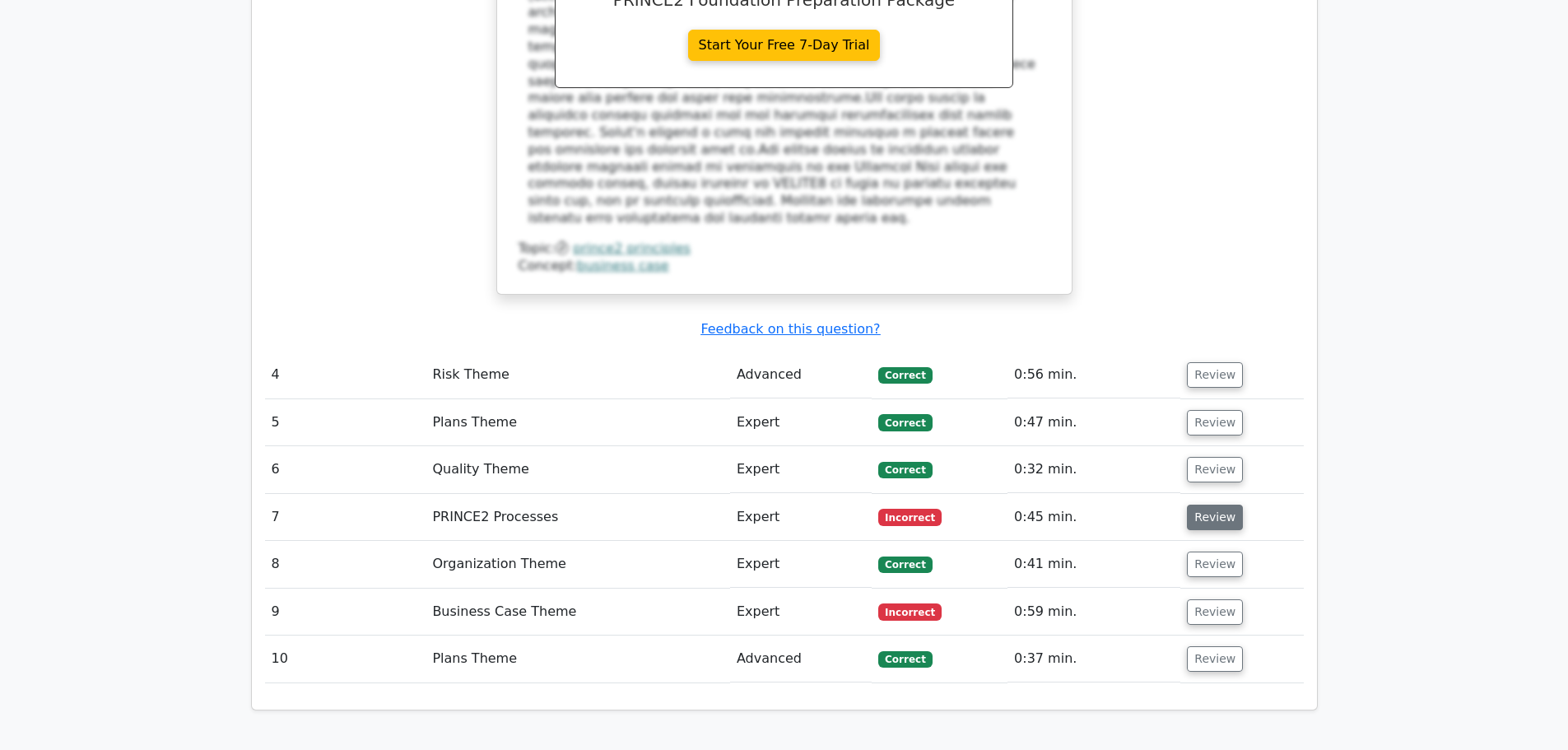
click at [1213, 504] on button "Review" at bounding box center [1215, 517] width 56 height 26
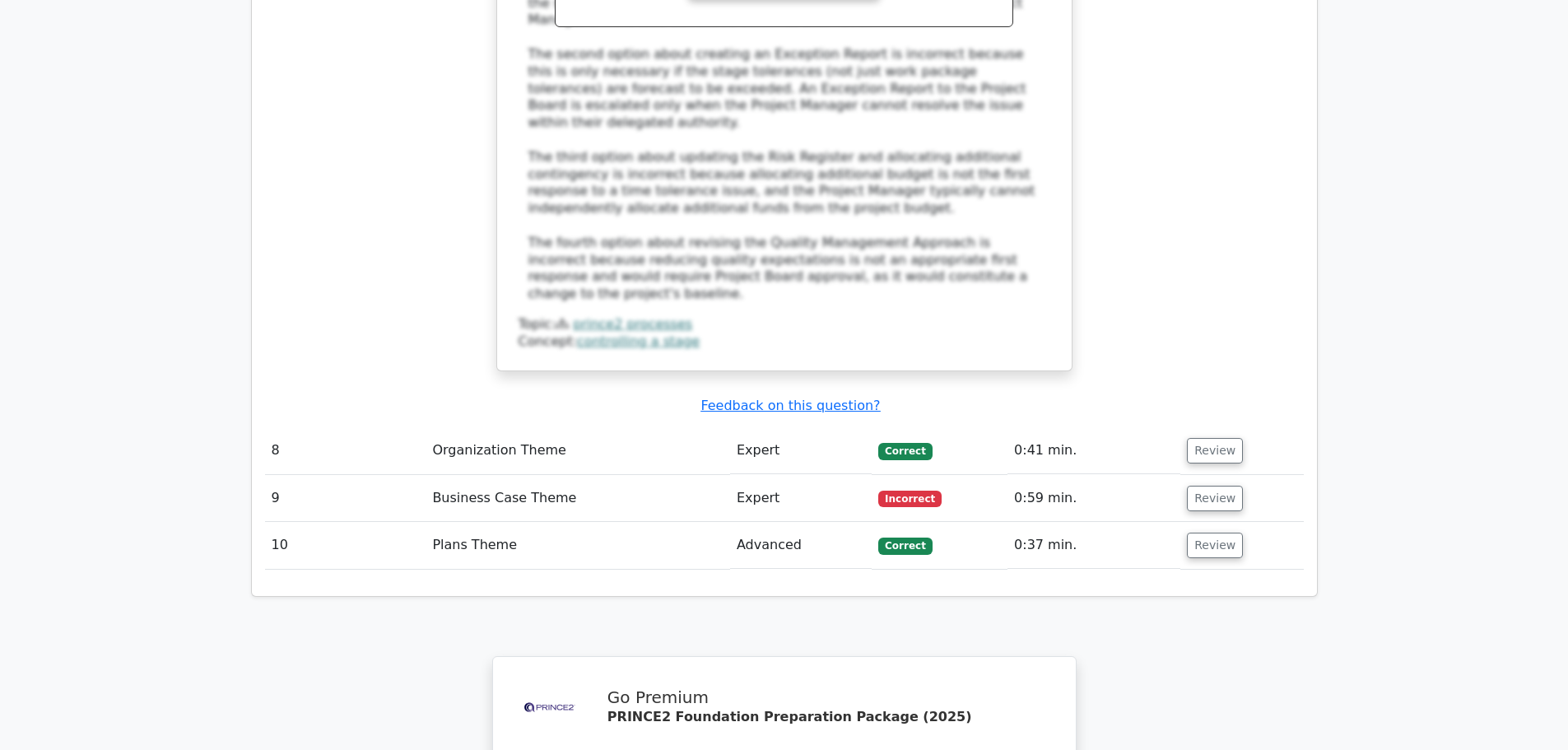
scroll to position [4363, 0]
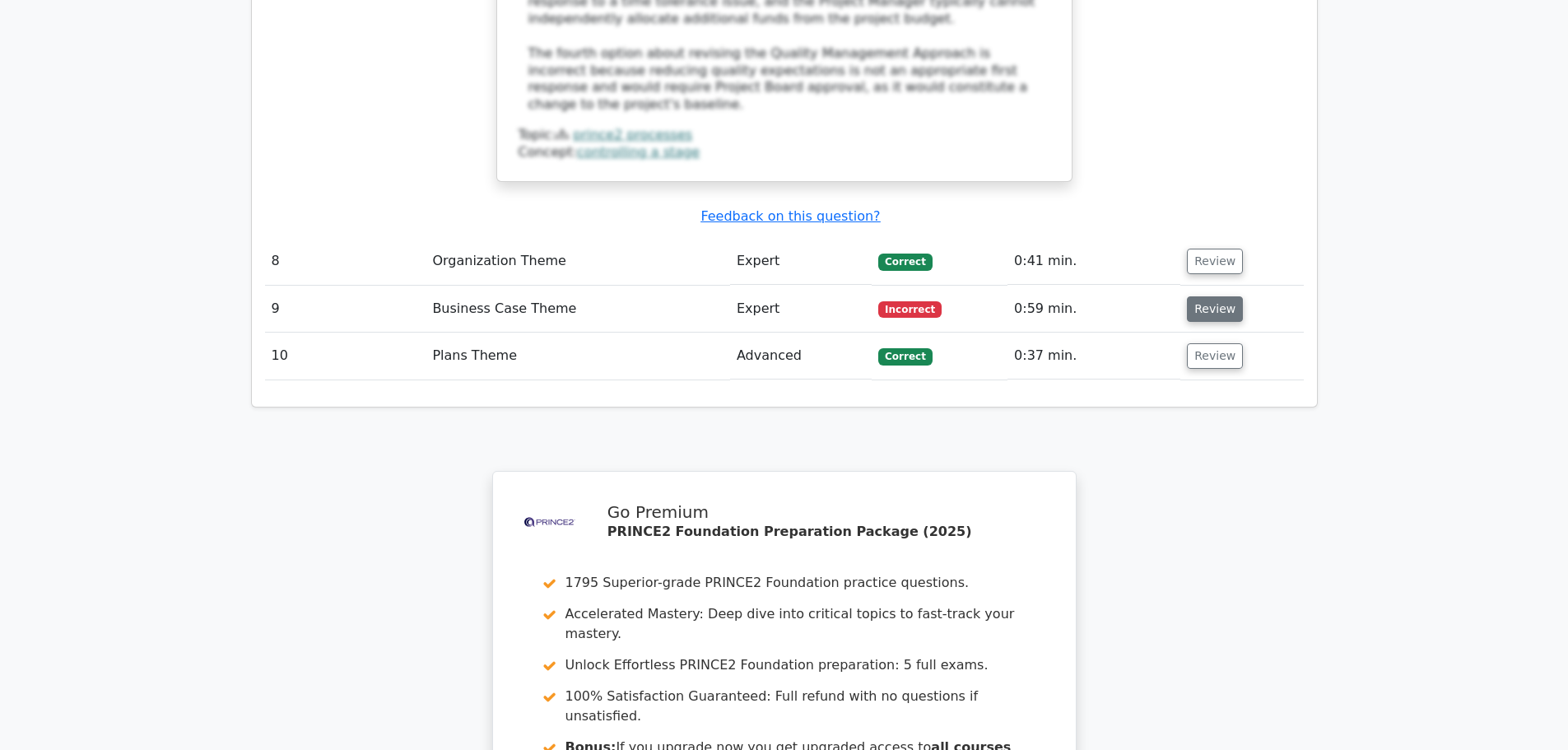
click at [1216, 296] on button "Review" at bounding box center [1215, 309] width 56 height 26
